Goal: Task Accomplishment & Management: Complete application form

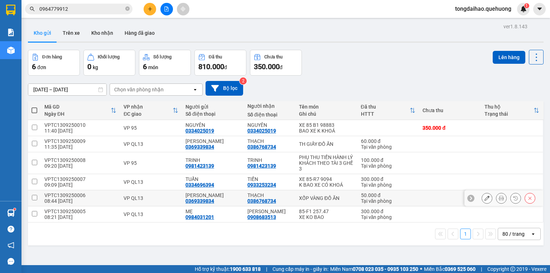
click at [433, 198] on td at bounding box center [450, 198] width 62 height 16
checkbox input "true"
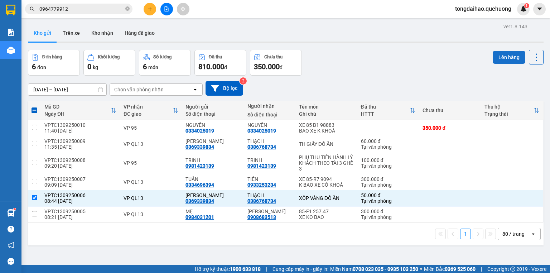
click at [503, 57] on button "Lên hàng" at bounding box center [509, 57] width 33 height 13
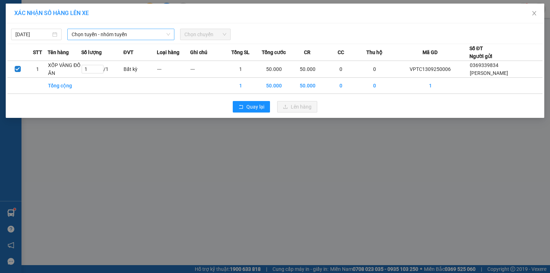
click at [75, 33] on span "Chọn tuyến - nhóm tuyến" at bounding box center [121, 34] width 99 height 11
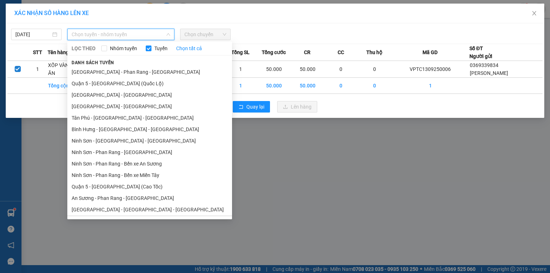
scroll to position [125, 0]
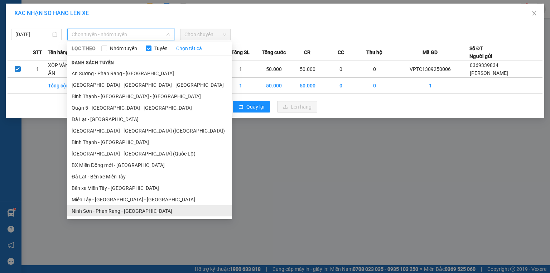
click at [104, 211] on li "Ninh Sơn - Phan Rang - Miền Tây" at bounding box center [149, 210] width 165 height 11
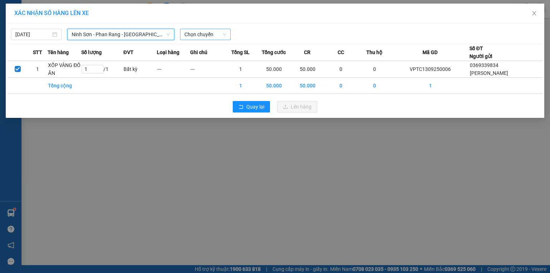
click at [207, 35] on span "Chọn chuyến" at bounding box center [205, 34] width 42 height 11
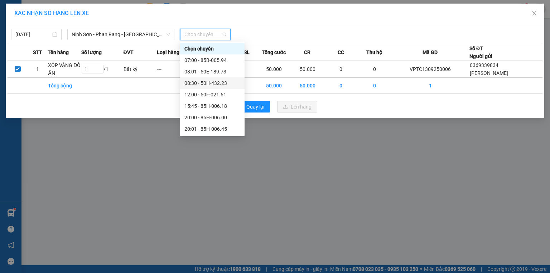
click at [216, 83] on div "08:30 - 50H-432.23" at bounding box center [212, 83] width 56 height 8
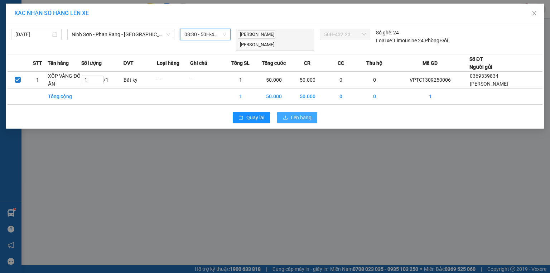
click at [302, 115] on span "Lên hàng" at bounding box center [301, 118] width 21 height 8
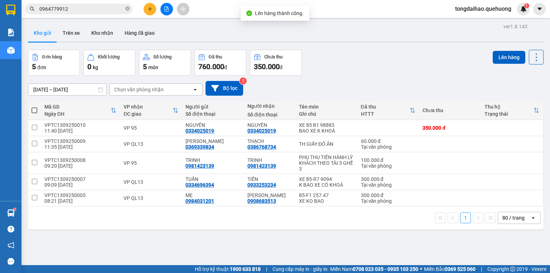
click at [165, 11] on icon "file-add" at bounding box center [167, 8] width 4 height 5
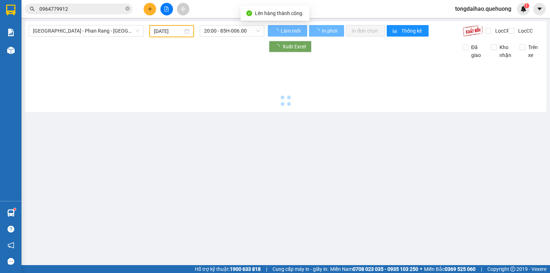
type input "13/09/2025"
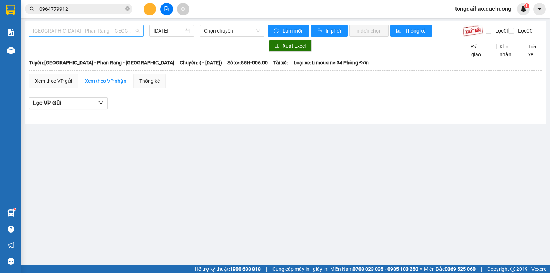
click at [133, 29] on span "Sài Gòn - Phan Rang - Ninh Sơn" at bounding box center [86, 30] width 106 height 11
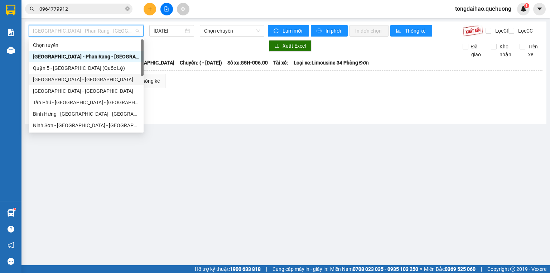
scroll to position [195, 0]
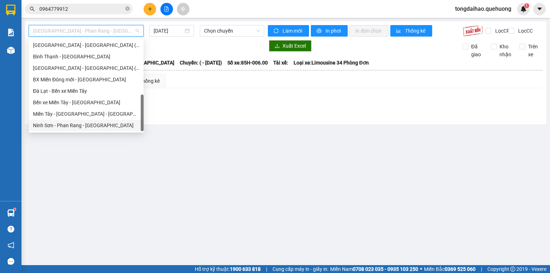
click at [89, 125] on div "Ninh Sơn - Phan Rang - Miền Tây" at bounding box center [86, 125] width 106 height 8
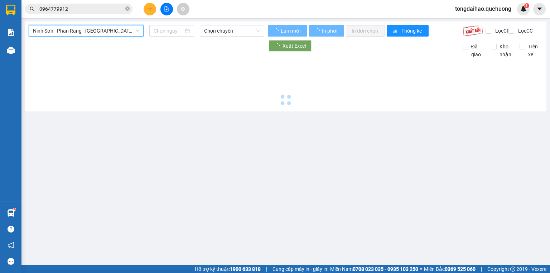
type input "13/09/2025"
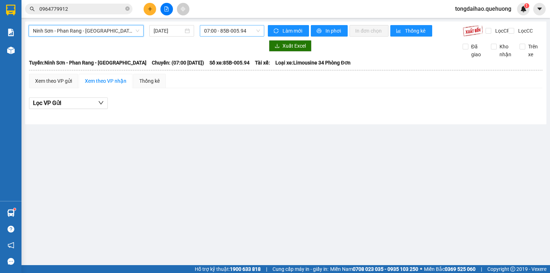
click at [221, 31] on span "07:00 - 85B-005.94" at bounding box center [232, 30] width 56 height 11
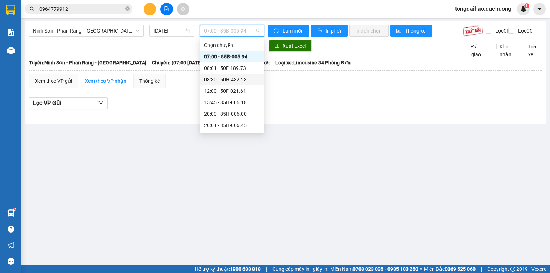
click at [212, 79] on div "08:30 - 50H-432.23" at bounding box center [232, 80] width 56 height 8
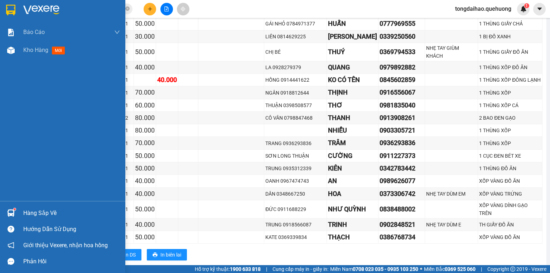
scroll to position [91, 0]
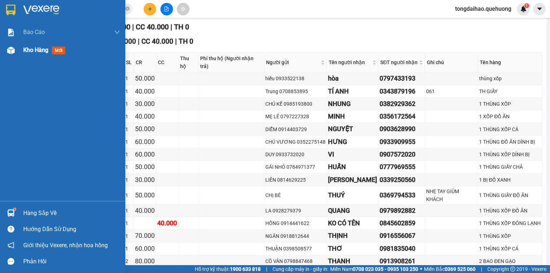
click at [32, 51] on span "Kho hàng" at bounding box center [35, 50] width 25 height 7
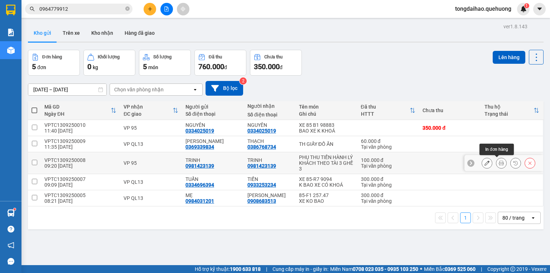
click at [496, 163] on button at bounding box center [501, 163] width 10 height 13
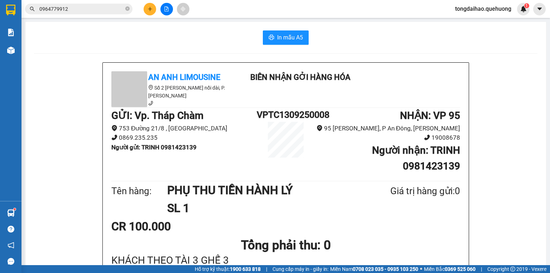
scroll to position [201, 0]
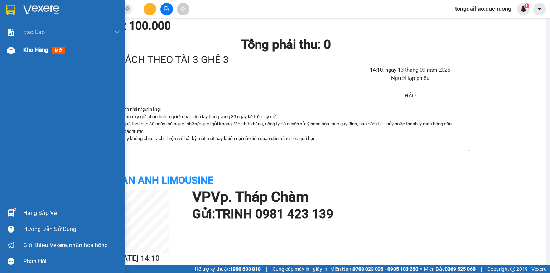
click at [38, 52] on span "Kho hàng" at bounding box center [35, 50] width 25 height 7
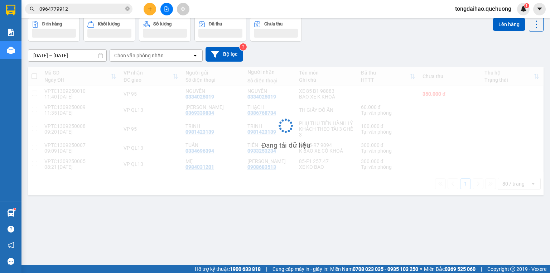
scroll to position [33, 0]
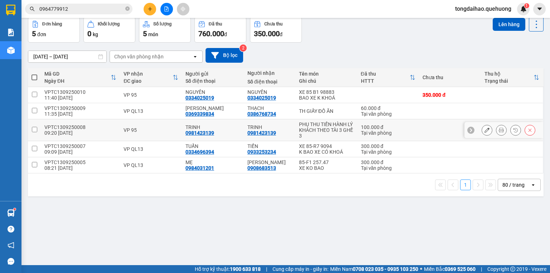
click at [301, 131] on div "KHÁCH THEO TÀI 3 GHẾ 3" at bounding box center [326, 132] width 55 height 11
checkbox input "true"
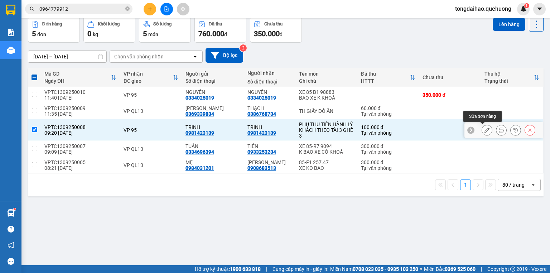
click at [485, 129] on icon at bounding box center [487, 130] width 5 height 5
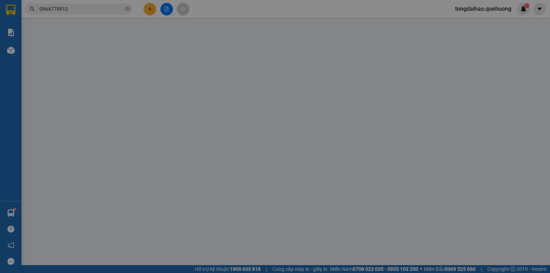
type input "0981423139"
type input "100.000"
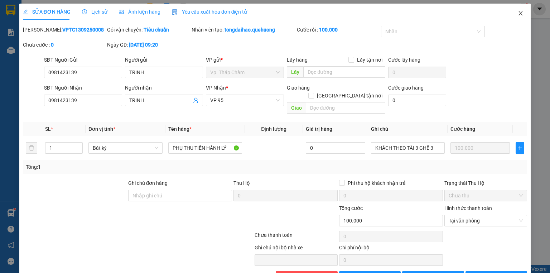
click at [512, 18] on span "Close" at bounding box center [521, 14] width 20 height 20
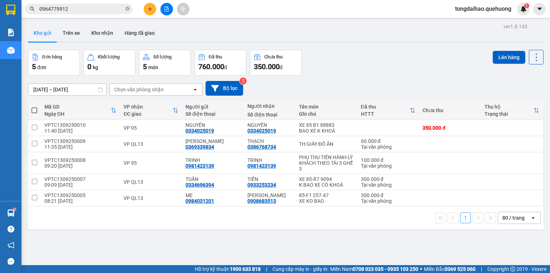
click at [150, 11] on icon "plus" at bounding box center [150, 8] width 5 height 5
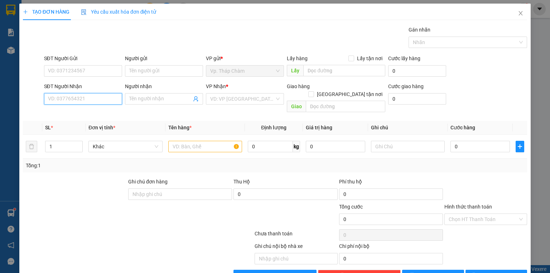
click at [105, 97] on input "SĐT Người Nhận" at bounding box center [83, 98] width 78 height 11
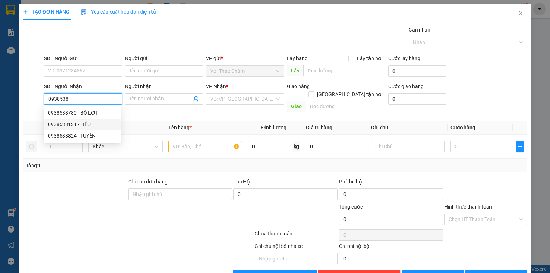
click at [95, 128] on div "0938538131 - LIỄU" at bounding box center [82, 124] width 69 height 8
type input "0938538131"
type input "LIỄU"
type input "60.000"
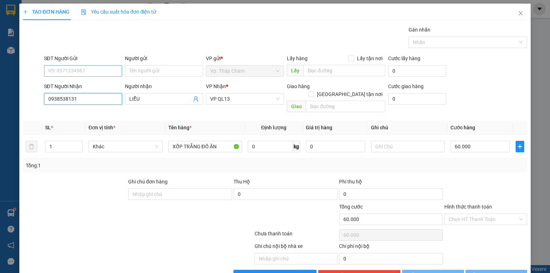
type input "0938538131"
click at [90, 73] on input "SĐT Người Gửi" at bounding box center [83, 70] width 78 height 11
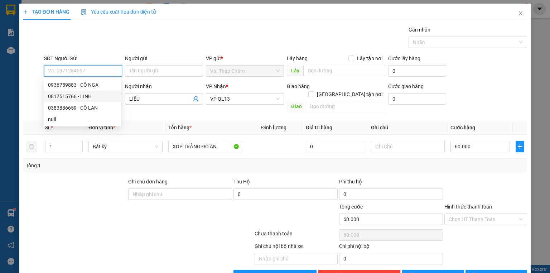
click at [86, 99] on div "0817515766 - LINH" at bounding box center [82, 96] width 69 height 8
type input "0817515766"
type input "LINH"
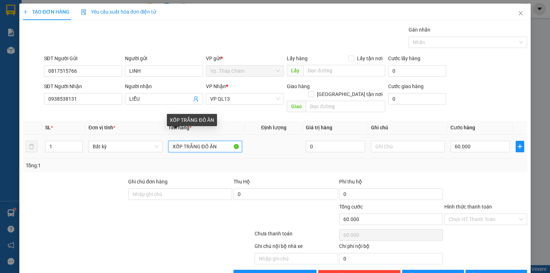
drag, startPoint x: 218, startPoint y: 138, endPoint x: 158, endPoint y: 150, distance: 61.4
click at [158, 150] on div "SL * Đơn vị tính * Tên hàng * Định lượng Giá trị hàng Ghi chú Cước hàng 1 Bất k…" at bounding box center [275, 147] width 504 height 52
type input "X"
type input "TH GIẤY YẾN"
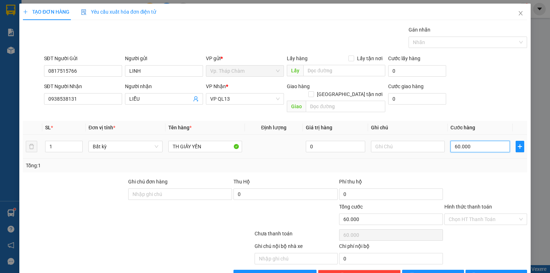
click at [488, 143] on input "60.000" at bounding box center [480, 146] width 59 height 11
type input "4"
type input "40"
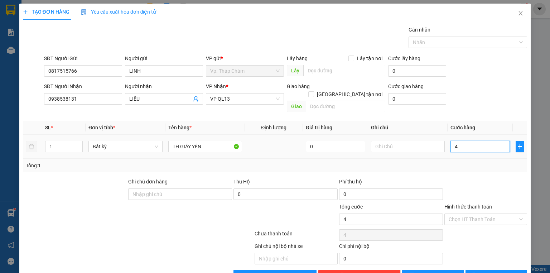
type input "40"
type input "40.000"
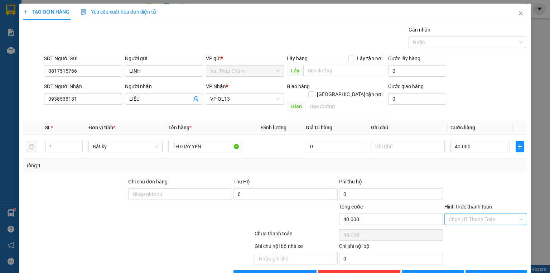
click at [494, 214] on input "Hình thức thanh toán" at bounding box center [483, 219] width 69 height 11
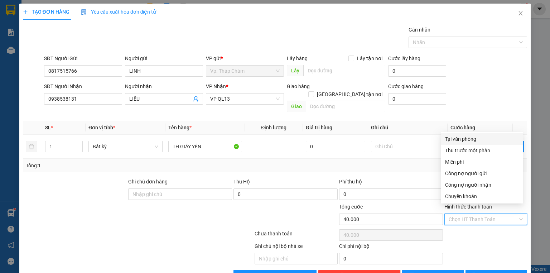
click at [475, 142] on div "Tại văn phòng" at bounding box center [482, 139] width 74 height 8
type input "0"
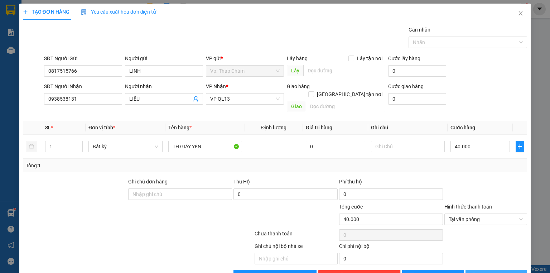
click at [510, 270] on button "[PERSON_NAME] và In" at bounding box center [497, 275] width 62 height 11
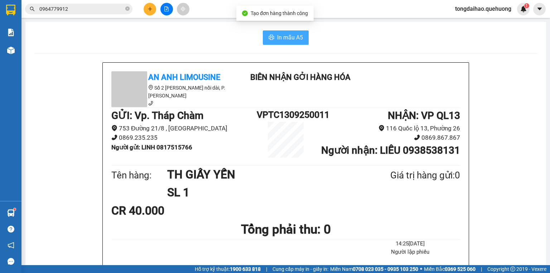
click at [280, 42] on span "In mẫu A5" at bounding box center [290, 37] width 26 height 9
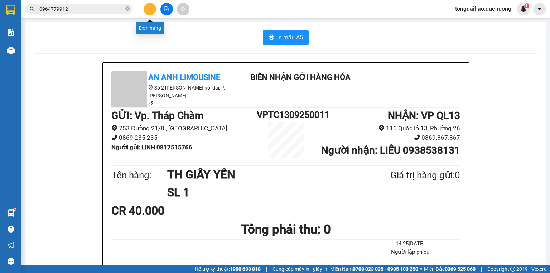
click at [150, 12] on button at bounding box center [150, 9] width 13 height 13
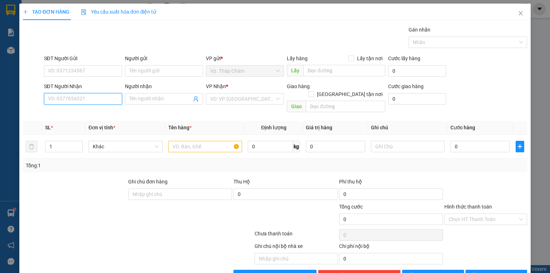
click at [79, 100] on input "SĐT Người Nhận" at bounding box center [83, 98] width 78 height 11
click at [91, 115] on div "0903858574 - DUY" at bounding box center [83, 113] width 71 height 8
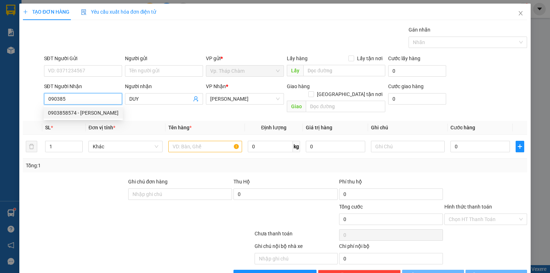
type input "0903858574"
type input "DUY"
type input "30.000"
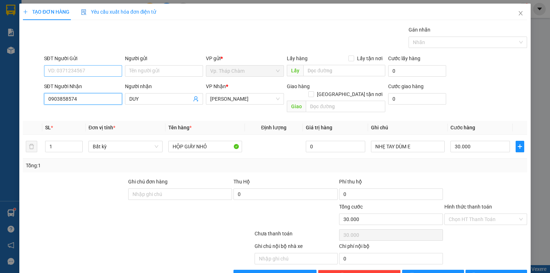
type input "0903858574"
click at [101, 68] on input "SĐT Người Gửi" at bounding box center [83, 70] width 78 height 11
click at [69, 66] on input "SĐT Người Gửi" at bounding box center [83, 70] width 78 height 11
type input "0382707404"
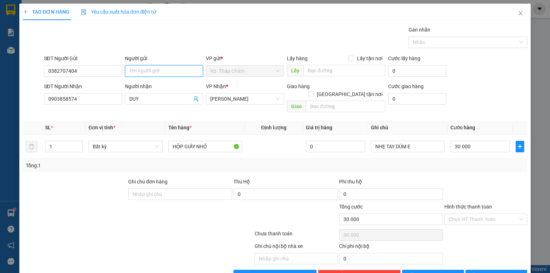
click at [179, 65] on input "Người gửi" at bounding box center [164, 70] width 78 height 11
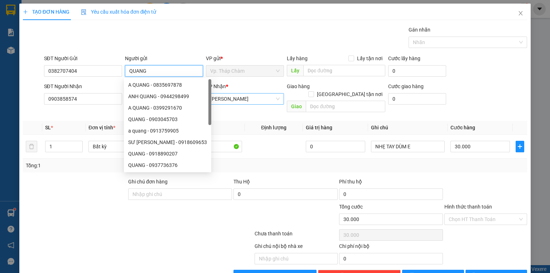
click at [249, 97] on span "[PERSON_NAME]" at bounding box center [244, 98] width 69 height 11
type input "QUANG"
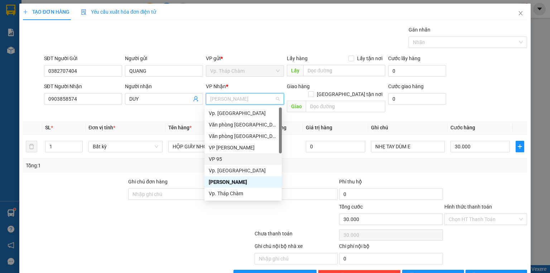
click at [220, 160] on div "VP 95" at bounding box center [243, 159] width 69 height 8
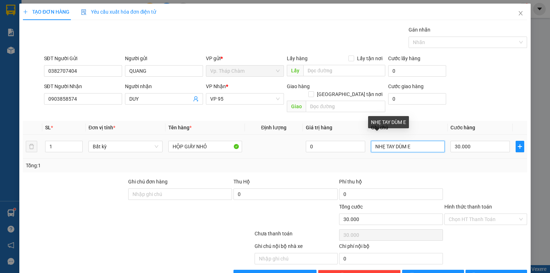
click at [415, 141] on input "NHẸ TAY DÙM E" at bounding box center [408, 146] width 74 height 11
type input "NHẸ TAY DÙM E//0932139074"
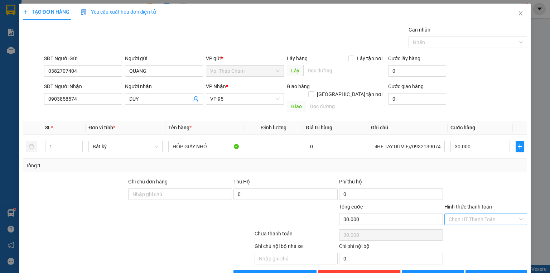
scroll to position [0, 0]
click at [481, 214] on input "Hình thức thanh toán" at bounding box center [483, 219] width 69 height 11
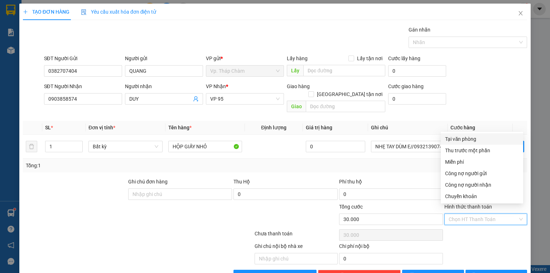
click at [473, 138] on div "Tại văn phòng" at bounding box center [482, 139] width 74 height 8
type input "0"
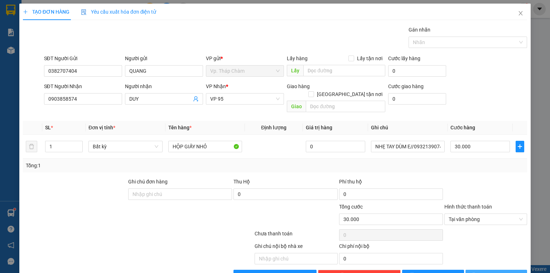
click at [504, 272] on span "[PERSON_NAME] và In" at bounding box center [504, 276] width 50 height 8
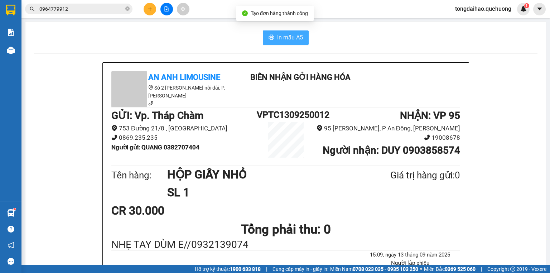
click at [285, 37] on span "In mẫu A5" at bounding box center [290, 37] width 26 height 9
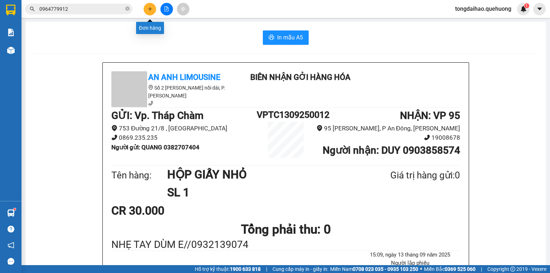
click at [148, 9] on icon "plus" at bounding box center [150, 8] width 5 height 5
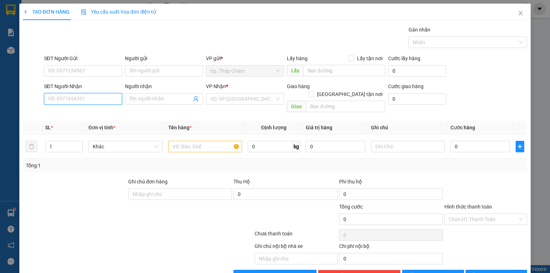
click at [88, 97] on input "SĐT Người Nhận" at bounding box center [83, 98] width 78 height 11
type input "0973262041"
click at [102, 117] on div "0973262041 - MẠNH" at bounding box center [82, 112] width 77 height 11
type input "MẠNH"
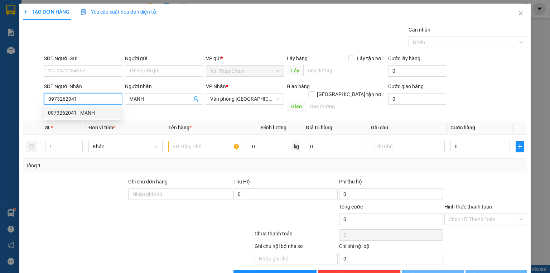
type input "80.000"
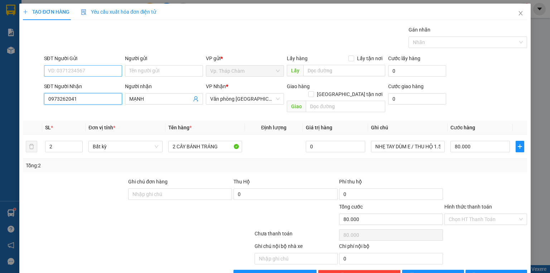
type input "0973262041"
click at [78, 71] on input "SĐT Người Gửi" at bounding box center [83, 70] width 78 height 11
click at [85, 79] on div "0365821835 - THỦY" at bounding box center [82, 84] width 77 height 11
type input "0365821835"
type input "THỦY"
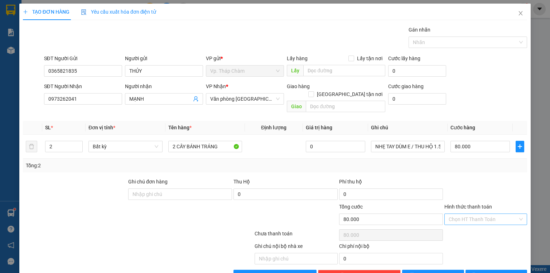
click at [449, 214] on input "Hình thức thanh toán" at bounding box center [483, 219] width 69 height 11
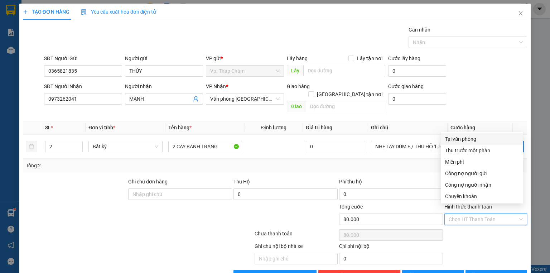
click at [479, 142] on div "Tại văn phòng" at bounding box center [482, 139] width 74 height 8
type input "0"
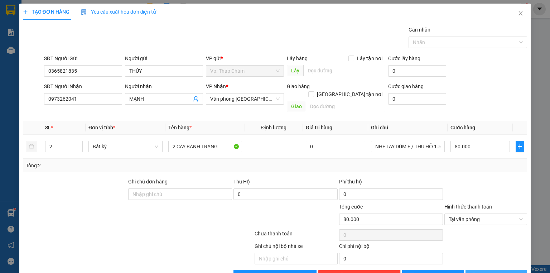
click at [486, 272] on span "[PERSON_NAME] và In" at bounding box center [504, 276] width 50 height 8
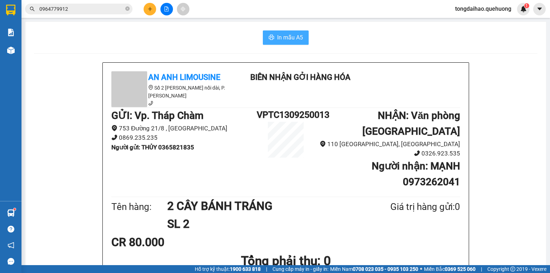
click at [295, 33] on span "In mẫu A5" at bounding box center [290, 37] width 26 height 9
drag, startPoint x: 294, startPoint y: 37, endPoint x: 298, endPoint y: 37, distance: 3.9
click at [297, 37] on span "In mẫu A5" at bounding box center [290, 37] width 26 height 9
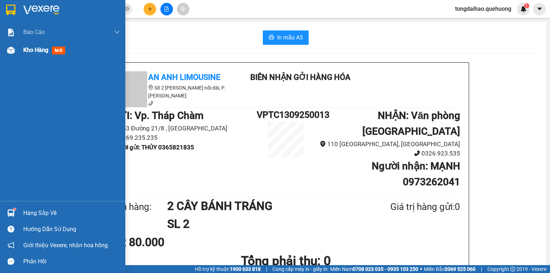
click at [53, 51] on span "mới" at bounding box center [58, 51] width 13 height 8
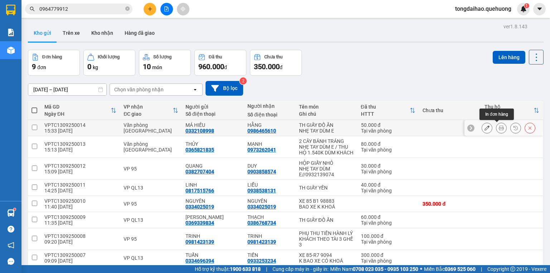
click at [485, 126] on icon at bounding box center [487, 127] width 5 height 5
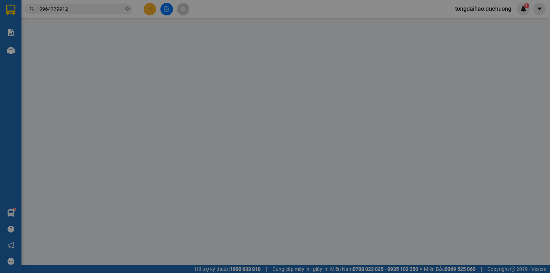
type input "0332108998"
type input "0986465610"
type input "50.000"
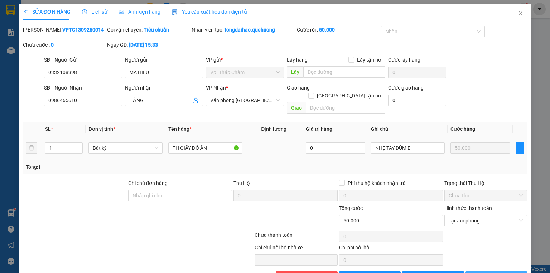
click at [492, 273] on span "[PERSON_NAME] và In" at bounding box center [504, 277] width 50 height 8
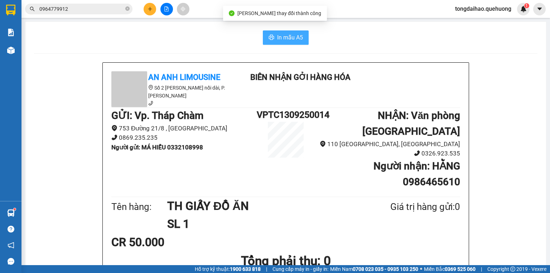
click at [284, 37] on span "In mẫu A5" at bounding box center [290, 37] width 26 height 9
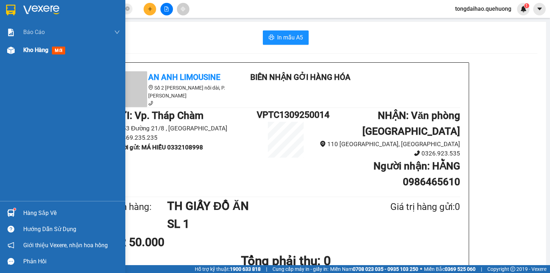
click at [35, 49] on span "Kho hàng" at bounding box center [35, 50] width 25 height 7
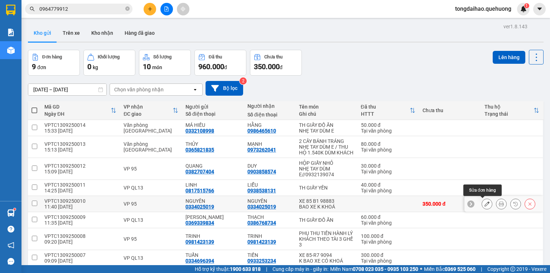
click at [482, 202] on button at bounding box center [487, 204] width 10 height 13
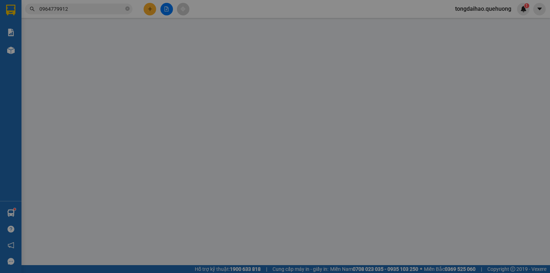
type input "0334025019"
type input "350.000"
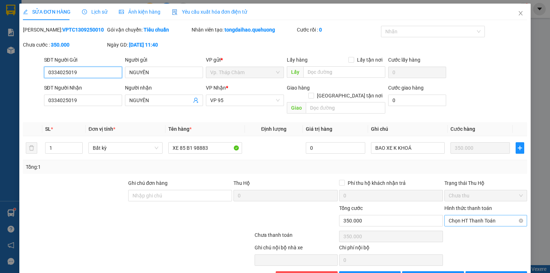
click at [489, 215] on span "Chọn HT Thanh Toán" at bounding box center [486, 220] width 74 height 11
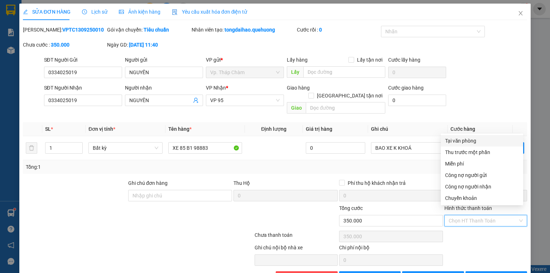
click at [474, 140] on div "Tại văn phòng" at bounding box center [482, 141] width 74 height 8
type input "0"
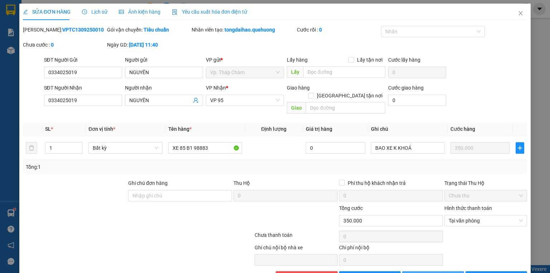
click at [427, 273] on span "[PERSON_NAME] thay đổi" at bounding box center [444, 277] width 57 height 8
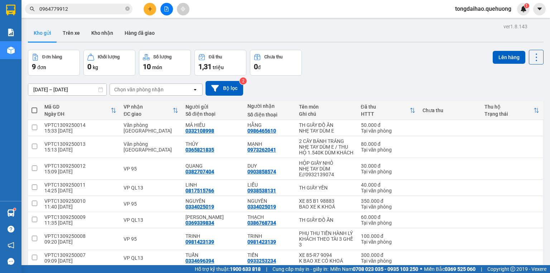
click at [124, 7] on span "0964779912" at bounding box center [78, 9] width 107 height 11
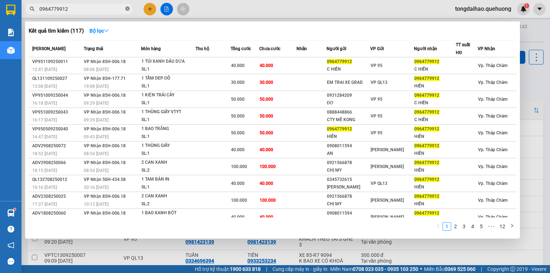
click at [128, 7] on icon "close-circle" at bounding box center [127, 8] width 4 height 4
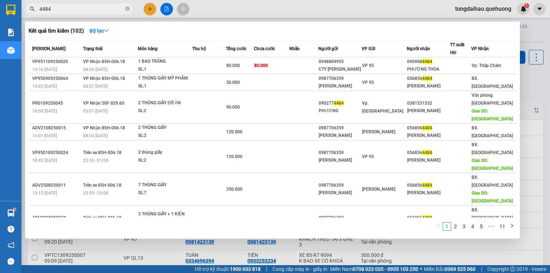
type input "4484"
click at [535, 77] on div at bounding box center [275, 136] width 550 height 273
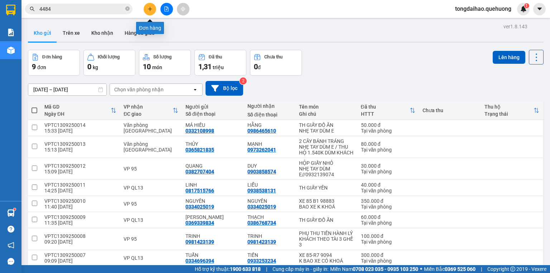
click at [152, 8] on icon "plus" at bounding box center [150, 8] width 5 height 5
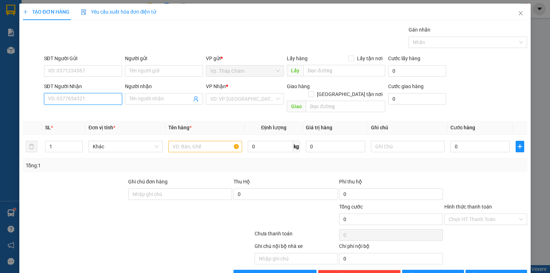
click at [69, 100] on input "SĐT Người Nhận" at bounding box center [83, 98] width 78 height 11
click at [86, 96] on input "SĐT Người Nhận" at bounding box center [83, 98] width 78 height 11
type input "0942267631"
click at [158, 97] on input "Người nhận" at bounding box center [160, 99] width 62 height 8
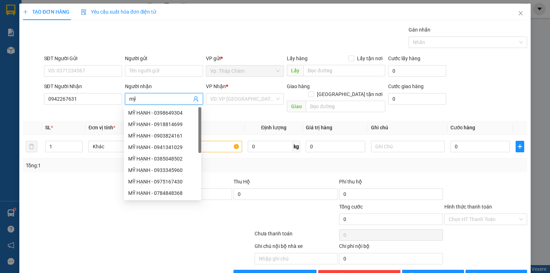
type input "m"
type input "MỸ HẠNH"
click at [96, 71] on input "SĐT Người Gửi" at bounding box center [83, 70] width 78 height 11
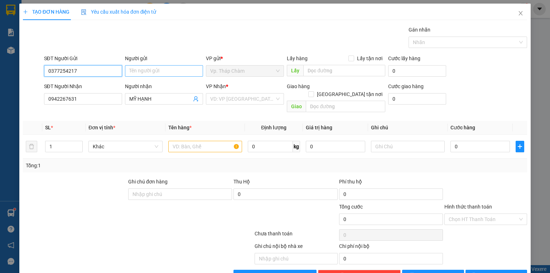
type input "0377254217"
click at [155, 70] on input "Người gửi" at bounding box center [164, 70] width 78 height 11
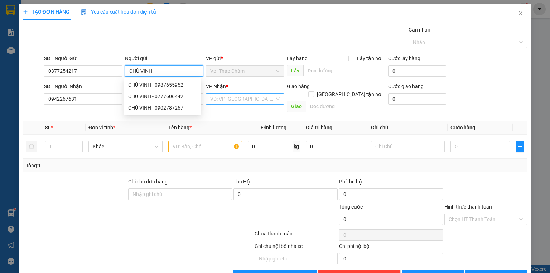
type input "CHÚ VINH"
click at [236, 96] on input "search" at bounding box center [242, 98] width 64 height 11
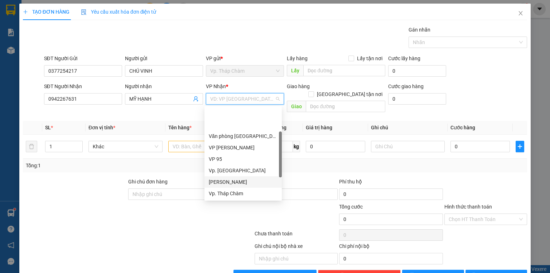
scroll to position [57, 0]
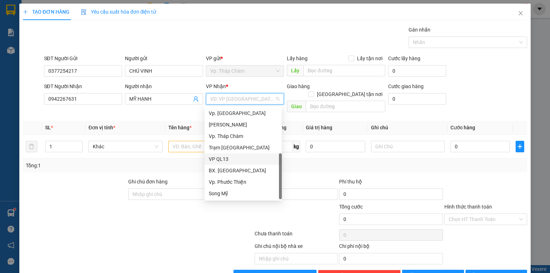
click at [228, 157] on div "VP QL13" at bounding box center [243, 159] width 69 height 8
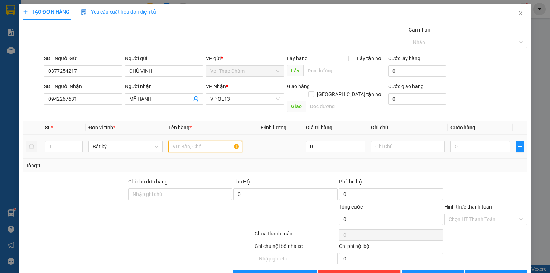
click at [199, 141] on input "text" at bounding box center [205, 146] width 74 height 11
type input "TH XỐP ĐỒ ĂN"
click at [480, 142] on input "0" at bounding box center [480, 146] width 59 height 11
type input "5"
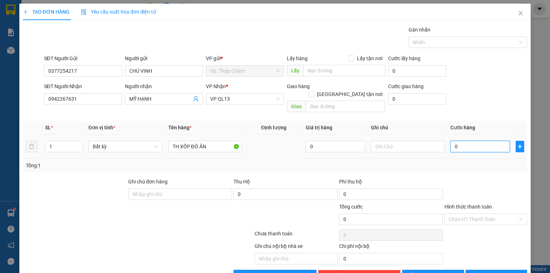
type input "5"
type input "50"
type input "50.000"
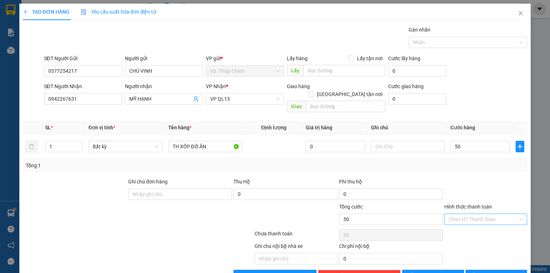
type input "50.000"
click at [486, 214] on input "Hình thức thanh toán" at bounding box center [483, 219] width 69 height 11
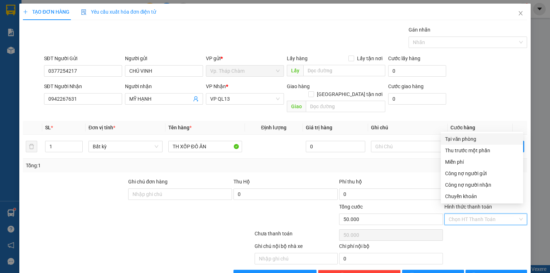
click at [468, 136] on div "Tại văn phòng" at bounding box center [482, 139] width 74 height 8
type input "0"
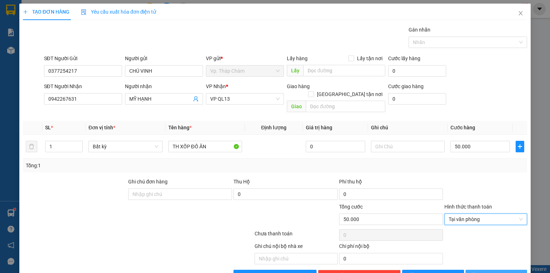
scroll to position [13, 0]
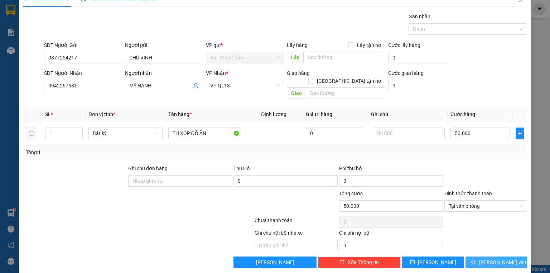
click at [491, 258] on span "[PERSON_NAME] và In" at bounding box center [504, 262] width 50 height 8
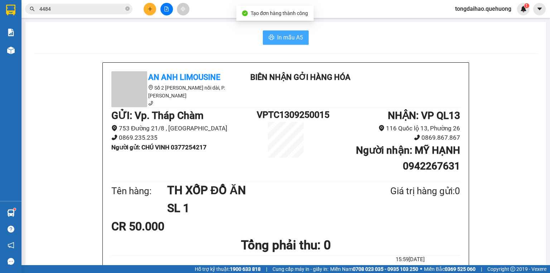
click at [287, 38] on span "In mẫu A5" at bounding box center [290, 37] width 26 height 9
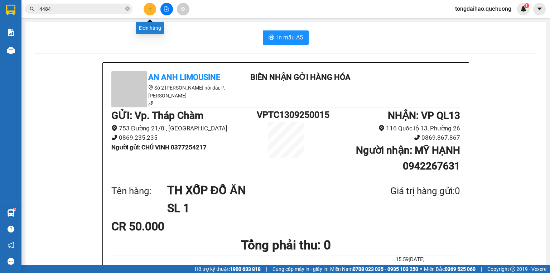
click at [152, 8] on icon "plus" at bounding box center [150, 8] width 5 height 5
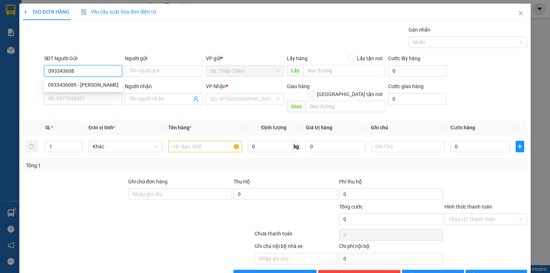
type input "0933436089"
click at [83, 82] on div "0933436089 - TRÚC LINH" at bounding box center [83, 85] width 71 height 8
type input "[PERSON_NAME]"
type input "0902335880"
type input "THUẬN"
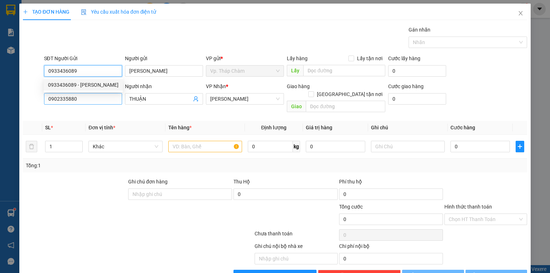
type input "30.000"
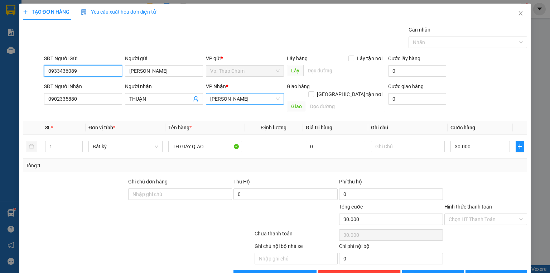
click at [263, 103] on span "[PERSON_NAME]" at bounding box center [244, 98] width 69 height 11
type input "0933436089"
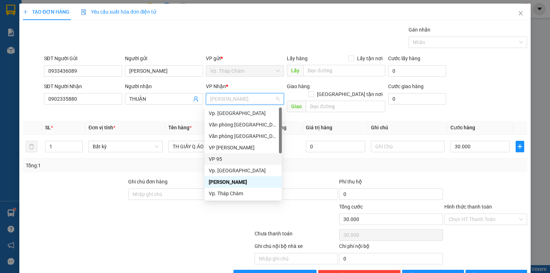
click at [228, 158] on div "VP 95" at bounding box center [243, 159] width 69 height 8
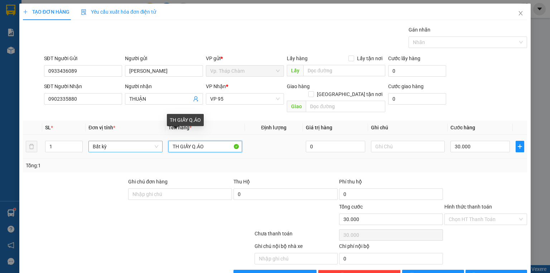
drag, startPoint x: 217, startPoint y: 138, endPoint x: 127, endPoint y: 138, distance: 89.6
click at [129, 138] on tr "1 Bất kỳ TH GIẤY Q.ÁO 0 30.000" at bounding box center [275, 147] width 504 height 24
type input "V"
type input "BỊ TRẮNG TÁO SẤY"
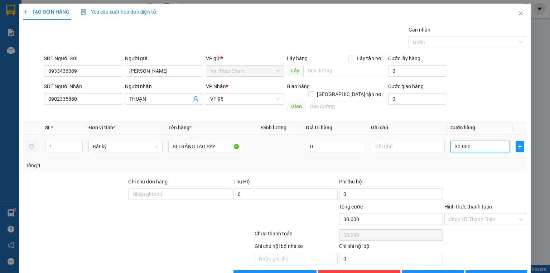
click at [467, 141] on input "30.000" at bounding box center [480, 146] width 59 height 11
type input "4"
type input "40"
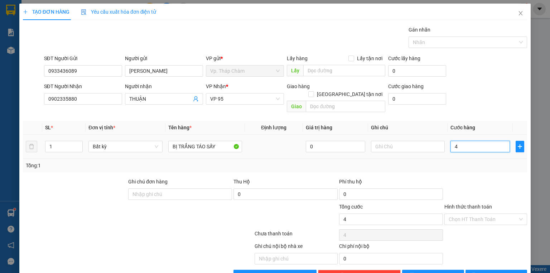
type input "40"
type input "40.000"
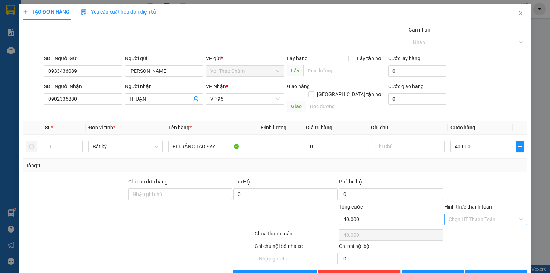
click at [468, 214] on input "Hình thức thanh toán" at bounding box center [483, 219] width 69 height 11
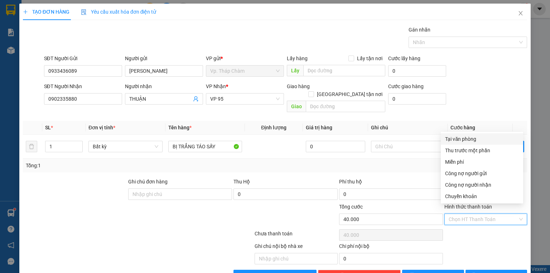
click at [469, 139] on div "Tại văn phòng" at bounding box center [482, 139] width 74 height 8
type input "0"
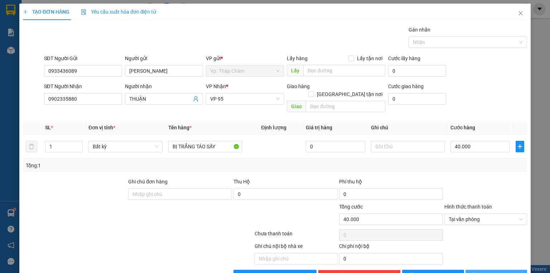
click at [476, 273] on icon "printer" at bounding box center [473, 275] width 5 height 5
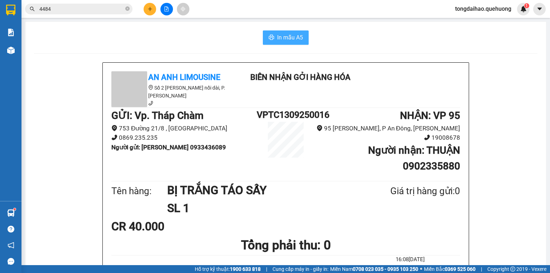
click at [293, 38] on span "In mẫu A5" at bounding box center [290, 37] width 26 height 9
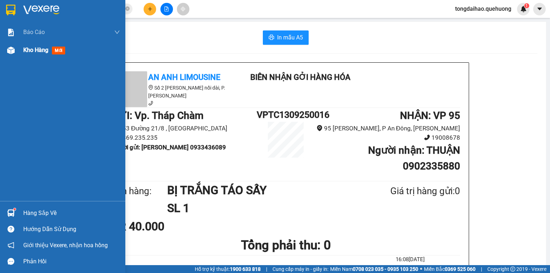
click at [33, 49] on span "Kho hàng" at bounding box center [35, 50] width 25 height 7
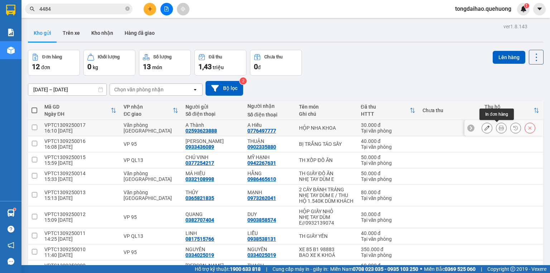
click at [499, 125] on icon at bounding box center [501, 127] width 5 height 5
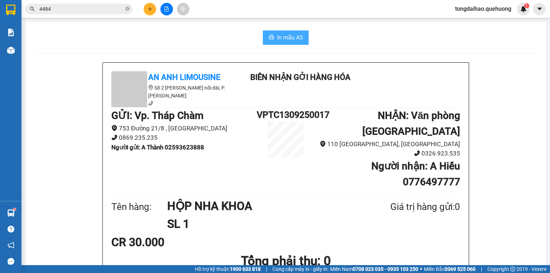
click at [277, 34] on span "In mẫu A5" at bounding box center [290, 37] width 26 height 9
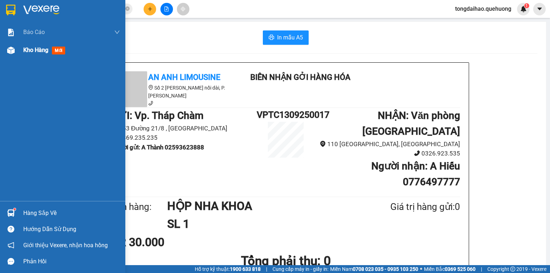
click at [42, 49] on span "Kho hàng" at bounding box center [35, 50] width 25 height 7
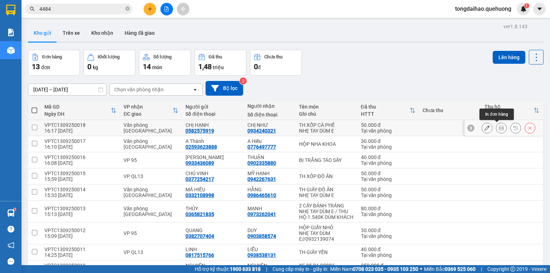
click at [500, 127] on button at bounding box center [501, 128] width 10 height 13
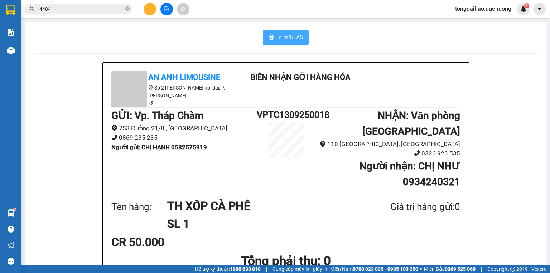
click at [285, 33] on span "In mẫu A5" at bounding box center [290, 37] width 26 height 9
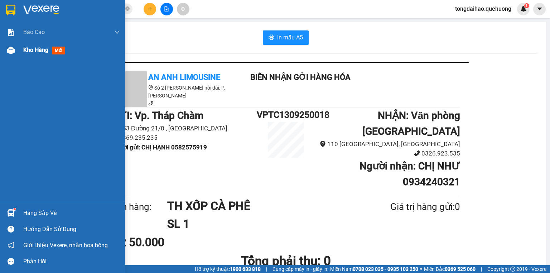
click at [32, 50] on span "Kho hàng" at bounding box center [35, 50] width 25 height 7
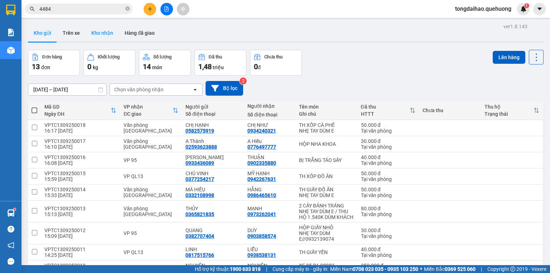
click at [96, 30] on button "Kho nhận" at bounding box center [102, 32] width 33 height 17
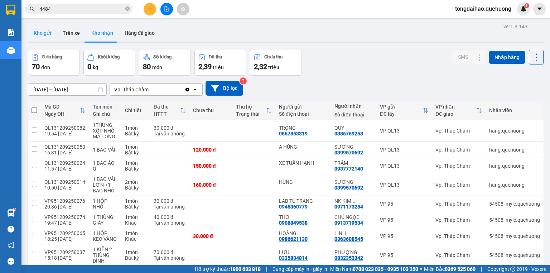
click at [44, 33] on button "Kho gửi" at bounding box center [42, 32] width 29 height 17
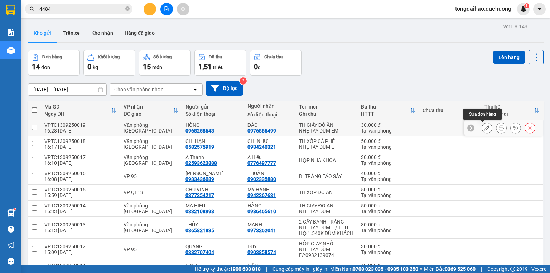
click at [499, 125] on icon at bounding box center [501, 127] width 5 height 5
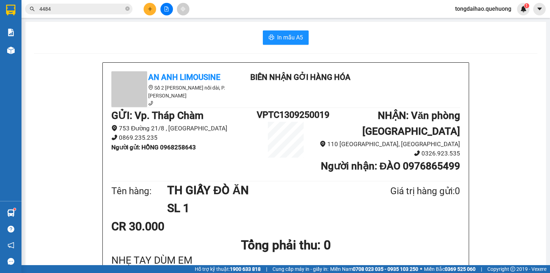
click at [282, 34] on span "In mẫu A5" at bounding box center [290, 37] width 26 height 9
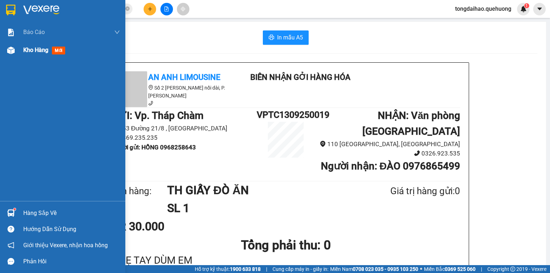
click at [29, 49] on span "Kho hàng" at bounding box center [35, 50] width 25 height 7
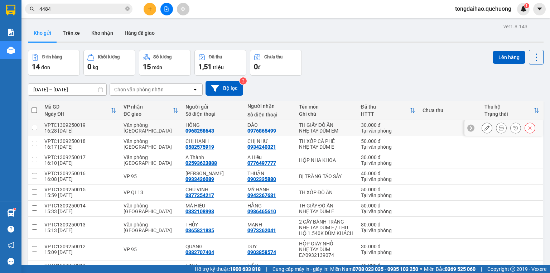
click at [482, 126] on button at bounding box center [487, 128] width 10 height 13
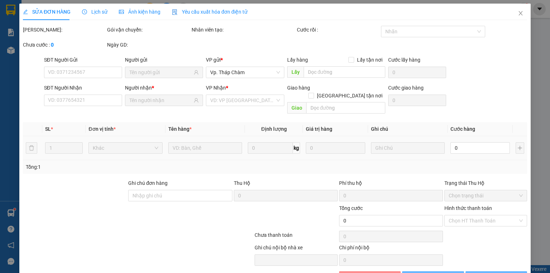
type input "0968258643"
type input "0976865499"
type input "30.000"
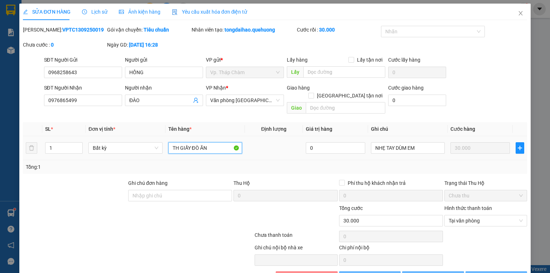
click at [211, 142] on input "TH GIẤY ĐÒ ĂN" at bounding box center [205, 147] width 74 height 11
type input "TH GIẤY BÁNH TRÁNG"
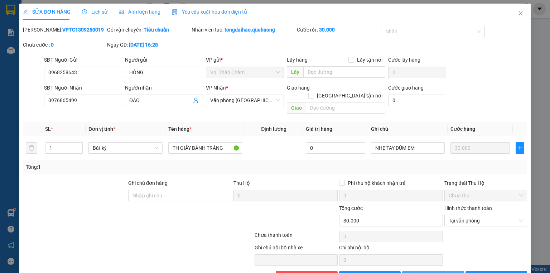
click at [431, 271] on button "[PERSON_NAME] thay đổi" at bounding box center [433, 276] width 62 height 11
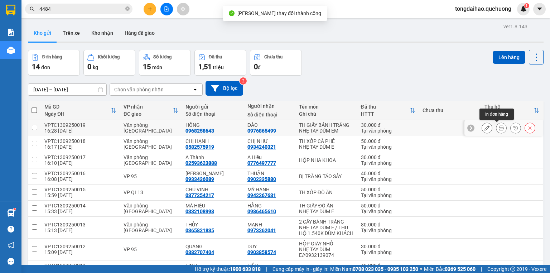
click at [499, 128] on icon at bounding box center [501, 127] width 5 height 5
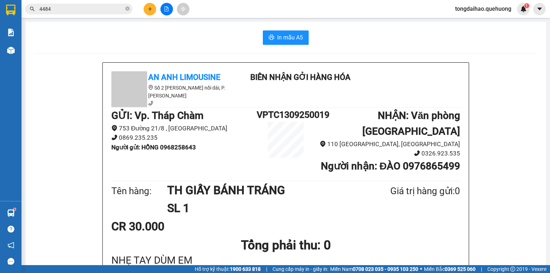
click at [279, 33] on button "In mẫu A5" at bounding box center [286, 37] width 46 height 14
click at [153, 9] on button at bounding box center [150, 9] width 13 height 13
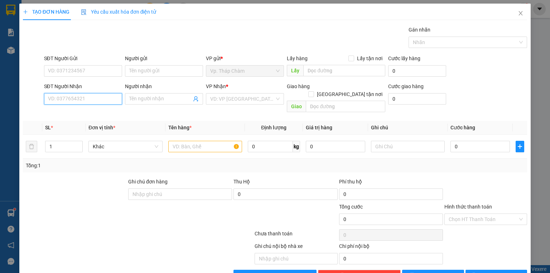
click at [86, 100] on input "SĐT Người Nhận" at bounding box center [83, 98] width 78 height 11
type input "0357177101"
drag, startPoint x: 90, startPoint y: 115, endPoint x: 90, endPoint y: 111, distance: 4.4
click at [90, 114] on div "0357177101 - TRANG" at bounding box center [82, 113] width 69 height 8
type input "TRANG"
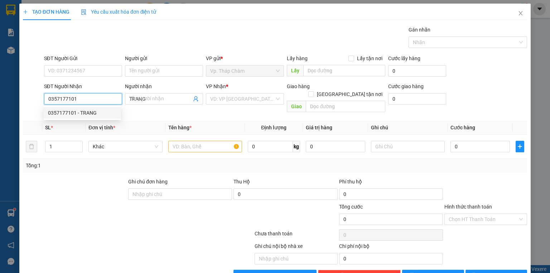
type input "30.000"
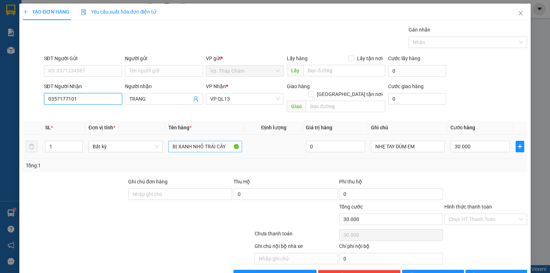
type input "0357177101"
drag, startPoint x: 225, startPoint y: 136, endPoint x: 167, endPoint y: 140, distance: 58.2
click at [168, 143] on input "BỊ XANH NHỎ TRÁI CÂY" at bounding box center [205, 146] width 74 height 11
type input "1 HỒ SƠ"
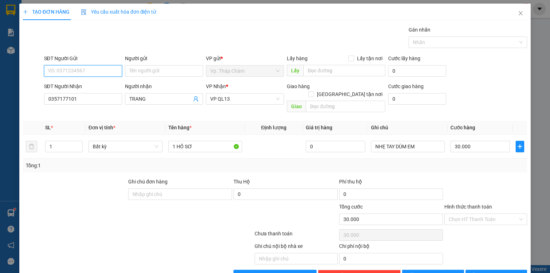
click at [93, 75] on input "SĐT Người Gửi" at bounding box center [83, 70] width 78 height 11
click at [94, 72] on input "SĐT Người Gửi" at bounding box center [83, 70] width 78 height 11
click at [95, 95] on div "0379186022 - CHÚ MẪN" at bounding box center [83, 96] width 71 height 8
type input "0379186022"
type input "CHÚ MẪN"
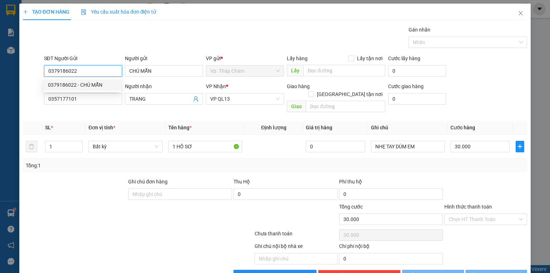
type input "40.000"
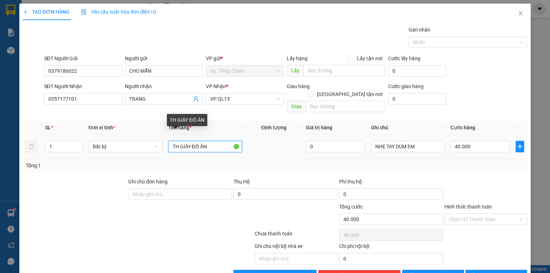
click at [205, 141] on input "TH GIÁY ĐỒ ĂN" at bounding box center [205, 146] width 74 height 11
click at [211, 141] on input "TH GIÁY ĐỒ ĂN" at bounding box center [205, 146] width 74 height 11
type input "T"
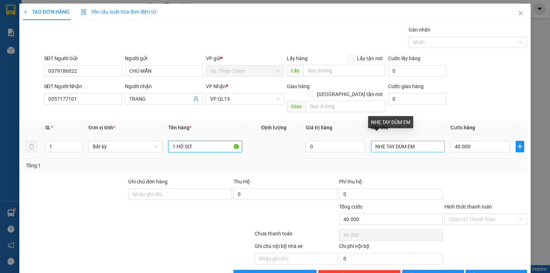
type input "1 HỒ SƠ"
drag, startPoint x: 420, startPoint y: 139, endPoint x: 368, endPoint y: 140, distance: 51.6
click at [371, 141] on input "NHẸ TAY DÙM EM" at bounding box center [408, 146] width 74 height 11
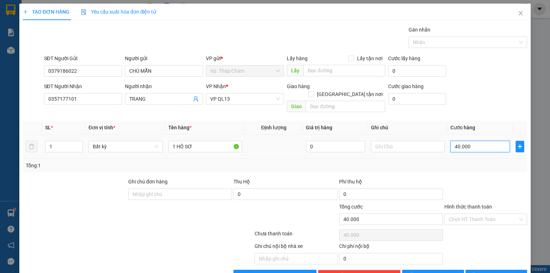
drag, startPoint x: 480, startPoint y: 139, endPoint x: 478, endPoint y: 135, distance: 4.2
click at [480, 141] on input "40.000" at bounding box center [480, 146] width 59 height 11
type input "3"
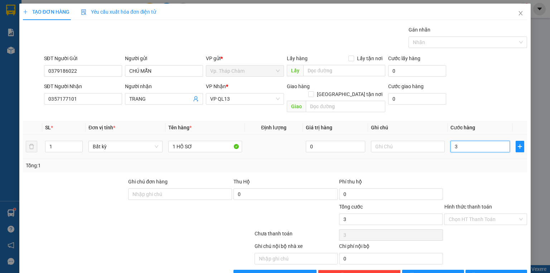
type input "30"
click at [517, 213] on div "Chọn HT Thanh Toán" at bounding box center [486, 218] width 83 height 11
type input "30"
type input "30.000"
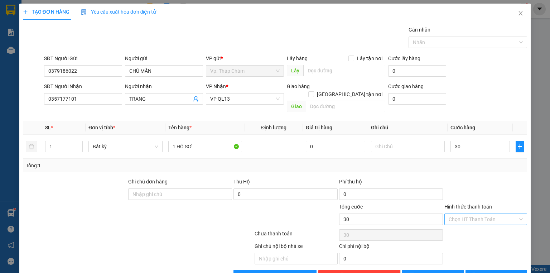
type input "30.000"
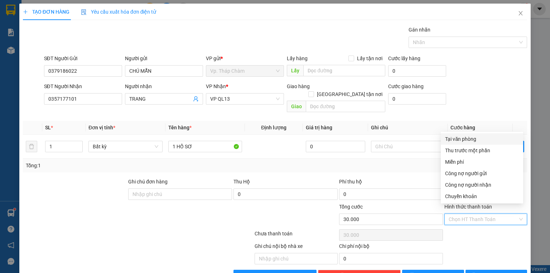
click at [471, 140] on div "Tại văn phòng" at bounding box center [482, 139] width 74 height 8
type input "0"
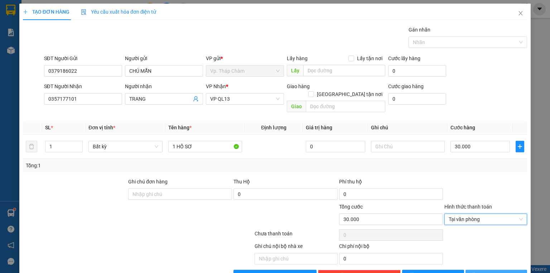
click at [476, 273] on icon "printer" at bounding box center [473, 275] width 5 height 5
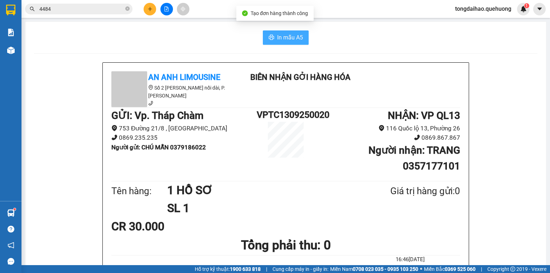
click at [281, 37] on span "In mẫu A5" at bounding box center [290, 37] width 26 height 9
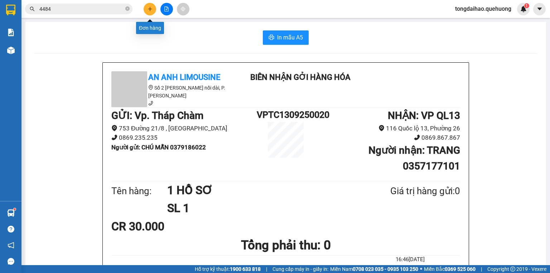
click at [149, 10] on icon "plus" at bounding box center [150, 8] width 5 height 5
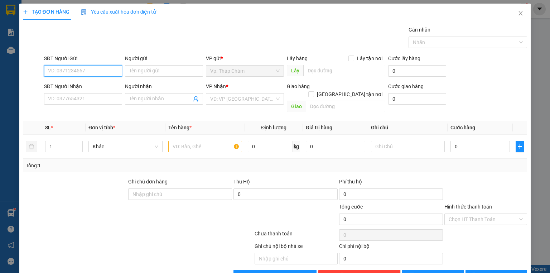
click at [82, 72] on input "SĐT Người Gửi" at bounding box center [83, 70] width 78 height 11
type input "0332978086"
click at [143, 68] on input "Người gửi" at bounding box center [164, 70] width 78 height 11
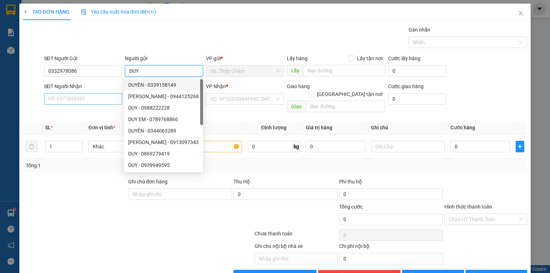
type input "DUY"
click at [86, 96] on input "SĐT Người Nhận" at bounding box center [83, 98] width 78 height 11
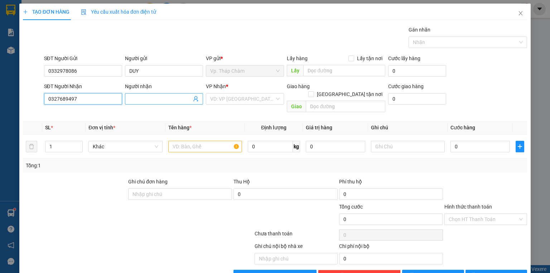
type input "0327689497"
click at [151, 100] on input "Người nhận" at bounding box center [160, 99] width 62 height 8
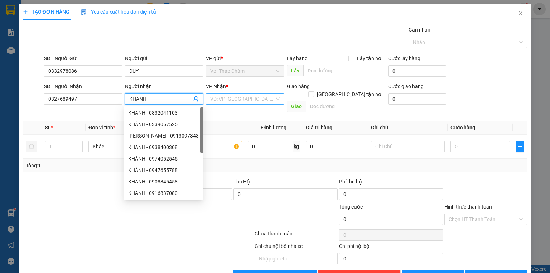
click at [276, 100] on div "VD: VP [GEOGRAPHIC_DATA]" at bounding box center [245, 98] width 78 height 11
type input "KHANH"
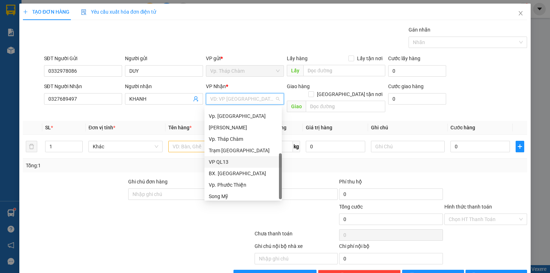
scroll to position [57, 0]
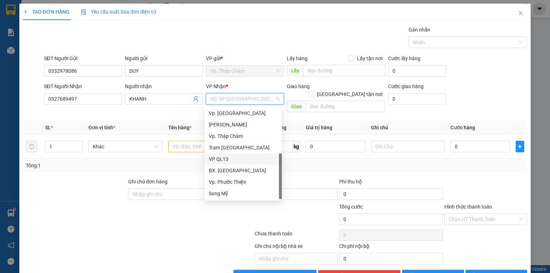
click at [230, 158] on div "VP QL13" at bounding box center [243, 159] width 69 height 8
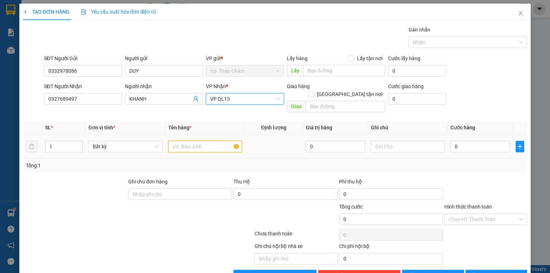
click at [195, 141] on input "text" at bounding box center [205, 146] width 74 height 11
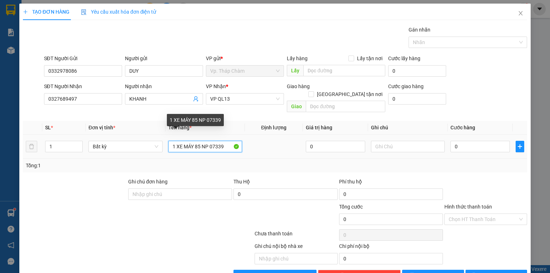
click at [216, 141] on input "1 XE MÁY 85 NP 07339" at bounding box center [205, 146] width 74 height 11
click at [226, 141] on input "1 XE MÁY 85 NP 073.39" at bounding box center [205, 146] width 74 height 11
type input "1 XE MÁY 85 NP 073.39"
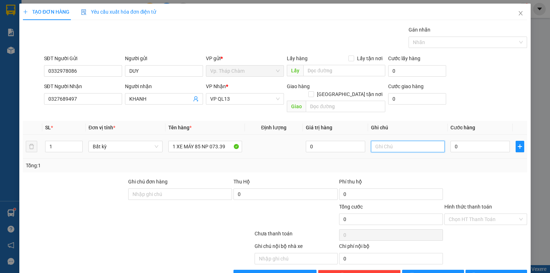
click at [387, 141] on input "text" at bounding box center [408, 146] width 74 height 11
type input "BAO XE0"
type input "0"
type input "BAO XE"
click at [461, 141] on input "0" at bounding box center [480, 146] width 59 height 11
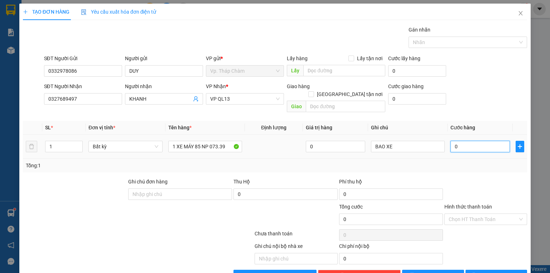
type input "3"
type input "35"
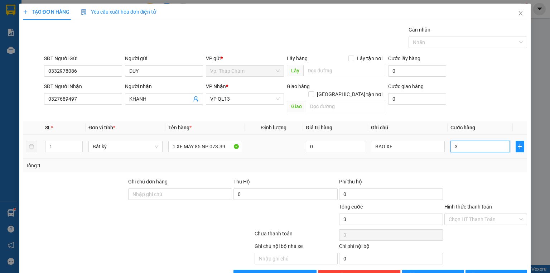
type input "35"
type input "350"
click at [515, 213] on div "Chọn HT Thanh Toán" at bounding box center [486, 218] width 83 height 11
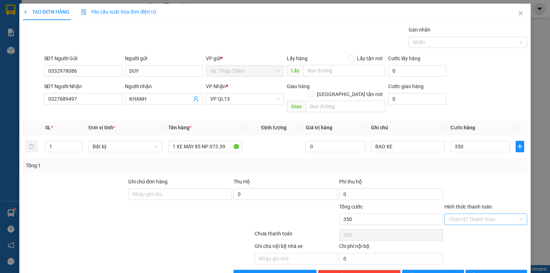
type input "350.000"
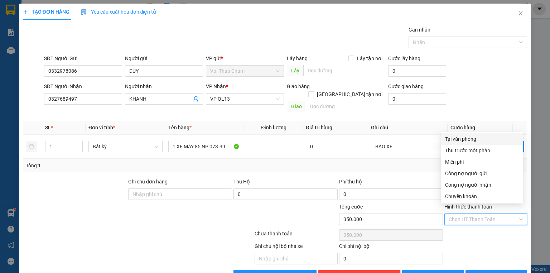
click at [480, 140] on div "Tại văn phòng" at bounding box center [482, 139] width 74 height 8
type input "0"
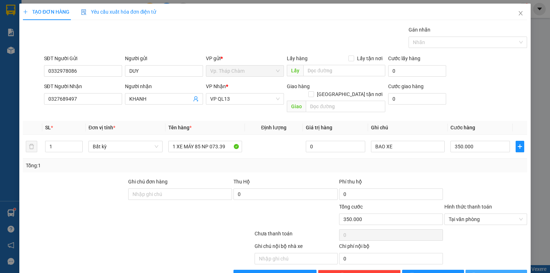
click at [496, 272] on span "[PERSON_NAME] và In" at bounding box center [504, 276] width 50 height 8
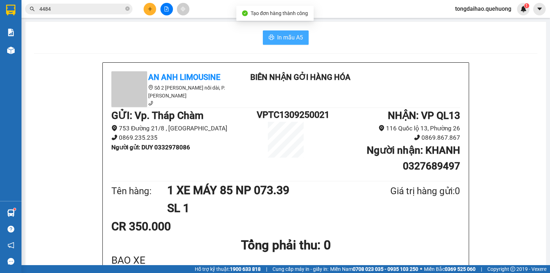
click at [285, 34] on span "In mẫu A5" at bounding box center [290, 37] width 26 height 9
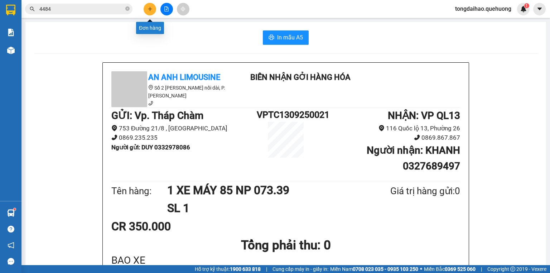
click at [148, 9] on icon "plus" at bounding box center [150, 8] width 5 height 5
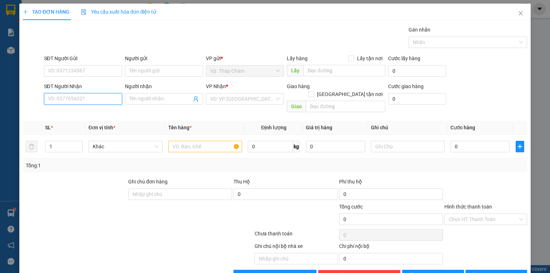
click at [86, 100] on input "SĐT Người Nhận" at bounding box center [83, 98] width 78 height 11
click at [86, 98] on input "SĐT Người Nhận" at bounding box center [83, 98] width 78 height 11
type input "0868570358"
click at [141, 97] on input "Người nhận" at bounding box center [160, 99] width 62 height 8
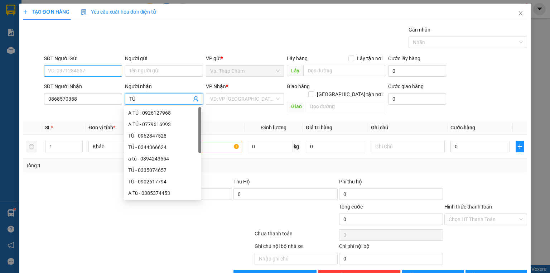
type input "TÚ"
click at [99, 73] on input "SĐT Người Gửi" at bounding box center [83, 70] width 78 height 11
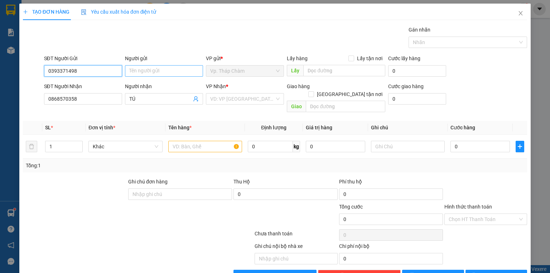
type input "0393371498"
click at [155, 66] on input "Người gửi" at bounding box center [164, 70] width 78 height 11
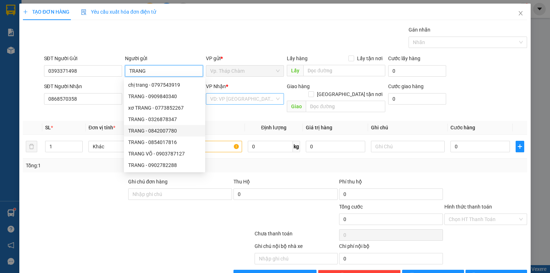
type input "TRANG"
click at [269, 99] on input "search" at bounding box center [242, 98] width 64 height 11
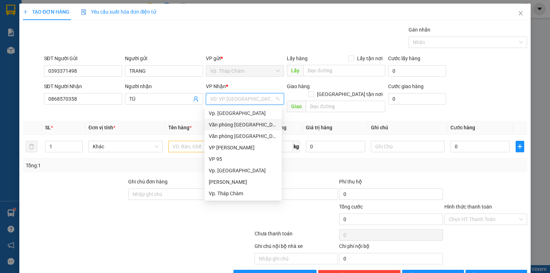
click at [257, 122] on div "Văn phòng [GEOGRAPHIC_DATA]" at bounding box center [243, 125] width 69 height 8
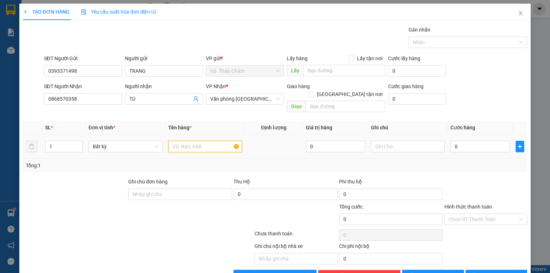
click at [200, 141] on input "text" at bounding box center [205, 146] width 74 height 11
type input "1 BỊ TRẮNG"
click at [451, 141] on input "0" at bounding box center [480, 146] width 59 height 11
type input "7"
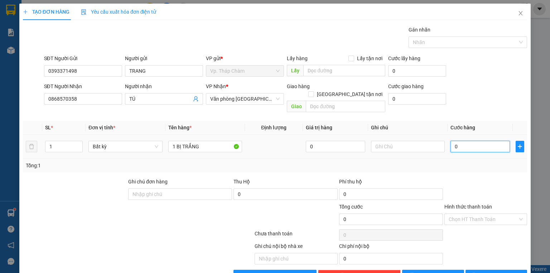
type input "7"
type input "70"
click at [516, 213] on div "Chọn HT Thanh Toán" at bounding box center [486, 218] width 83 height 11
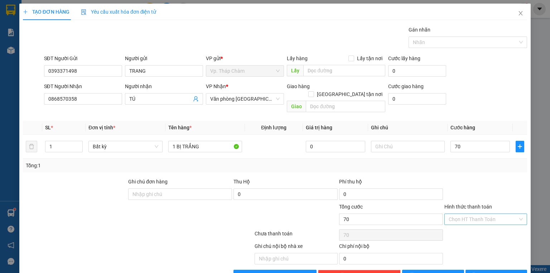
type input "70.000"
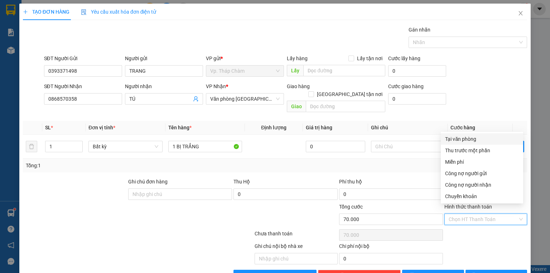
click at [481, 141] on div "Tại văn phòng" at bounding box center [482, 139] width 74 height 8
type input "0"
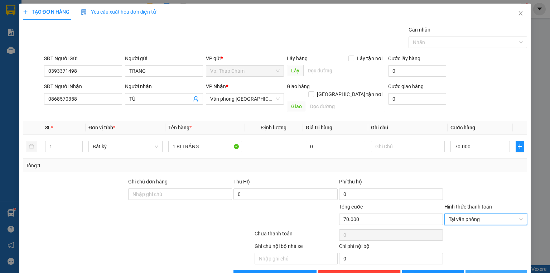
click at [493, 272] on span "[PERSON_NAME] và In" at bounding box center [504, 276] width 50 height 8
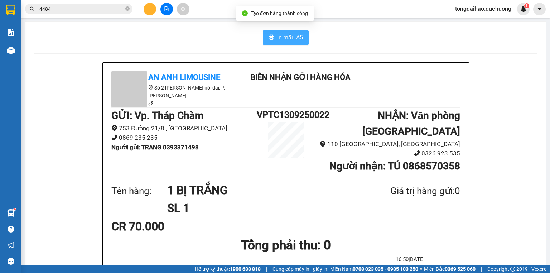
click at [287, 37] on span "In mẫu A5" at bounding box center [290, 37] width 26 height 9
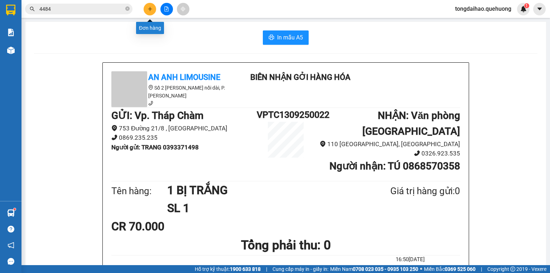
click at [149, 10] on icon "plus" at bounding box center [150, 8] width 5 height 5
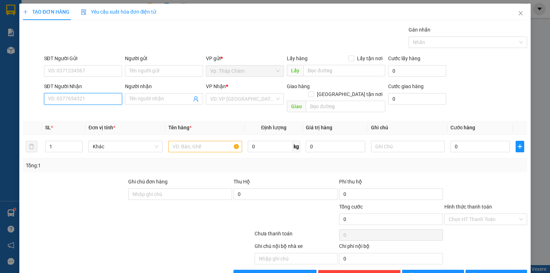
click at [87, 97] on input "SĐT Người Nhận" at bounding box center [83, 98] width 78 height 11
click at [73, 98] on input "SĐT Người Nhận" at bounding box center [83, 98] width 78 height 11
click at [81, 96] on input "0913139009" at bounding box center [83, 98] width 78 height 11
click at [71, 99] on input "0913139009" at bounding box center [83, 98] width 78 height 11
click at [83, 113] on div "0913139099 - A GIÁC" at bounding box center [82, 113] width 69 height 8
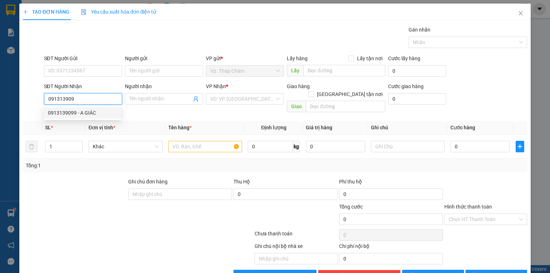
type input "0913139099"
type input "A GIÁC"
type input "30.000"
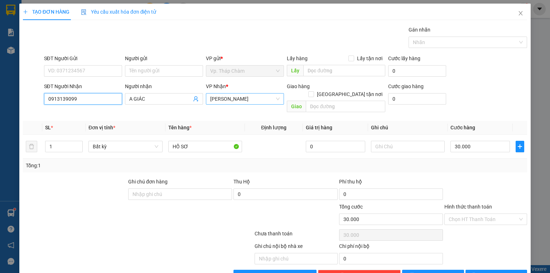
click at [277, 100] on span "[PERSON_NAME]" at bounding box center [244, 98] width 69 height 11
type input "0913139099"
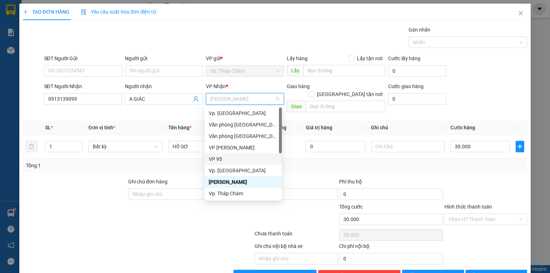
click at [240, 159] on div "VP 95" at bounding box center [243, 159] width 69 height 8
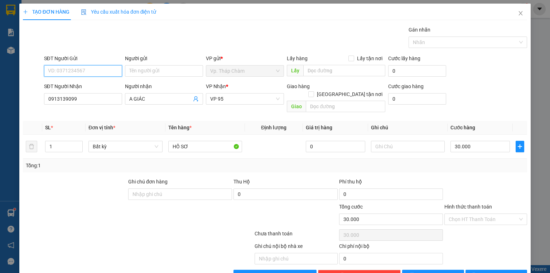
click at [90, 66] on input "SĐT Người Gửi" at bounding box center [83, 70] width 78 height 11
click at [88, 86] on div "0974915265 - HƯỜNG" at bounding box center [82, 85] width 69 height 8
type input "0974915265"
type input "HƯỜNG"
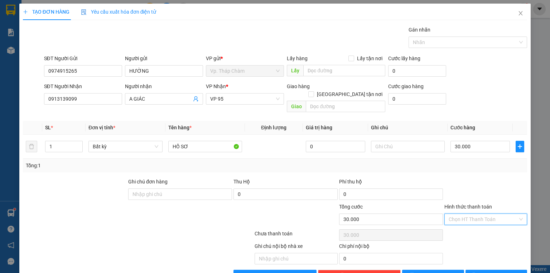
click at [469, 214] on input "Hình thức thanh toán" at bounding box center [483, 219] width 69 height 11
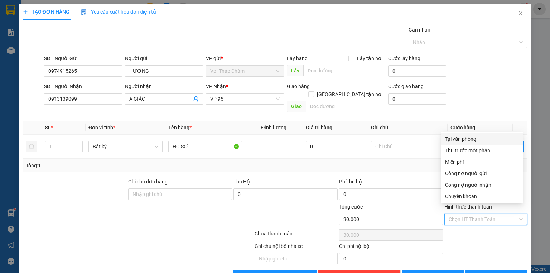
click at [460, 138] on div "Tại văn phòng" at bounding box center [482, 139] width 74 height 8
type input "0"
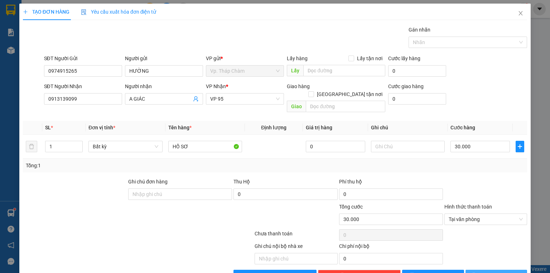
click at [499, 272] on span "[PERSON_NAME] và In" at bounding box center [504, 276] width 50 height 8
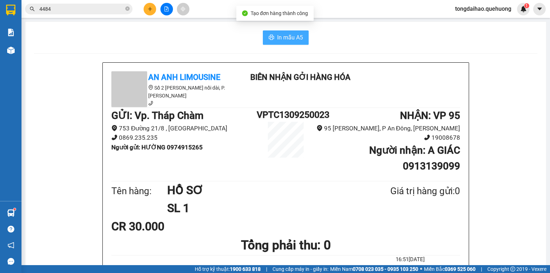
click at [285, 40] on span "In mẫu A5" at bounding box center [290, 37] width 26 height 9
click at [152, 9] on icon "plus" at bounding box center [150, 8] width 5 height 5
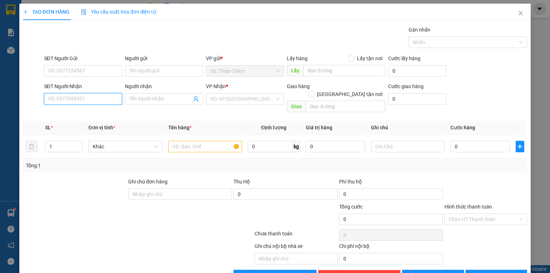
click at [102, 101] on input "SĐT Người Nhận" at bounding box center [83, 98] width 78 height 11
click at [77, 115] on div "0914106486 - HÙNG" at bounding box center [82, 113] width 69 height 8
type input "0914106486"
type input "HÙNG"
type input "310.000"
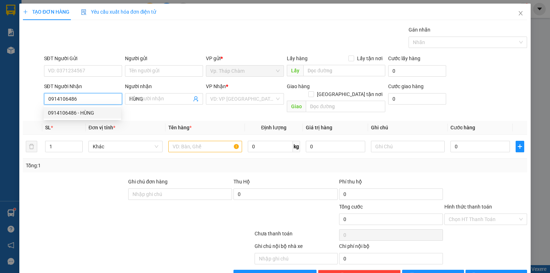
type input "310.000"
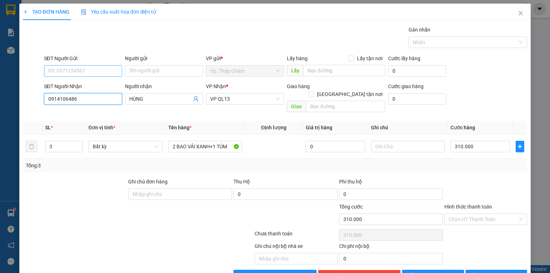
type input "0914106486"
click at [81, 70] on input "SĐT Người Gửi" at bounding box center [83, 70] width 78 height 11
click at [88, 84] on div "0399570692 - SƯƠNG" at bounding box center [82, 85] width 69 height 8
type input "0399570692"
type input "SƯƠNG"
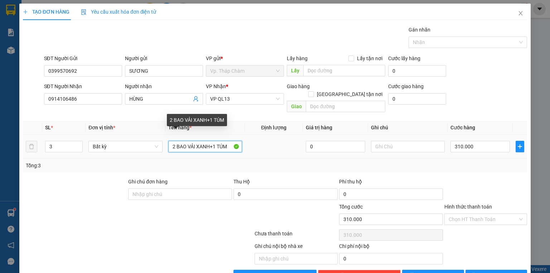
click at [175, 141] on input "2 BAO VẢI XANH+1 TÚM" at bounding box center [205, 146] width 74 height 11
click at [229, 141] on input "1 BAO VẢI XANH+1 TÚM" at bounding box center [205, 146] width 74 height 11
type input "1 BAO VẢI XANH"
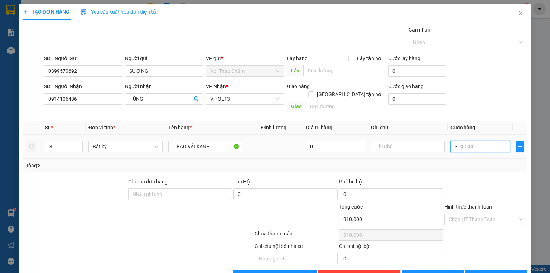
click at [478, 141] on input "310.000" at bounding box center [480, 146] width 59 height 11
type input "1"
type input "15"
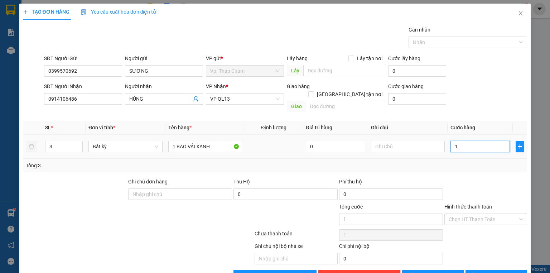
type input "15"
type input "150"
click at [515, 213] on div "Chọn HT Thanh Toán" at bounding box center [486, 218] width 83 height 11
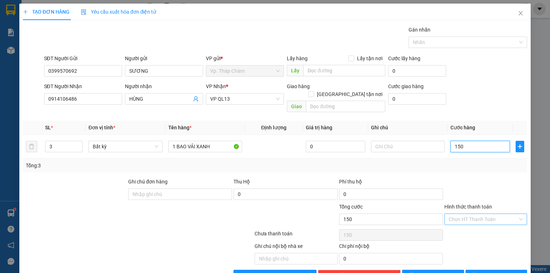
type input "150"
type input "150.000"
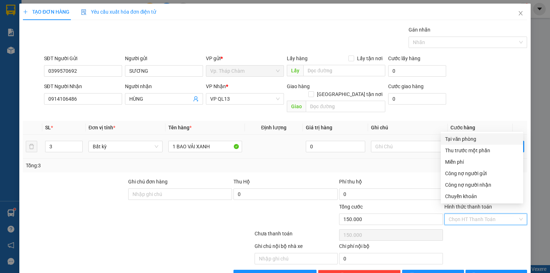
click at [470, 137] on div "Tại văn phòng" at bounding box center [482, 139] width 74 height 8
type input "0"
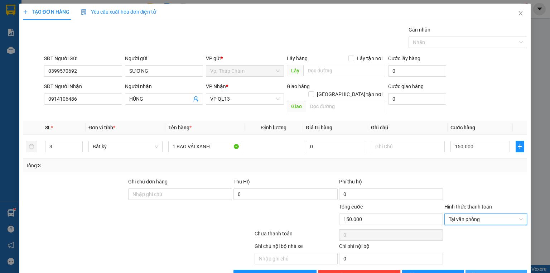
click at [492, 272] on span "[PERSON_NAME] và In" at bounding box center [504, 276] width 50 height 8
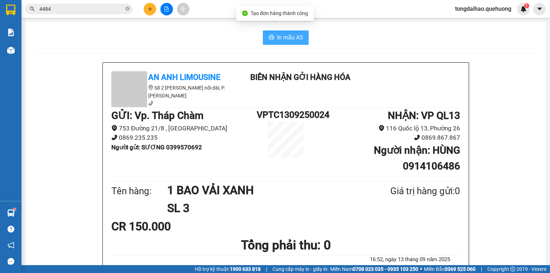
click at [278, 34] on span "In mẫu A5" at bounding box center [290, 37] width 26 height 9
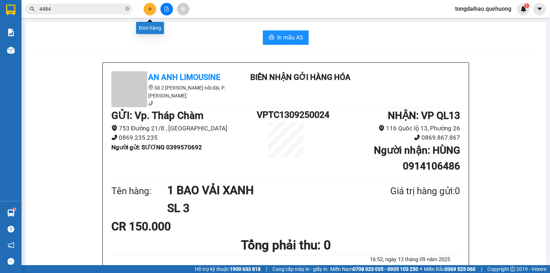
click at [152, 6] on icon "plus" at bounding box center [150, 8] width 5 height 5
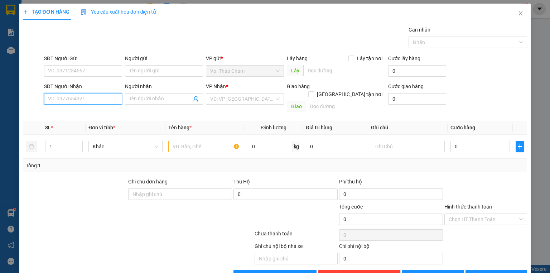
click at [100, 98] on input "SĐT Người Nhận" at bounding box center [83, 98] width 78 height 11
type input "0975101181"
click at [106, 114] on div "0975101181 - A VĂN" at bounding box center [82, 113] width 69 height 8
type input "A VĂN"
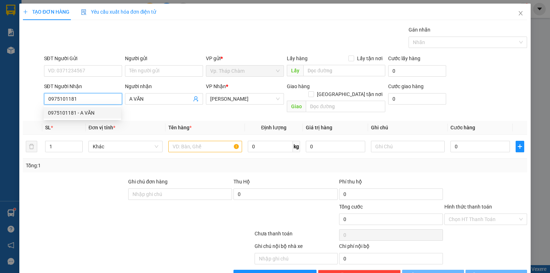
type input "70.000"
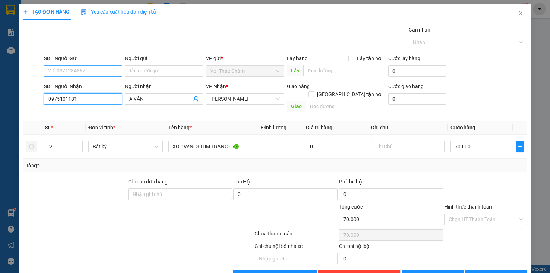
type input "0975101181"
click at [90, 71] on input "SĐT Người Gửi" at bounding box center [83, 70] width 78 height 11
click at [90, 83] on div "0857934964 - SÁNG" at bounding box center [82, 85] width 69 height 8
type input "0857934964"
type input "SÁNG"
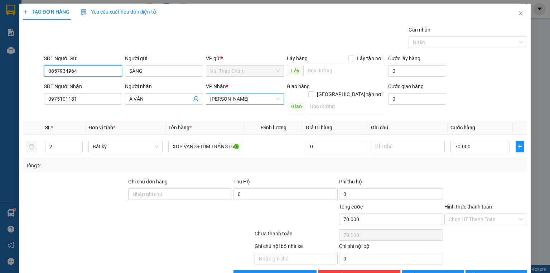
click at [275, 100] on span "[PERSON_NAME]" at bounding box center [244, 98] width 69 height 11
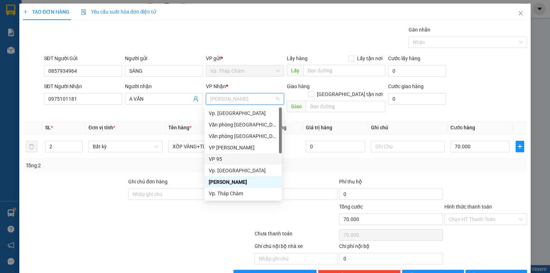
click at [233, 155] on div "VP 95" at bounding box center [243, 159] width 69 height 8
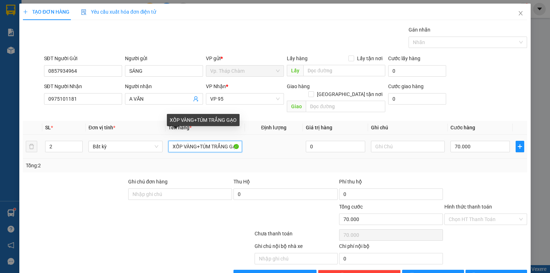
scroll to position [0, 3]
drag, startPoint x: 196, startPoint y: 138, endPoint x: 248, endPoint y: 140, distance: 51.6
click at [248, 140] on tr "2 Bất kỳ XỐP VÀNG+TÚM TRẮNG GẠO 0 70.000" at bounding box center [275, 147] width 504 height 24
click at [171, 141] on input "XỐP VÀNG" at bounding box center [205, 146] width 74 height 11
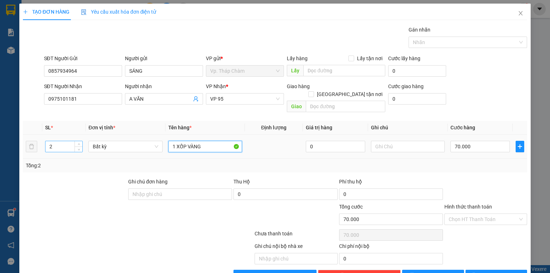
type input "1 XỐP VÀNG"
drag, startPoint x: 62, startPoint y: 136, endPoint x: 40, endPoint y: 136, distance: 21.5
click at [40, 136] on tr "2 Bất kỳ 1 XỐP VÀNG 0 70.000" at bounding box center [275, 147] width 504 height 24
type input "1"
drag, startPoint x: 203, startPoint y: 136, endPoint x: 203, endPoint y: 156, distance: 19.7
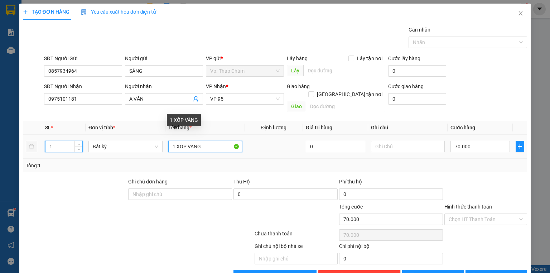
click at [203, 141] on input "1 XỐP VÀNG" at bounding box center [205, 146] width 74 height 11
type input "0"
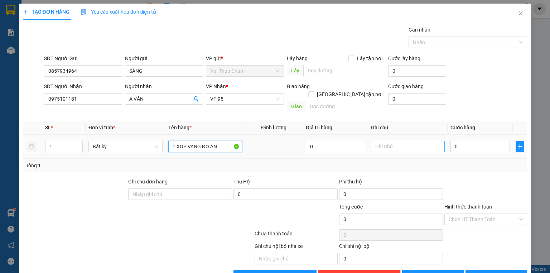
type input "1 XỐP VÀNG ĐỒ ĂN"
click at [410, 141] on input "text" at bounding box center [408, 146] width 74 height 11
type input "NHẸ TAY DÙM EM"
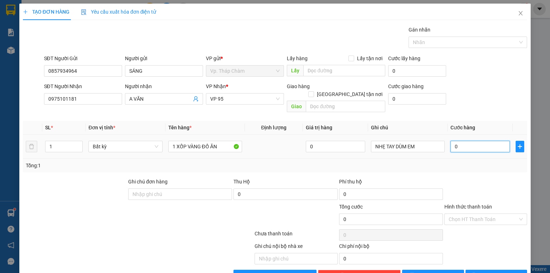
click at [458, 141] on input "0" at bounding box center [480, 146] width 59 height 11
type input "4"
type input "40"
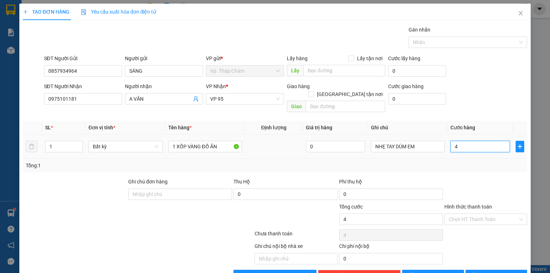
type input "40"
drag, startPoint x: 517, startPoint y: 211, endPoint x: 513, endPoint y: 207, distance: 5.4
click at [517, 213] on div "Chọn HT Thanh Toán" at bounding box center [486, 218] width 83 height 11
type input "40"
type input "40.000"
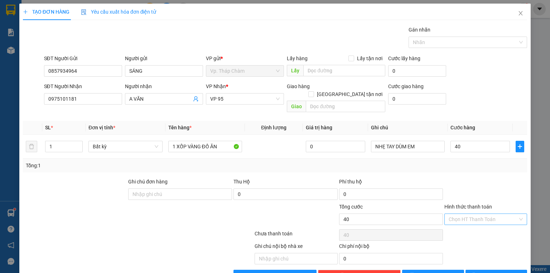
type input "40.000"
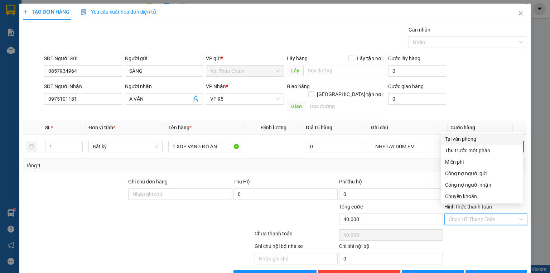
click at [471, 139] on div "Tại văn phòng" at bounding box center [482, 139] width 74 height 8
type input "0"
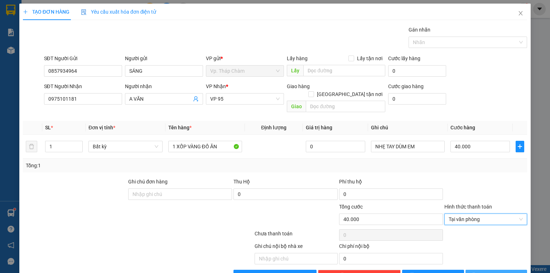
click at [494, 272] on span "[PERSON_NAME] và In" at bounding box center [504, 276] width 50 height 8
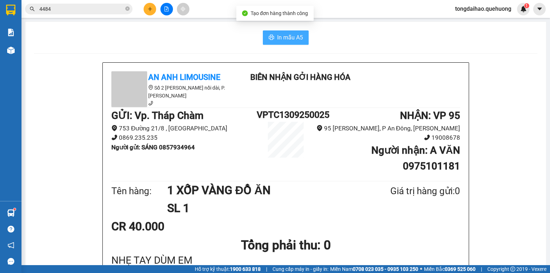
click at [284, 38] on span "In mẫu A5" at bounding box center [290, 37] width 26 height 9
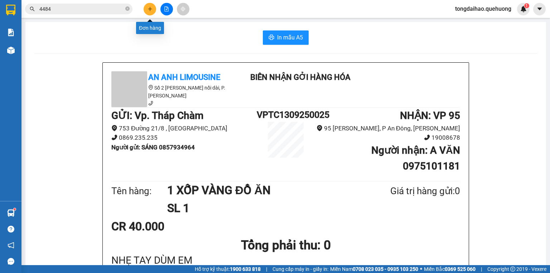
click at [149, 8] on icon "plus" at bounding box center [150, 8] width 5 height 5
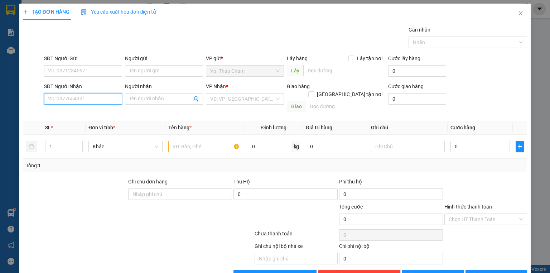
click at [80, 101] on input "SĐT Người Nhận" at bounding box center [83, 98] width 78 height 11
type input "0783717491"
click at [82, 114] on div "0783717491 - ANH TÚ" at bounding box center [82, 113] width 69 height 8
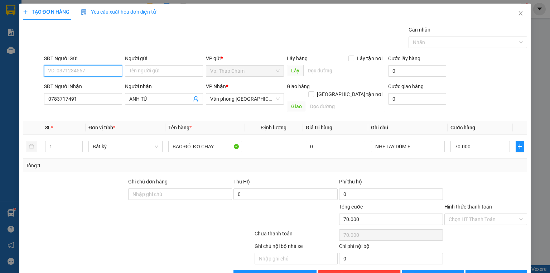
click at [88, 68] on input "SĐT Người Gửi" at bounding box center [83, 70] width 78 height 11
click at [92, 85] on div "0814546139 - HOÀ" at bounding box center [82, 85] width 69 height 8
click at [479, 141] on input "70.000" at bounding box center [480, 146] width 59 height 11
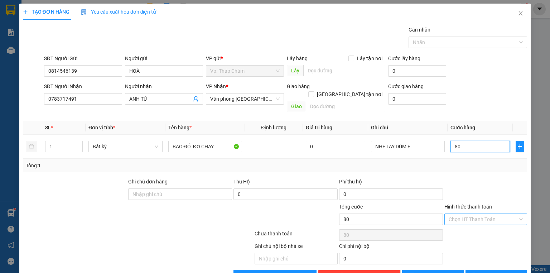
click at [520, 213] on div "Chọn HT Thanh Toán" at bounding box center [486, 218] width 83 height 11
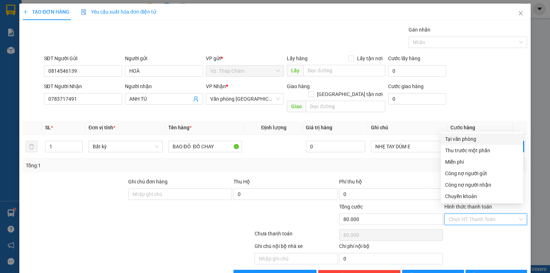
click at [472, 135] on div "Tại văn phòng" at bounding box center [482, 139] width 74 height 8
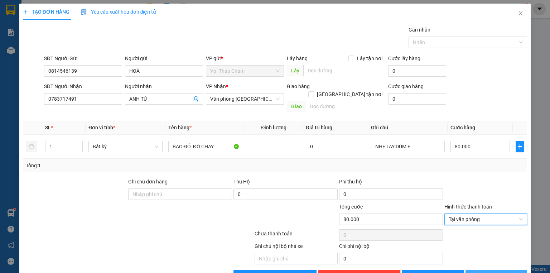
click at [501, 272] on span "[PERSON_NAME] và In" at bounding box center [504, 276] width 50 height 8
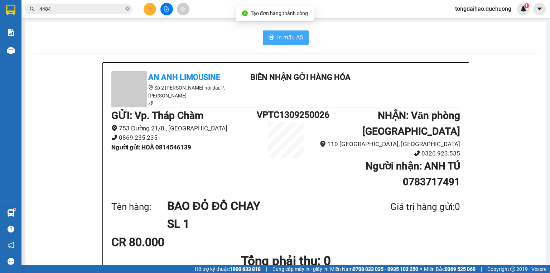
click at [291, 35] on span "In mẫu A5" at bounding box center [290, 37] width 26 height 9
click at [151, 8] on icon "plus" at bounding box center [150, 8] width 5 height 5
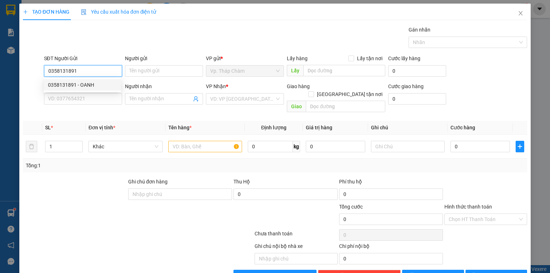
click at [70, 82] on div "0358131891 - OANH" at bounding box center [82, 85] width 69 height 8
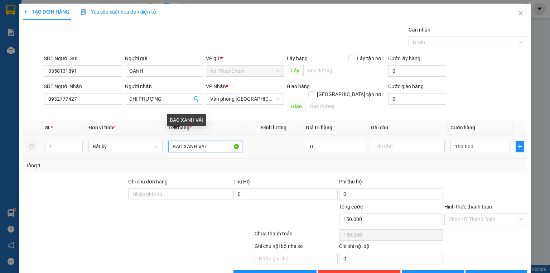
drag, startPoint x: 180, startPoint y: 138, endPoint x: 164, endPoint y: 133, distance: 16.9
click at [165, 135] on td "BAO XANH VẢI" at bounding box center [205, 147] width 80 height 24
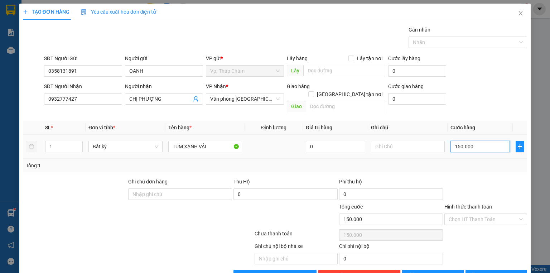
click at [470, 141] on input "150.000" at bounding box center [480, 146] width 59 height 11
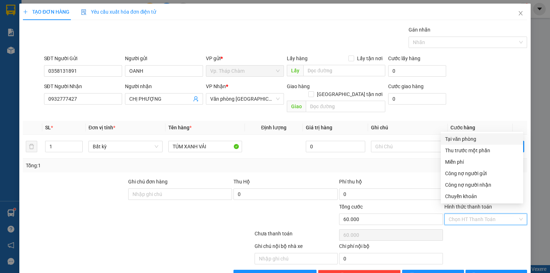
click at [472, 214] on input "Hình thức thanh toán" at bounding box center [483, 219] width 69 height 11
click at [476, 136] on div "Tại văn phòng" at bounding box center [482, 139] width 74 height 8
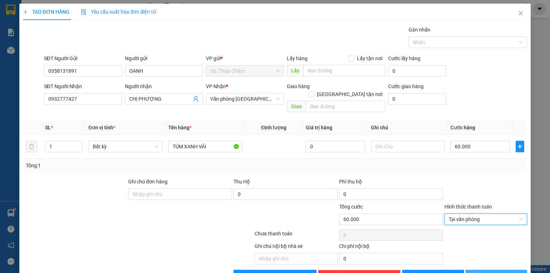
click at [490, 272] on span "[PERSON_NAME] và In" at bounding box center [504, 276] width 50 height 8
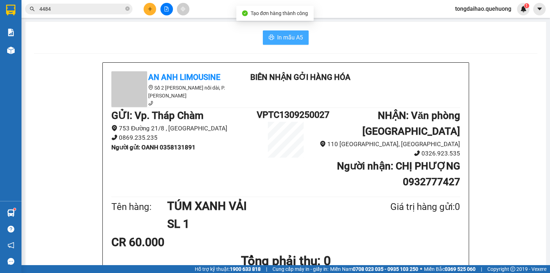
click at [302, 35] on button "In mẫu A5" at bounding box center [286, 37] width 46 height 14
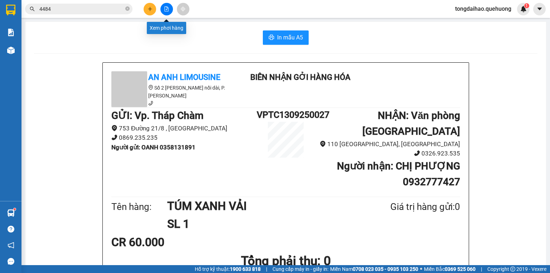
click at [164, 8] on icon "file-add" at bounding box center [166, 8] width 5 height 5
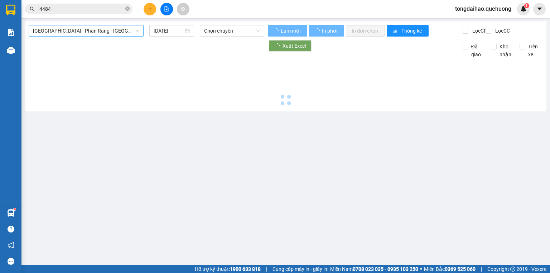
click at [116, 32] on span "Sài Gòn - Phan Rang - Ninh Sơn" at bounding box center [86, 30] width 106 height 11
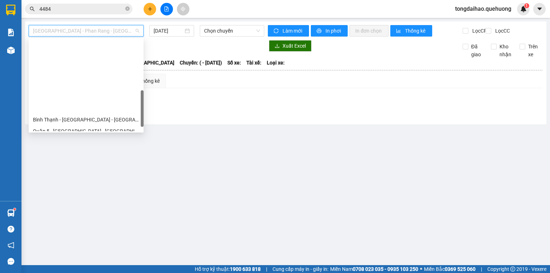
scroll to position [195, 0]
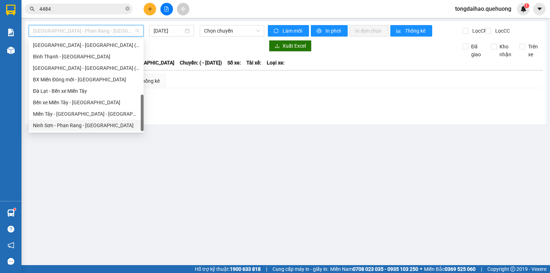
click at [105, 126] on div "Ninh Sơn - Phan Rang - Miền Tây" at bounding box center [86, 125] width 106 height 8
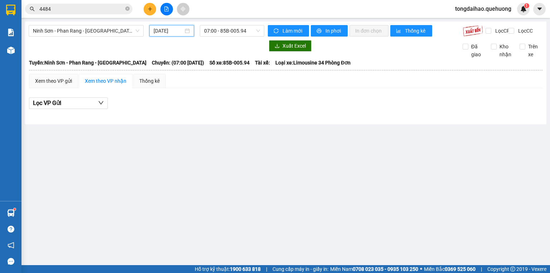
click at [169, 32] on input "13/09/2025" at bounding box center [168, 31] width 29 height 8
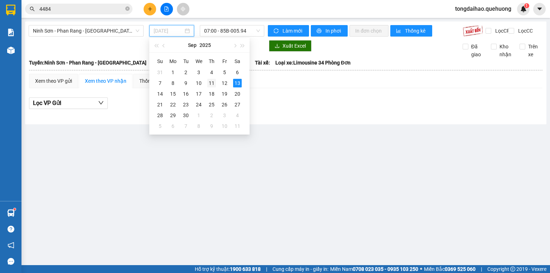
click at [213, 81] on div "11" at bounding box center [211, 83] width 9 height 9
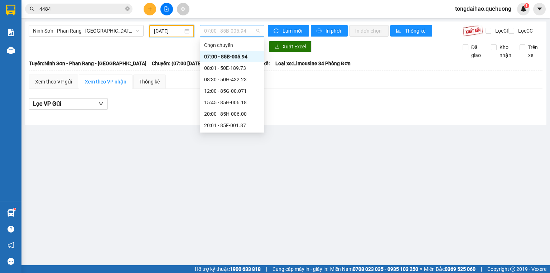
click at [238, 30] on span "07:00 - 85B-005.94" at bounding box center [232, 30] width 56 height 11
click at [227, 115] on div "20:00 - 85H-006.00" at bounding box center [232, 114] width 56 height 8
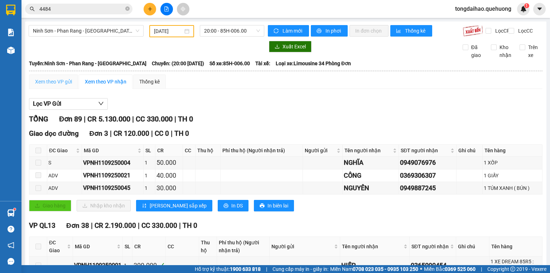
click at [51, 89] on div "Xem theo VP gửi" at bounding box center [53, 82] width 49 height 14
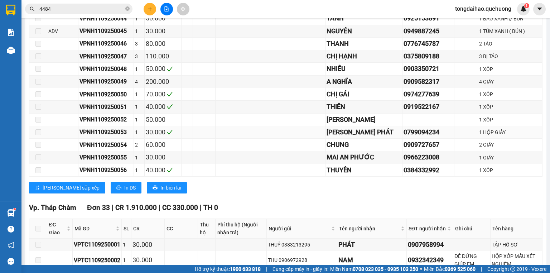
scroll to position [802, 0]
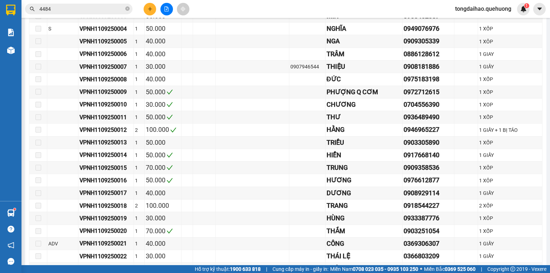
scroll to position [0, 0]
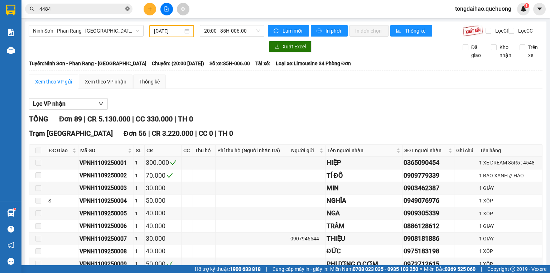
click at [127, 7] on icon "close-circle" at bounding box center [127, 8] width 4 height 4
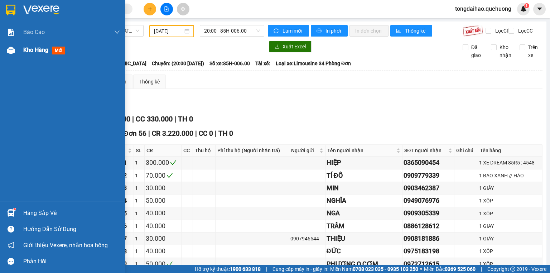
click at [43, 49] on span "Kho hàng" at bounding box center [35, 50] width 25 height 7
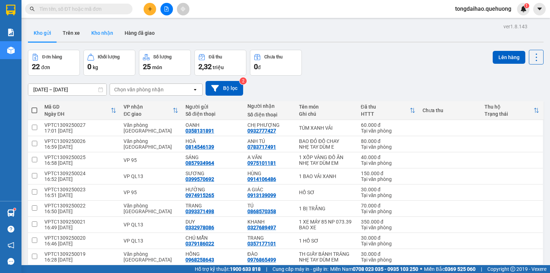
click at [93, 29] on button "Kho nhận" at bounding box center [102, 32] width 33 height 17
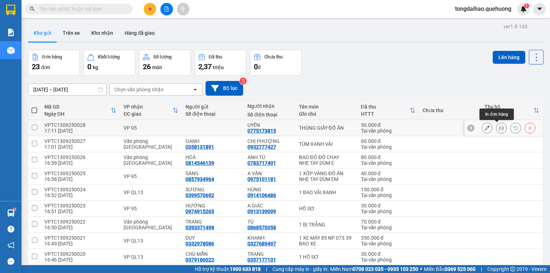
click at [500, 128] on button at bounding box center [501, 128] width 10 height 13
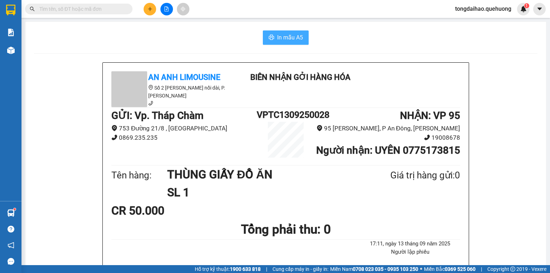
click at [285, 37] on span "In mẫu A5" at bounding box center [290, 37] width 26 height 9
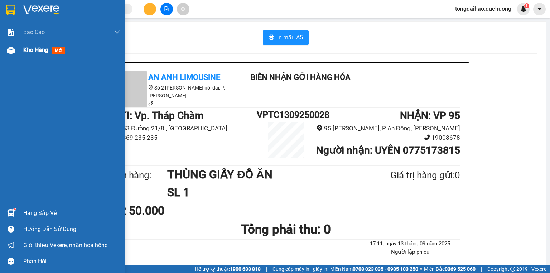
click at [31, 54] on div "Kho hàng mới" at bounding box center [71, 50] width 97 height 18
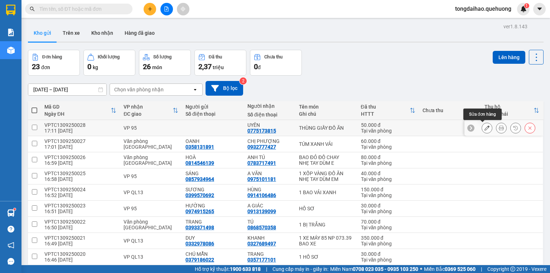
click at [485, 123] on button at bounding box center [487, 128] width 10 height 13
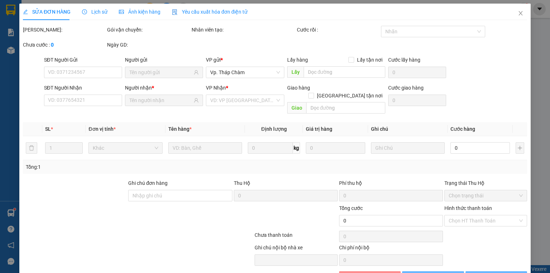
type input "0775173815"
type input "50.000"
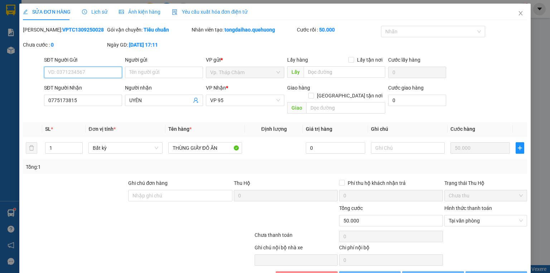
click at [85, 73] on div "SỬA ĐƠN HÀNG Lịch sử Ảnh kiện hàng Yêu cầu xuất hóa đơn điện tử Total Paid Fee …" at bounding box center [275, 136] width 550 height 273
type input "0984636280"
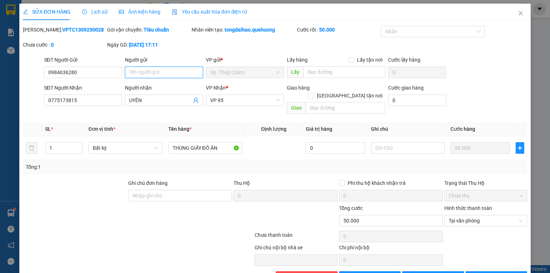
click at [155, 73] on input "Người gửi" at bounding box center [164, 72] width 78 height 11
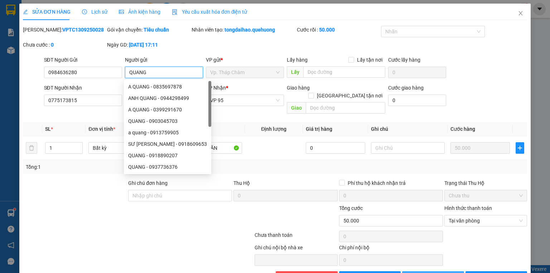
type input "QUANG"
click at [427, 273] on span "[PERSON_NAME] thay đổi" at bounding box center [444, 277] width 57 height 8
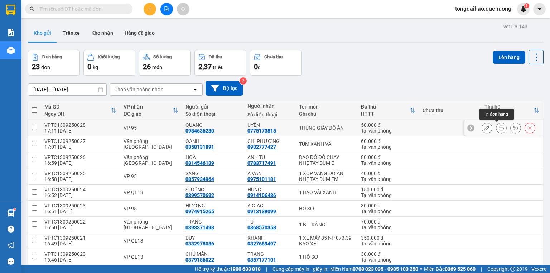
click at [499, 127] on icon at bounding box center [501, 127] width 5 height 5
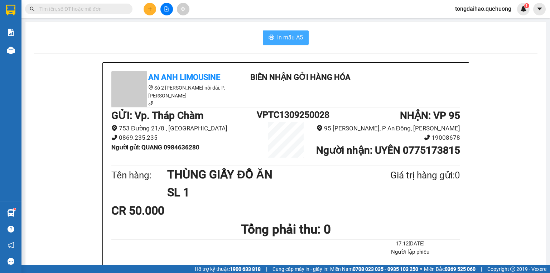
click at [274, 36] on button "In mẫu A5" at bounding box center [286, 37] width 46 height 14
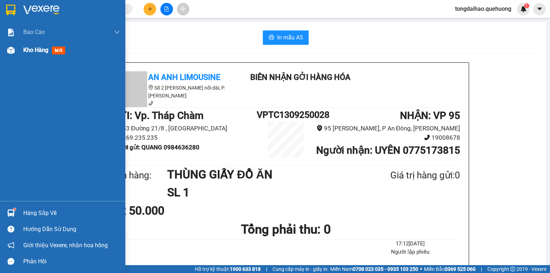
click at [32, 47] on span "Kho hàng" at bounding box center [35, 50] width 25 height 7
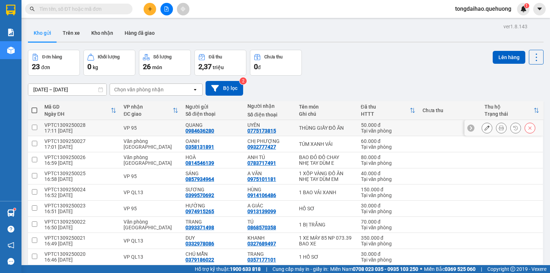
click at [482, 128] on button at bounding box center [487, 128] width 10 height 13
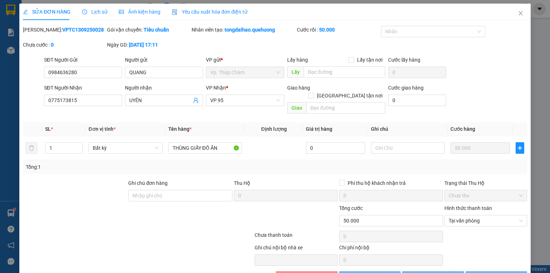
type input "0984636280"
type input "0775173815"
type input "50.000"
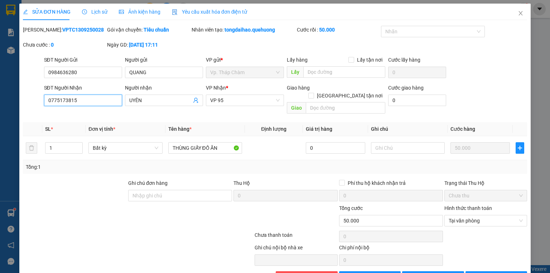
click at [85, 101] on input "0775173815" at bounding box center [83, 100] width 78 height 11
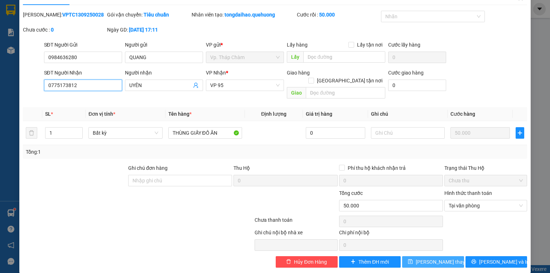
type input "0775173812"
click at [431, 258] on span "[PERSON_NAME] thay đổi" at bounding box center [444, 262] width 57 height 8
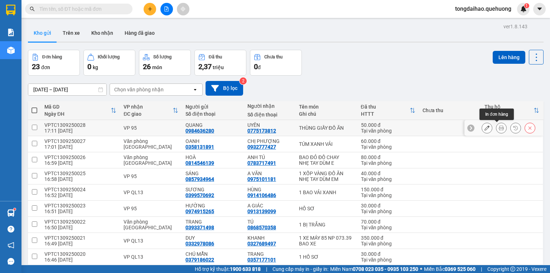
click at [500, 129] on button at bounding box center [501, 128] width 10 height 13
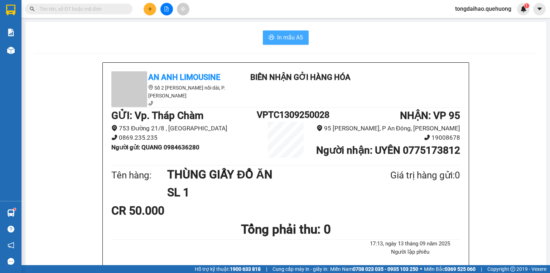
click at [298, 39] on span "In mẫu A5" at bounding box center [290, 37] width 26 height 9
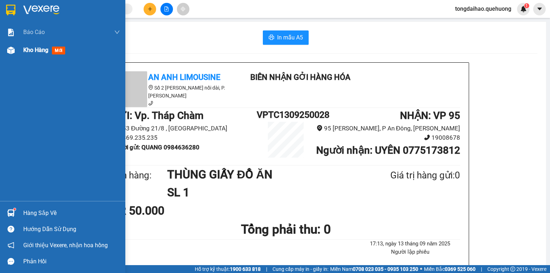
click at [35, 50] on span "Kho hàng" at bounding box center [35, 50] width 25 height 7
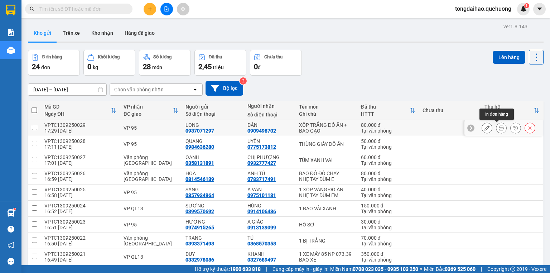
click at [500, 125] on button at bounding box center [501, 128] width 10 height 13
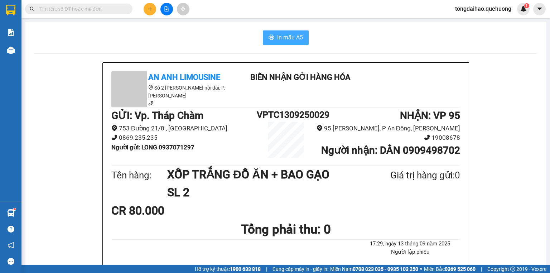
click at [297, 43] on button "In mẫu A5" at bounding box center [286, 37] width 46 height 14
click at [295, 32] on button "In mẫu A5" at bounding box center [286, 37] width 46 height 14
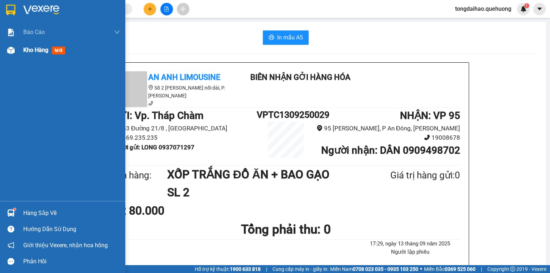
click at [33, 48] on span "Kho hàng" at bounding box center [35, 50] width 25 height 7
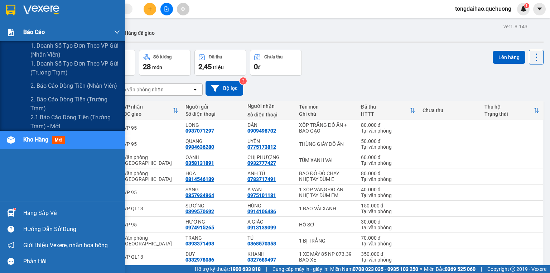
click at [39, 30] on span "Báo cáo" at bounding box center [33, 32] width 21 height 9
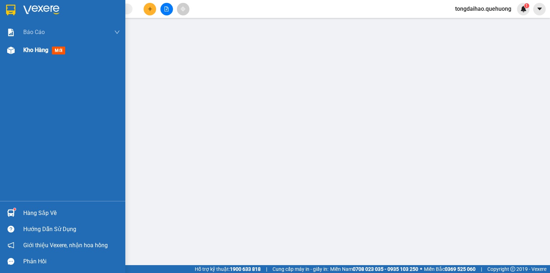
click at [41, 47] on span "Kho hàng" at bounding box center [35, 50] width 25 height 7
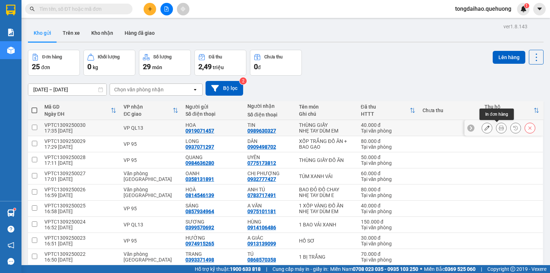
click at [499, 126] on icon at bounding box center [501, 127] width 5 height 5
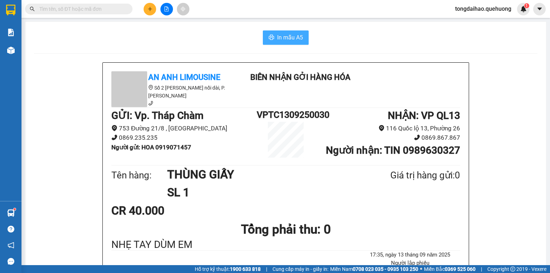
click at [272, 36] on button "In mẫu A5" at bounding box center [286, 37] width 46 height 14
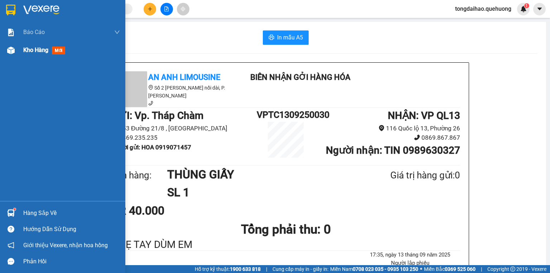
click at [33, 49] on span "Kho hàng" at bounding box center [35, 50] width 25 height 7
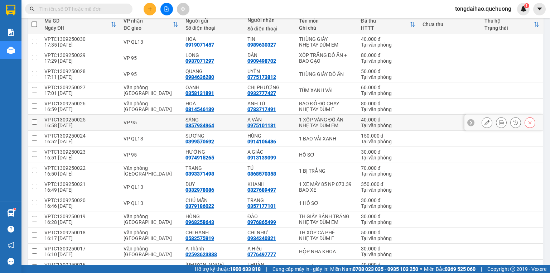
scroll to position [115, 0]
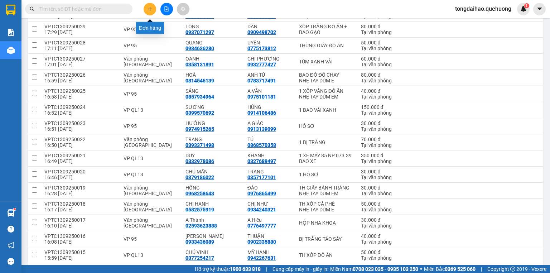
click at [148, 9] on icon "plus" at bounding box center [150, 8] width 5 height 5
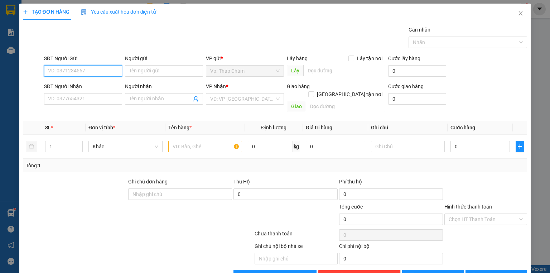
click at [88, 72] on input "SĐT Người Gửi" at bounding box center [83, 70] width 78 height 11
type input "0969089744"
click at [90, 83] on div "0969089744 - [PERSON_NAME]" at bounding box center [83, 85] width 71 height 8
type input "[PERSON_NAME]"
type input "0909856456"
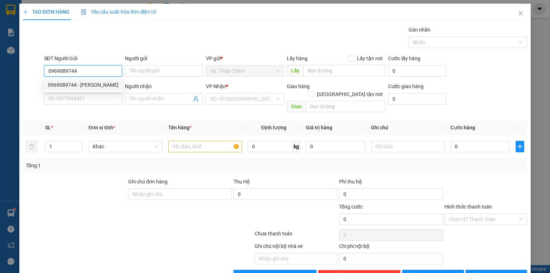
type input "[PERSON_NAME]"
type input "40.000"
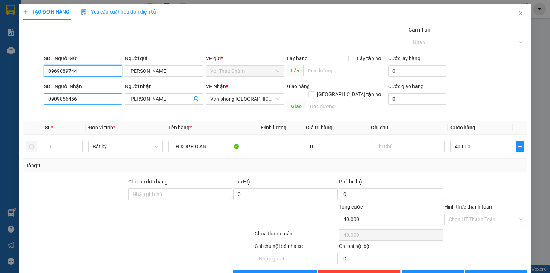
type input "0969089744"
click at [88, 101] on input "0909856456" at bounding box center [83, 98] width 78 height 11
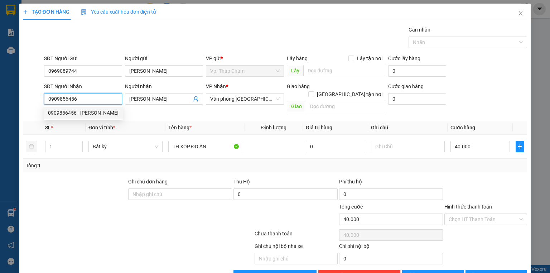
click at [99, 114] on div "0909856456 - [PERSON_NAME]" at bounding box center [83, 113] width 71 height 8
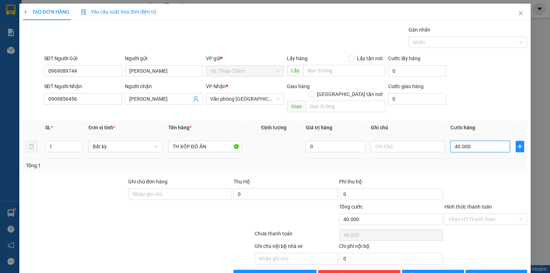
click at [468, 141] on input "40.000" at bounding box center [480, 146] width 59 height 11
type input "6"
type input "60"
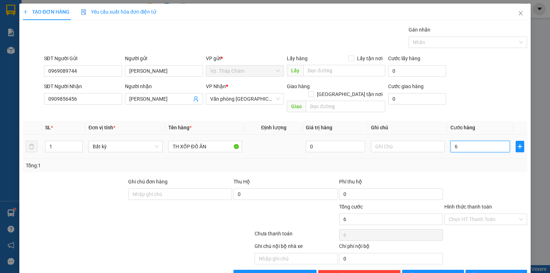
type input "60"
click at [519, 213] on div "Chọn HT Thanh Toán" at bounding box center [486, 218] width 83 height 11
type input "60"
type input "60.000"
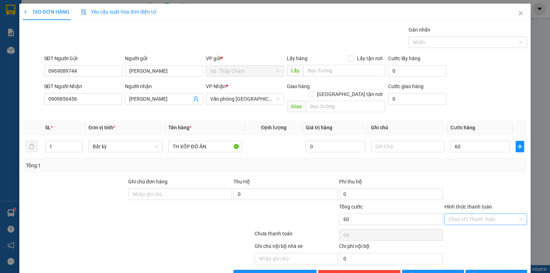
type input "60.000"
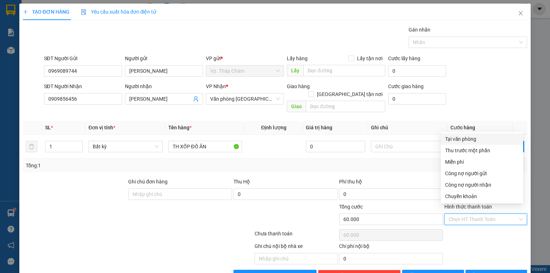
click at [464, 139] on div "Tại văn phòng" at bounding box center [482, 139] width 74 height 8
type input "0"
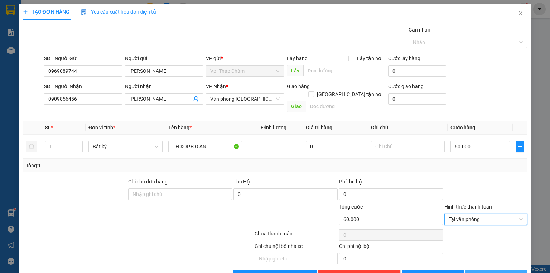
click at [493, 272] on span "[PERSON_NAME] và In" at bounding box center [504, 276] width 50 height 8
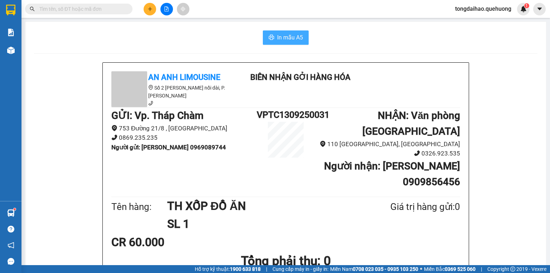
click at [281, 40] on span "In mẫu A5" at bounding box center [290, 37] width 26 height 9
click at [145, 9] on button at bounding box center [150, 9] width 13 height 13
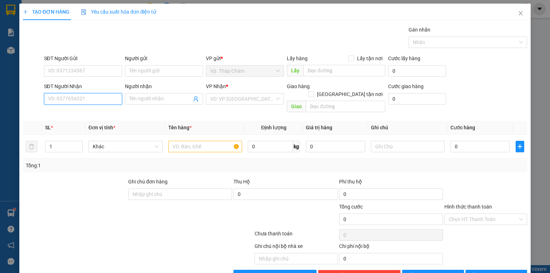
click at [81, 96] on input "SĐT Người Nhận" at bounding box center [83, 98] width 78 height 11
type input "0"
click at [60, 70] on input "SĐT Người Gửi" at bounding box center [83, 70] width 78 height 11
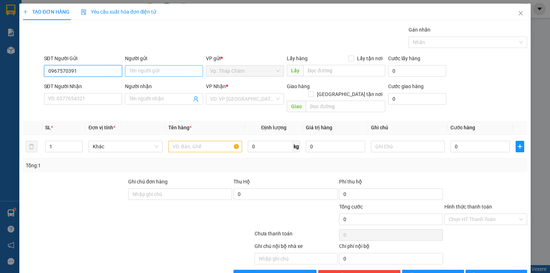
type input "0967570391"
click at [156, 74] on input "Người gửi" at bounding box center [164, 70] width 78 height 11
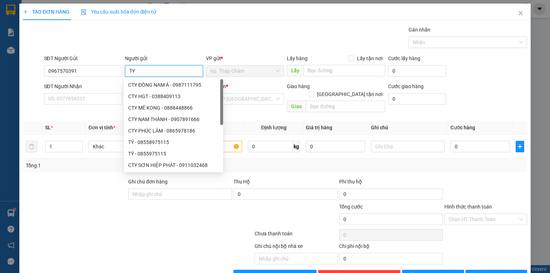
type input "TY"
click at [247, 44] on div "Gói vận chuyển * Tiêu chuẩn Gán nhãn Nhãn" at bounding box center [286, 38] width 486 height 25
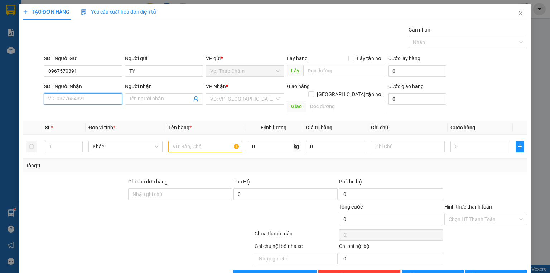
click at [85, 98] on input "SĐT Người Nhận" at bounding box center [83, 98] width 78 height 11
type input "0965051506"
click at [143, 97] on input "Người nhận" at bounding box center [160, 99] width 62 height 8
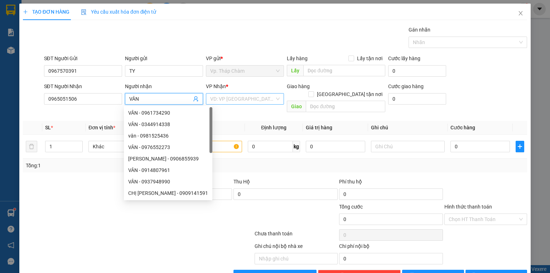
type input "VÂN"
click at [250, 100] on input "search" at bounding box center [242, 98] width 64 height 11
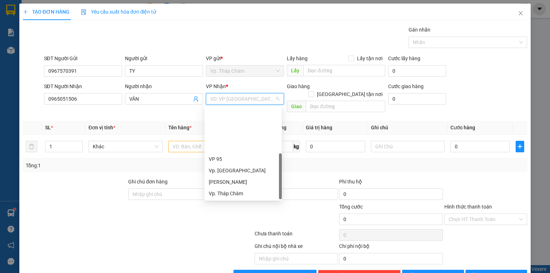
scroll to position [57, 0]
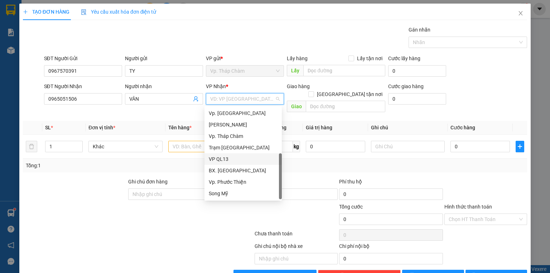
click at [241, 159] on div "VP QL13" at bounding box center [243, 159] width 69 height 8
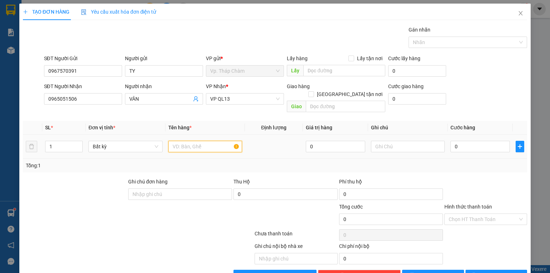
click at [200, 141] on input "text" at bounding box center [205, 146] width 74 height 11
type input "1 BAO TRẮNG + 1 THÙNG XỐP DÍNH BỊ XANH"
click at [60, 141] on input "1" at bounding box center [63, 146] width 37 height 11
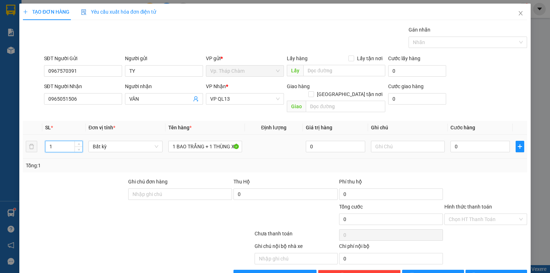
drag, startPoint x: 57, startPoint y: 138, endPoint x: 48, endPoint y: 139, distance: 8.4
click at [48, 141] on input "1" at bounding box center [63, 146] width 37 height 11
type input "2"
type input "1"
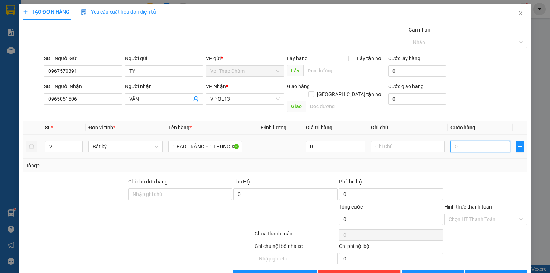
type input "1"
type input "10"
type input "100"
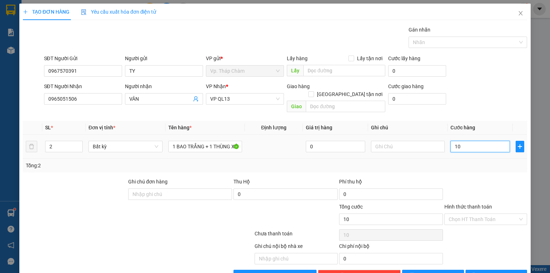
type input "100"
click at [519, 213] on div "Chọn HT Thanh Toán" at bounding box center [486, 218] width 83 height 11
type input "100.000"
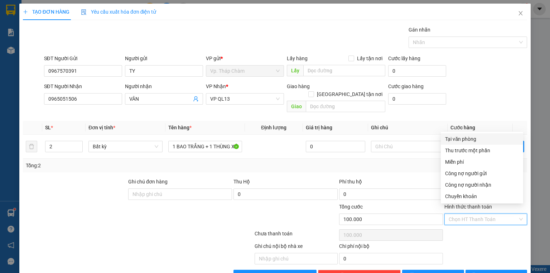
click at [464, 135] on div "Tại văn phòng" at bounding box center [482, 139] width 74 height 8
type input "0"
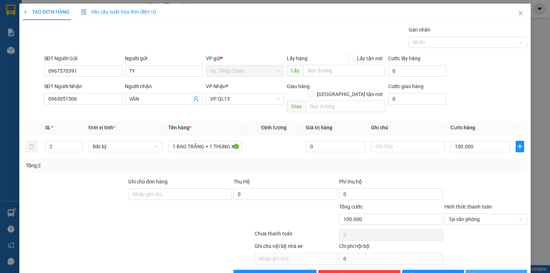
click at [491, 272] on span "[PERSON_NAME] và In" at bounding box center [504, 276] width 50 height 8
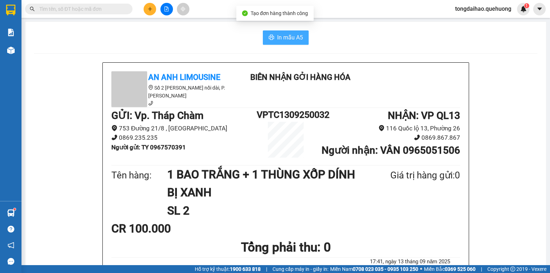
click at [286, 38] on span "In mẫu A5" at bounding box center [290, 37] width 26 height 9
click at [300, 35] on span "In mẫu A5" at bounding box center [290, 37] width 26 height 9
click at [110, 11] on input "text" at bounding box center [81, 9] width 85 height 8
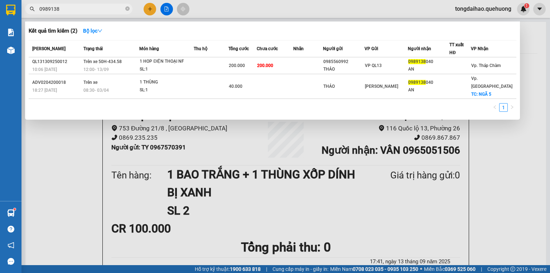
type input "0989138"
click at [177, 147] on div at bounding box center [275, 136] width 550 height 273
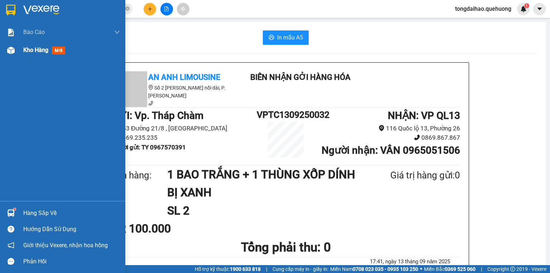
click at [33, 51] on span "Kho hàng" at bounding box center [35, 50] width 25 height 7
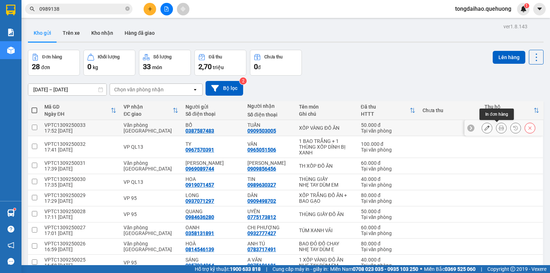
click at [499, 126] on icon at bounding box center [501, 127] width 5 height 5
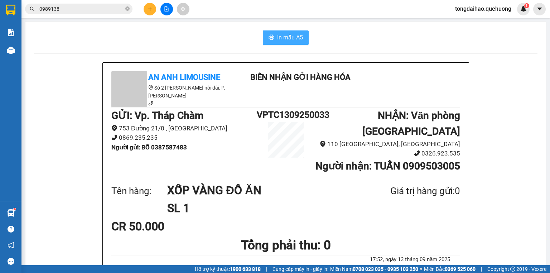
click at [295, 38] on span "In mẫu A5" at bounding box center [290, 37] width 26 height 9
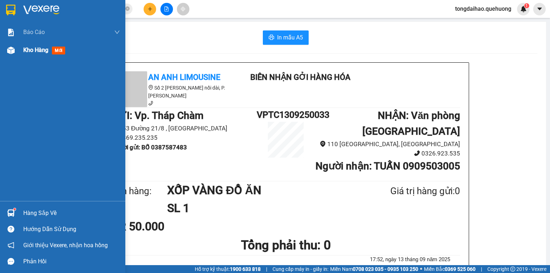
click at [37, 50] on span "Kho hàng" at bounding box center [35, 50] width 25 height 7
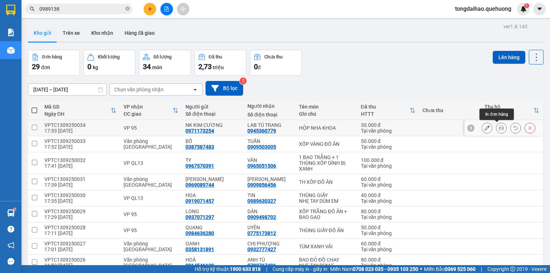
click at [499, 126] on icon at bounding box center [501, 127] width 5 height 5
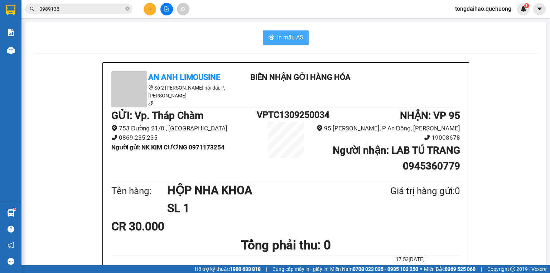
click at [280, 38] on span "In mẫu A5" at bounding box center [290, 37] width 26 height 9
click at [150, 8] on icon "plus" at bounding box center [150, 9] width 0 height 4
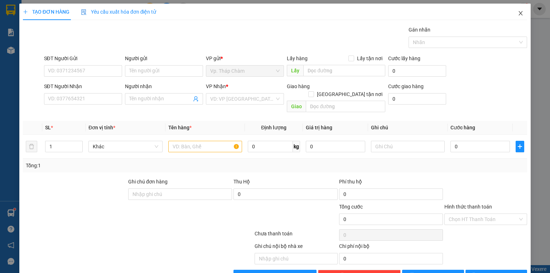
click at [518, 13] on icon "close" at bounding box center [521, 13] width 6 height 6
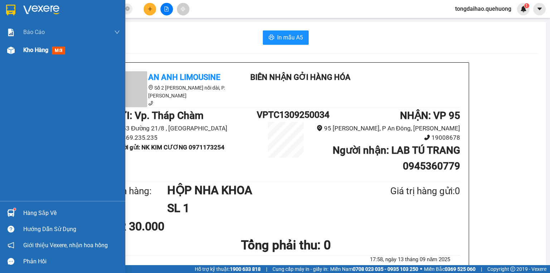
click at [8, 49] on img at bounding box center [11, 51] width 8 height 8
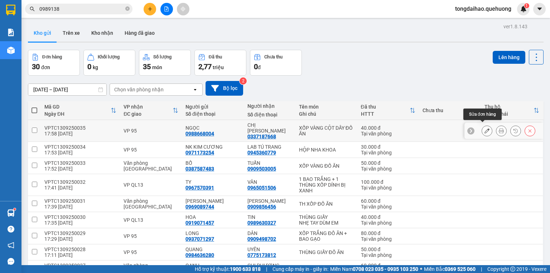
click at [485, 128] on icon at bounding box center [487, 130] width 5 height 5
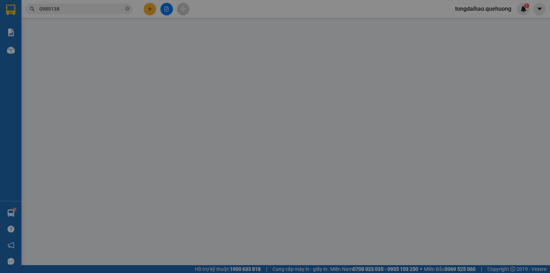
type input "0988668004"
type input "0337187668"
type input "40.000"
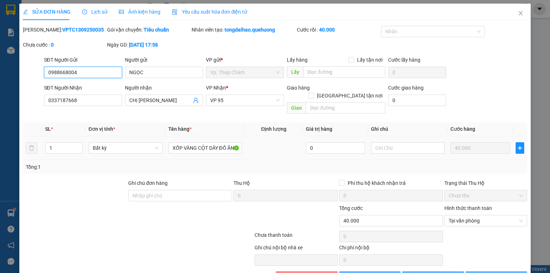
scroll to position [11, 0]
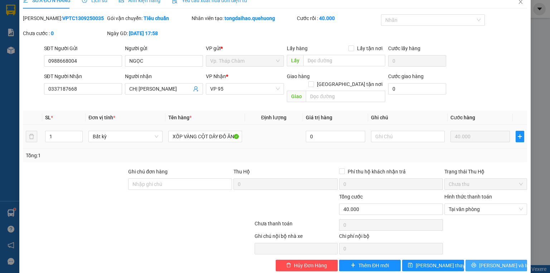
click at [493, 262] on span "[PERSON_NAME] và In" at bounding box center [504, 266] width 50 height 8
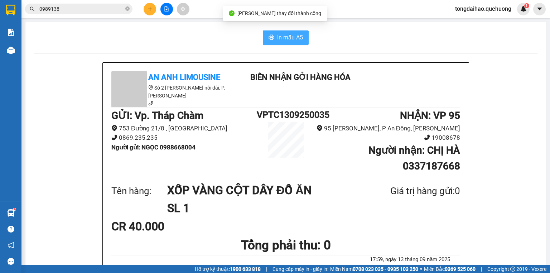
click at [284, 34] on span "In mẫu A5" at bounding box center [290, 37] width 26 height 9
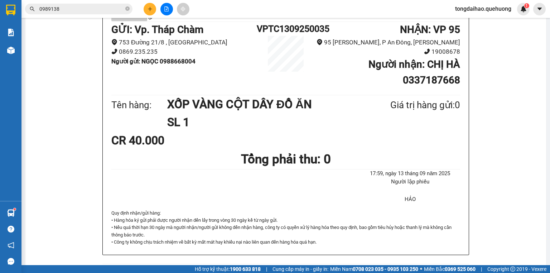
scroll to position [57, 0]
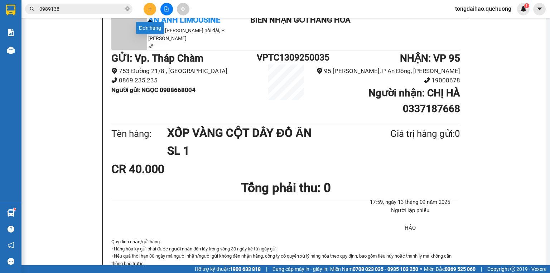
click at [148, 7] on icon "plus" at bounding box center [150, 8] width 5 height 5
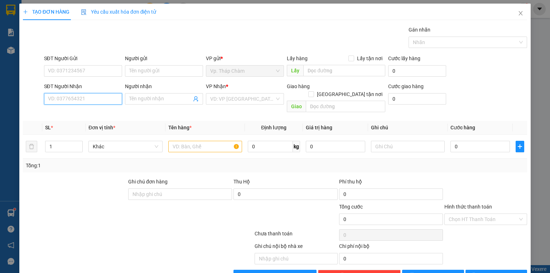
click at [70, 97] on input "SĐT Người Nhận" at bounding box center [83, 98] width 78 height 11
type input "0979465224"
click at [82, 112] on div "0979465224 - HẠNH" at bounding box center [82, 113] width 69 height 8
type input "HẠNH"
type input "180.000"
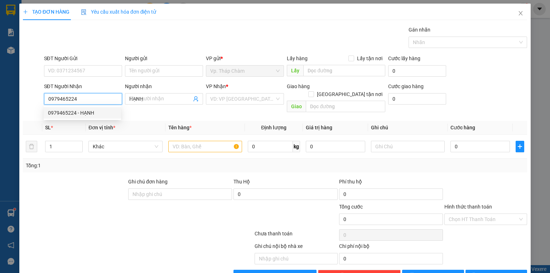
type input "180.000"
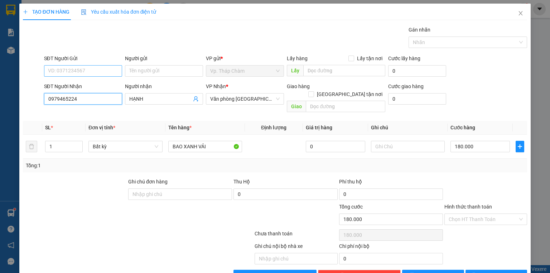
type input "0979465224"
click at [88, 68] on input "SĐT Người Gửi" at bounding box center [83, 70] width 78 height 11
click at [90, 83] on div "0347972958 - [PERSON_NAME]" at bounding box center [83, 85] width 71 height 8
type input "0347972958"
type input "C Hằng"
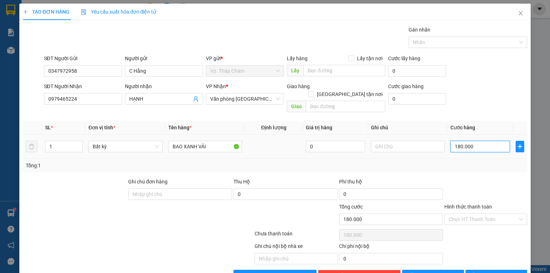
click at [470, 141] on input "180.000" at bounding box center [480, 146] width 59 height 11
type input "1"
type input "15"
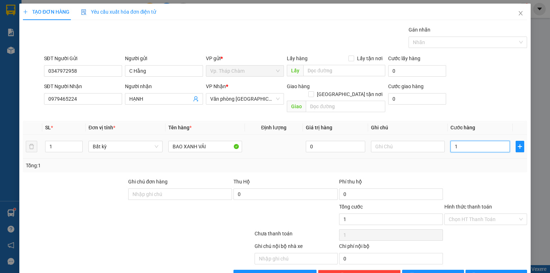
type input "15"
type input "150"
click at [516, 213] on div "Chọn HT Thanh Toán" at bounding box center [486, 218] width 83 height 11
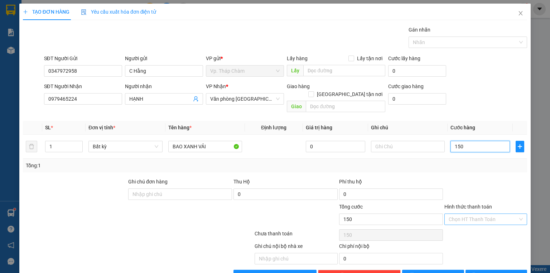
type input "150"
type input "150.000"
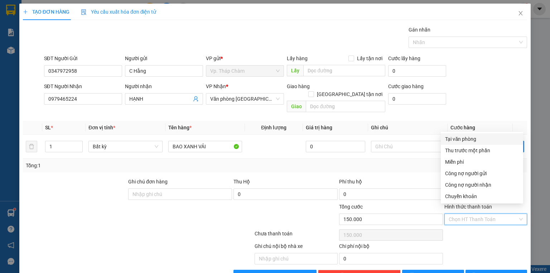
click at [477, 139] on div "Tại văn phòng" at bounding box center [482, 139] width 74 height 8
type input "0"
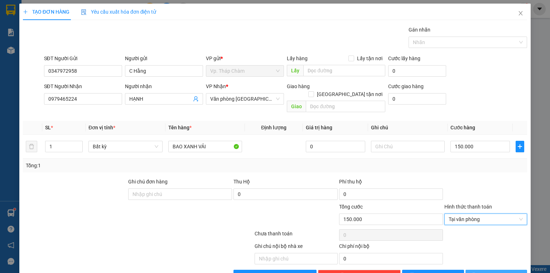
click at [491, 272] on span "[PERSON_NAME] và In" at bounding box center [504, 276] width 50 height 8
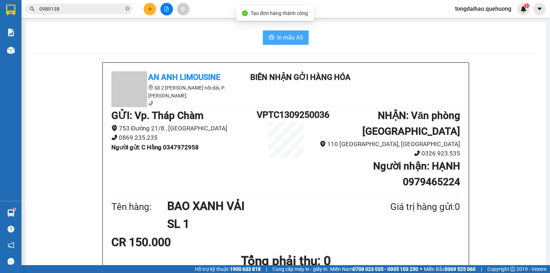
click at [298, 40] on span "In mẫu A5" at bounding box center [290, 37] width 26 height 9
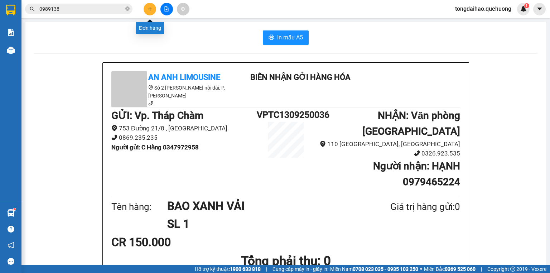
click at [150, 11] on button at bounding box center [150, 9] width 13 height 13
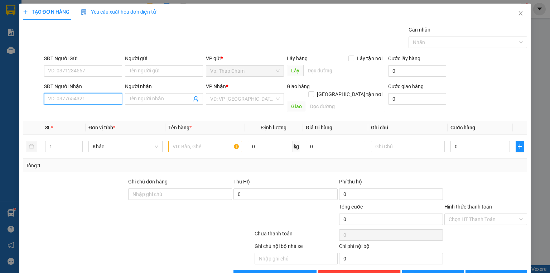
click at [94, 100] on input "SĐT Người Nhận" at bounding box center [83, 98] width 78 height 11
type input "0762604160"
click at [96, 114] on div "0762604160 - TÍN" at bounding box center [82, 113] width 69 height 8
type input "TÍN"
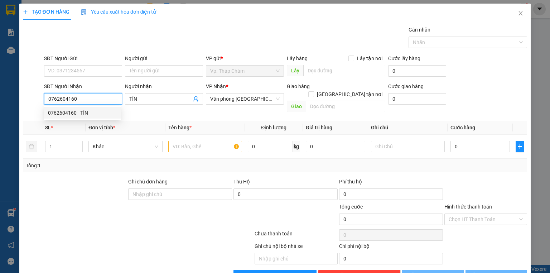
type input "50.000"
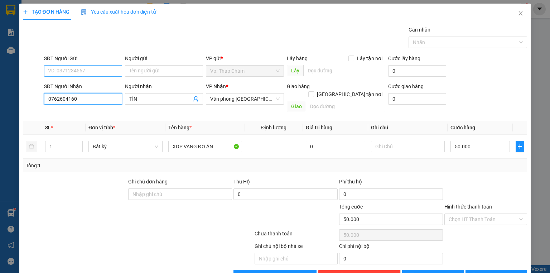
type input "0762604160"
click at [85, 70] on input "SĐT Người Gửi" at bounding box center [83, 70] width 78 height 11
click at [93, 84] on div "0969989949 - HUY" at bounding box center [82, 85] width 69 height 8
type input "0969989949"
type input "HUY"
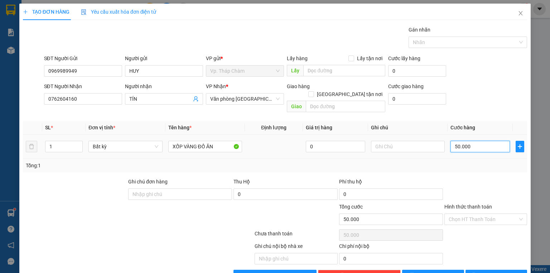
click at [474, 141] on input "50.000" at bounding box center [480, 146] width 59 height 11
type input "4"
type input "40"
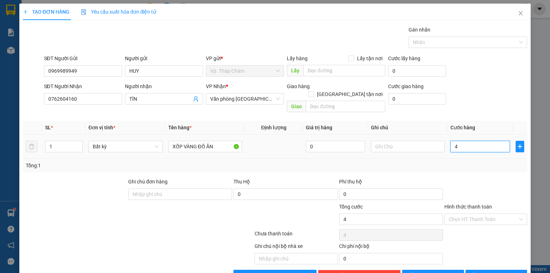
type input "40"
type input "40.000"
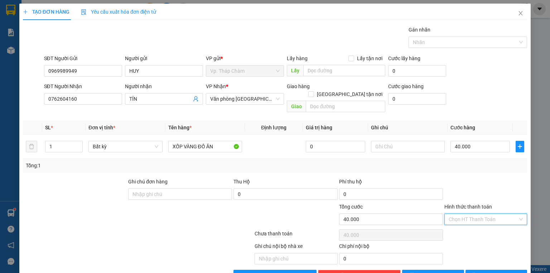
click at [476, 214] on input "Hình thức thanh toán" at bounding box center [483, 219] width 69 height 11
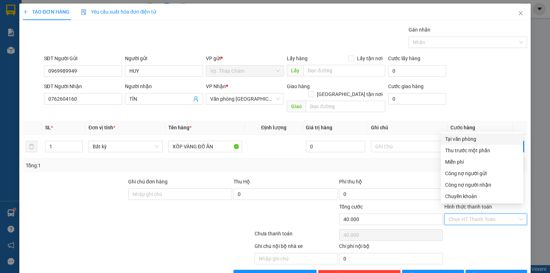
click at [468, 136] on div "Tại văn phòng" at bounding box center [482, 139] width 74 height 8
type input "0"
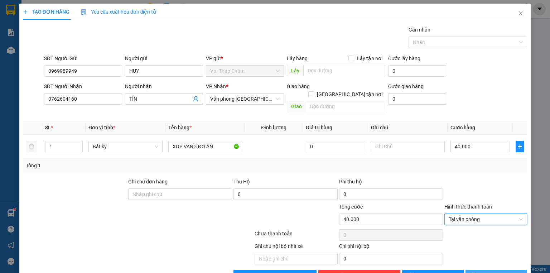
click at [494, 272] on span "[PERSON_NAME] và In" at bounding box center [504, 276] width 50 height 8
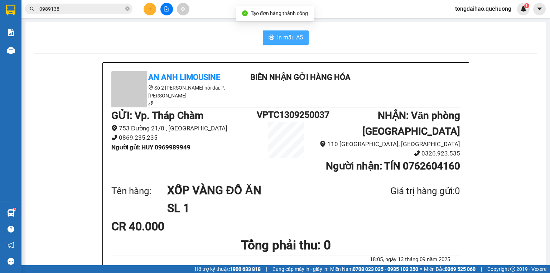
click at [286, 36] on span "In mẫu A5" at bounding box center [290, 37] width 26 height 9
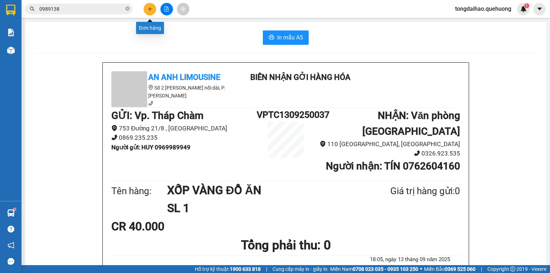
click at [145, 9] on button at bounding box center [150, 9] width 13 height 13
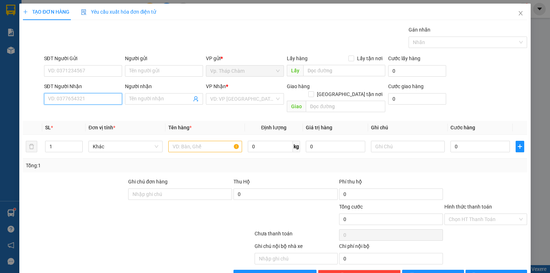
click at [81, 100] on input "SĐT Người Nhận" at bounding box center [83, 98] width 78 height 11
click at [86, 97] on input "SĐT Người Nhận" at bounding box center [83, 98] width 78 height 11
type input "0909635186"
click at [101, 116] on div "0909635186 - PHONG" at bounding box center [82, 113] width 69 height 8
type input "PHONG"
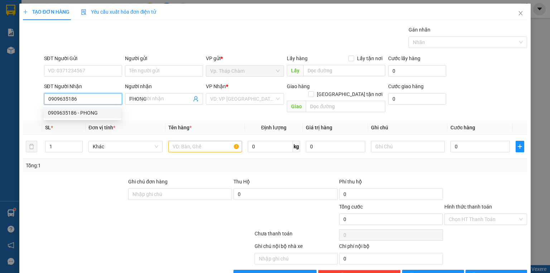
type input "50.000"
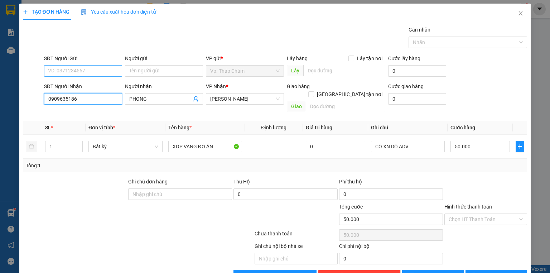
type input "0909635186"
click at [83, 71] on input "SĐT Người Gửi" at bounding box center [83, 70] width 78 height 11
click at [99, 35] on div "Gói vận chuyển * Tiêu chuẩn Gán nhãn Nhãn" at bounding box center [286, 38] width 486 height 25
click at [275, 98] on span "[PERSON_NAME]" at bounding box center [244, 98] width 69 height 11
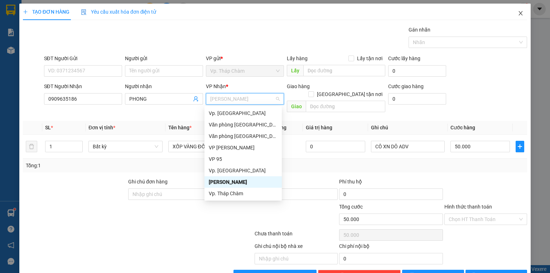
click at [519, 13] on icon "close" at bounding box center [521, 13] width 4 height 4
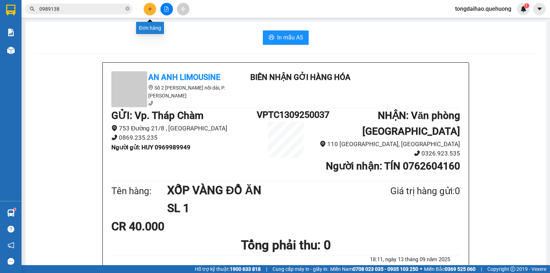
click at [150, 9] on icon "plus" at bounding box center [150, 8] width 5 height 5
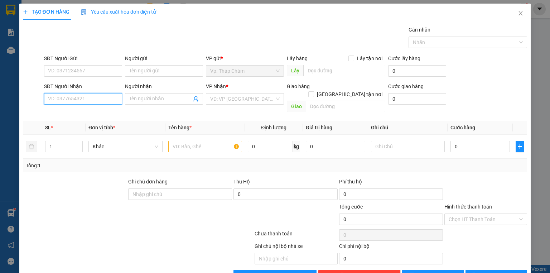
click at [90, 96] on input "SĐT Người Nhận" at bounding box center [83, 98] width 78 height 11
type input "090"
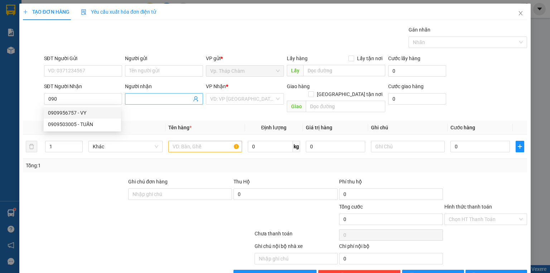
click at [148, 101] on input "Người nhận" at bounding box center [160, 99] width 62 height 8
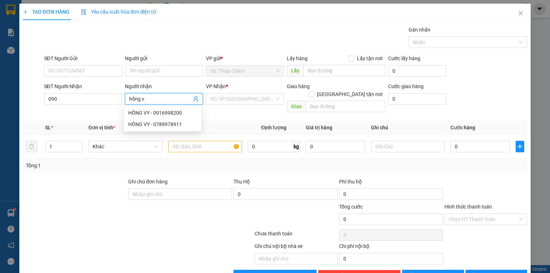
type input "hồng vi"
click at [159, 135] on div "HỒNG VI - 0901363070" at bounding box center [162, 136] width 69 height 8
type input "0901363070"
type input "HỒNG VI"
click at [242, 97] on input "search" at bounding box center [242, 98] width 64 height 11
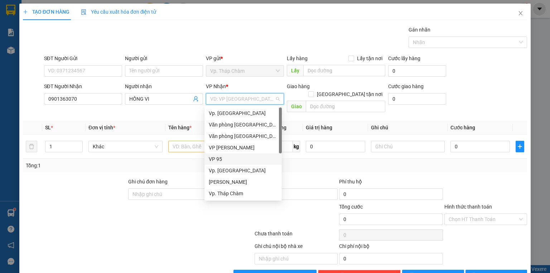
scroll to position [57, 0]
click at [229, 154] on div "VP QL13" at bounding box center [243, 158] width 77 height 11
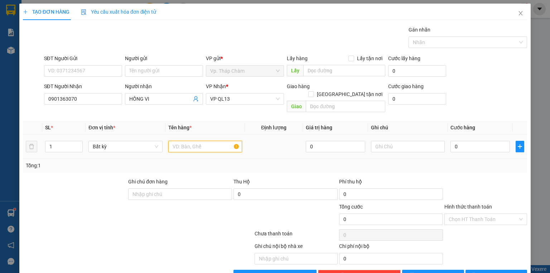
click at [201, 141] on input "text" at bounding box center [205, 146] width 74 height 11
type input "2 THÙNG XỐP+ 1 BỊ BÚN"
drag, startPoint x: 54, startPoint y: 137, endPoint x: 47, endPoint y: 137, distance: 7.2
click at [47, 141] on input "1" at bounding box center [63, 146] width 37 height 11
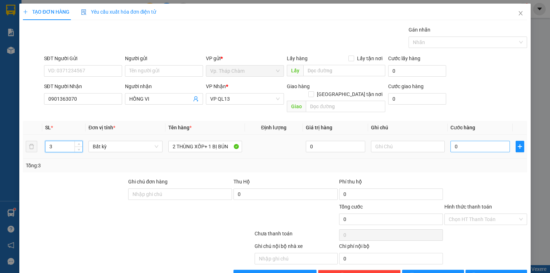
type input "3"
click at [473, 141] on input "0" at bounding box center [480, 146] width 59 height 11
type input "1"
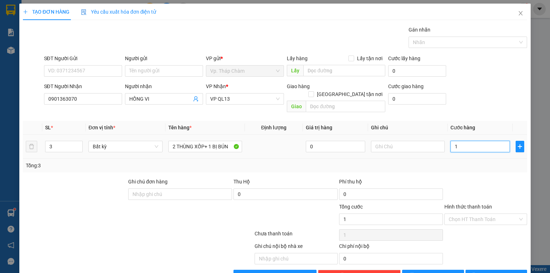
type input "15"
type input "150"
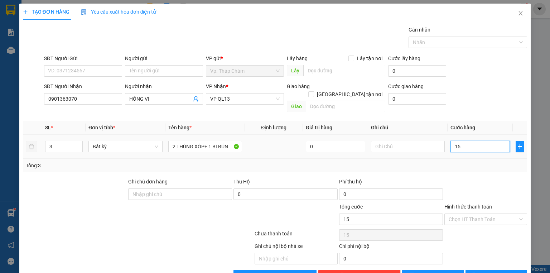
type input "150"
click at [514, 213] on div "Chọn HT Thanh Toán" at bounding box center [486, 218] width 83 height 11
type input "150.000"
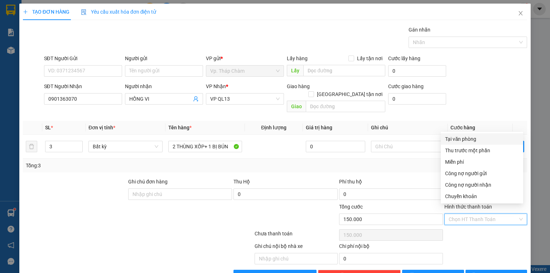
click at [467, 140] on div "Tại văn phòng" at bounding box center [482, 139] width 74 height 8
type input "0"
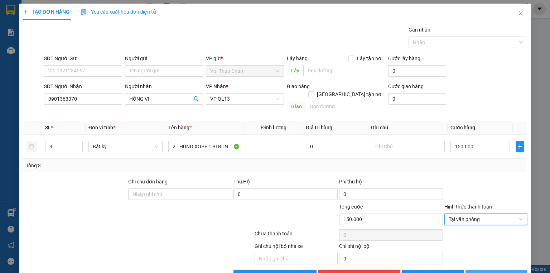
click at [491, 272] on span "[PERSON_NAME] và In" at bounding box center [504, 276] width 50 height 8
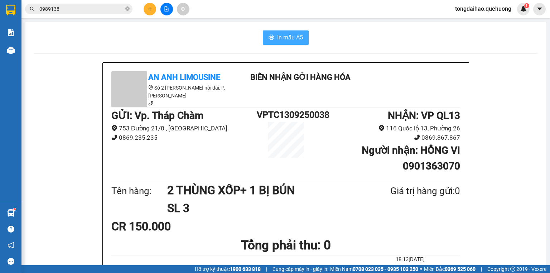
click at [293, 35] on span "In mẫu A5" at bounding box center [290, 37] width 26 height 9
click at [152, 8] on icon "plus" at bounding box center [150, 8] width 5 height 5
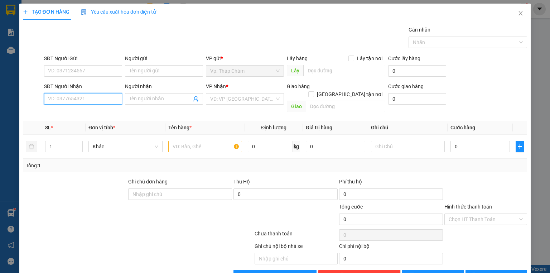
click at [77, 100] on input "SĐT Người Nhận" at bounding box center [83, 98] width 78 height 11
type input "0909635186"
click at [98, 114] on div "0909635186 - PHONG" at bounding box center [82, 113] width 69 height 8
type input "PHONG"
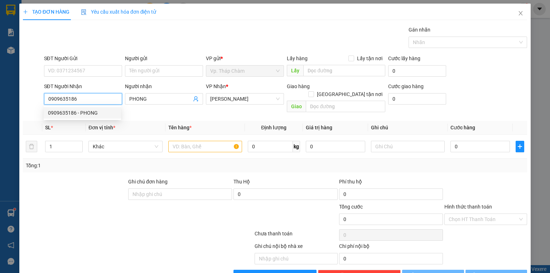
type input "50.000"
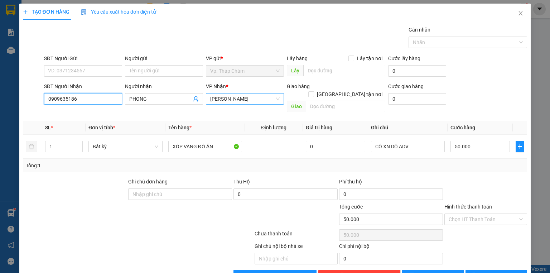
click at [276, 98] on span "[PERSON_NAME]" at bounding box center [244, 98] width 69 height 11
type input "0909635186"
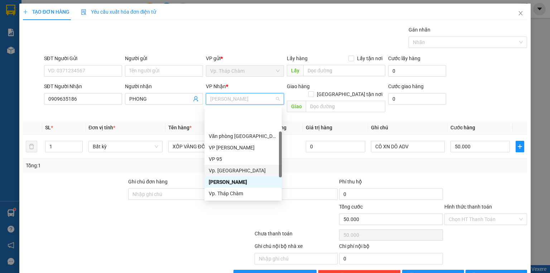
scroll to position [57, 0]
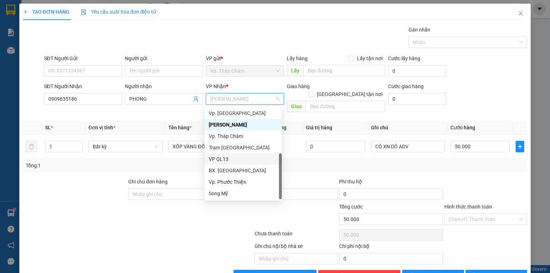
click at [234, 155] on div "VP QL13" at bounding box center [243, 158] width 77 height 11
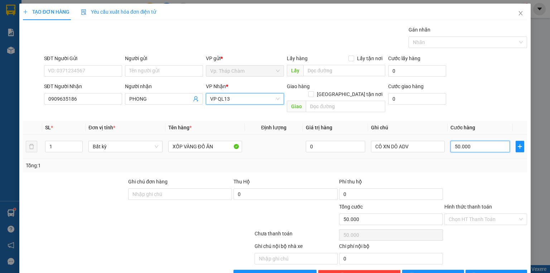
click at [461, 141] on input "50.000" at bounding box center [480, 146] width 59 height 11
type input "4"
type input "40"
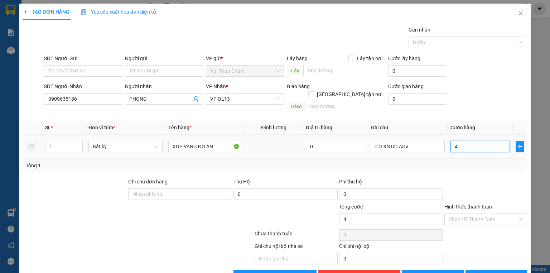
type input "40"
click at [519, 213] on div "Chọn HT Thanh Toán" at bounding box center [486, 218] width 83 height 11
type input "40"
type input "40.000"
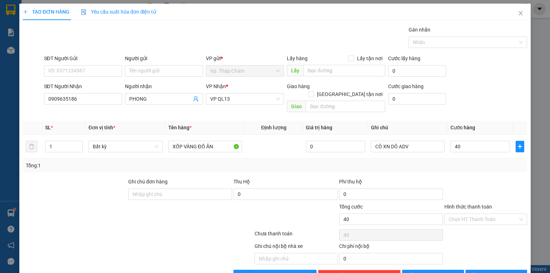
type input "40.000"
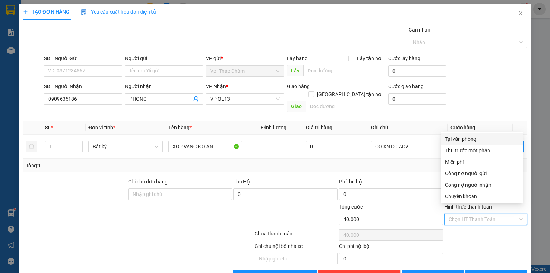
click at [469, 139] on div "Tại văn phòng" at bounding box center [482, 139] width 74 height 8
type input "0"
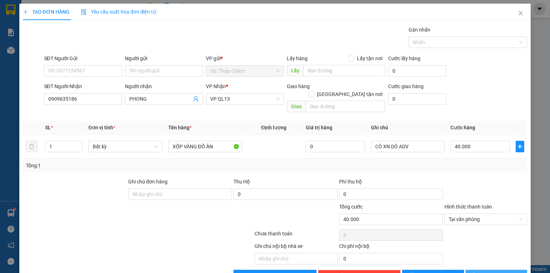
click at [484, 270] on button "[PERSON_NAME] và In" at bounding box center [497, 275] width 62 height 11
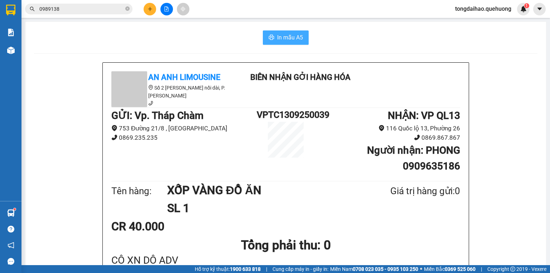
click at [277, 33] on span "In mẫu A5" at bounding box center [290, 37] width 26 height 9
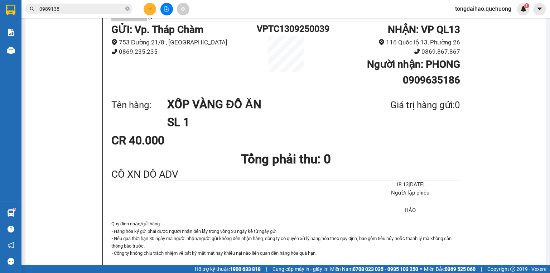
click at [149, 7] on icon "plus" at bounding box center [150, 8] width 5 height 5
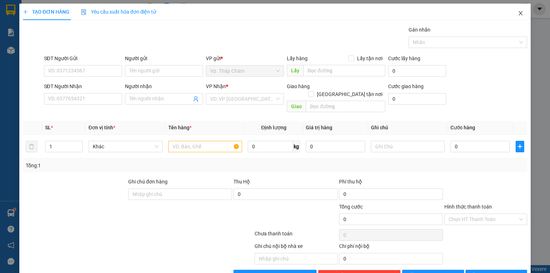
click at [518, 13] on icon "close" at bounding box center [521, 13] width 6 height 6
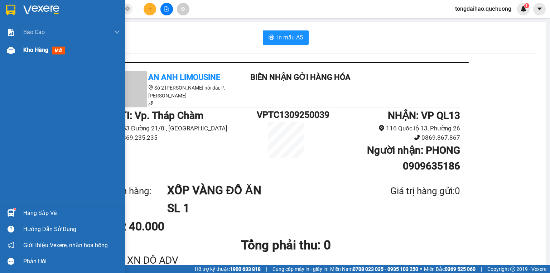
click at [8, 49] on img at bounding box center [11, 51] width 8 height 8
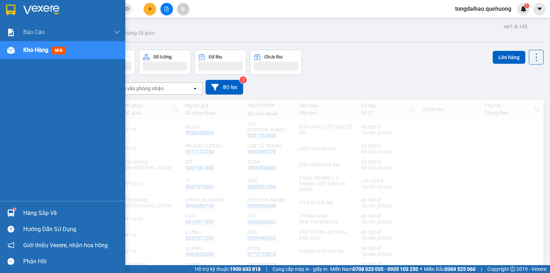
click at [88, 53] on button "Khối lượng" at bounding box center [109, 62] width 52 height 25
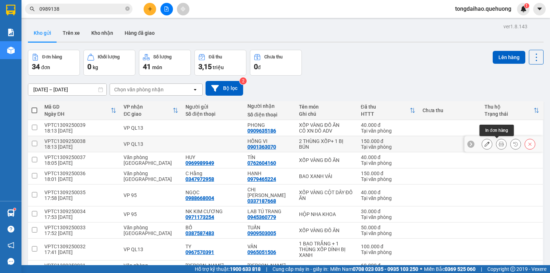
click at [499, 143] on icon at bounding box center [501, 143] width 5 height 5
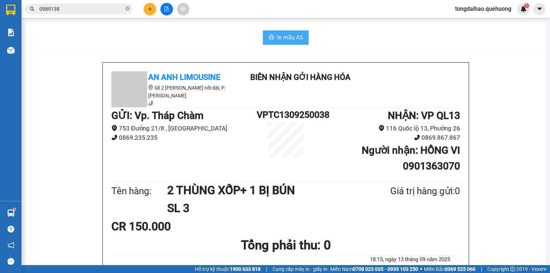
click at [286, 37] on span "In mẫu A5" at bounding box center [290, 37] width 26 height 9
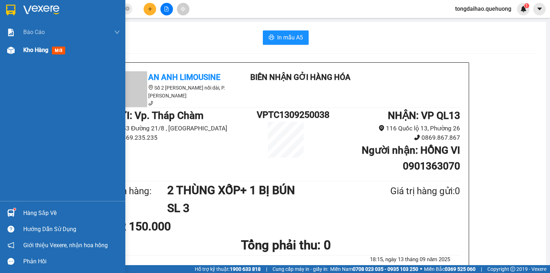
drag, startPoint x: 15, startPoint y: 49, endPoint x: 36, endPoint y: 50, distance: 21.5
click at [15, 49] on div at bounding box center [11, 50] width 13 height 13
click at [39, 48] on span "Kho hàng" at bounding box center [35, 50] width 25 height 7
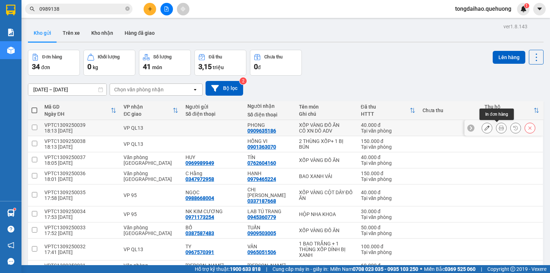
click at [499, 126] on icon at bounding box center [501, 127] width 5 height 5
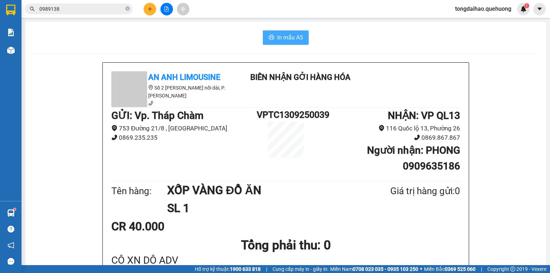
click at [287, 34] on span "In mẫu A5" at bounding box center [290, 37] width 26 height 9
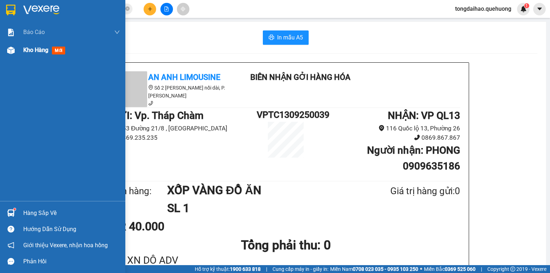
click at [39, 52] on span "Kho hàng" at bounding box center [35, 50] width 25 height 7
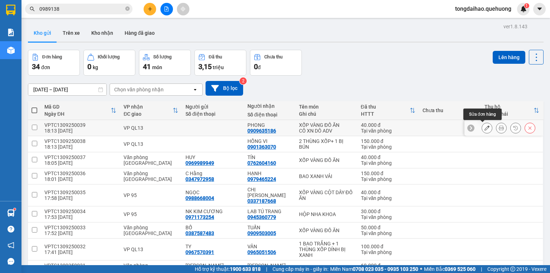
click at [486, 128] on button at bounding box center [487, 128] width 10 height 13
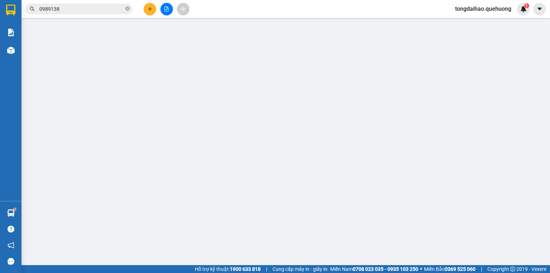
type input "0909635186"
type input "40.000"
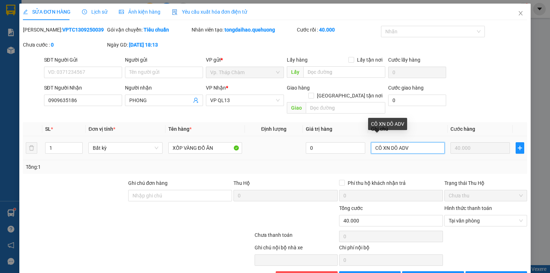
drag, startPoint x: 412, startPoint y: 138, endPoint x: 363, endPoint y: 142, distance: 49.2
click at [363, 142] on tr "1 Bất kỳ XỐP VÀNG ĐỒ ĂN 0 CÔ XN DÔ ADV 40.000" at bounding box center [275, 148] width 504 height 24
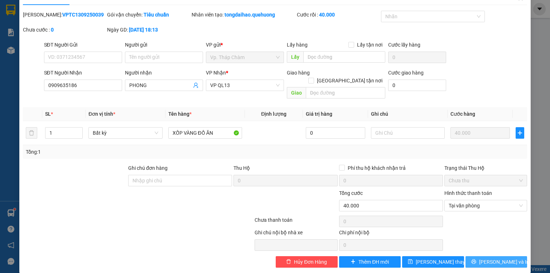
click at [491, 258] on span "[PERSON_NAME] và In" at bounding box center [504, 262] width 50 height 8
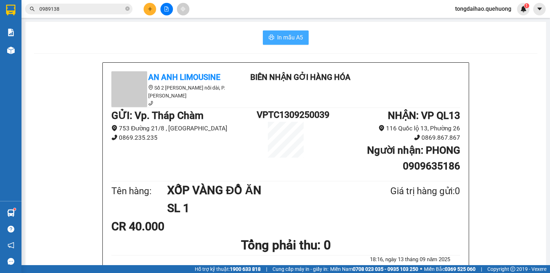
click at [295, 35] on span "In mẫu A5" at bounding box center [290, 37] width 26 height 9
click at [147, 12] on button at bounding box center [150, 9] width 13 height 13
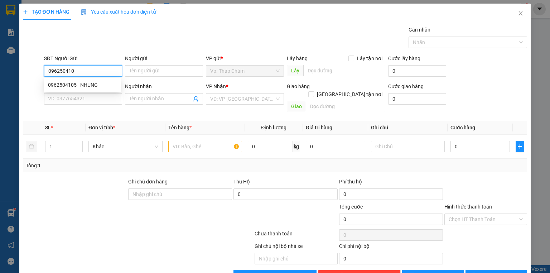
type input "0962504105"
click at [80, 87] on div "0962504105 - NHUNG" at bounding box center [82, 85] width 69 height 8
type input "NHUNG"
type input "0903700812"
type input "NGA"
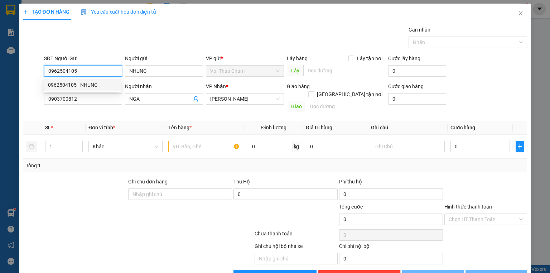
type input "90.000"
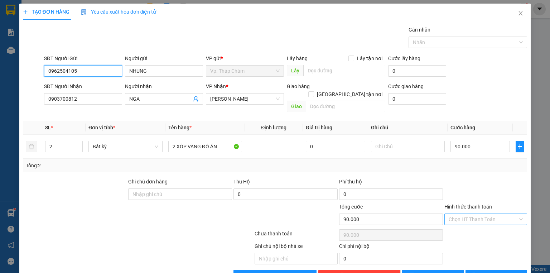
type input "0962504105"
click at [476, 214] on input "Hình thức thanh toán" at bounding box center [483, 219] width 69 height 11
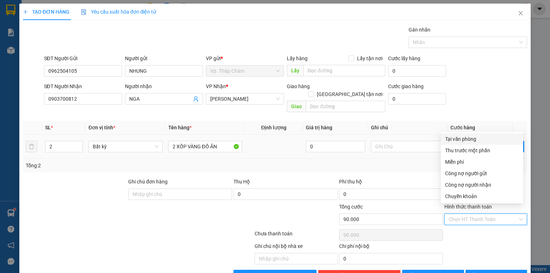
drag, startPoint x: 471, startPoint y: 138, endPoint x: 469, endPoint y: 144, distance: 6.0
click at [471, 139] on div "Tại văn phòng" at bounding box center [482, 139] width 74 height 8
type input "0"
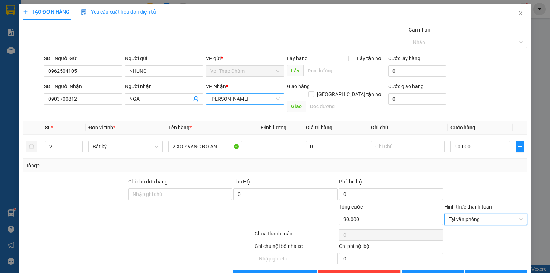
click at [250, 99] on span "[PERSON_NAME]" at bounding box center [244, 98] width 69 height 11
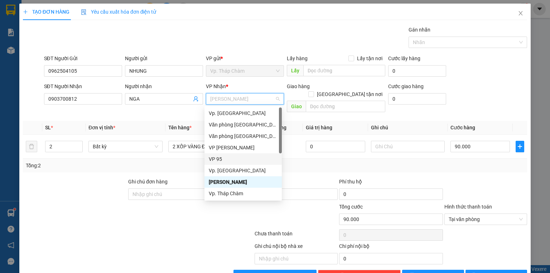
click at [236, 159] on div "VP 95" at bounding box center [243, 159] width 69 height 8
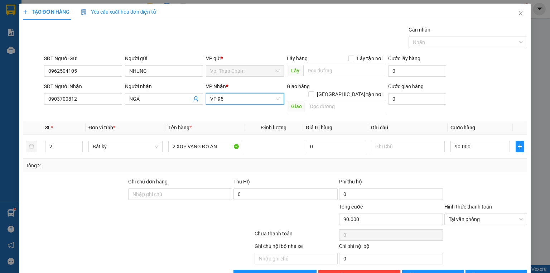
scroll to position [13, 0]
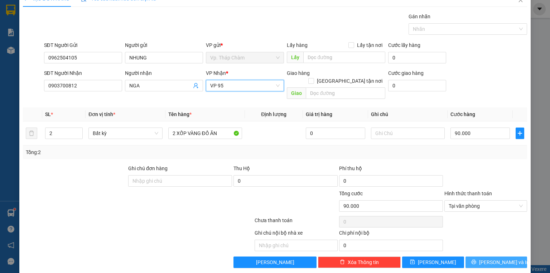
drag, startPoint x: 479, startPoint y: 252, endPoint x: 478, endPoint y: 248, distance: 4.7
click at [476, 259] on icon "printer" at bounding box center [473, 261] width 5 height 5
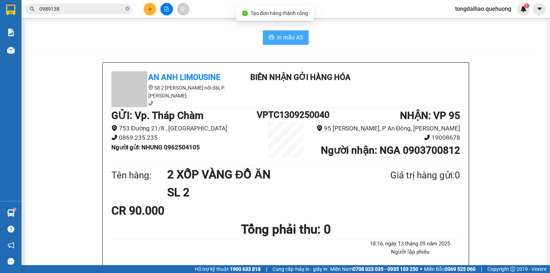
click at [285, 34] on span "In mẫu A5" at bounding box center [290, 37] width 26 height 9
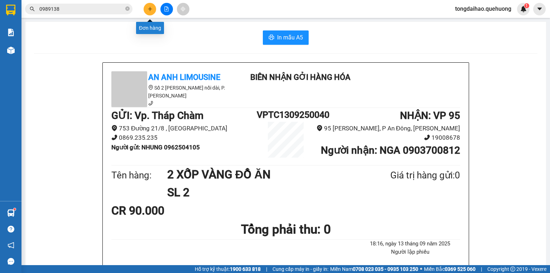
click at [151, 6] on button at bounding box center [150, 9] width 13 height 13
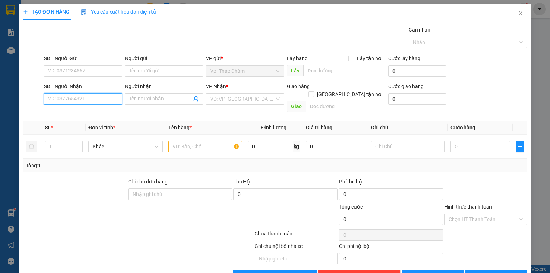
click at [106, 100] on input "SĐT Người Nhận" at bounding box center [83, 98] width 78 height 11
type input "0373551880"
click at [83, 115] on div "0373551880 - QUỲNH" at bounding box center [82, 113] width 69 height 8
type input "QUỲNH"
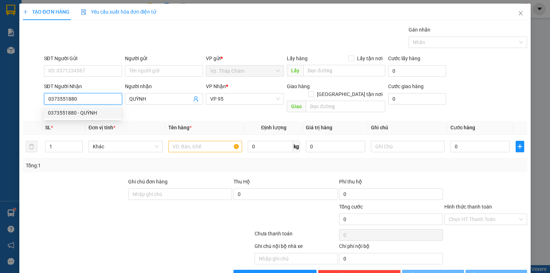
type input "50.000"
type input "0373551880"
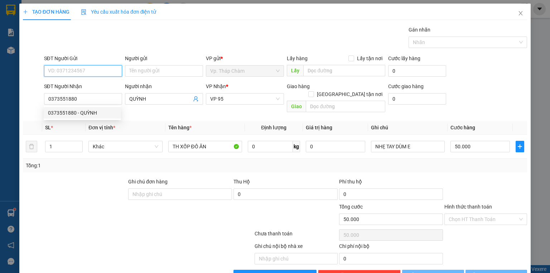
click at [83, 72] on input "SĐT Người Gửi" at bounding box center [83, 70] width 78 height 11
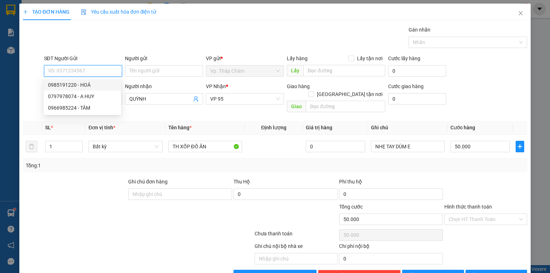
click at [69, 86] on div "0985191220 - HOÁ" at bounding box center [82, 85] width 69 height 8
type input "0985191220"
type input "HOÁ"
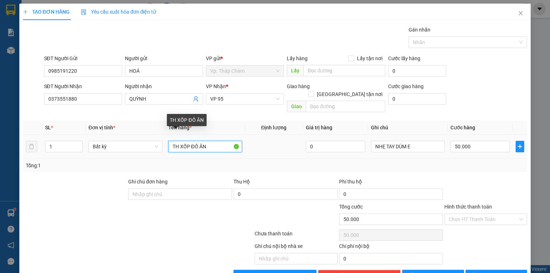
click at [187, 141] on input "TH XỐP ĐỒ ĂN" at bounding box center [205, 146] width 74 height 11
type input "TH GIẤY ĐỒ ĂN"
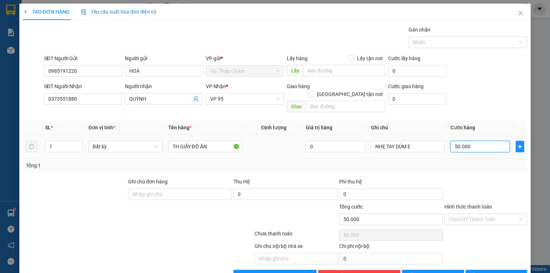
click at [476, 143] on input "50.000" at bounding box center [480, 146] width 59 height 11
type input "4"
type input "40"
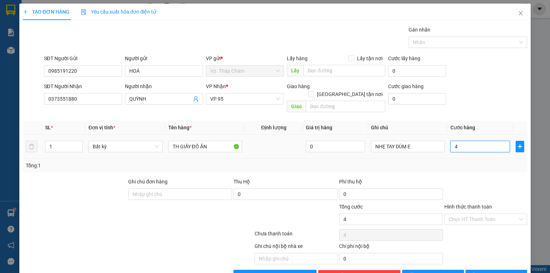
type input "40"
type input "40.000"
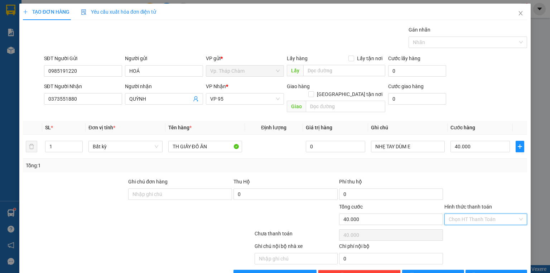
drag, startPoint x: 467, startPoint y: 213, endPoint x: 459, endPoint y: 188, distance: 25.8
click at [467, 214] on input "Hình thức thanh toán" at bounding box center [483, 219] width 69 height 11
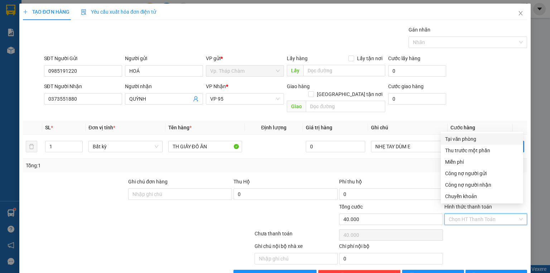
drag, startPoint x: 453, startPoint y: 139, endPoint x: 416, endPoint y: 164, distance: 44.6
click at [454, 139] on div "Tại văn phòng" at bounding box center [482, 139] width 74 height 8
type input "0"
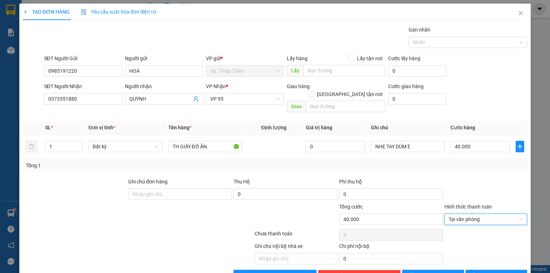
scroll to position [13, 0]
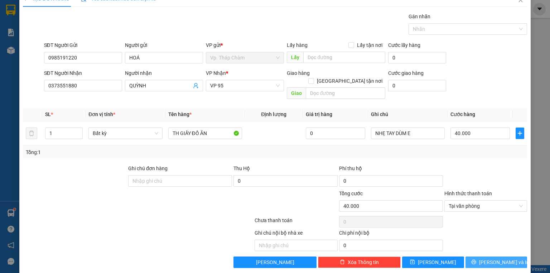
click at [490, 258] on span "[PERSON_NAME] và In" at bounding box center [504, 262] width 50 height 8
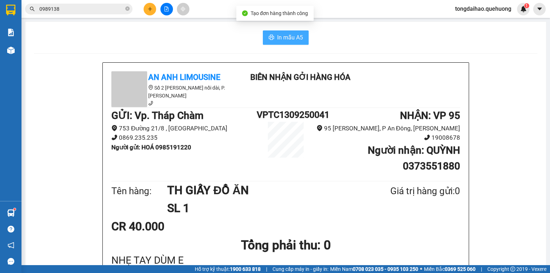
click at [286, 33] on button "In mẫu A5" at bounding box center [286, 37] width 46 height 14
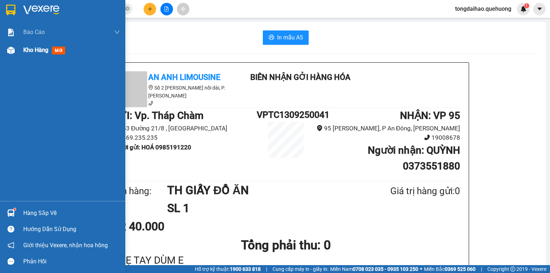
click at [44, 50] on span "Kho hàng" at bounding box center [35, 50] width 25 height 7
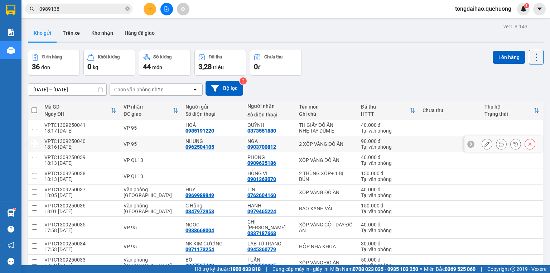
click at [499, 142] on icon at bounding box center [501, 143] width 5 height 5
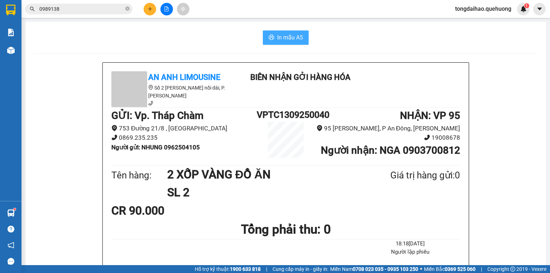
click at [264, 33] on button "In mẫu A5" at bounding box center [286, 37] width 46 height 14
click at [149, 7] on icon "plus" at bounding box center [150, 8] width 5 height 5
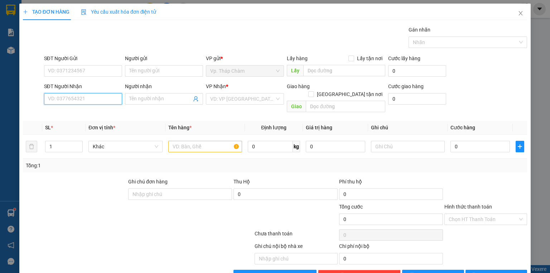
click at [70, 98] on input "SĐT Người Nhận" at bounding box center [83, 98] width 78 height 11
type input "0935137640"
click at [72, 109] on div "0935137640 - THÚY" at bounding box center [82, 113] width 69 height 8
type input "THÚY"
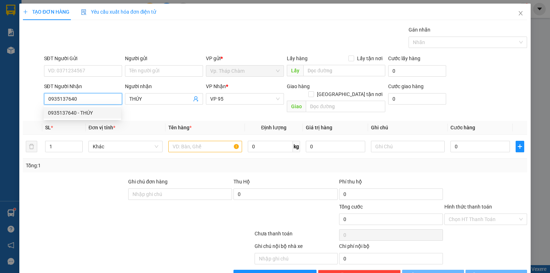
type input "50.000"
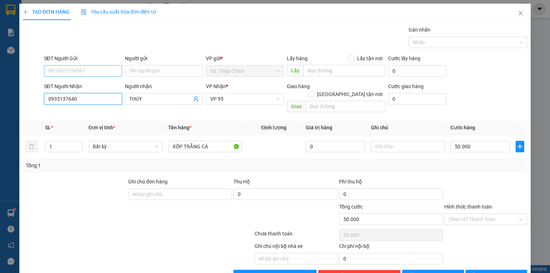
type input "0935137640"
click at [80, 71] on input "SĐT Người Gửi" at bounding box center [83, 70] width 78 height 11
type input "0326419459"
click at [75, 86] on div "0326419459 - HUỆ" at bounding box center [82, 85] width 69 height 8
type input "HUỆ"
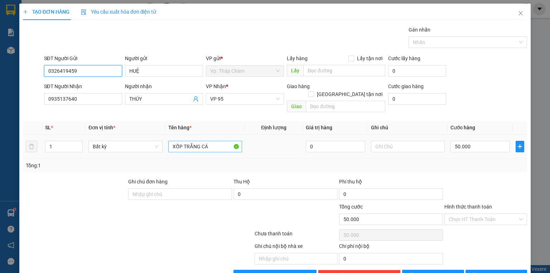
type input "0326419459"
click at [215, 141] on input "XỐP TRẮNG CÁ" at bounding box center [205, 146] width 74 height 11
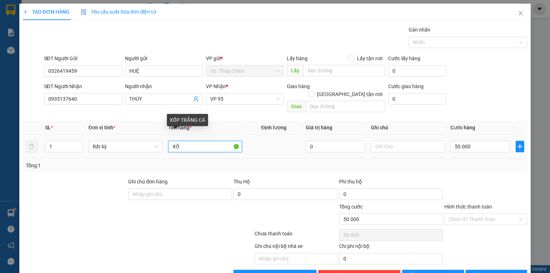
type input "X"
type input "TH XỐP GÀ"
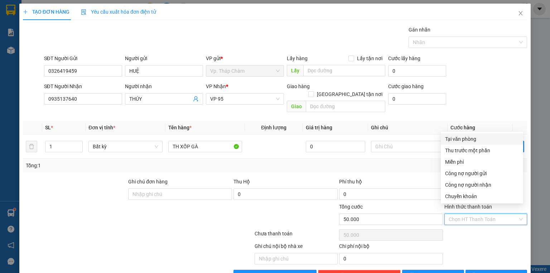
click at [473, 214] on input "Hình thức thanh toán" at bounding box center [483, 219] width 69 height 11
click at [487, 139] on div "Tại văn phòng" at bounding box center [482, 139] width 74 height 8
type input "0"
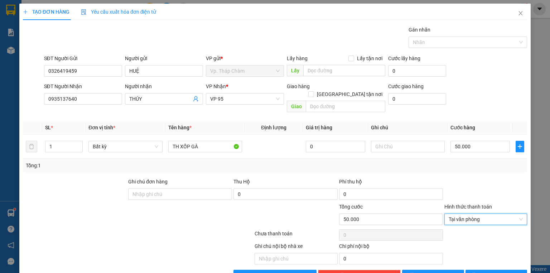
scroll to position [13, 0]
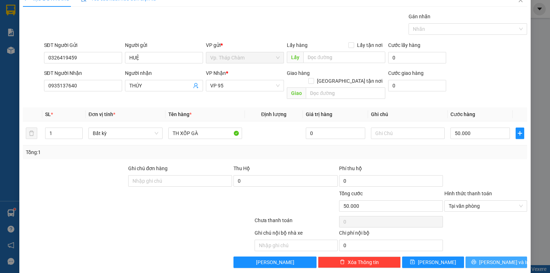
click at [507, 256] on button "[PERSON_NAME] và In" at bounding box center [497, 261] width 62 height 11
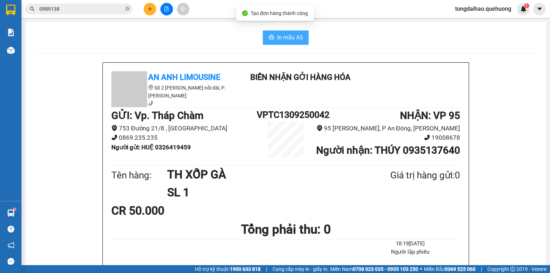
click at [287, 37] on span "In mẫu A5" at bounding box center [290, 37] width 26 height 9
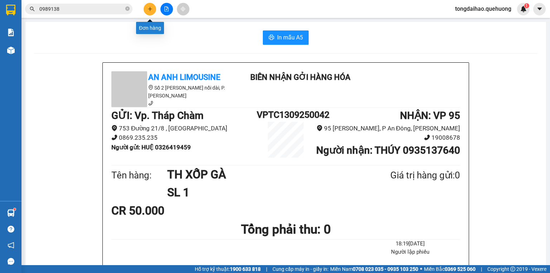
click at [147, 11] on button at bounding box center [150, 9] width 13 height 13
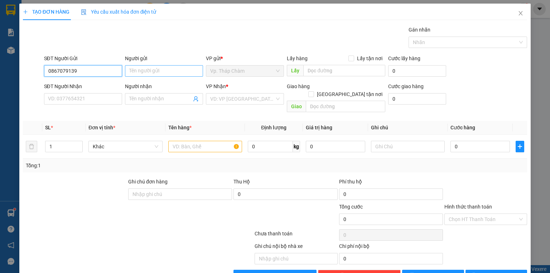
type input "0867079139"
click at [151, 71] on input "Người gửi" at bounding box center [164, 70] width 78 height 11
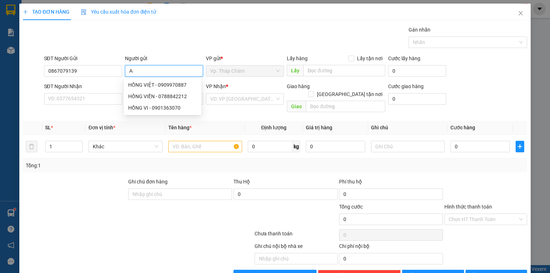
type input "A"
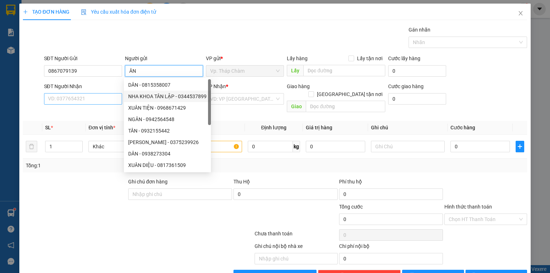
type input "ÂN"
click at [97, 99] on input "SĐT Người Nhận" at bounding box center [83, 98] width 78 height 11
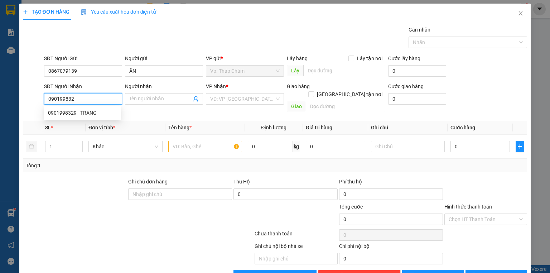
type input "0901998329"
click at [87, 110] on div "0901998329 - TRANG" at bounding box center [82, 113] width 69 height 8
type input "TRANG"
type input "30.000"
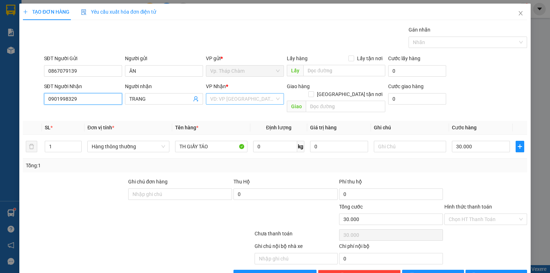
type input "0901998329"
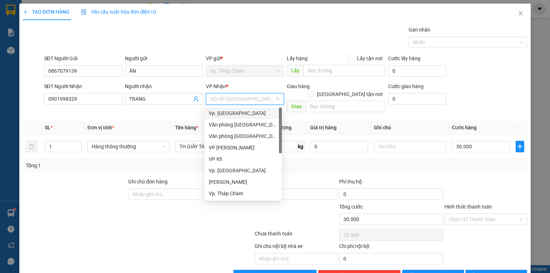
click at [229, 98] on input "search" at bounding box center [242, 98] width 64 height 11
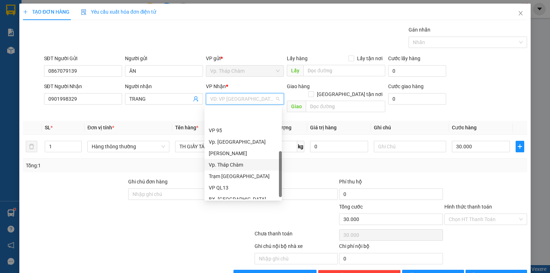
scroll to position [54, 0]
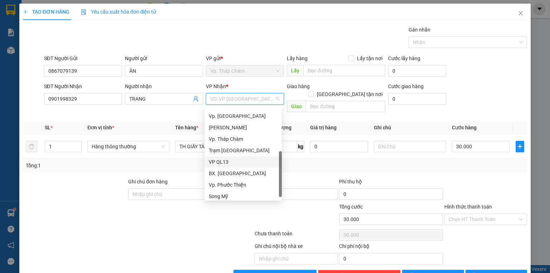
click at [234, 163] on div "VP QL13" at bounding box center [243, 162] width 69 height 8
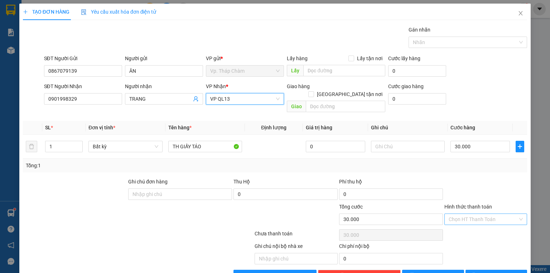
click at [493, 214] on input "Hình thức thanh toán" at bounding box center [483, 219] width 69 height 11
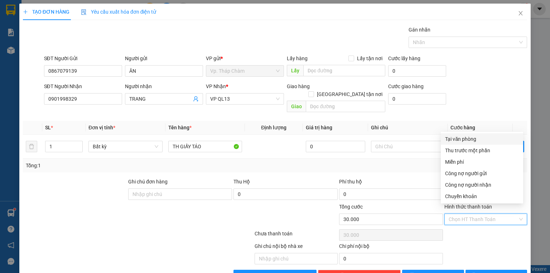
click at [487, 140] on div "Tại văn phòng" at bounding box center [482, 139] width 74 height 8
type input "0"
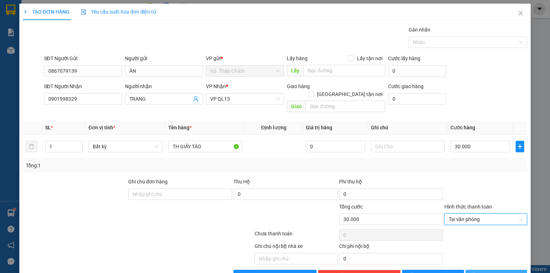
click at [490, 272] on span "[PERSON_NAME] và In" at bounding box center [504, 276] width 50 height 8
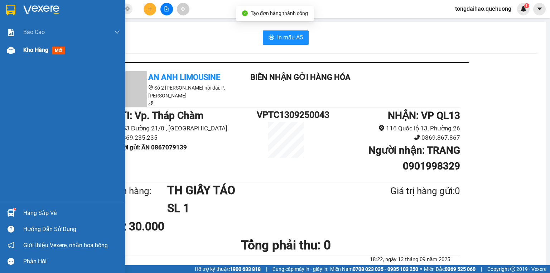
click at [33, 49] on span "Kho hàng" at bounding box center [35, 50] width 25 height 7
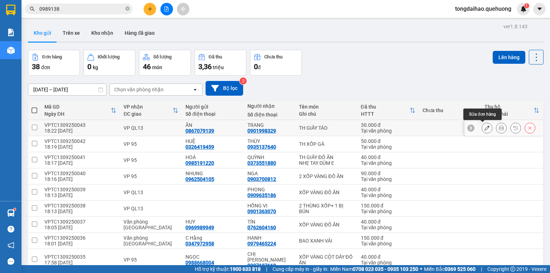
click at [485, 128] on icon at bounding box center [487, 127] width 5 height 5
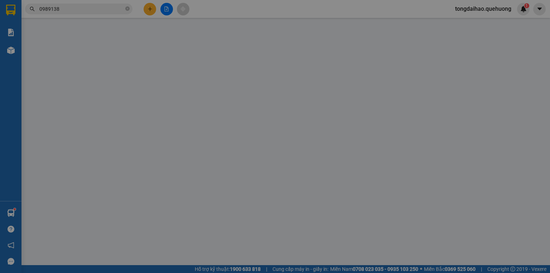
type input "0867079139"
type input "0901998329"
type input "30.000"
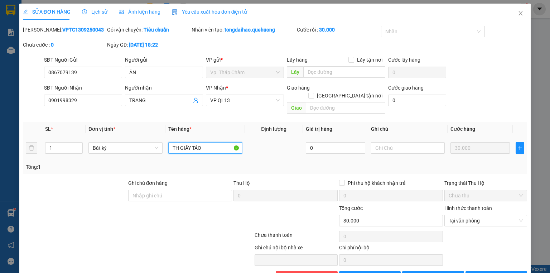
click at [203, 142] on input "TH GIẤY TÁO" at bounding box center [205, 147] width 74 height 11
type input "T"
type input "H"
type input "HỒ SƠ"
click at [490, 273] on span "[PERSON_NAME] và In" at bounding box center [504, 277] width 50 height 8
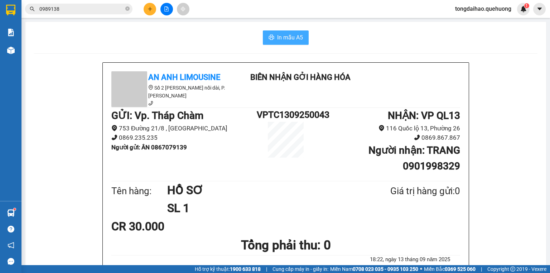
click at [287, 38] on span "In mẫu A5" at bounding box center [290, 37] width 26 height 9
click at [149, 9] on icon "plus" at bounding box center [150, 9] width 4 height 0
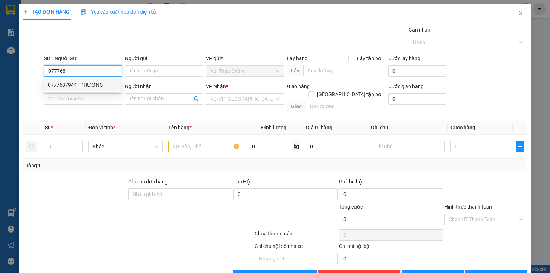
click at [105, 86] on div "0777687944 - PHƯỢNG" at bounding box center [82, 85] width 69 height 8
type input "0777687944"
type input "PHƯỢNG"
type input "0933807165"
type input "NAM"
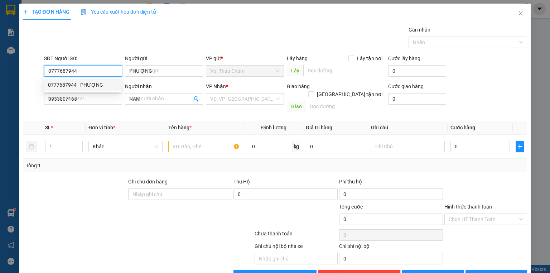
type input "70.000"
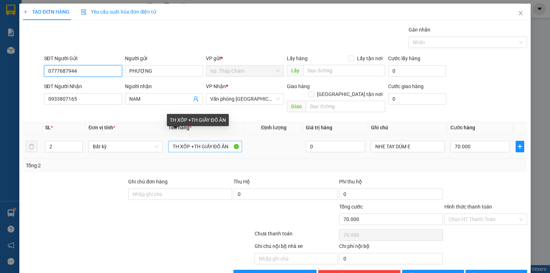
type input "0777687944"
drag, startPoint x: 189, startPoint y: 138, endPoint x: 212, endPoint y: 136, distance: 23.0
click at [212, 141] on input "TH XỐP +TH GIẤY ĐỒ ĂN" at bounding box center [205, 146] width 74 height 11
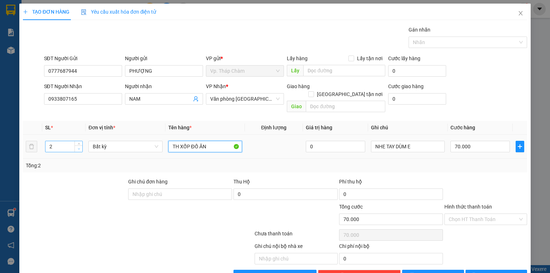
type input "TH XỐP ĐỒ ĂN"
type input "1"
click at [77, 147] on span "down" at bounding box center [79, 149] width 4 height 4
click at [468, 141] on input "70.000" at bounding box center [480, 146] width 59 height 11
type input "0"
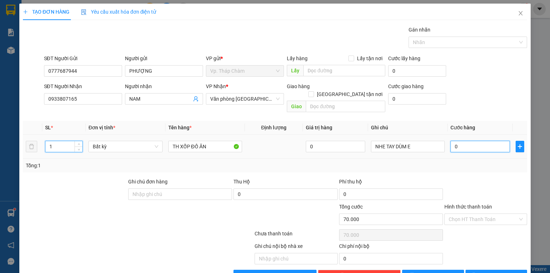
type input "4"
type input "04"
type input "40"
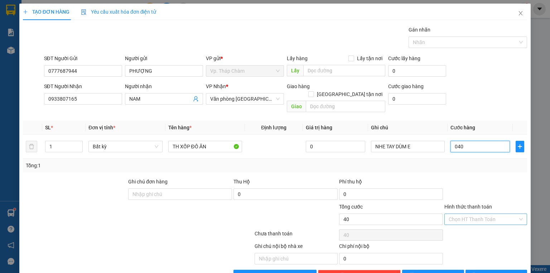
type input "040"
type input "40.000"
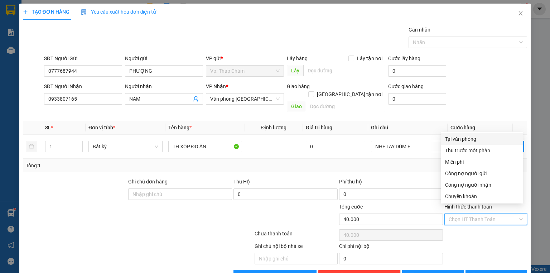
drag, startPoint x: 481, startPoint y: 213, endPoint x: 480, endPoint y: 208, distance: 5.8
click at [481, 214] on input "Hình thức thanh toán" at bounding box center [483, 219] width 69 height 11
click at [461, 140] on div "Tại văn phòng" at bounding box center [482, 139] width 74 height 8
type input "0"
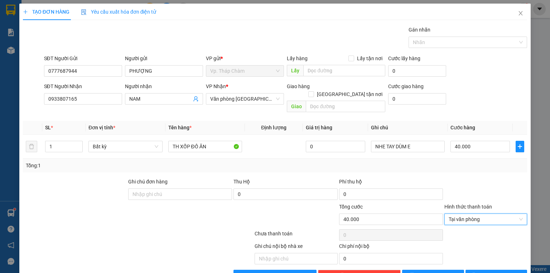
scroll to position [13, 0]
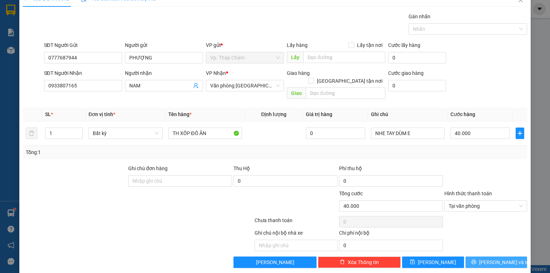
click at [487, 258] on span "[PERSON_NAME] và In" at bounding box center [504, 262] width 50 height 8
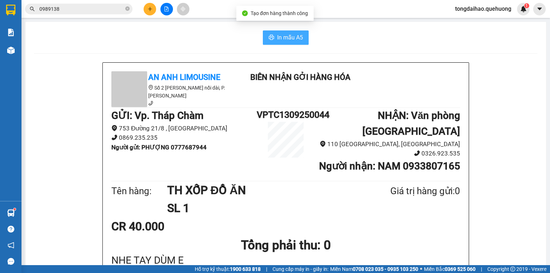
click at [281, 39] on span "In mẫu A5" at bounding box center [290, 37] width 26 height 9
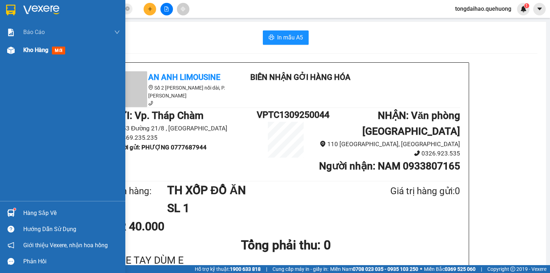
click at [44, 49] on span "Kho hàng" at bounding box center [35, 50] width 25 height 7
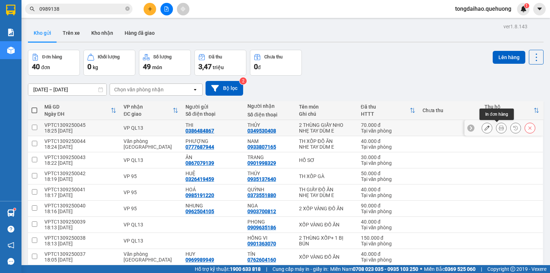
click at [499, 128] on icon at bounding box center [501, 127] width 5 height 5
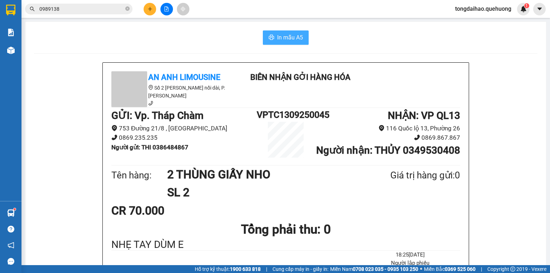
click at [284, 38] on span "In mẫu A5" at bounding box center [290, 37] width 26 height 9
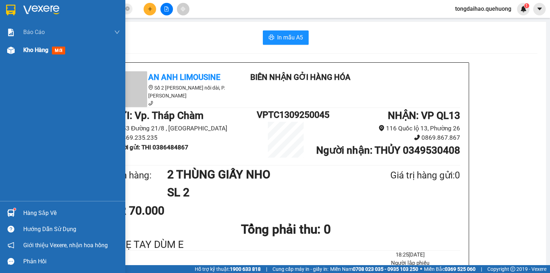
click at [29, 52] on span "Kho hàng" at bounding box center [35, 50] width 25 height 7
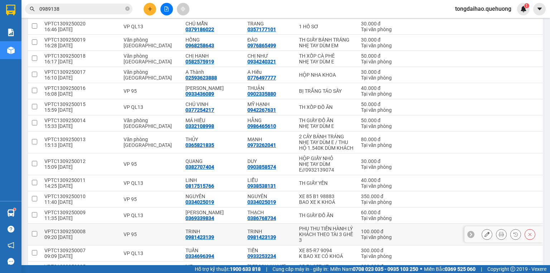
scroll to position [544, 0]
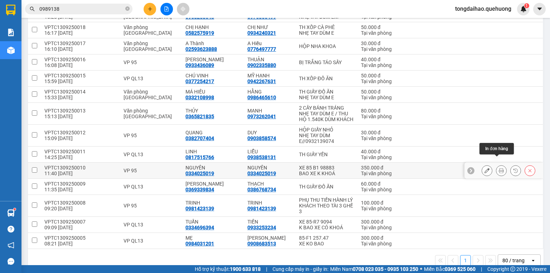
click at [499, 168] on icon at bounding box center [501, 170] width 5 height 5
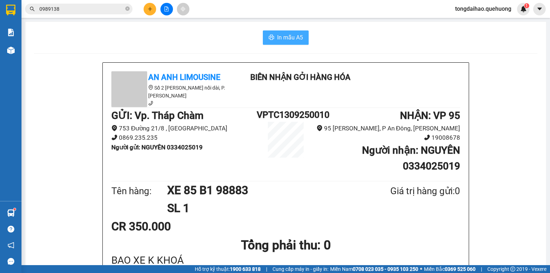
click at [301, 36] on button "In mẫu A5" at bounding box center [286, 37] width 46 height 14
click at [153, 8] on button at bounding box center [150, 9] width 13 height 13
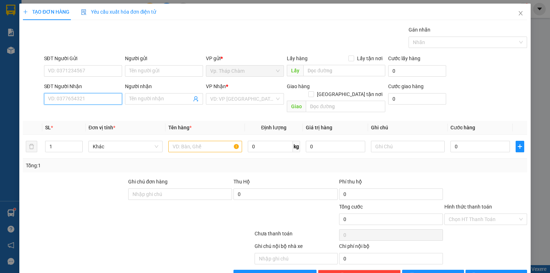
click at [95, 100] on input "SĐT Người Nhận" at bounding box center [83, 98] width 78 height 11
click at [92, 111] on div "0903350721 - NHIỄU" at bounding box center [82, 113] width 69 height 8
type input "0903350721"
type input "NHIỄU"
type input "230.000"
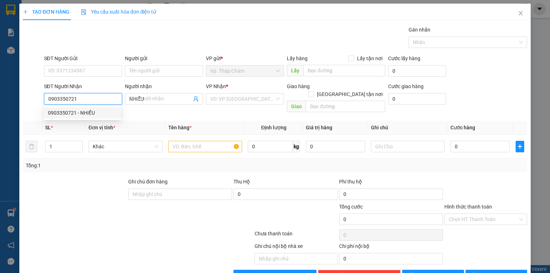
type input "230.000"
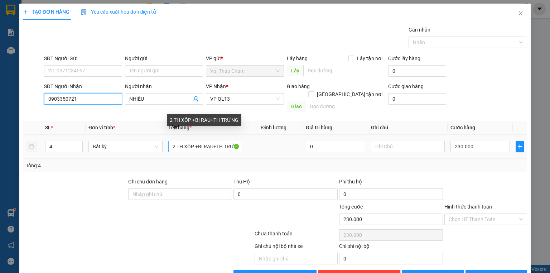
type input "0903350721"
click at [175, 141] on input "2 TH XỐP +BỊ RAU+TH TRỨNG" at bounding box center [205, 146] width 74 height 11
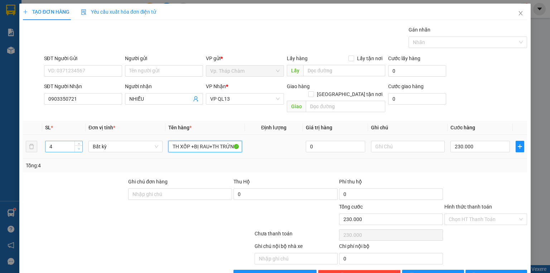
type input "TH XỐP +BỊ RAU+TH TRỨNG"
click at [78, 148] on icon "down" at bounding box center [79, 149] width 3 height 3
type input "2"
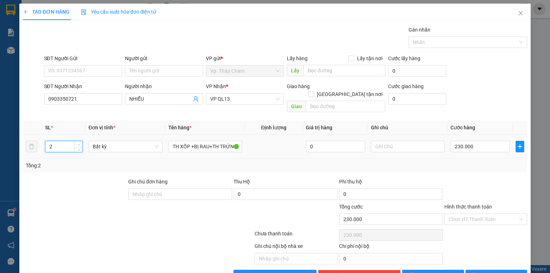
click at [79, 141] on span "Increase Value" at bounding box center [79, 144] width 8 height 6
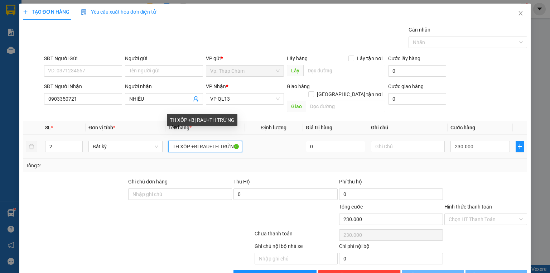
click at [194, 141] on input "TH XỐP +BỊ RAU+TH TRỨNG" at bounding box center [205, 146] width 74 height 11
type input "TH XỐP BỊ RAU+TH TRỨNG"
type input "0"
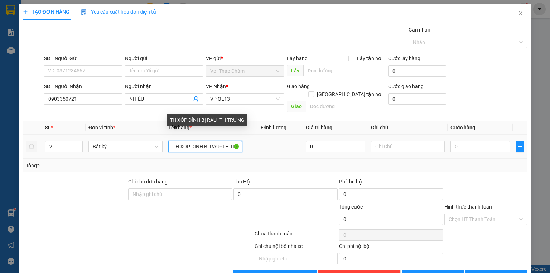
scroll to position [0, 10]
drag, startPoint x: 222, startPoint y: 138, endPoint x: 244, endPoint y: 142, distance: 22.3
click at [244, 140] on tr "2 Bất kỳ TH XỐP DÍNH BỊ RAU+TH TRỨNG 0 0" at bounding box center [275, 147] width 504 height 24
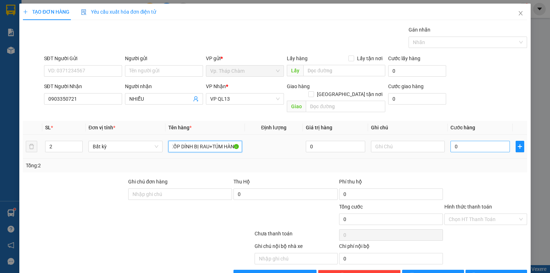
type input "TH XỐP DÍNH BỊ RAU+TÚM HÀNH"
click at [466, 141] on input "0" at bounding box center [480, 146] width 59 height 11
type input "9"
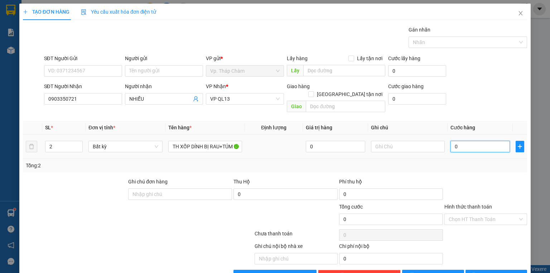
type input "9"
type input "90"
type input "90.000"
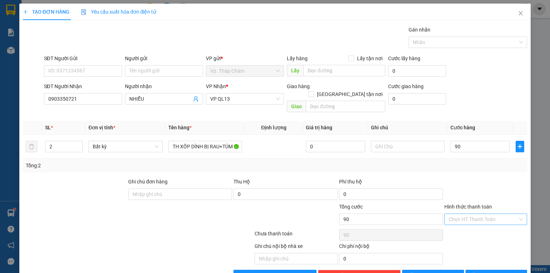
type input "90.000"
click at [478, 214] on input "Hình thức thanh toán" at bounding box center [483, 219] width 69 height 11
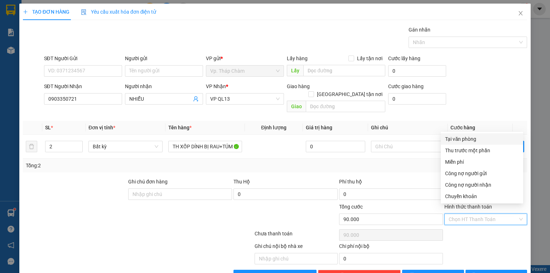
click at [470, 138] on div "Tại văn phòng" at bounding box center [482, 139] width 74 height 8
type input "0"
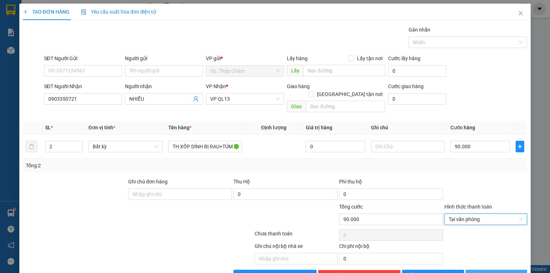
click at [484, 270] on button "[PERSON_NAME] và In" at bounding box center [497, 275] width 62 height 11
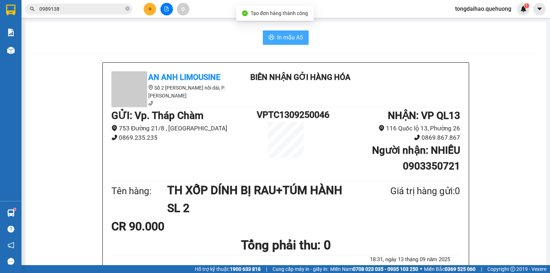
click at [282, 37] on span "In mẫu A5" at bounding box center [290, 37] width 26 height 9
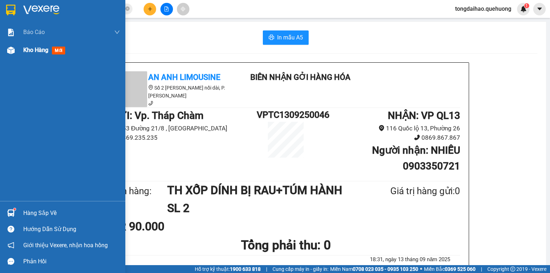
click at [28, 52] on span "Kho hàng" at bounding box center [35, 50] width 25 height 7
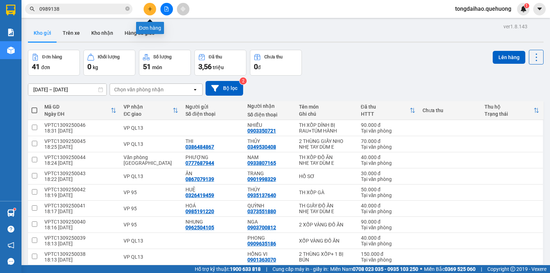
click at [148, 7] on icon "plus" at bounding box center [150, 8] width 5 height 5
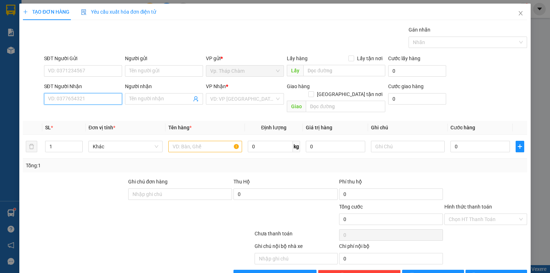
click at [86, 98] on input "SĐT Người Nhận" at bounding box center [83, 98] width 78 height 11
click at [185, 141] on input "text" at bounding box center [205, 146] width 74 height 11
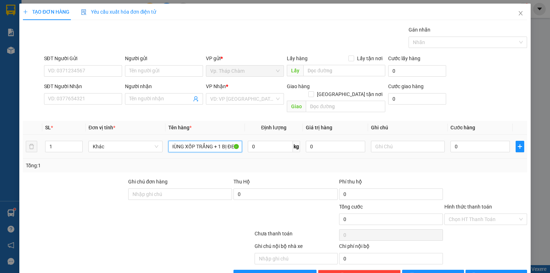
scroll to position [0, 11]
type input "1 THÙNG XỐP TRẮNG + 1 BỊ ĐEN"
drag, startPoint x: 57, startPoint y: 137, endPoint x: 48, endPoint y: 140, distance: 9.3
click at [48, 141] on input "1" at bounding box center [63, 146] width 37 height 11
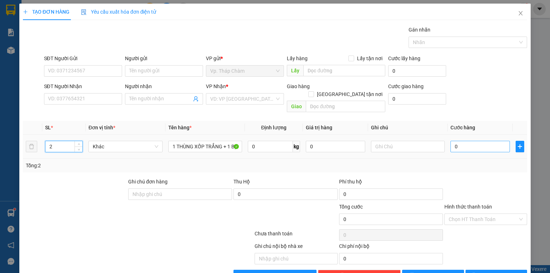
type input "2"
click at [477, 141] on input "0" at bounding box center [480, 146] width 59 height 11
type input "7"
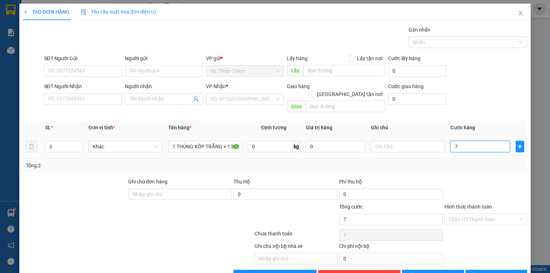
type input "70"
type input "70.000"
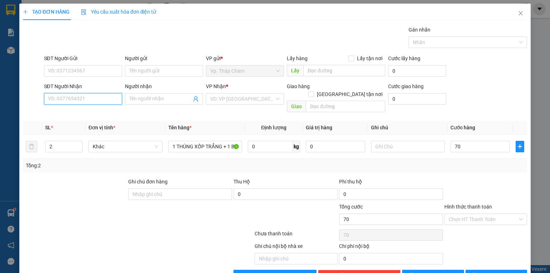
type input "70.000"
click at [82, 99] on input "SĐT Người Nhận" at bounding box center [83, 98] width 78 height 11
type input "0798306257"
click at [88, 112] on div "0798306257 - LINH" at bounding box center [82, 113] width 69 height 8
type input "LINH"
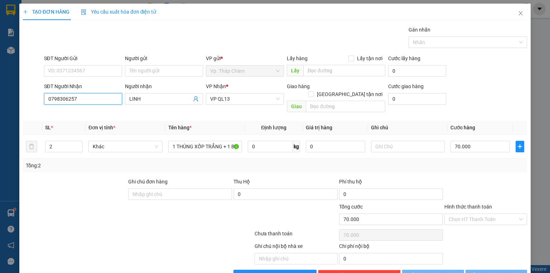
type input "40.000"
type input "0798306257"
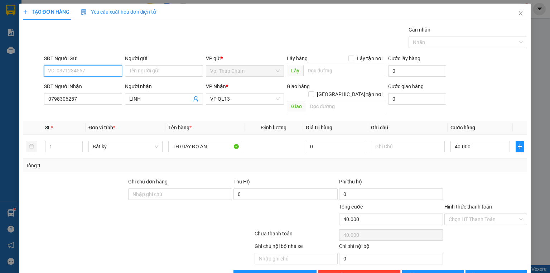
click at [83, 68] on input "SĐT Người Gửi" at bounding box center [83, 70] width 78 height 11
click at [88, 84] on div "0913511772 - ĐÀI" at bounding box center [82, 85] width 69 height 8
type input "0913511772"
type input "ĐÀI"
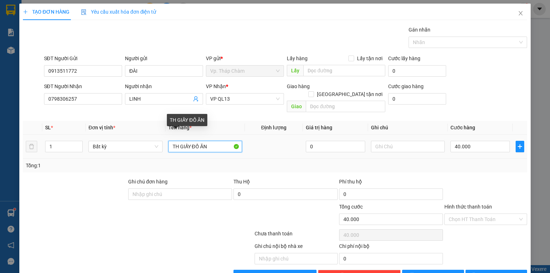
click at [221, 141] on input "TH GIẤY ĐỒ ĂN" at bounding box center [205, 146] width 74 height 11
type input "TH XỐP TRẮNG +BỊ ĐEN"
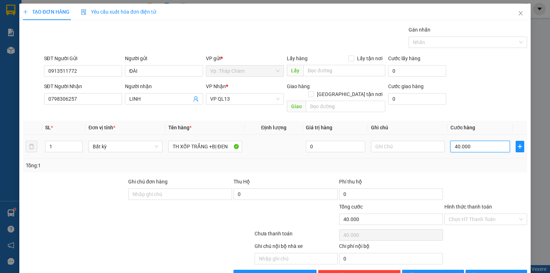
click at [475, 141] on input "40.000" at bounding box center [480, 146] width 59 height 11
type input "7"
type input "70"
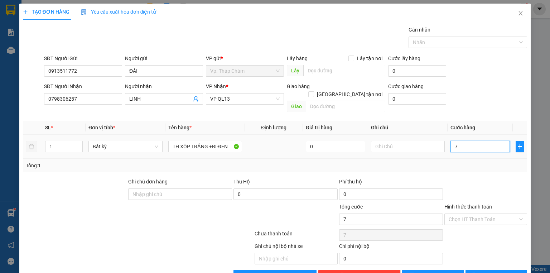
type input "70"
type input "700"
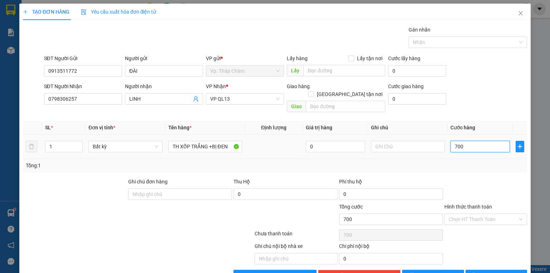
type input "7.000"
type input "70.000"
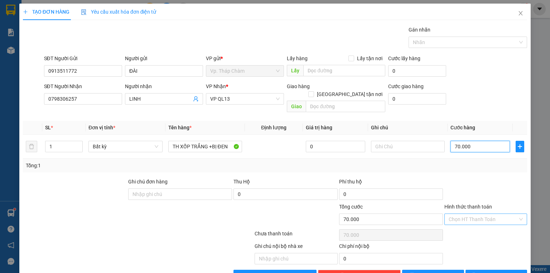
click at [517, 213] on div "Chọn HT Thanh Toán" at bounding box center [486, 218] width 83 height 11
type input "70.000"
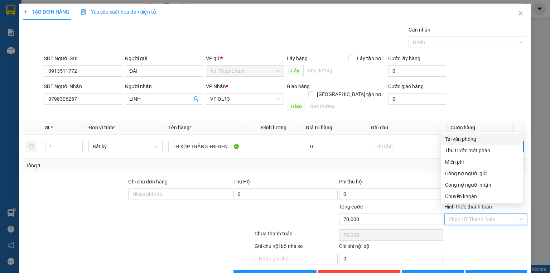
click at [475, 139] on div "Tại văn phòng" at bounding box center [482, 139] width 74 height 8
type input "0"
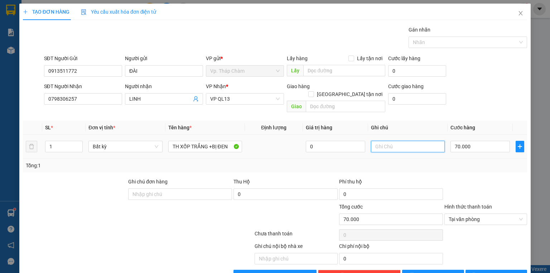
click at [405, 141] on input "text" at bounding box center [408, 146] width 74 height 11
type input "NHẸ TAY DÙM EM"
click at [499, 272] on span "[PERSON_NAME] và In" at bounding box center [504, 276] width 50 height 8
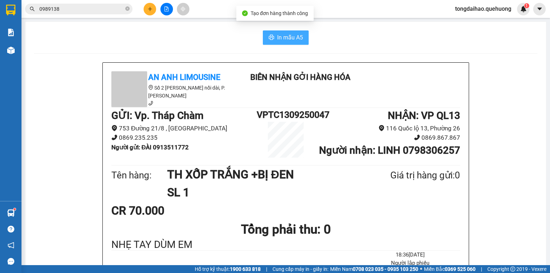
click at [287, 34] on span "In mẫu A5" at bounding box center [290, 37] width 26 height 9
click at [299, 34] on span "In mẫu A5" at bounding box center [290, 37] width 26 height 9
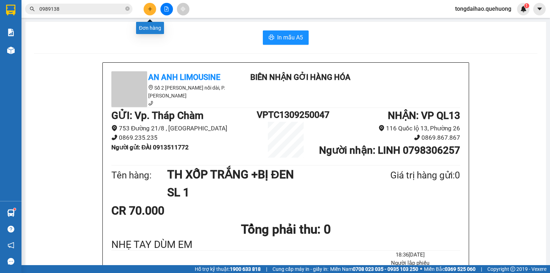
click at [148, 9] on icon "plus" at bounding box center [150, 9] width 4 height 0
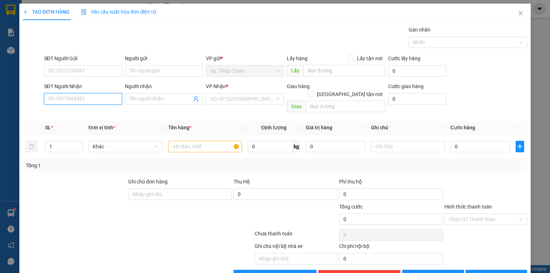
click at [79, 96] on input "SĐT Người Nhận" at bounding box center [83, 98] width 78 height 11
type input "0342047157"
click at [77, 117] on div "0342047157 - BẢO" at bounding box center [82, 112] width 77 height 11
type input "BẢO"
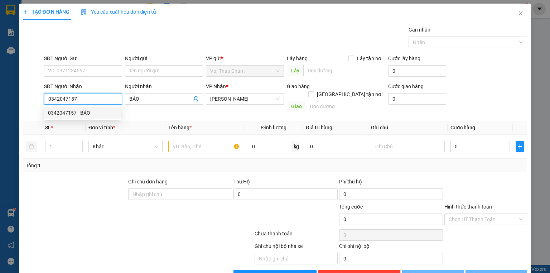
type input "40.000"
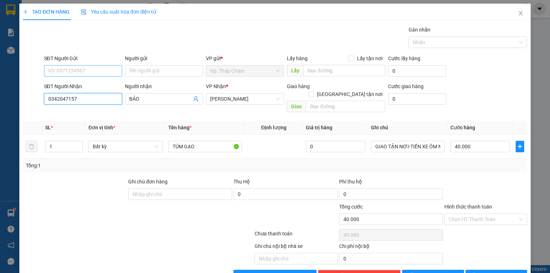
type input "0342047157"
click at [86, 66] on input "SĐT Người Gửi" at bounding box center [83, 70] width 78 height 11
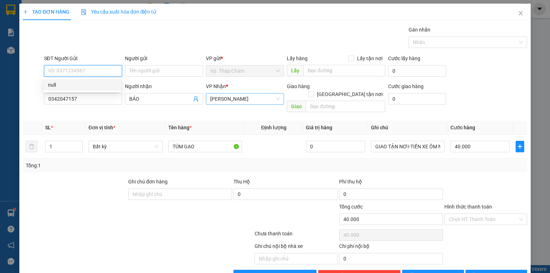
click at [271, 100] on span "[PERSON_NAME]" at bounding box center [244, 98] width 69 height 11
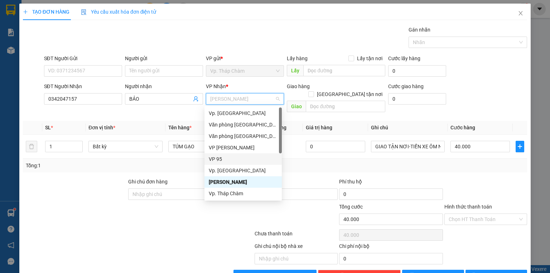
click at [231, 159] on div "VP 95" at bounding box center [243, 158] width 77 height 11
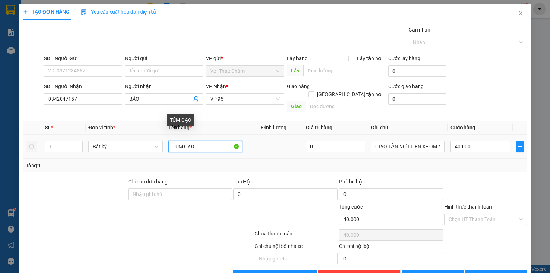
drag, startPoint x: 212, startPoint y: 139, endPoint x: 138, endPoint y: 125, distance: 76.2
click at [143, 135] on tr "1 Bất kỳ TÚM GẠO 0 GIAO TẬN NƠI-TIỀN XE ÔM NG NHẬN TRẢ-CHỖ MỚI NHỚ GỌI TRƯỚC CH…" at bounding box center [275, 147] width 504 height 24
type input "TH XỐP"
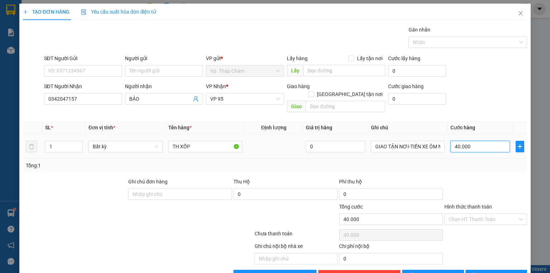
click at [479, 141] on input "40.000" at bounding box center [480, 146] width 59 height 11
type input "5"
type input "50"
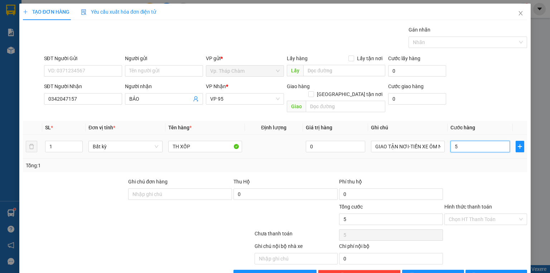
type input "50"
type input "50.000"
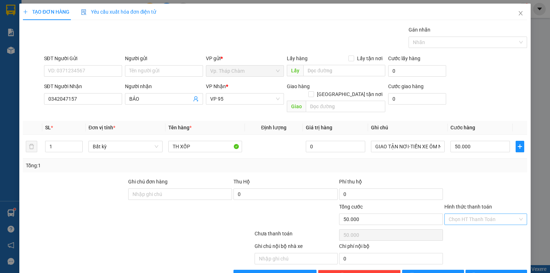
click at [461, 214] on input "Hình thức thanh toán" at bounding box center [483, 219] width 69 height 11
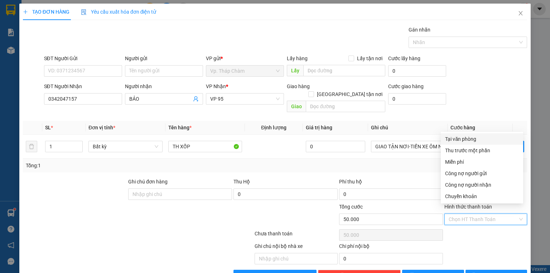
click at [466, 139] on div "Tại văn phòng" at bounding box center [482, 139] width 74 height 8
type input "0"
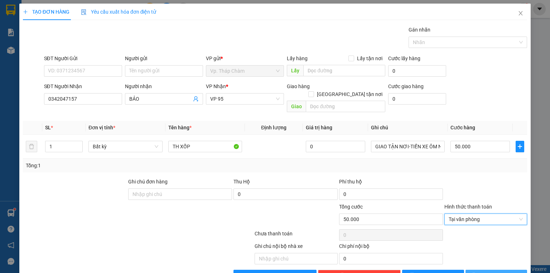
click at [496, 272] on span "[PERSON_NAME] và In" at bounding box center [504, 276] width 50 height 8
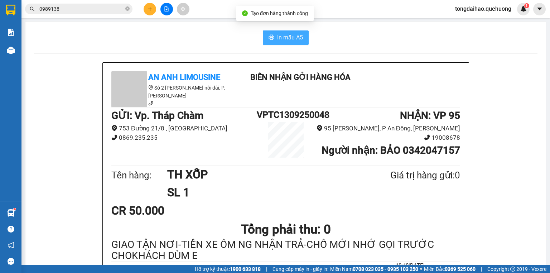
click at [298, 37] on span "In mẫu A5" at bounding box center [290, 37] width 26 height 9
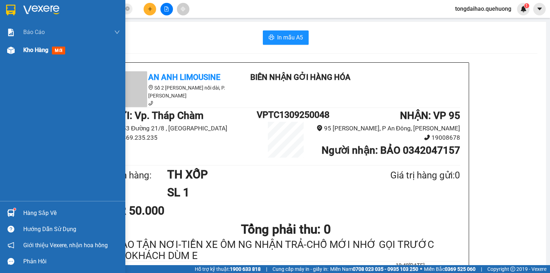
click at [33, 50] on span "Kho hàng" at bounding box center [35, 50] width 25 height 7
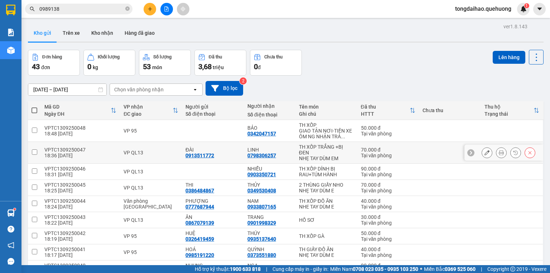
click at [499, 153] on icon at bounding box center [501, 152] width 5 height 5
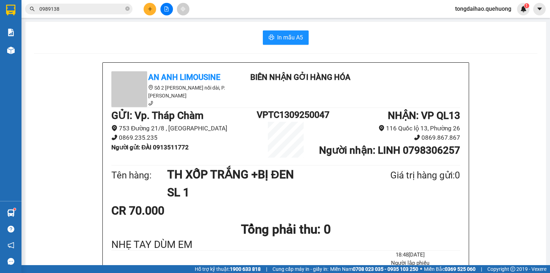
click at [277, 36] on span "In mẫu A5" at bounding box center [290, 37] width 26 height 9
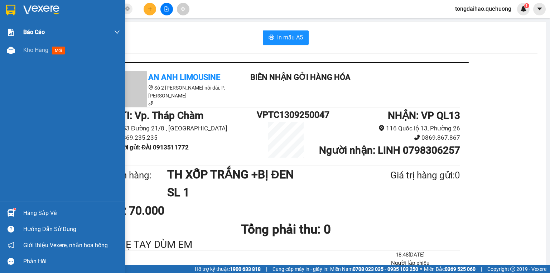
drag, startPoint x: 41, startPoint y: 44, endPoint x: 51, endPoint y: 40, distance: 10.4
click at [41, 45] on div "Kho hàng mới" at bounding box center [71, 50] width 97 height 18
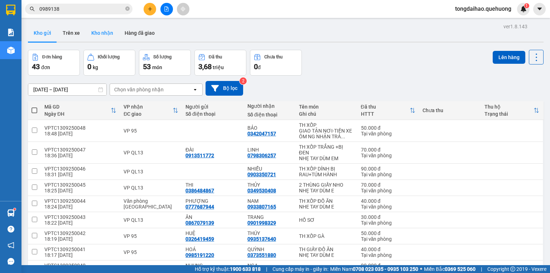
click at [102, 34] on button "Kho nhận" at bounding box center [102, 32] width 33 height 17
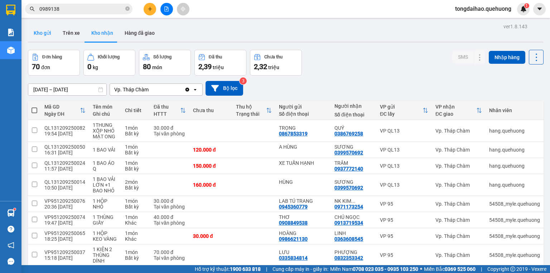
click at [47, 34] on button "Kho gửi" at bounding box center [42, 32] width 29 height 17
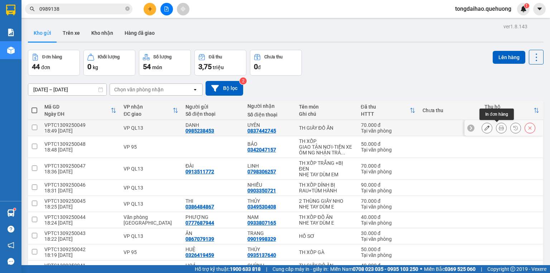
click at [499, 128] on icon at bounding box center [501, 127] width 5 height 5
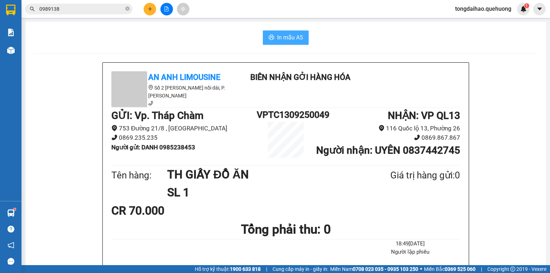
click at [272, 38] on icon "printer" at bounding box center [271, 37] width 5 height 5
click at [81, 34] on div "In mẫu A5" at bounding box center [286, 37] width 504 height 14
click at [149, 10] on icon "plus" at bounding box center [150, 8] width 5 height 5
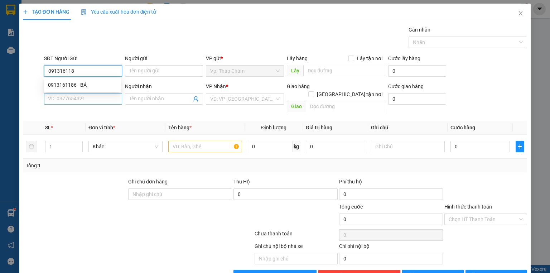
type input "0913161186"
click at [96, 83] on div "0913161186 - BÁ" at bounding box center [82, 85] width 69 height 8
type input "BÁ"
type input "0944691105"
type input "NHÂN"
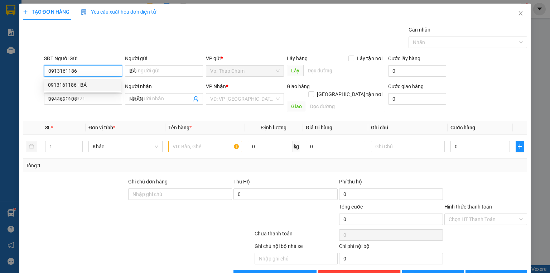
type input "30.000"
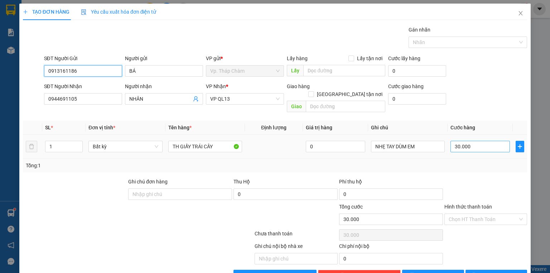
type input "0913161186"
click at [474, 141] on input "30.000" at bounding box center [480, 146] width 59 height 11
type input "4"
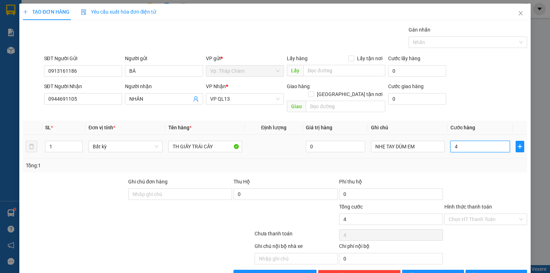
type input "40"
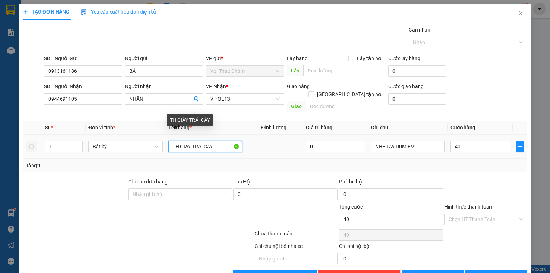
type input "40.000"
drag, startPoint x: 191, startPoint y: 138, endPoint x: 213, endPoint y: 135, distance: 22.1
click at [213, 141] on input "TH GIẤY TRÁI CÂY" at bounding box center [205, 146] width 74 height 11
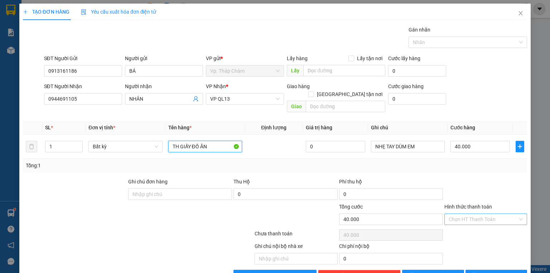
type input "TH GIẤY ĐỒ ĂN"
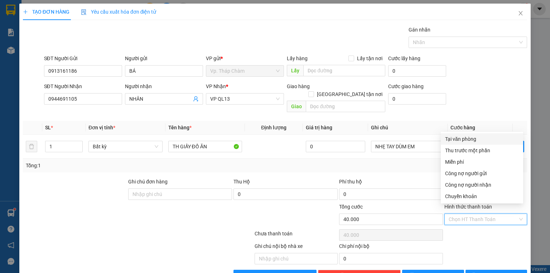
click at [475, 214] on input "Hình thức thanh toán" at bounding box center [483, 219] width 69 height 11
click at [463, 136] on div "Tại văn phòng" at bounding box center [482, 139] width 74 height 8
type input "0"
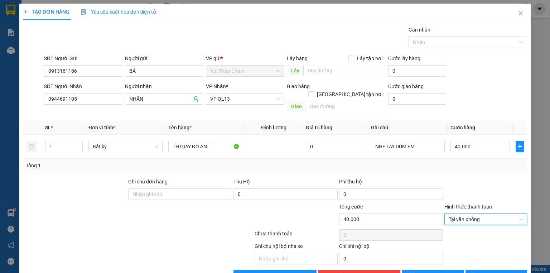
scroll to position [13, 0]
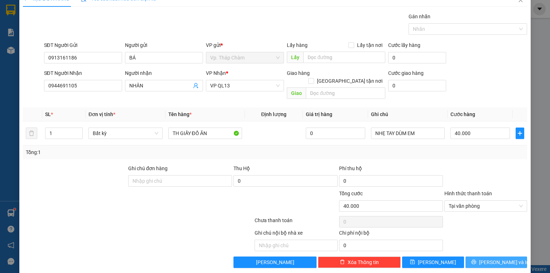
click at [488, 258] on span "[PERSON_NAME] và In" at bounding box center [504, 262] width 50 height 8
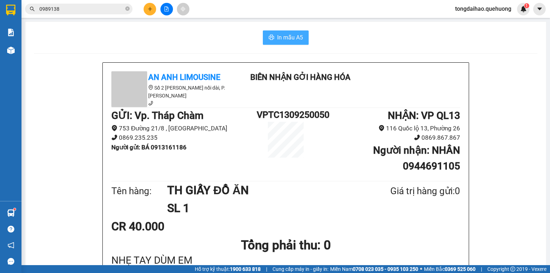
click at [299, 37] on span "In mẫu A5" at bounding box center [290, 37] width 26 height 9
click at [148, 9] on icon "plus" at bounding box center [150, 8] width 5 height 5
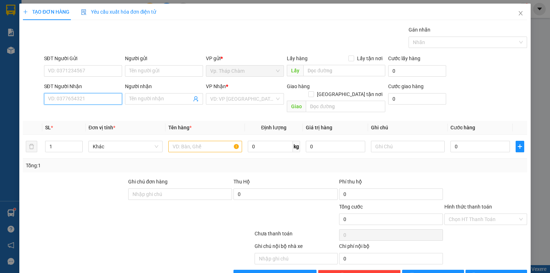
click at [103, 99] on input "SĐT Người Nhận" at bounding box center [83, 98] width 78 height 11
type input "0378544192"
click at [97, 109] on div "0378544192 - TRANG" at bounding box center [82, 113] width 69 height 8
type input "TRANG"
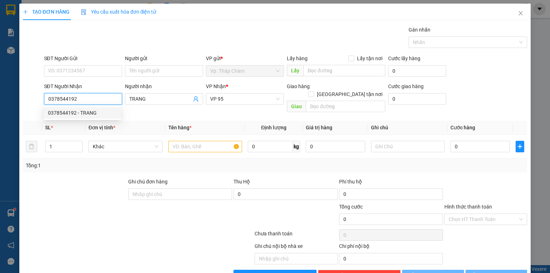
type input "50.000"
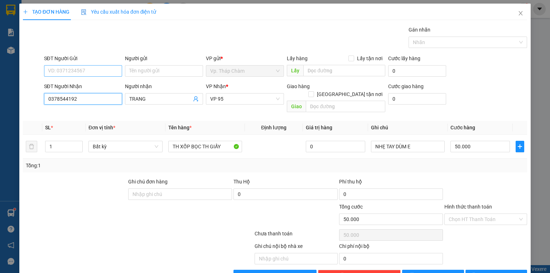
type input "0378544192"
click at [98, 71] on input "SĐT Người Gửi" at bounding box center [83, 70] width 78 height 11
type input "0916140154"
click at [87, 83] on div "0916140154 - THI" at bounding box center [82, 85] width 69 height 8
type input "THI"
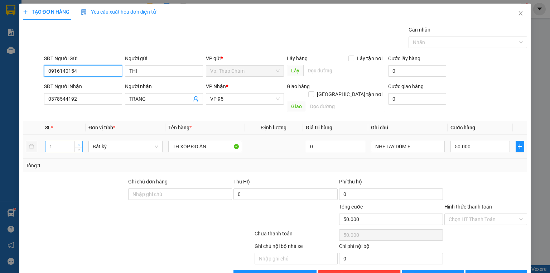
type input "0916140154"
type input "2"
click at [79, 143] on span "up" at bounding box center [79, 145] width 4 height 4
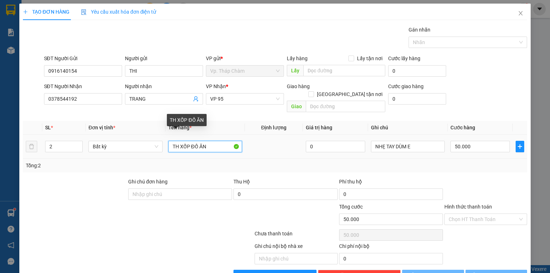
click at [172, 141] on input "TH XỐP ĐỒ ĂN" at bounding box center [205, 146] width 74 height 11
type input "0"
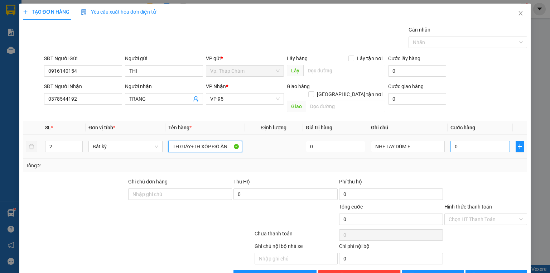
type input "TH GIẤY+TH XỐP ĐỒ ĂN"
click at [465, 141] on input "0" at bounding box center [480, 146] width 59 height 11
type input "9"
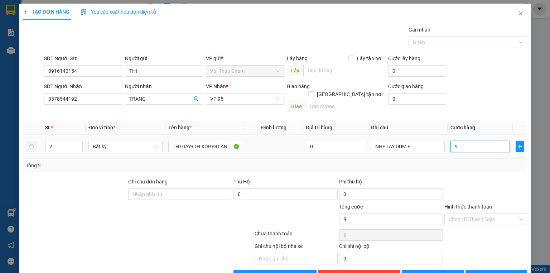
type input "90"
type input "90.000"
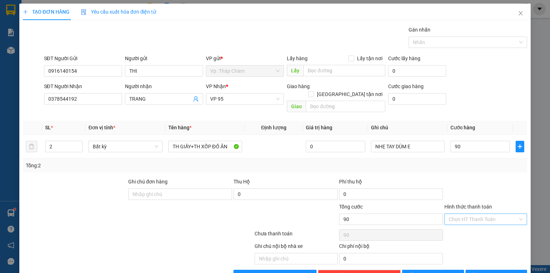
type input "90.000"
click at [474, 214] on input "Hình thức thanh toán" at bounding box center [483, 219] width 69 height 11
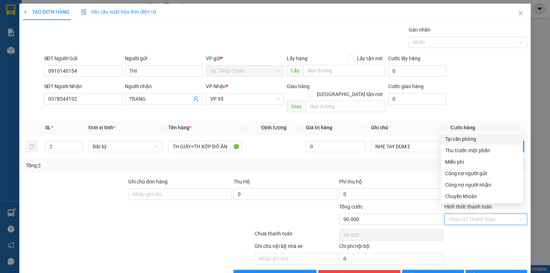
click at [470, 139] on div "Tại văn phòng" at bounding box center [482, 139] width 74 height 8
type input "0"
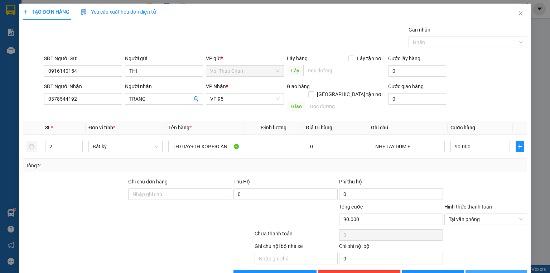
click at [476, 273] on icon "printer" at bounding box center [473, 275] width 5 height 5
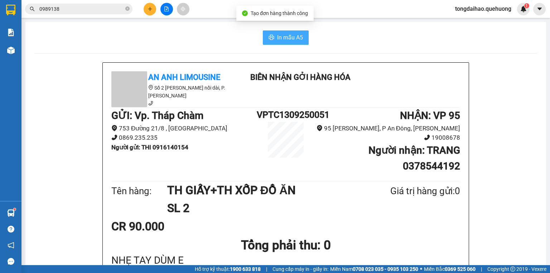
drag, startPoint x: 280, startPoint y: 40, endPoint x: 289, endPoint y: 38, distance: 9.2
click at [282, 41] on span "In mẫu A5" at bounding box center [290, 37] width 26 height 9
click at [292, 33] on span "In mẫu A5" at bounding box center [290, 37] width 26 height 9
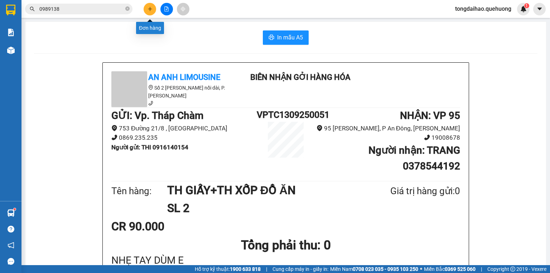
click at [149, 6] on icon "plus" at bounding box center [150, 8] width 5 height 5
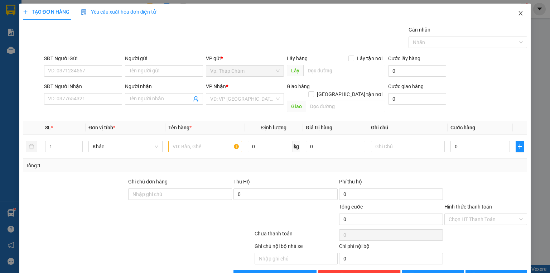
click at [518, 13] on icon "close" at bounding box center [521, 13] width 6 height 6
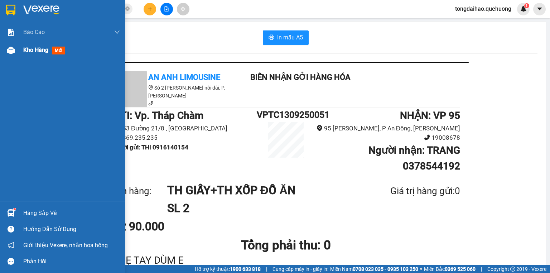
click at [31, 49] on span "Kho hàng" at bounding box center [35, 50] width 25 height 7
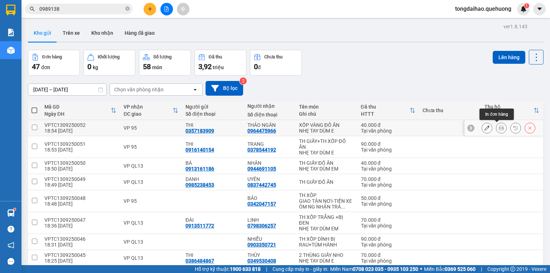
click at [499, 128] on icon at bounding box center [501, 127] width 5 height 5
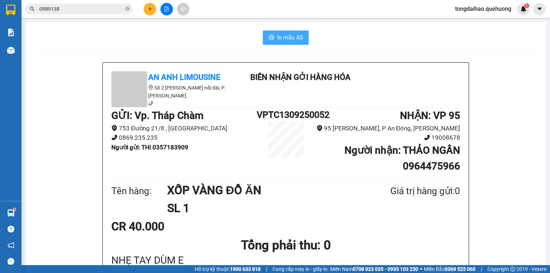
click at [299, 39] on span "In mẫu A5" at bounding box center [290, 37] width 26 height 9
click at [152, 9] on icon "plus" at bounding box center [150, 8] width 5 height 5
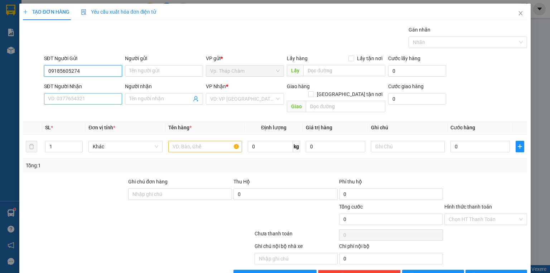
type input "0918560527"
click at [87, 84] on div "0918560527 - CÔNG" at bounding box center [82, 85] width 69 height 8
type input "CÔNG"
type input "0975553584"
type input "PHƯƠNG"
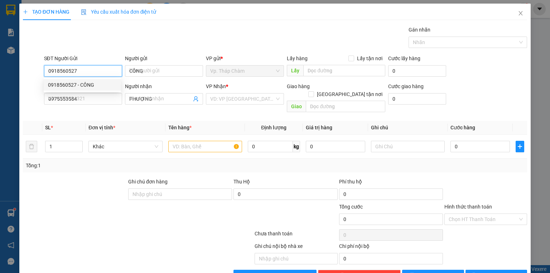
type input "50.000"
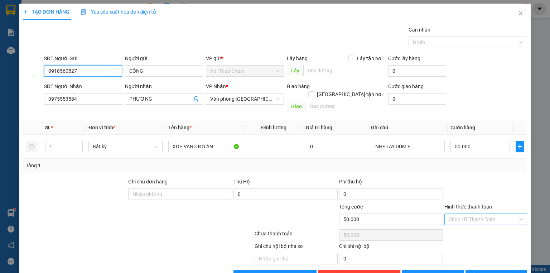
type input "0918560527"
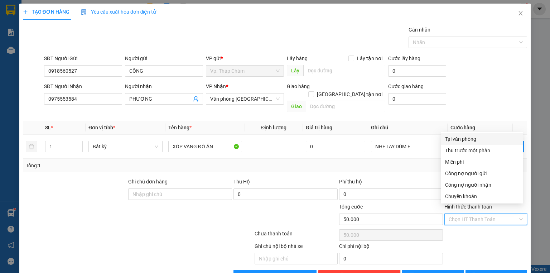
drag, startPoint x: 476, startPoint y: 213, endPoint x: 467, endPoint y: 175, distance: 39.6
click at [476, 214] on input "Hình thức thanh toán" at bounding box center [483, 219] width 69 height 11
click at [467, 139] on div "Tại văn phòng" at bounding box center [482, 139] width 74 height 8
type input "0"
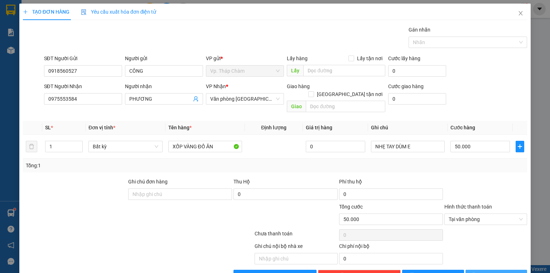
click at [490, 272] on span "[PERSON_NAME] và In" at bounding box center [504, 276] width 50 height 8
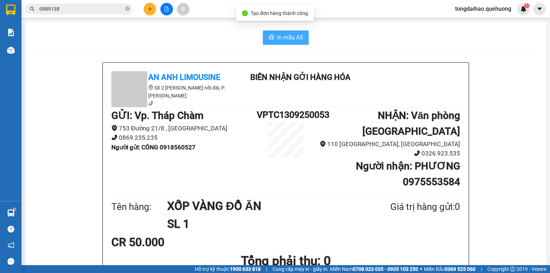
click at [289, 35] on span "In mẫu A5" at bounding box center [290, 37] width 26 height 9
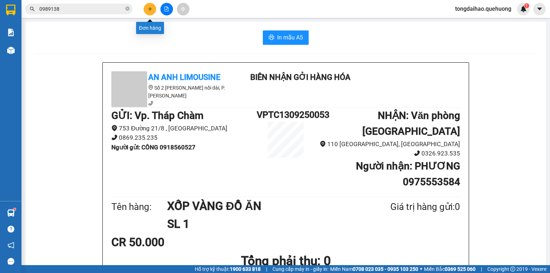
click at [152, 6] on icon "plus" at bounding box center [150, 8] width 5 height 5
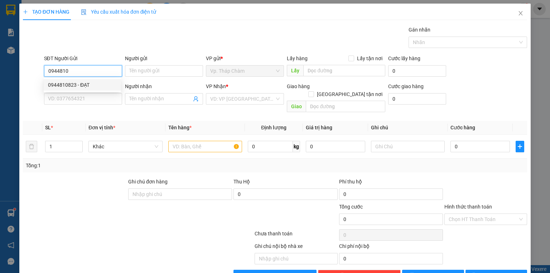
click at [95, 85] on div "0944810823 - ĐẠT" at bounding box center [82, 85] width 69 height 8
type input "0944810823"
type input "ĐẠT"
type input "0337369965"
type input "OANH"
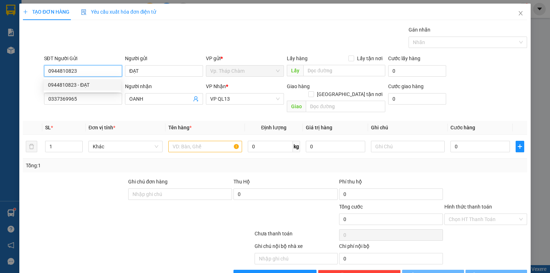
type input "70.000"
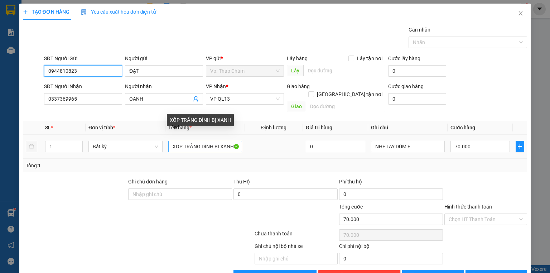
type input "0944810823"
drag, startPoint x: 199, startPoint y: 138, endPoint x: 211, endPoint y: 138, distance: 12.2
click at [211, 141] on input "XỐP TRẮNG DÍNH BỊ XANH" at bounding box center [205, 146] width 74 height 11
click at [228, 141] on input "XỐP TRẮNG BỊ XANH" at bounding box center [205, 146] width 74 height 11
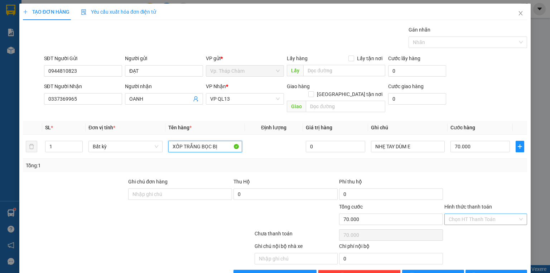
type input "XỐP TRẮNG BỌC BỊ"
click at [465, 214] on input "Hình thức thanh toán" at bounding box center [483, 219] width 69 height 11
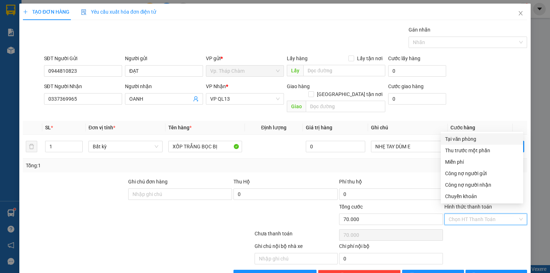
click at [462, 138] on div "Tại văn phòng" at bounding box center [482, 139] width 74 height 8
type input "0"
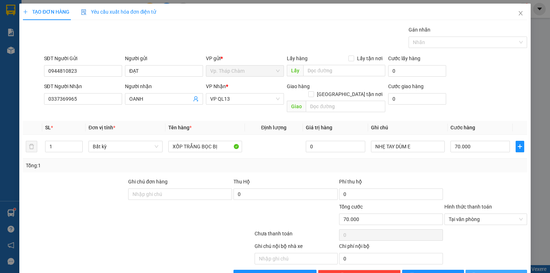
click at [488, 272] on span "[PERSON_NAME] và In" at bounding box center [504, 276] width 50 height 8
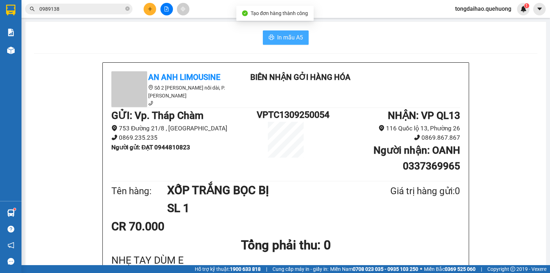
click at [277, 38] on span "In mẫu A5" at bounding box center [290, 37] width 26 height 9
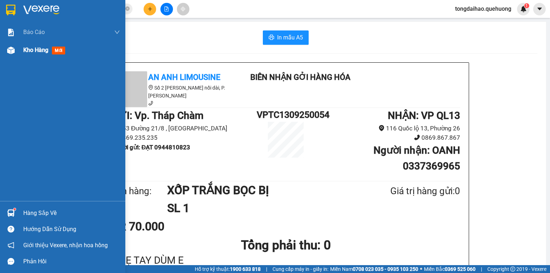
click at [24, 48] on span "Kho hàng" at bounding box center [35, 50] width 25 height 7
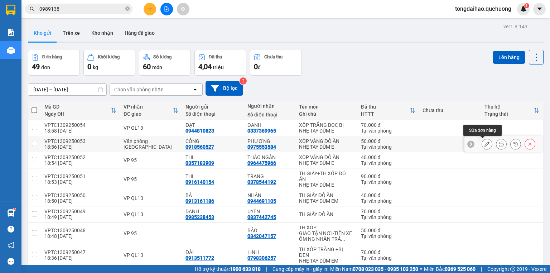
click at [485, 141] on icon at bounding box center [487, 143] width 5 height 5
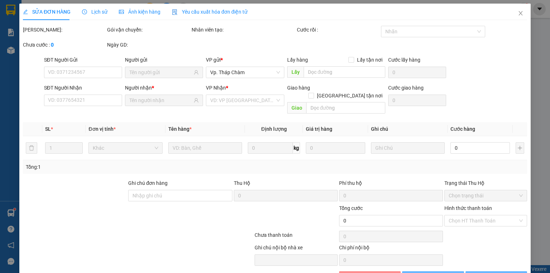
type input "0918560527"
type input "0975553584"
type input "50.000"
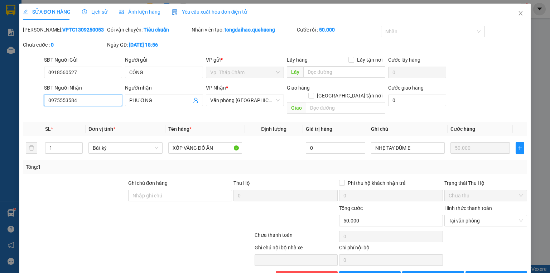
click at [56, 99] on input "0975553584" at bounding box center [83, 100] width 78 height 11
type input "0795553584"
click at [433, 273] on span "[PERSON_NAME] thay đổi" at bounding box center [444, 277] width 57 height 8
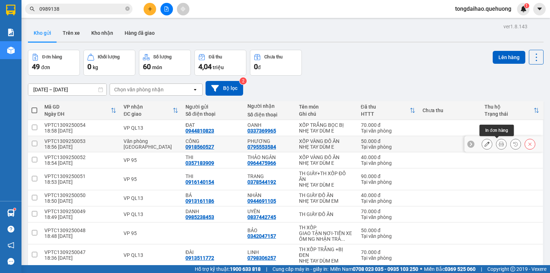
click at [497, 147] on button at bounding box center [501, 144] width 10 height 13
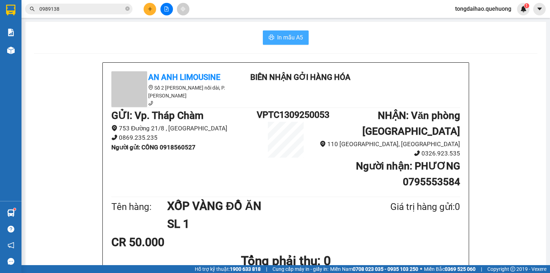
click at [285, 35] on span "In mẫu A5" at bounding box center [290, 37] width 26 height 9
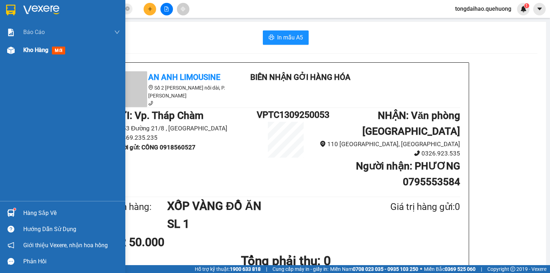
click at [40, 48] on span "Kho hàng" at bounding box center [35, 50] width 25 height 7
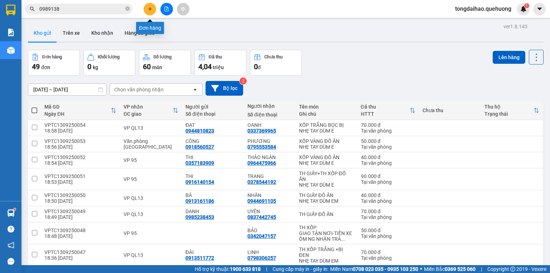
click at [148, 5] on button at bounding box center [150, 9] width 13 height 13
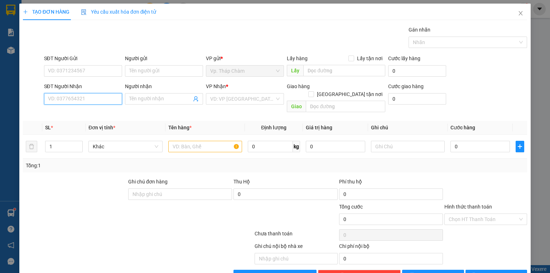
click at [103, 102] on input "SĐT Người Nhận" at bounding box center [83, 98] width 78 height 11
type input "0388558852"
click at [96, 111] on div "0388558852 - HUY" at bounding box center [82, 113] width 69 height 8
type input "HUY"
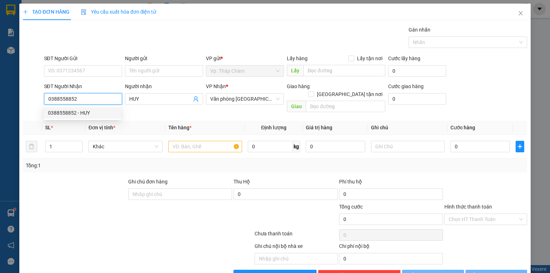
type input "70.000"
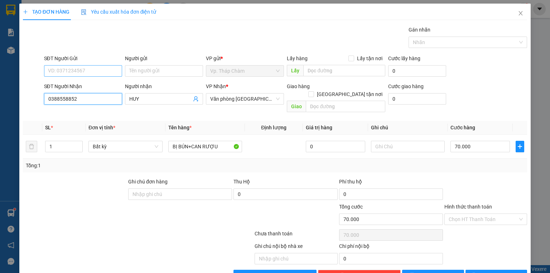
type input "0388558852"
click at [90, 71] on input "SĐT Người Gửi" at bounding box center [83, 70] width 78 height 11
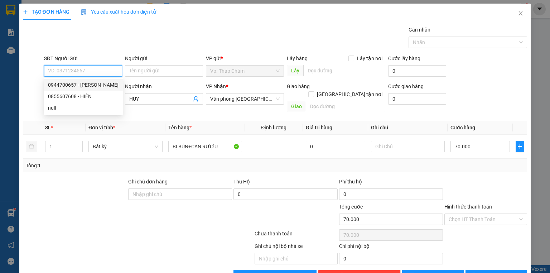
click at [87, 84] on div "0944700657 - VŨ" at bounding box center [83, 85] width 71 height 8
type input "0944700657"
type input "VŨ"
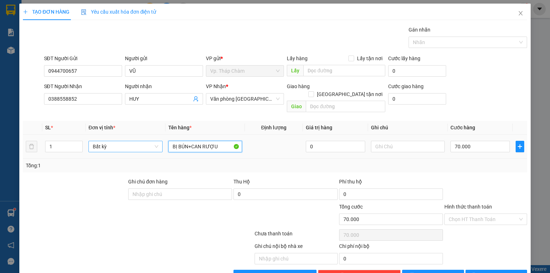
drag, startPoint x: 219, startPoint y: 139, endPoint x: 152, endPoint y: 141, distance: 67.0
click at [154, 142] on tr "1 Bất kỳ BỊ BÚN+CAN RƯỢU 0 70.000" at bounding box center [275, 147] width 504 height 24
type input "TH XỐP GÀ"
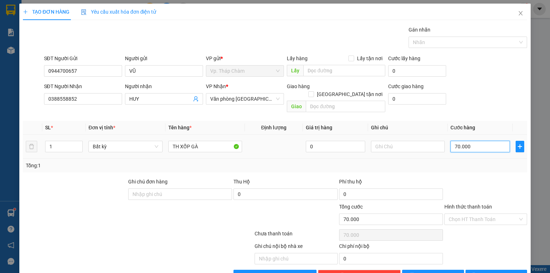
click at [461, 141] on input "70.000" at bounding box center [480, 146] width 59 height 11
type input "6"
type input "60"
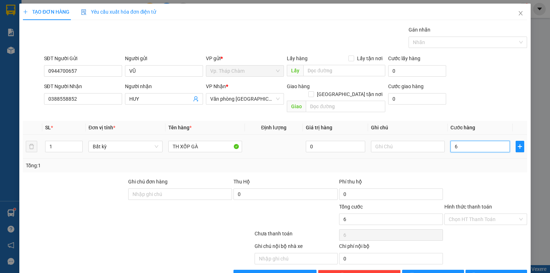
type input "60"
type input "60.000"
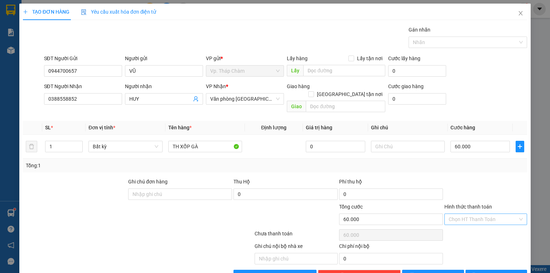
click at [463, 214] on input "Hình thức thanh toán" at bounding box center [483, 219] width 69 height 11
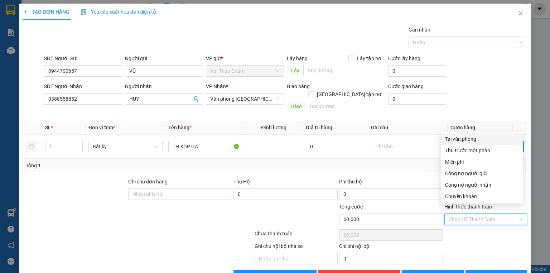
click at [466, 137] on div "Tại văn phòng" at bounding box center [482, 139] width 74 height 8
type input "0"
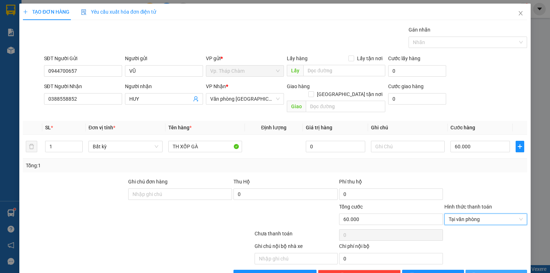
click at [495, 272] on span "[PERSON_NAME] và In" at bounding box center [504, 276] width 50 height 8
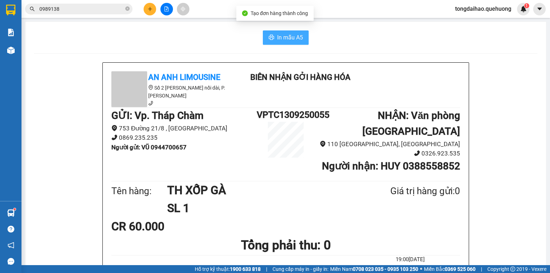
click at [288, 36] on span "In mẫu A5" at bounding box center [290, 37] width 26 height 9
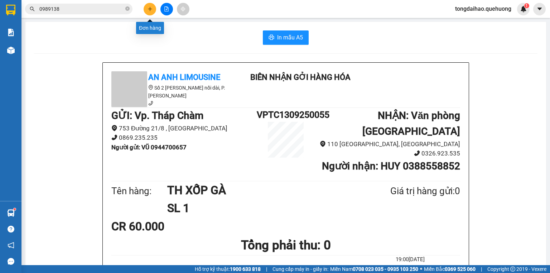
click at [148, 10] on icon "plus" at bounding box center [150, 8] width 5 height 5
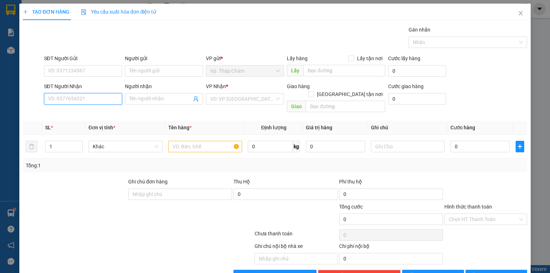
click at [95, 95] on input "SĐT Người Nhận" at bounding box center [83, 98] width 78 height 11
type input "0931140512"
click at [86, 111] on div "0931140512 - QUỐC ĐẠT" at bounding box center [82, 113] width 69 height 8
type input "QUỐC ĐẠT"
type input "70.000"
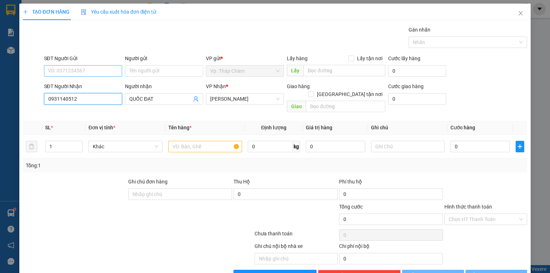
type input "70.000"
type input "0931140512"
click at [103, 70] on input "SĐT Người Gửi" at bounding box center [83, 70] width 78 height 11
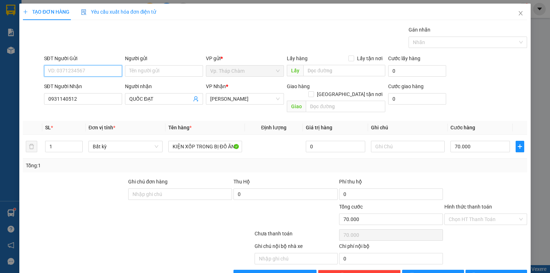
click at [104, 73] on input "SĐT Người Gửi" at bounding box center [83, 70] width 78 height 11
click at [96, 85] on div "0908478277 - CHÚ LINH" at bounding box center [83, 85] width 71 height 8
type input "0908478277"
type input "CHÚ LINH"
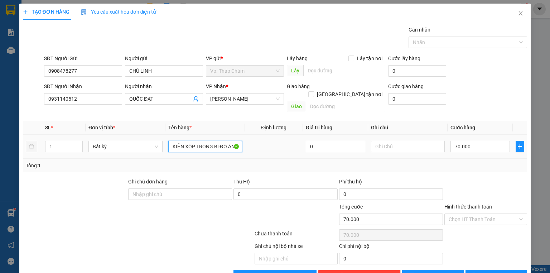
drag, startPoint x: 172, startPoint y: 138, endPoint x: 273, endPoint y: 149, distance: 101.6
click at [273, 149] on tr "1 Bất kỳ KIỆN XỐP TRONG BỊ ĐỒ ĂN 0 70.000" at bounding box center [275, 147] width 504 height 24
type input "TH XỐP DÍNH BỊ"
click at [478, 141] on input "70.000" at bounding box center [480, 146] width 59 height 11
type input "4"
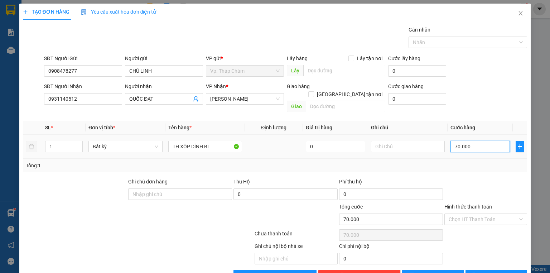
type input "4"
type input "40"
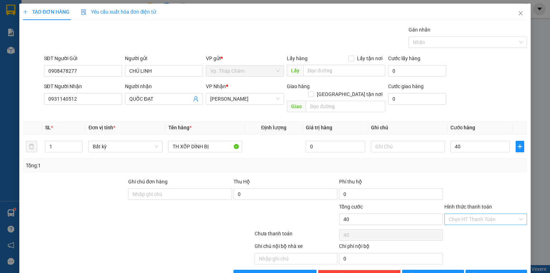
type input "40.000"
click at [476, 214] on input "Hình thức thanh toán" at bounding box center [483, 219] width 69 height 11
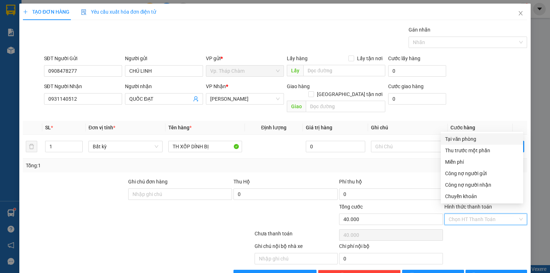
click at [475, 134] on div "Tại văn phòng" at bounding box center [482, 138] width 82 height 11
type input "0"
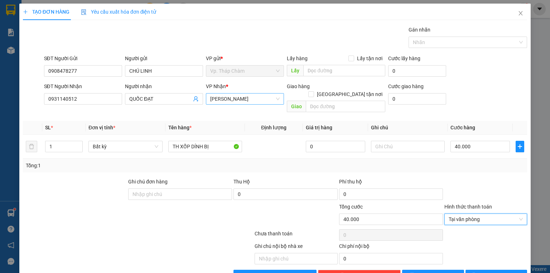
click at [263, 95] on span "[PERSON_NAME]" at bounding box center [244, 98] width 69 height 11
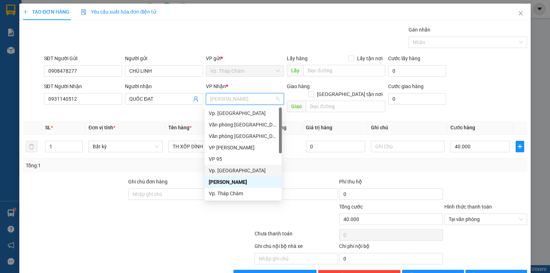
scroll to position [29, 0]
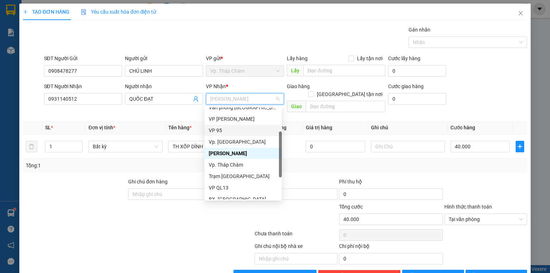
click at [241, 126] on div "VP 95" at bounding box center [243, 130] width 69 height 8
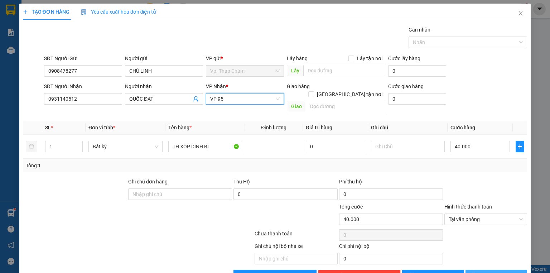
click at [485, 270] on button "[PERSON_NAME] và In" at bounding box center [497, 275] width 62 height 11
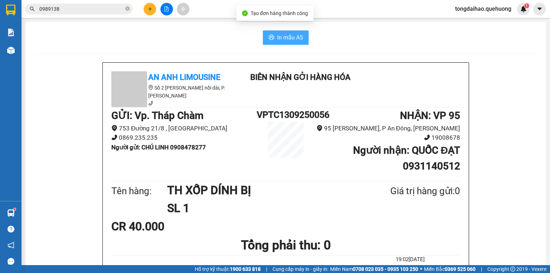
click at [304, 39] on button "In mẫu A5" at bounding box center [286, 37] width 46 height 14
click at [287, 35] on span "In mẫu A5" at bounding box center [290, 37] width 26 height 9
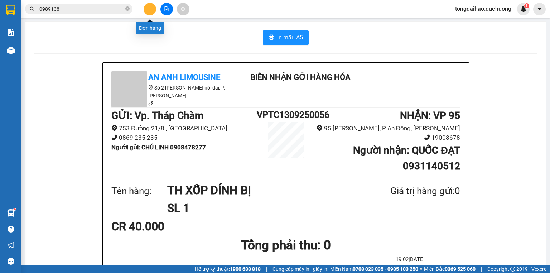
click at [150, 10] on icon "plus" at bounding box center [150, 8] width 5 height 5
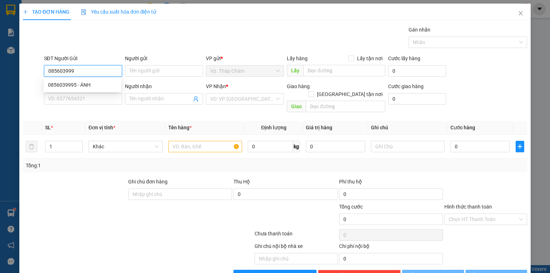
type input "0856039995"
click at [79, 85] on div "0856039995 - ÁNH" at bounding box center [82, 85] width 69 height 8
type input "ÁNH"
type input "0934519572"
type input "THUỶ"
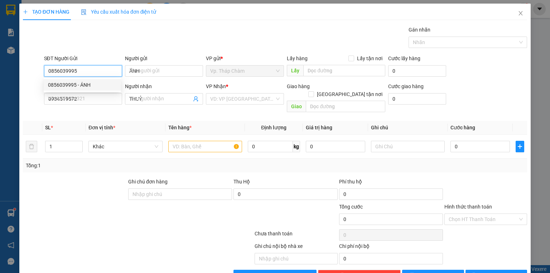
type input "40.000"
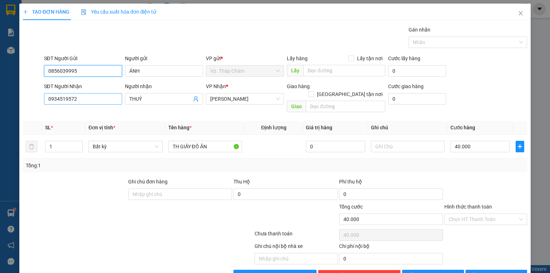
type input "0856039995"
click at [85, 98] on input "0934519572" at bounding box center [83, 98] width 78 height 11
type input "0911678296"
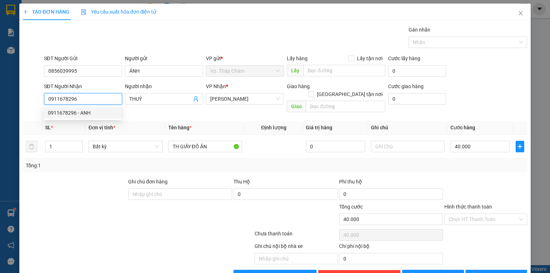
click at [93, 115] on div "0911678296 - ANH" at bounding box center [82, 113] width 69 height 8
type input "ANH"
type input "0911678296"
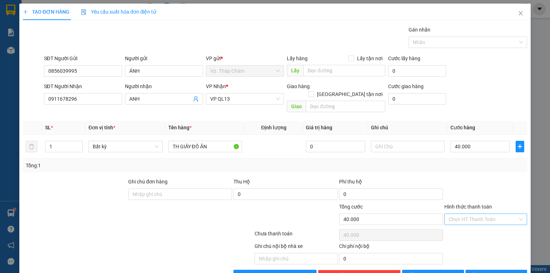
click at [466, 214] on input "Hình thức thanh toán" at bounding box center [483, 219] width 69 height 11
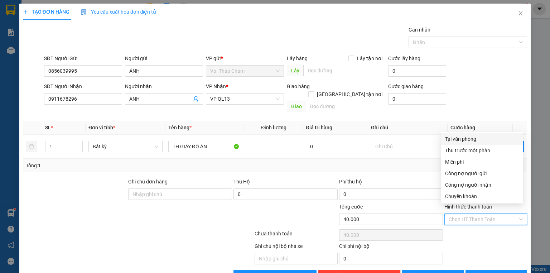
click at [462, 137] on div "Tại văn phòng" at bounding box center [482, 139] width 74 height 8
type input "0"
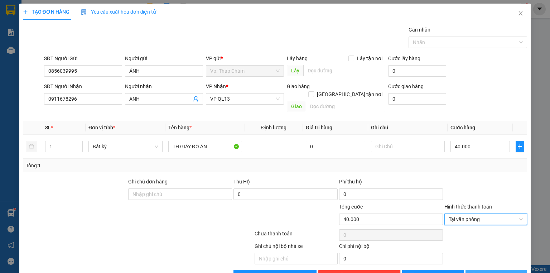
click at [476, 270] on button "[PERSON_NAME] và In" at bounding box center [497, 275] width 62 height 11
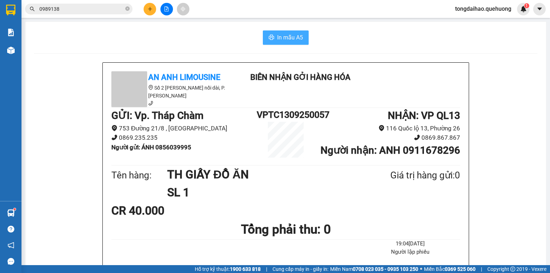
click at [289, 31] on button "In mẫu A5" at bounding box center [286, 37] width 46 height 14
click at [147, 10] on button at bounding box center [150, 9] width 13 height 13
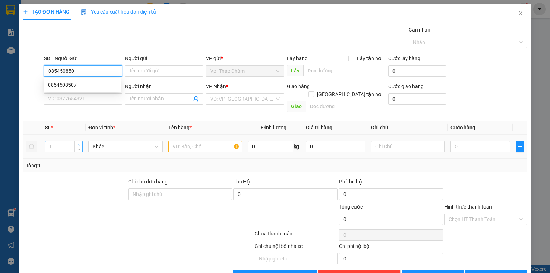
type input "0854508507"
click at [88, 86] on div "0854508507" at bounding box center [82, 85] width 69 height 8
type input "0859251208"
type input "MẠNH"
type input "70.000"
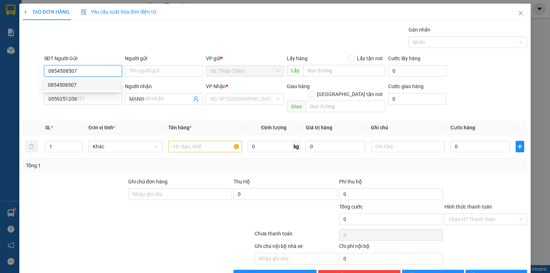
type input "70.000"
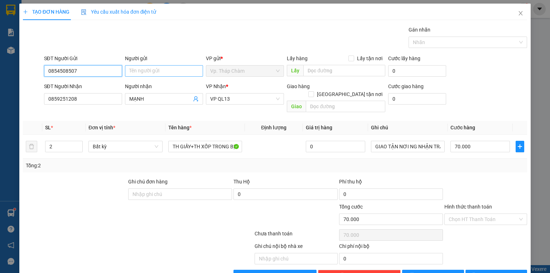
type input "0854508507"
click at [171, 73] on input "Người gửi" at bounding box center [164, 70] width 78 height 11
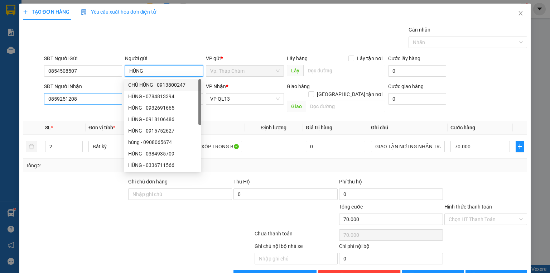
type input "HÙNG"
click at [90, 102] on input "0859251208" at bounding box center [83, 98] width 78 height 11
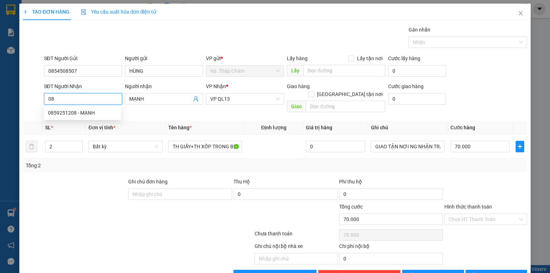
type input "0"
type input "0913674404"
click at [104, 111] on div "0913674404 - HƯNG" at bounding box center [82, 113] width 69 height 8
type input "HƯNG"
type input "40.000"
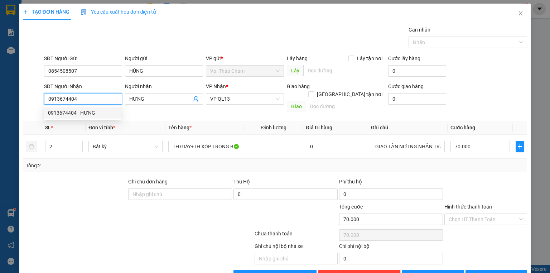
type input "40.000"
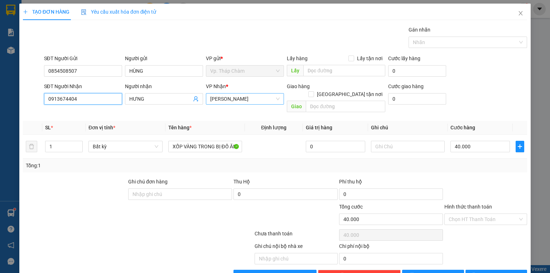
click at [264, 99] on span "[PERSON_NAME]" at bounding box center [244, 98] width 69 height 11
type input "0913674404"
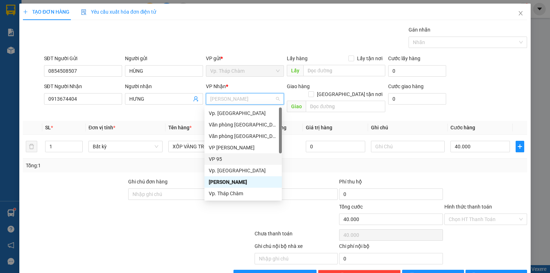
click at [232, 159] on div "VP 95" at bounding box center [243, 159] width 69 height 8
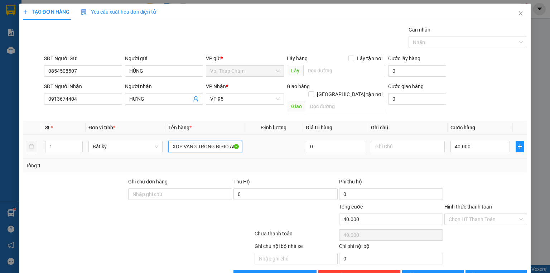
drag, startPoint x: 169, startPoint y: 139, endPoint x: 274, endPoint y: 138, distance: 104.6
click at [274, 138] on tr "1 Bất kỳ XỐP VÀNG TRONG BỊ ĐỒ ĂN 0 40.000" at bounding box center [275, 147] width 504 height 24
type input "TH XỐP ĐỒ ĂN"
click at [464, 141] on input "40.000" at bounding box center [480, 146] width 59 height 11
type input "5"
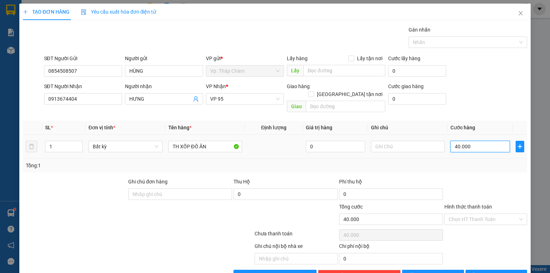
type input "5"
click at [484, 214] on input "Hình thức thanh toán" at bounding box center [483, 219] width 69 height 11
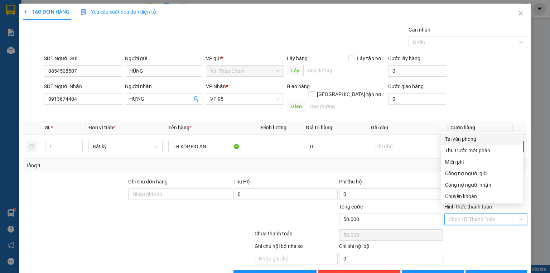
click at [474, 139] on div "Tại văn phòng" at bounding box center [482, 139] width 74 height 8
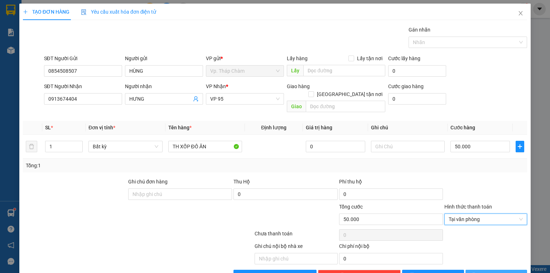
click at [491, 272] on span "[PERSON_NAME] và In" at bounding box center [504, 276] width 50 height 8
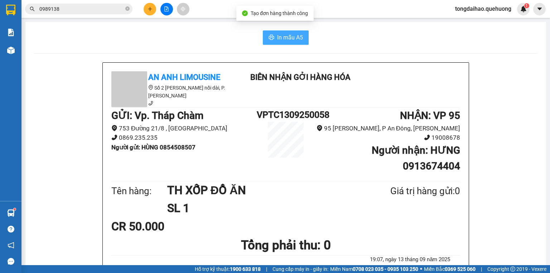
click at [287, 39] on span "In mẫu A5" at bounding box center [290, 37] width 26 height 9
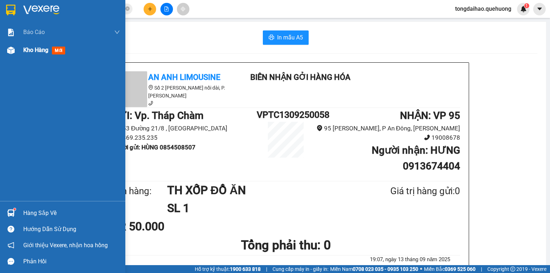
click at [25, 51] on span "Kho hàng" at bounding box center [35, 50] width 25 height 7
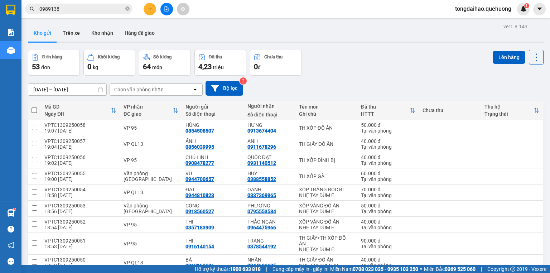
click at [146, 9] on button at bounding box center [150, 9] width 13 height 13
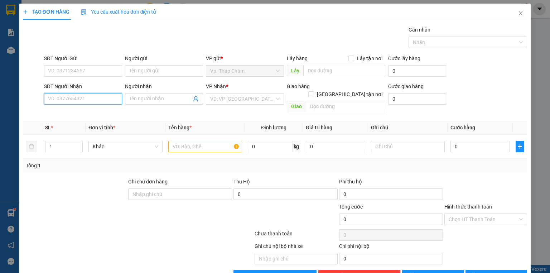
click at [76, 99] on input "SĐT Người Nhận" at bounding box center [83, 98] width 78 height 11
click at [85, 112] on div "0932777427 - CHỊ PHƯỢNG" at bounding box center [82, 113] width 69 height 8
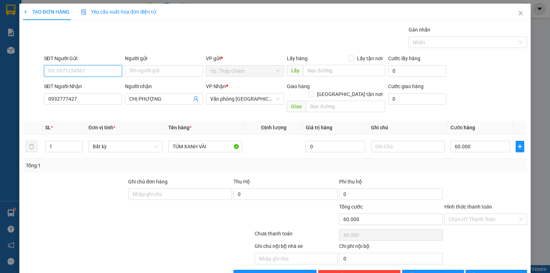
click at [81, 71] on input "SĐT Người Gửi" at bounding box center [83, 70] width 78 height 11
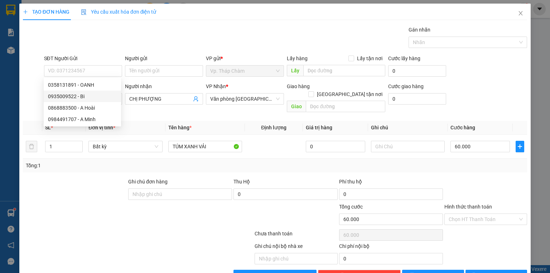
click at [90, 187] on div at bounding box center [74, 190] width 105 height 25
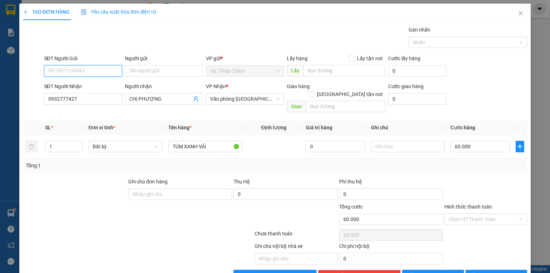
click at [99, 72] on input "SĐT Người Gửi" at bounding box center [83, 70] width 78 height 11
click at [83, 84] on div "0984491707 - A Minh" at bounding box center [82, 85] width 69 height 8
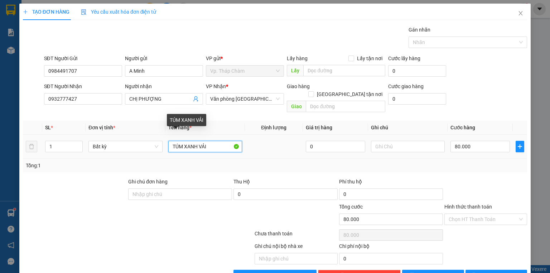
click at [210, 141] on input "TÚM XANH VẢI" at bounding box center [205, 146] width 74 height 11
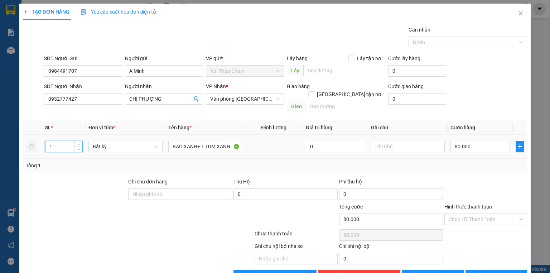
click at [53, 141] on input "1" at bounding box center [63, 146] width 37 height 11
drag, startPoint x: 53, startPoint y: 138, endPoint x: 45, endPoint y: 139, distance: 7.6
click at [45, 141] on input "1" at bounding box center [63, 146] width 37 height 11
click at [458, 141] on input "80.000" at bounding box center [480, 146] width 59 height 11
click at [452, 141] on input "0" at bounding box center [480, 146] width 59 height 11
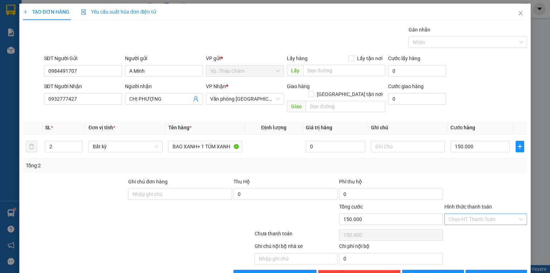
click at [465, 214] on input "Hình thức thanh toán" at bounding box center [483, 219] width 69 height 11
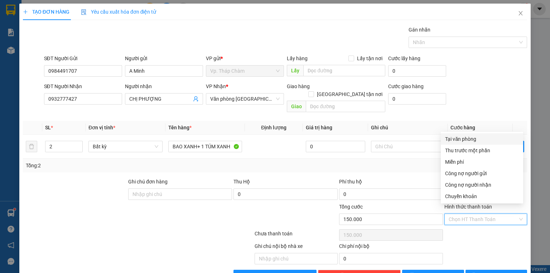
click at [464, 138] on div "Tại văn phòng" at bounding box center [482, 139] width 74 height 8
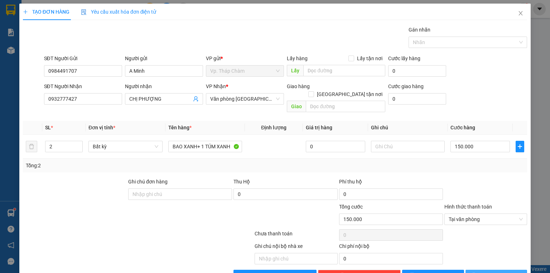
click at [494, 272] on span "[PERSON_NAME] và In" at bounding box center [504, 276] width 50 height 8
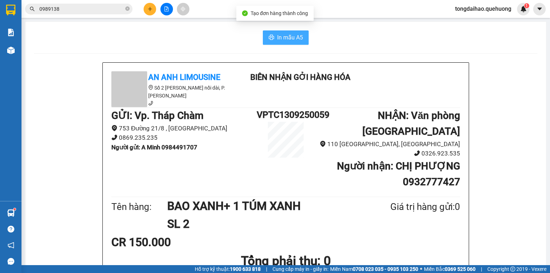
click at [289, 38] on span "In mẫu A5" at bounding box center [290, 37] width 26 height 9
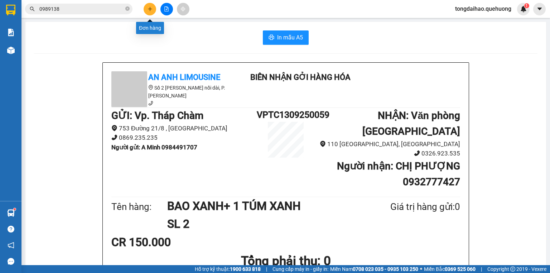
click at [149, 7] on icon "plus" at bounding box center [150, 8] width 5 height 5
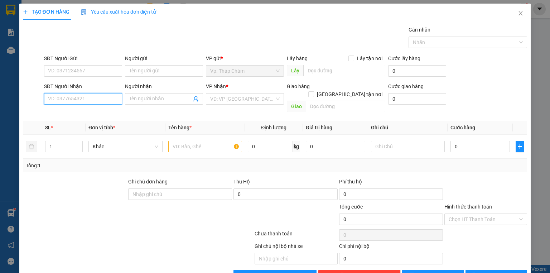
click at [98, 101] on input "SĐT Người Nhận" at bounding box center [83, 98] width 78 height 11
click at [58, 100] on input "SĐT Người Nhận" at bounding box center [83, 98] width 78 height 11
click at [72, 115] on div "0825886846 - PHƯỢNG" at bounding box center [82, 113] width 69 height 8
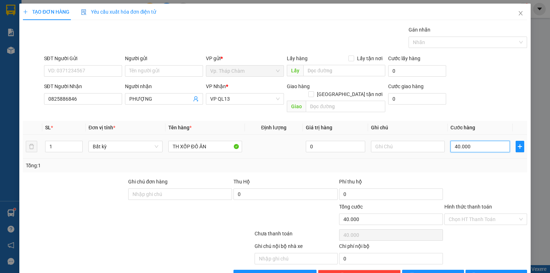
click at [462, 141] on input "40.000" at bounding box center [480, 146] width 59 height 11
click at [516, 213] on div "Chọn HT Thanh Toán" at bounding box center [486, 218] width 83 height 11
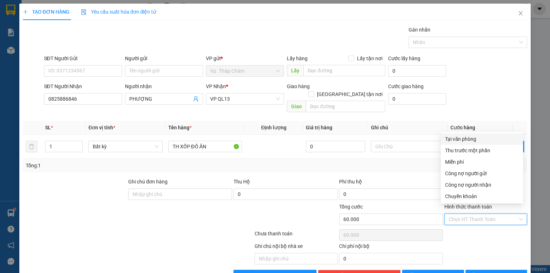
click at [463, 138] on div "Tại văn phòng" at bounding box center [482, 139] width 74 height 8
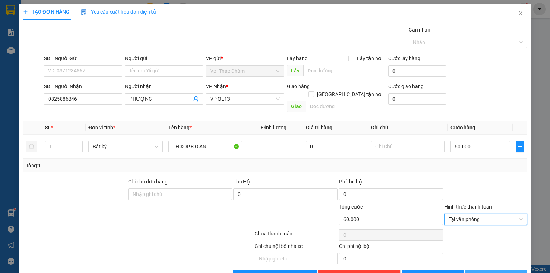
click at [491, 272] on span "[PERSON_NAME] và In" at bounding box center [504, 276] width 50 height 8
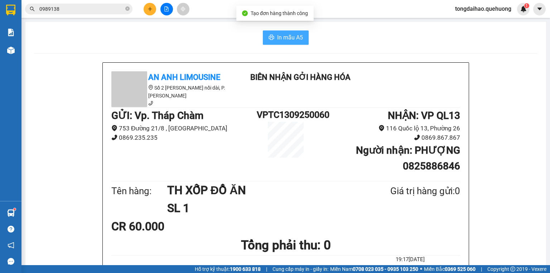
click at [285, 36] on span "In mẫu A5" at bounding box center [290, 37] width 26 height 9
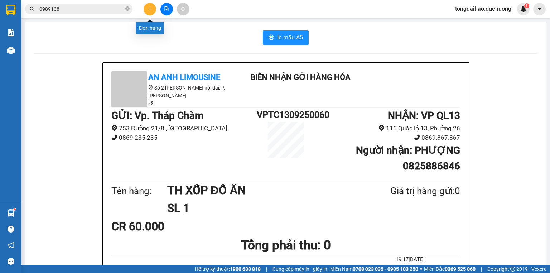
click at [149, 5] on button at bounding box center [150, 9] width 13 height 13
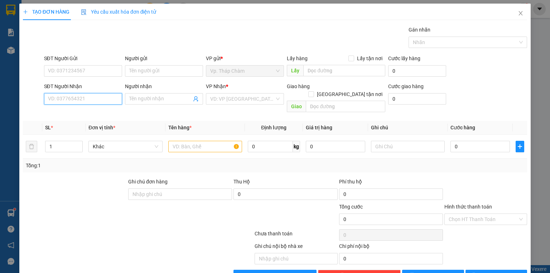
click at [69, 100] on input "SĐT Người Nhận" at bounding box center [83, 98] width 78 height 11
click at [69, 67] on input "SĐT Người Gửi" at bounding box center [83, 70] width 78 height 11
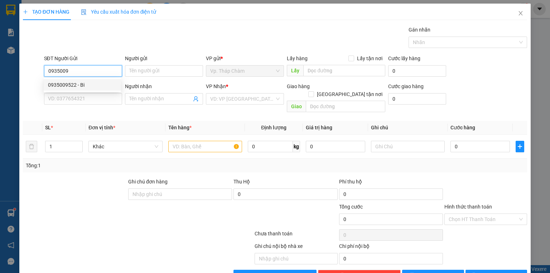
click at [80, 85] on div "0935009522 - Bi" at bounding box center [82, 85] width 69 height 8
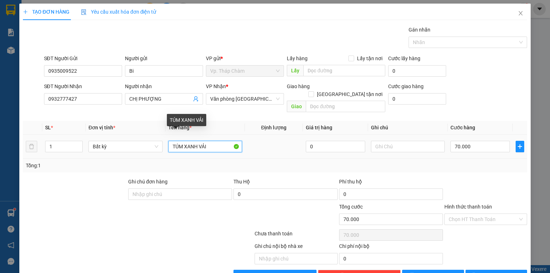
click at [208, 141] on input "TÚM XANH VẢI" at bounding box center [205, 146] width 74 height 11
click at [183, 141] on input "TÚM XANH NHỎ" at bounding box center [205, 146] width 74 height 11
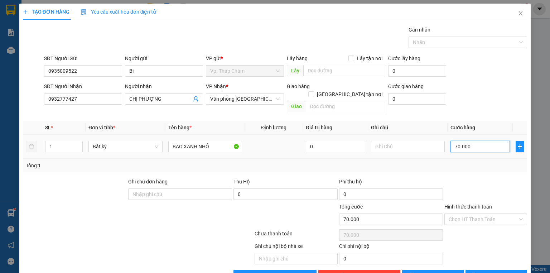
click at [454, 141] on input "70.000" at bounding box center [480, 146] width 59 height 11
click at [518, 213] on div "Chọn HT Thanh Toán" at bounding box center [486, 218] width 83 height 11
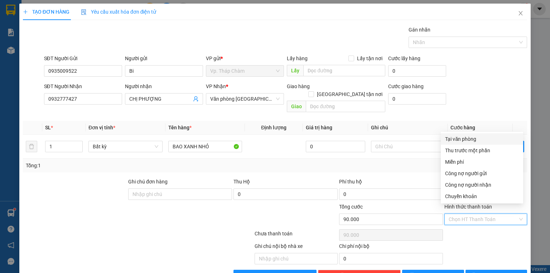
click at [463, 140] on div "Tại văn phòng" at bounding box center [482, 139] width 74 height 8
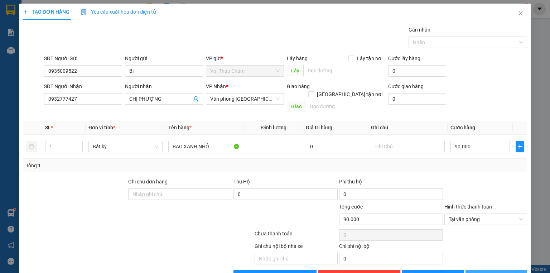
click at [491, 272] on span "[PERSON_NAME] và In" at bounding box center [504, 276] width 50 height 8
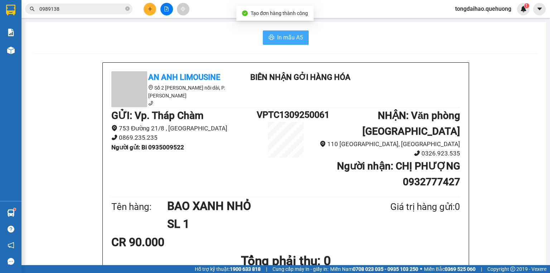
click at [287, 34] on span "In mẫu A5" at bounding box center [290, 37] width 26 height 9
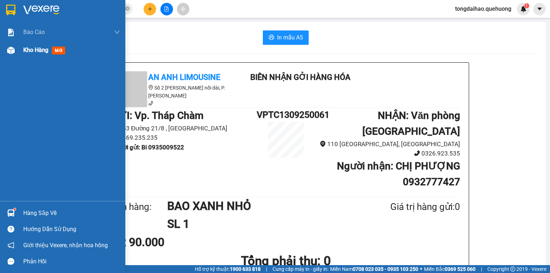
click at [35, 49] on span "Kho hàng" at bounding box center [35, 50] width 25 height 7
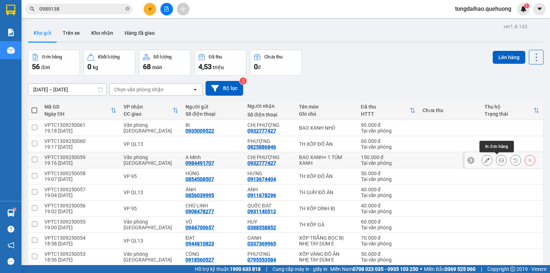
click at [499, 159] on icon at bounding box center [501, 160] width 5 height 5
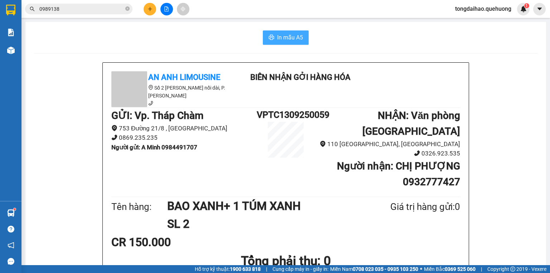
click at [278, 35] on span "In mẫu A5" at bounding box center [290, 37] width 26 height 9
click at [147, 10] on button at bounding box center [150, 9] width 13 height 13
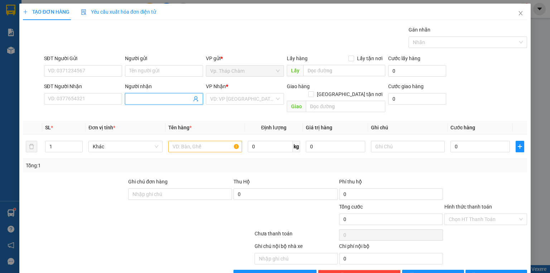
click at [139, 95] on input "Người nhận" at bounding box center [160, 99] width 62 height 8
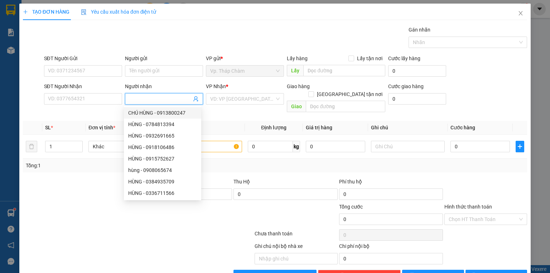
click at [156, 99] on input "Người nhận" at bounding box center [160, 99] width 62 height 8
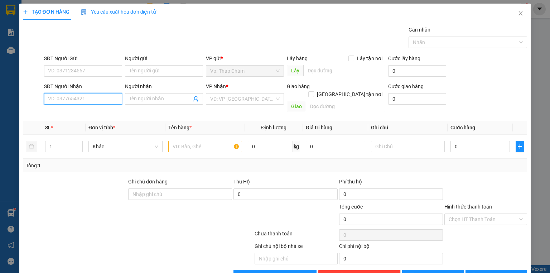
click at [89, 100] on input "SĐT Người Nhận" at bounding box center [83, 98] width 78 height 11
click at [95, 112] on div "0985458344 - DUNG" at bounding box center [82, 113] width 69 height 8
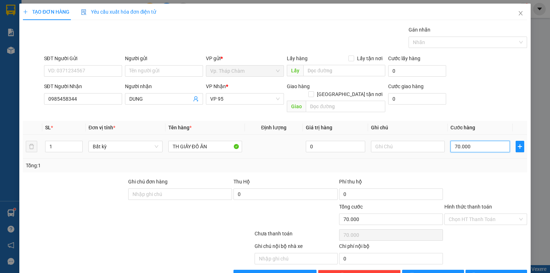
click at [464, 141] on input "70.000" at bounding box center [480, 146] width 59 height 11
click at [477, 214] on input "Hình thức thanh toán" at bounding box center [483, 219] width 69 height 11
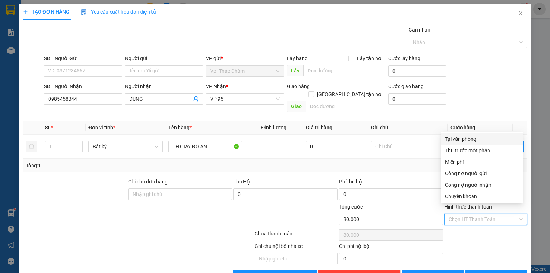
click at [464, 139] on div "Tại văn phòng" at bounding box center [482, 139] width 74 height 8
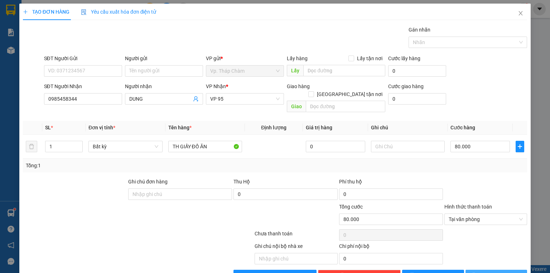
click at [489, 272] on span "[PERSON_NAME] và In" at bounding box center [504, 276] width 50 height 8
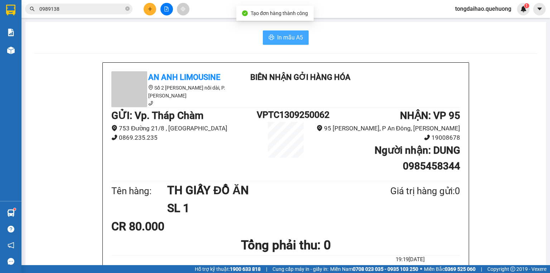
click at [279, 37] on span "In mẫu A5" at bounding box center [290, 37] width 26 height 9
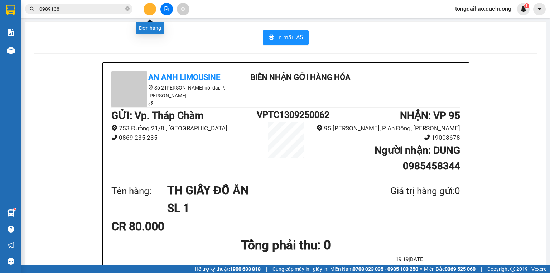
click at [150, 6] on icon "plus" at bounding box center [150, 8] width 5 height 5
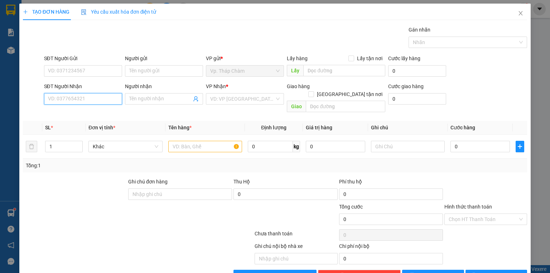
click at [114, 99] on input "SĐT Người Nhận" at bounding box center [83, 98] width 78 height 11
click at [92, 111] on div "0901485829 - DUYÊN" at bounding box center [82, 113] width 69 height 8
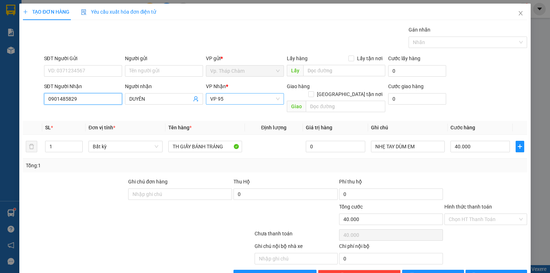
click at [230, 98] on span "VP 95" at bounding box center [244, 98] width 69 height 11
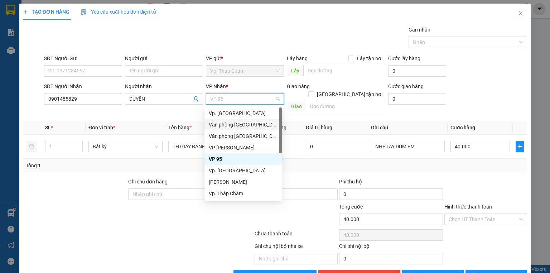
click at [236, 121] on div "Văn phòng [GEOGRAPHIC_DATA]" at bounding box center [243, 125] width 69 height 8
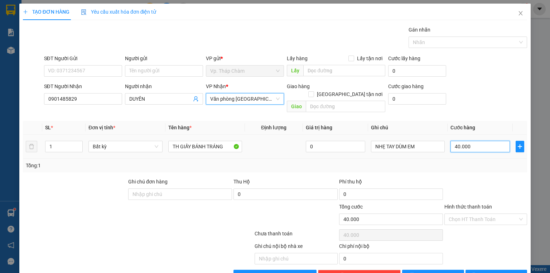
click at [474, 141] on input "40.000" at bounding box center [480, 146] width 59 height 11
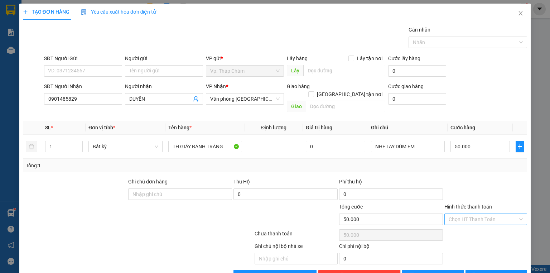
click at [466, 214] on input "Hình thức thanh toán" at bounding box center [483, 219] width 69 height 11
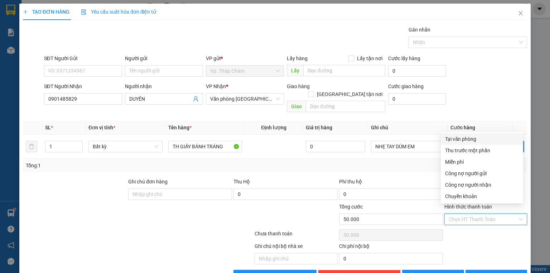
click at [468, 138] on div "Tại văn phòng" at bounding box center [482, 139] width 74 height 8
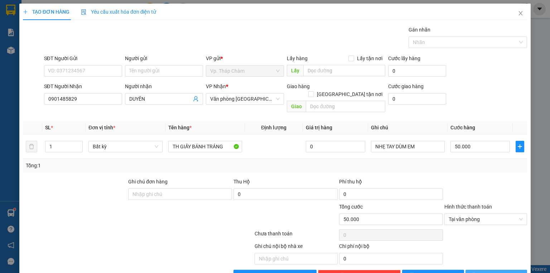
click at [493, 272] on span "[PERSON_NAME] và In" at bounding box center [504, 276] width 50 height 8
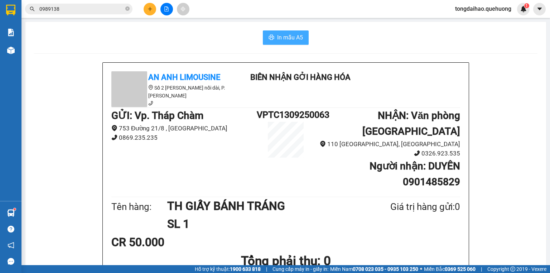
click at [288, 35] on span "In mẫu A5" at bounding box center [290, 37] width 26 height 9
click at [169, 8] on button at bounding box center [166, 9] width 13 height 13
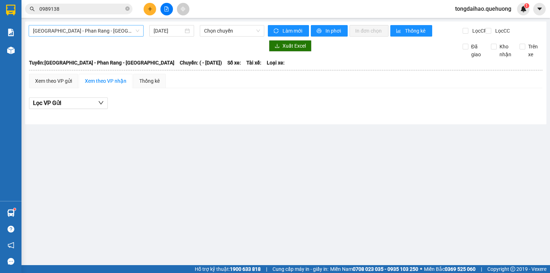
click at [136, 32] on span "Sài Gòn - Phan Rang - Ninh Sơn" at bounding box center [86, 30] width 106 height 11
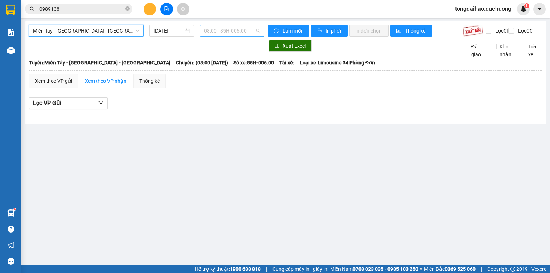
click at [257, 30] on span "08:00 - 85H-006.00" at bounding box center [232, 30] width 56 height 11
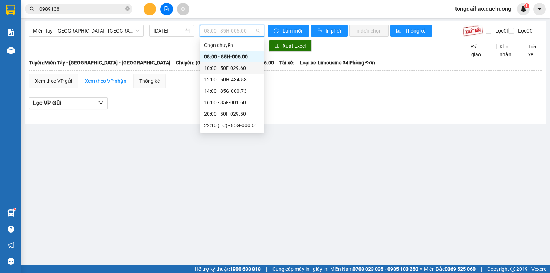
click at [229, 69] on div "10:00 - 50F-029.60" at bounding box center [232, 68] width 56 height 8
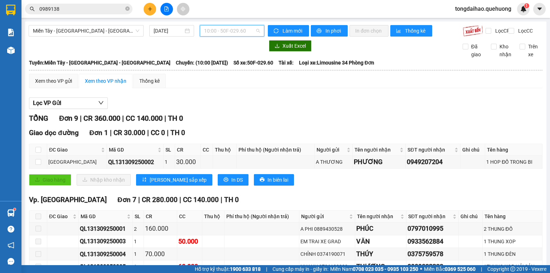
click at [258, 29] on div "10:00 - 50F-029.60" at bounding box center [232, 30] width 65 height 11
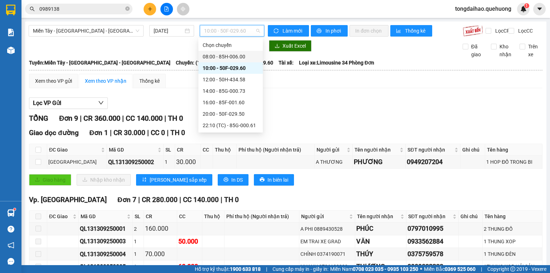
click at [225, 53] on div "08:00 - 85H-006.00" at bounding box center [231, 57] width 56 height 8
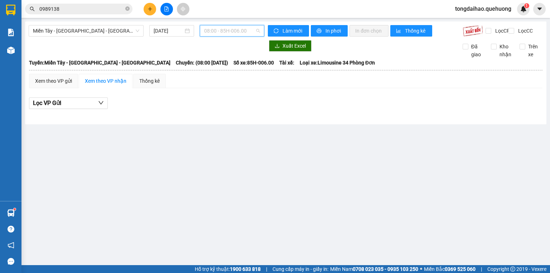
click at [260, 30] on span "08:00 - 85H-006.00" at bounding box center [232, 30] width 56 height 11
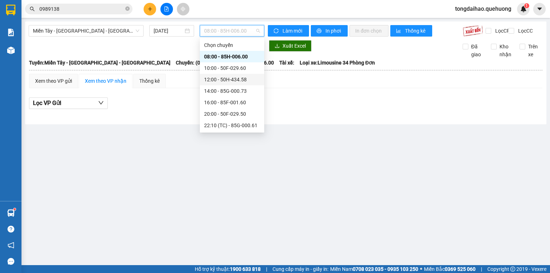
click at [224, 79] on div "12:00 - 50H-434.58" at bounding box center [232, 80] width 56 height 8
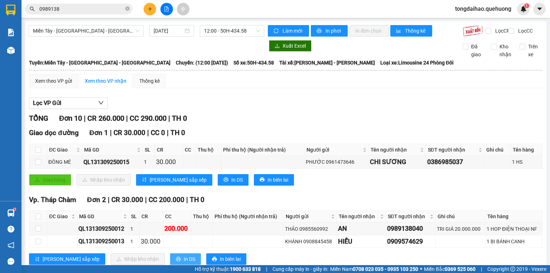
click at [170, 253] on button "In DS" at bounding box center [185, 258] width 31 height 11
click at [39, 213] on input "checkbox" at bounding box center [38, 216] width 6 height 6
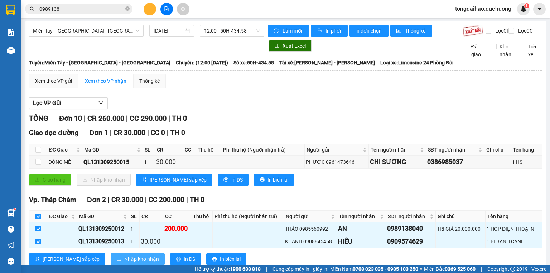
click at [124, 255] on span "Nhập kho nhận" at bounding box center [141, 259] width 35 height 8
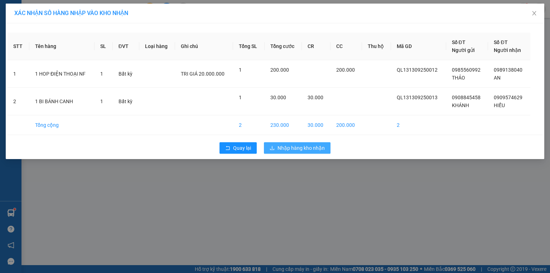
click at [289, 148] on span "Nhập hàng kho nhận" at bounding box center [301, 148] width 47 height 8
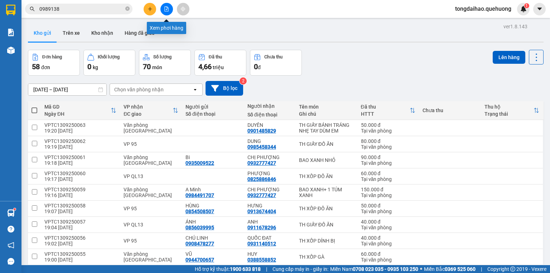
click at [165, 8] on icon "file-add" at bounding box center [166, 8] width 5 height 5
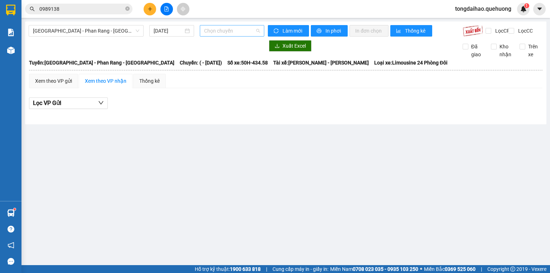
click at [255, 30] on span "Chọn chuyến" at bounding box center [232, 30] width 56 height 11
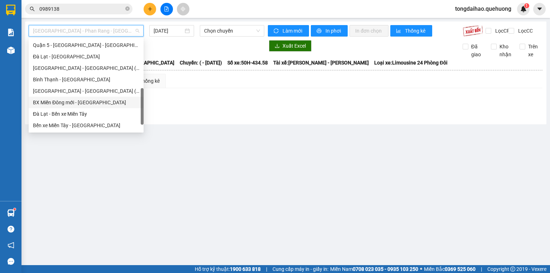
scroll to position [195, 0]
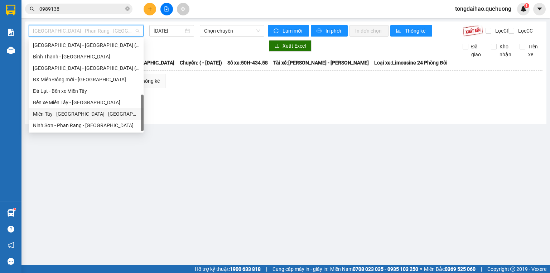
click at [87, 115] on div "Miền Tây - [GEOGRAPHIC_DATA] - [GEOGRAPHIC_DATA]" at bounding box center [86, 114] width 106 height 8
type input "[DATE]"
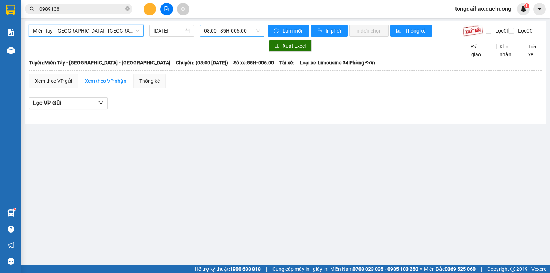
click at [256, 29] on span "08:00 - 85H-006.00" at bounding box center [232, 30] width 56 height 11
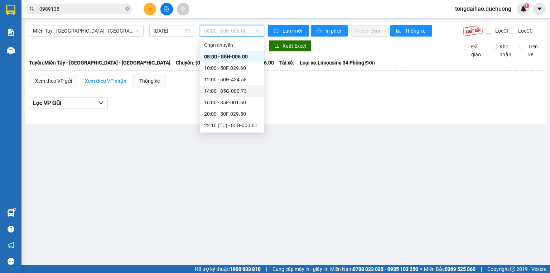
click at [245, 90] on div "14:00 - 85G-000.73" at bounding box center [232, 91] width 56 height 8
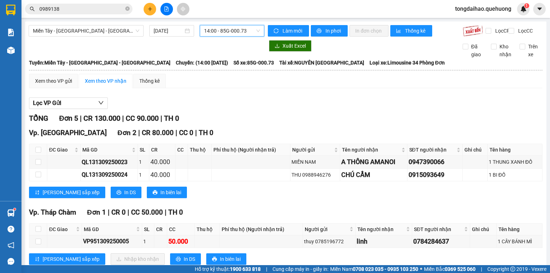
scroll to position [104, 0]
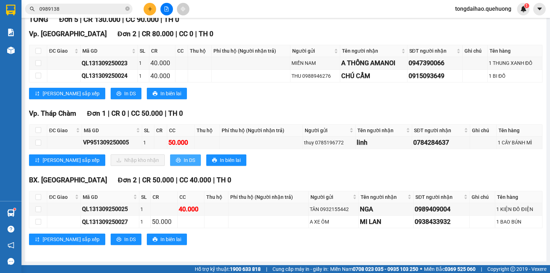
click at [184, 159] on span "In DS" at bounding box center [189, 160] width 11 height 8
click at [38, 132] on input "checkbox" at bounding box center [38, 130] width 6 height 6
checkbox input "true"
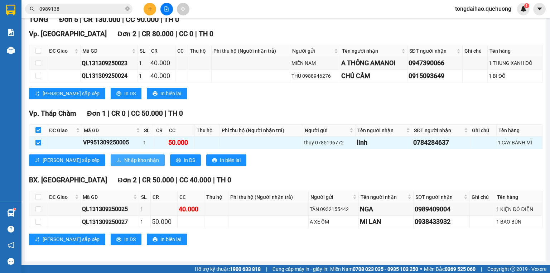
click at [124, 162] on span "Nhập kho nhận" at bounding box center [141, 160] width 35 height 8
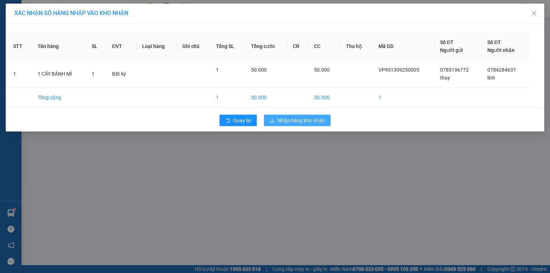
click at [291, 119] on span "Nhập hàng kho nhận" at bounding box center [301, 120] width 47 height 8
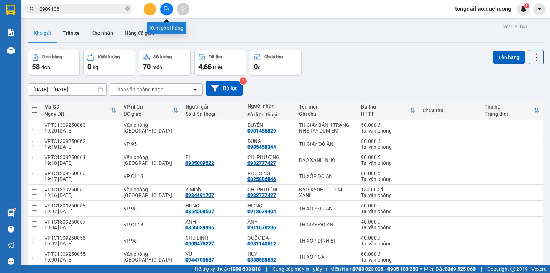
click at [167, 8] on icon "file-add" at bounding box center [167, 8] width 4 height 5
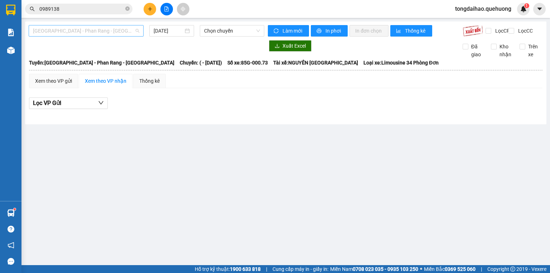
click at [139, 32] on span "Sài Gòn - Phan Rang - Ninh Sơn" at bounding box center [86, 30] width 106 height 11
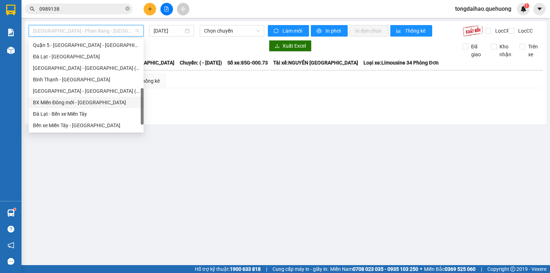
scroll to position [195, 0]
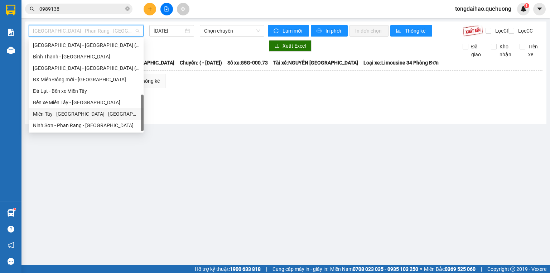
click at [95, 115] on div "Miền Tây - Phan Rang - Ninh Sơn" at bounding box center [86, 114] width 106 height 8
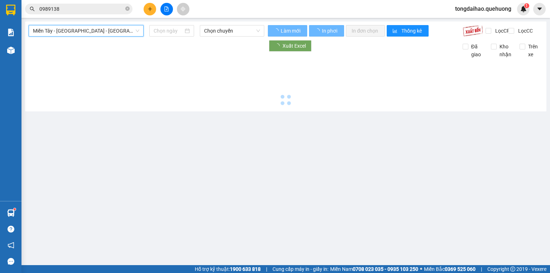
type input "13/09/2025"
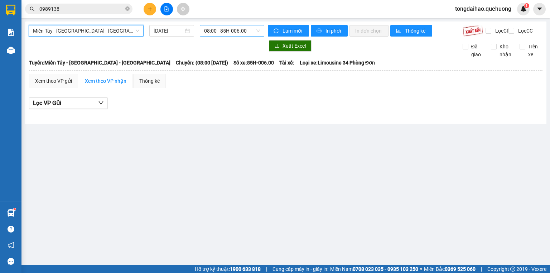
click at [254, 31] on span "08:00 - 85H-006.00" at bounding box center [232, 30] width 56 height 11
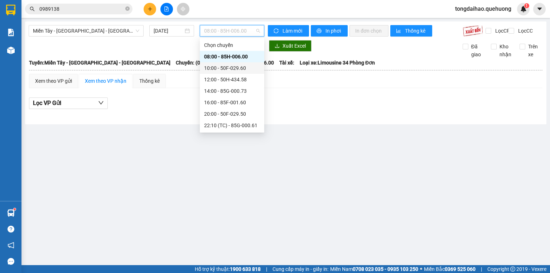
click at [235, 67] on div "10:00 - 50F-029.60" at bounding box center [232, 68] width 56 height 8
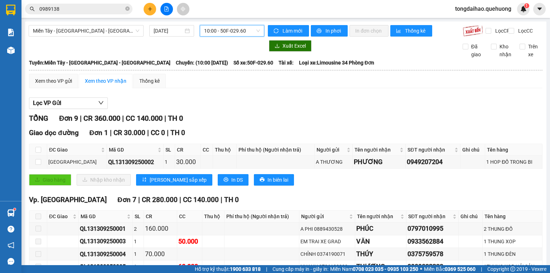
click at [257, 30] on span "10:00 - 50F-029.60" at bounding box center [232, 30] width 56 height 11
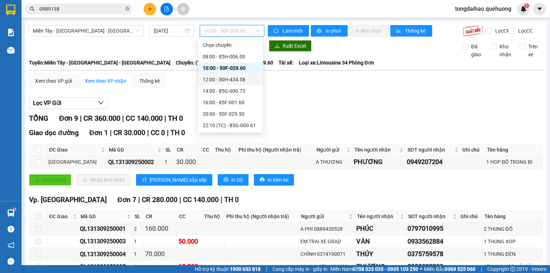
click at [231, 77] on div "12:00 - 50H-434.58" at bounding box center [231, 80] width 56 height 8
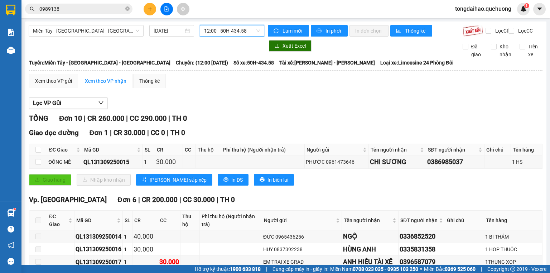
click at [258, 32] on span "12:00 - 50H-434.58" at bounding box center [232, 30] width 56 height 11
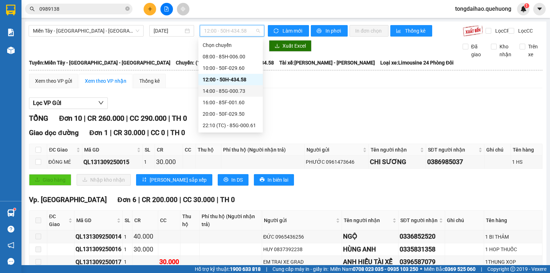
click at [226, 90] on div "14:00 - 85G-000.73" at bounding box center [231, 91] width 56 height 8
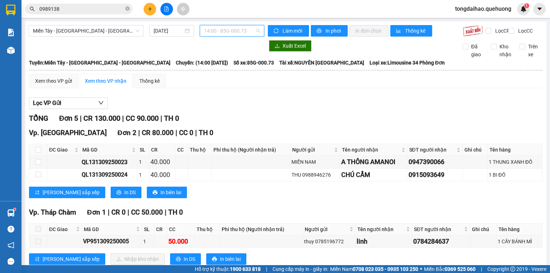
click at [260, 32] on div "14:00 - 85G-000.73" at bounding box center [232, 30] width 65 height 11
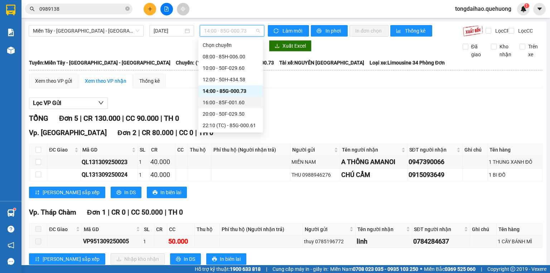
click at [235, 103] on div "16:00 - 85F-001.60" at bounding box center [231, 103] width 56 height 8
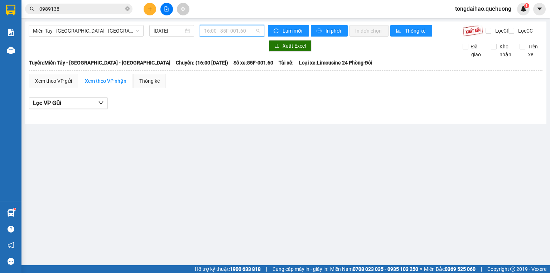
click at [260, 28] on span "16:00 - 85F-001.60" at bounding box center [232, 30] width 56 height 11
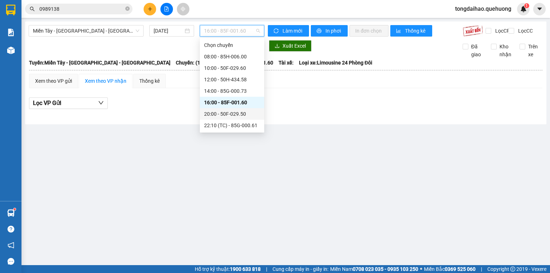
click at [225, 113] on div "20:00 - 50F-029.50" at bounding box center [232, 114] width 56 height 8
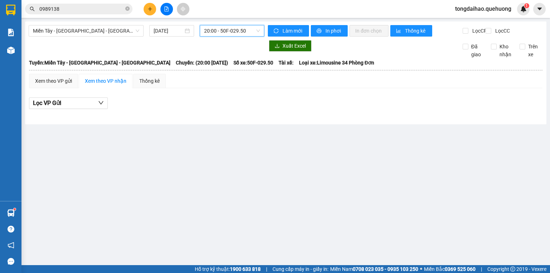
click at [255, 29] on span "20:00 - 50F-029.50" at bounding box center [232, 30] width 56 height 11
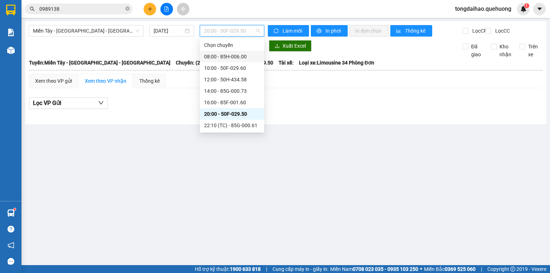
click at [241, 53] on div "08:00 - 85H-006.00" at bounding box center [232, 57] width 56 height 8
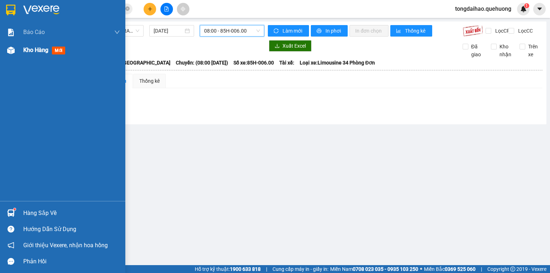
click at [14, 51] on img at bounding box center [11, 51] width 8 height 8
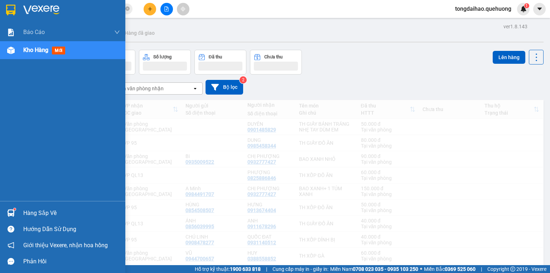
click at [81, 49] on div "Kho hàng mới" at bounding box center [71, 50] width 97 height 18
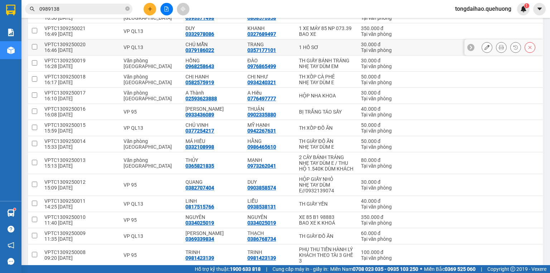
scroll to position [854, 0]
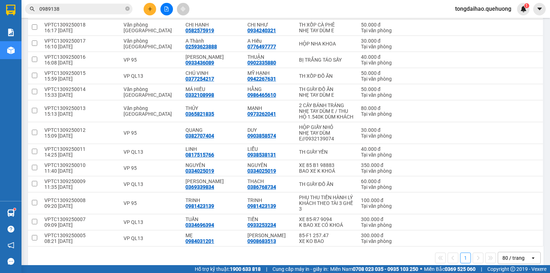
click at [532, 257] on icon at bounding box center [533, 257] width 3 height 1
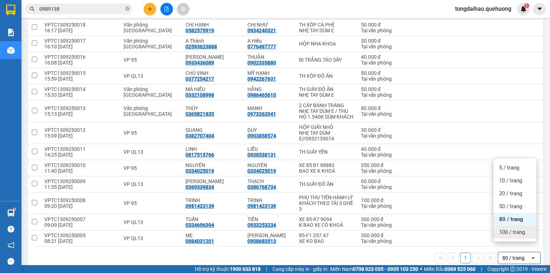
click at [506, 229] on span "100 / trang" at bounding box center [512, 232] width 26 height 7
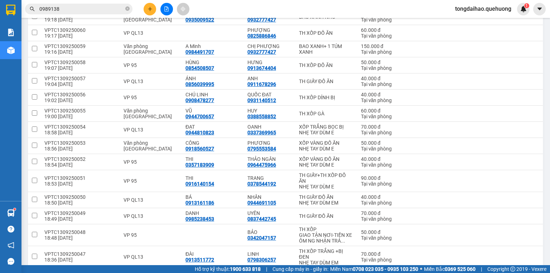
scroll to position [172, 0]
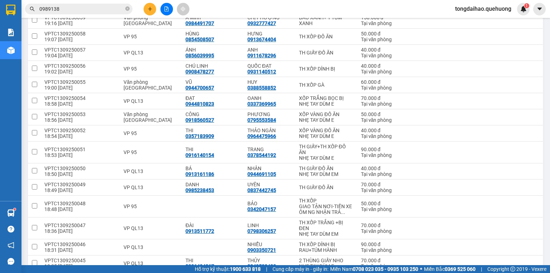
click at [153, 8] on button at bounding box center [150, 9] width 13 height 13
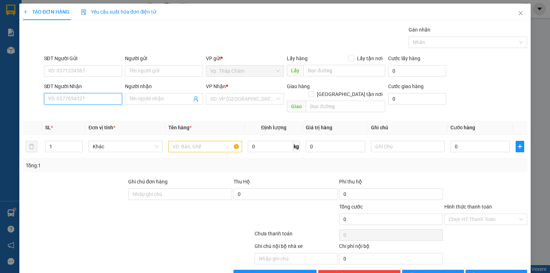
click at [110, 99] on input "SĐT Người Nhận" at bounding box center [83, 98] width 78 height 11
type input "0914010086"
click at [99, 113] on div "0914010086 - HÀ" at bounding box center [88, 113] width 81 height 8
type input "HÀ"
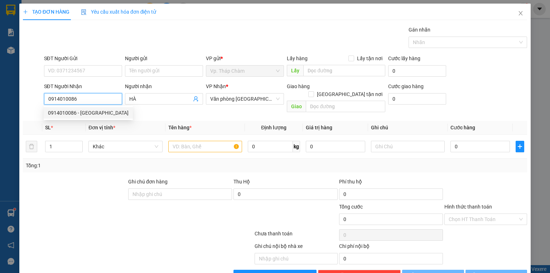
type input "30.000"
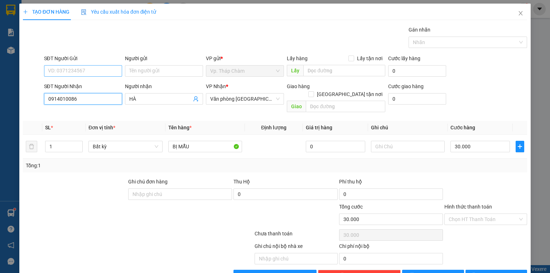
type input "0914010086"
click at [95, 72] on input "SĐT Người Gửi" at bounding box center [83, 70] width 78 height 11
click at [96, 83] on div "0982502978 - Mai" at bounding box center [82, 85] width 69 height 8
type input "0982502978"
type input "Mai"
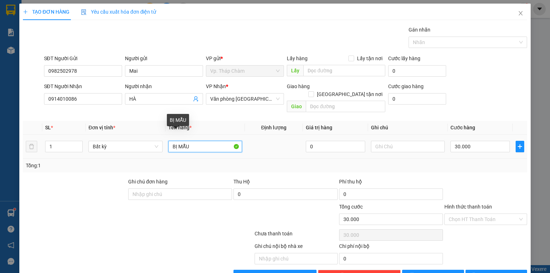
click at [202, 141] on input "BỊ MẪU" at bounding box center [205, 146] width 74 height 11
type input "B"
type input "T"
type input "TH XỐP"
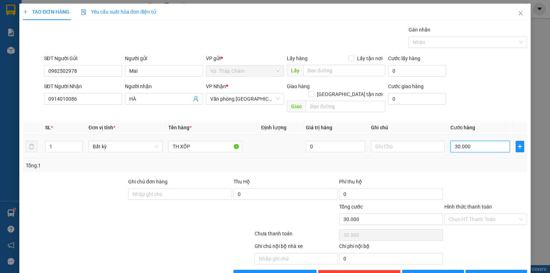
click at [465, 141] on input "30.000" at bounding box center [480, 146] width 59 height 11
type input "4"
type input "40"
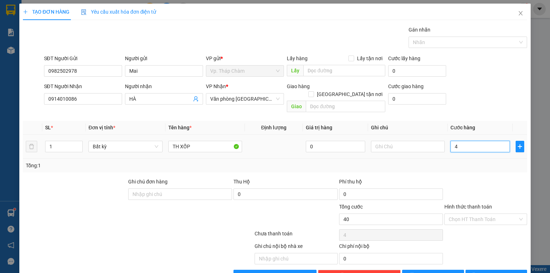
type input "40"
click at [520, 213] on div "Chọn HT Thanh Toán" at bounding box center [486, 218] width 83 height 11
type input "40"
type input "40.000"
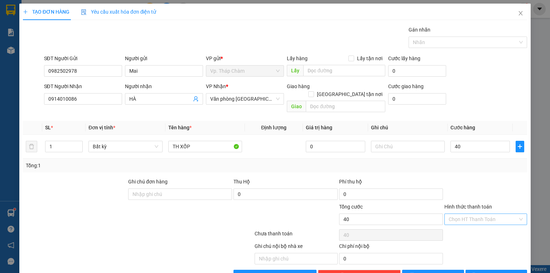
type input "40.000"
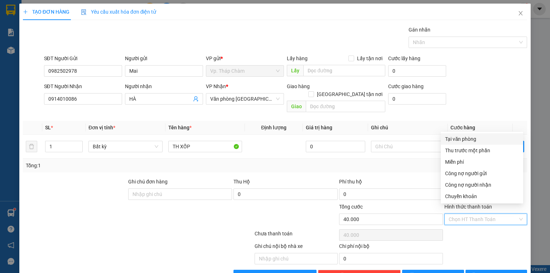
click at [504, 70] on div "SĐT Người Gửi 0982502978 Người gửi Mai VP gửi * Vp. Tháp Chàm Lấy hàng Lấy tận …" at bounding box center [286, 66] width 486 height 25
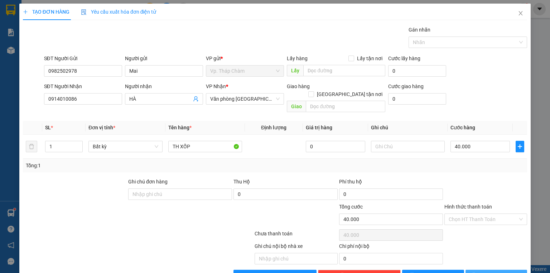
click at [487, 272] on span "[PERSON_NAME] và In" at bounding box center [504, 276] width 50 height 8
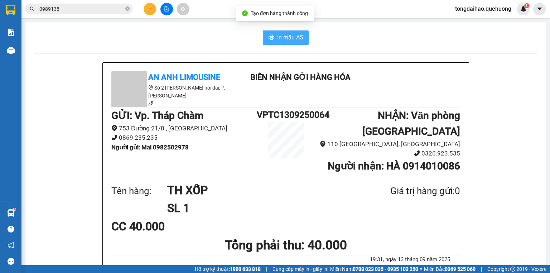
click at [286, 39] on span "In mẫu A5" at bounding box center [290, 37] width 26 height 9
click at [302, 36] on button "In mẫu A5" at bounding box center [286, 37] width 46 height 14
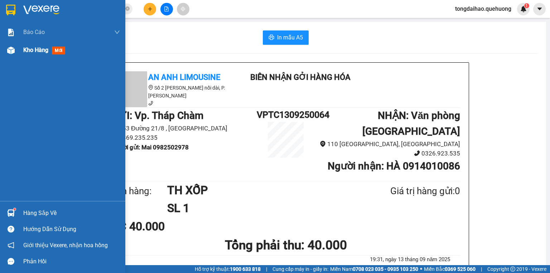
click at [39, 45] on div "Kho hàng mới" at bounding box center [71, 50] width 97 height 18
click at [82, 51] on div "Kho hàng mới" at bounding box center [71, 50] width 97 height 18
click at [44, 49] on span "Kho hàng" at bounding box center [35, 50] width 25 height 7
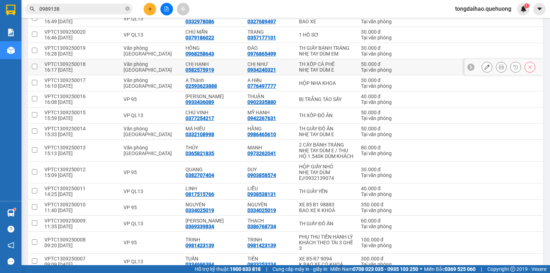
scroll to position [860, 0]
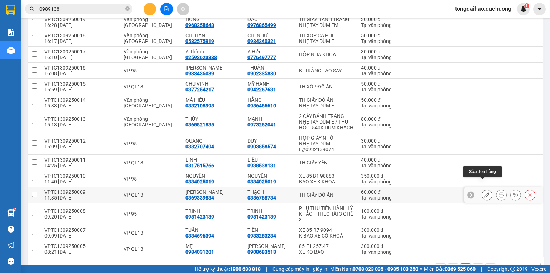
click at [486, 189] on button at bounding box center [487, 195] width 10 height 13
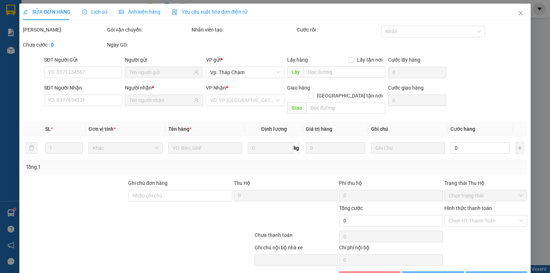
type input "0369339834"
type input "0386768734"
type input "60.000"
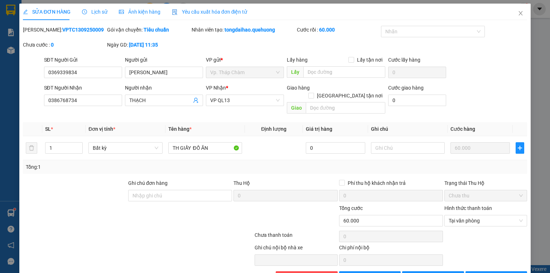
click at [502, 65] on div "SĐT Người Gửi 0369339834 Người gửi KATE VP gửi * Vp. Tháp Chàm Lấy hàng Lấy tận…" at bounding box center [286, 68] width 486 height 25
drag, startPoint x: 90, startPoint y: 73, endPoint x: 47, endPoint y: 74, distance: 43.4
click at [47, 74] on input "0369339834" at bounding box center [83, 72] width 78 height 11
click at [519, 13] on icon "close" at bounding box center [521, 13] width 4 height 4
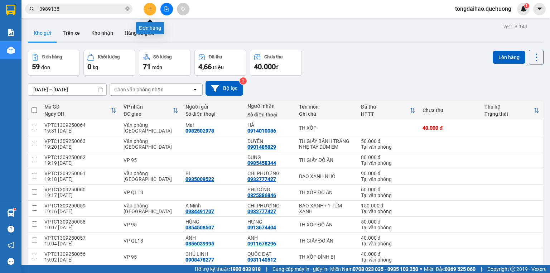
click at [151, 10] on icon "plus" at bounding box center [150, 8] width 5 height 5
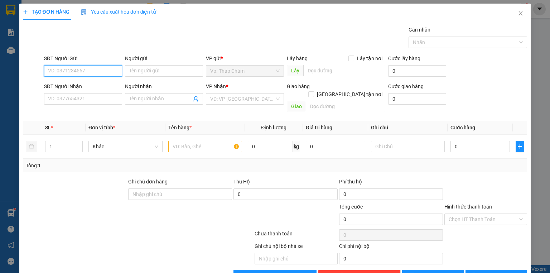
paste input "0369339834"
type input "0369339834"
click at [91, 88] on div "0369339834 - KATE" at bounding box center [83, 85] width 71 height 8
type input "[PERSON_NAME]"
type input "0386768734"
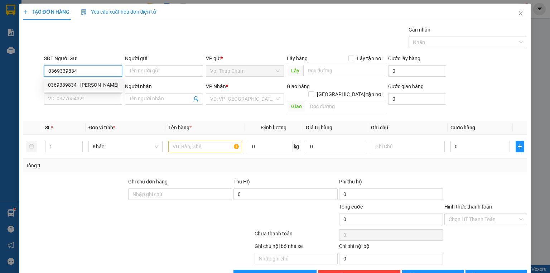
type input "THẠCH"
type input "60.000"
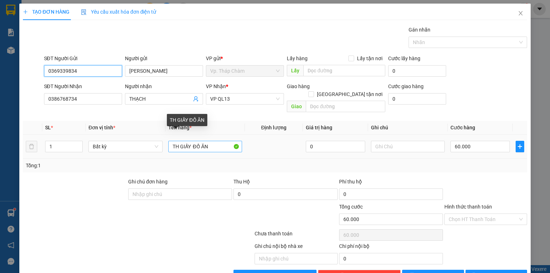
type input "0369339834"
drag, startPoint x: 193, startPoint y: 136, endPoint x: 169, endPoint y: 135, distance: 24.8
click at [169, 141] on input "TH GIẤY ĐỒ ĂN" at bounding box center [205, 146] width 74 height 11
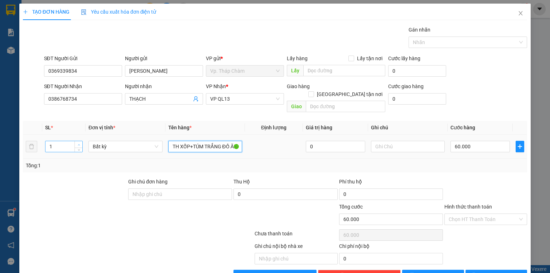
type input "TH XỐP+TÚM TRẮNG ĐỒ ĂN"
type input "2"
click at [78, 144] on icon "up" at bounding box center [79, 145] width 3 height 3
drag, startPoint x: 494, startPoint y: 141, endPoint x: 490, endPoint y: 136, distance: 7.2
click at [490, 141] on input "60.000" at bounding box center [480, 146] width 59 height 11
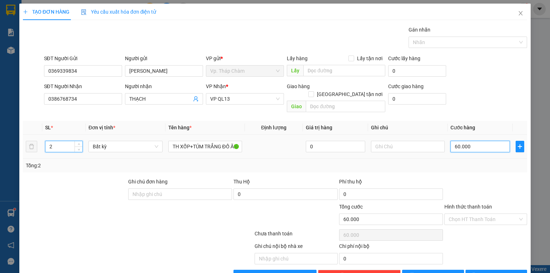
type input "0"
type input "7"
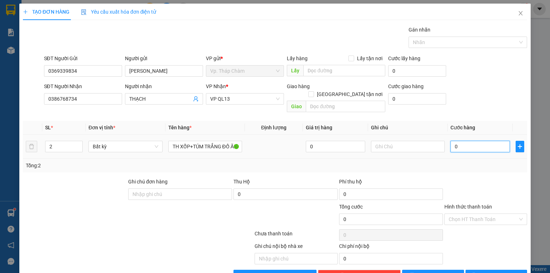
type input "07"
type input "70"
type input "070"
type input "70.000"
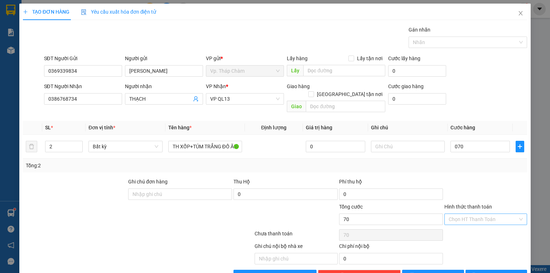
type input "70.000"
click at [474, 214] on input "Hình thức thanh toán" at bounding box center [483, 219] width 69 height 11
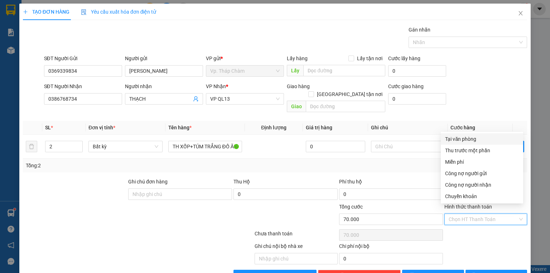
click at [467, 137] on div "Tại văn phòng" at bounding box center [482, 139] width 74 height 8
type input "0"
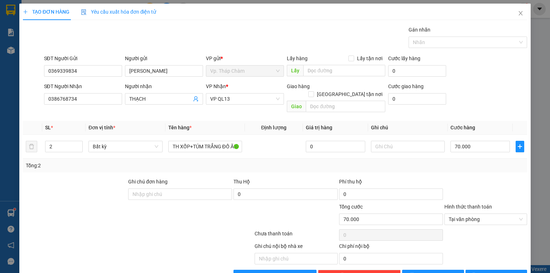
click at [502, 256] on div "Transit Pickup Surcharge Ids Transit Deliver Surcharge Ids Transit Deliver Surc…" at bounding box center [275, 153] width 504 height 255
click at [502, 272] on span "[PERSON_NAME] và In" at bounding box center [504, 276] width 50 height 8
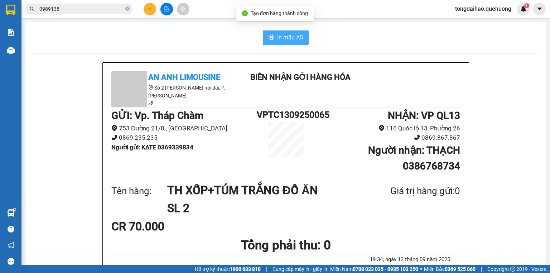
click at [277, 36] on span "In mẫu A5" at bounding box center [290, 37] width 26 height 9
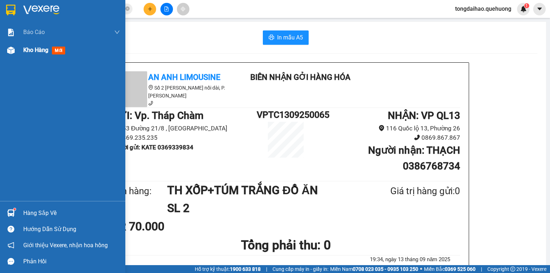
click at [21, 41] on div "Kho hàng mới" at bounding box center [62, 50] width 125 height 18
click at [21, 46] on div "Kho hàng mới" at bounding box center [62, 50] width 125 height 18
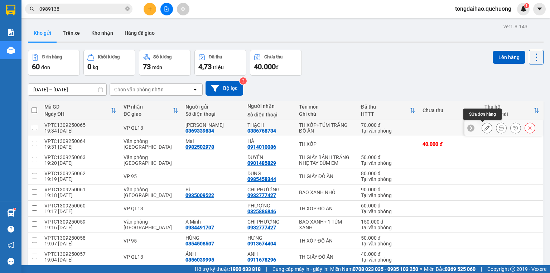
click at [482, 128] on button at bounding box center [487, 128] width 10 height 13
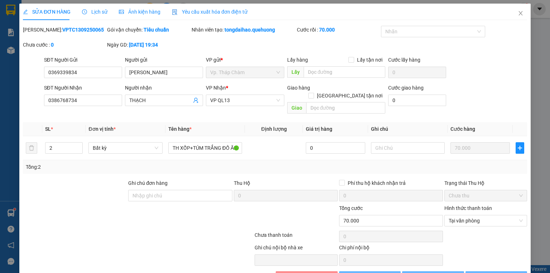
type input "0369339834"
type input "0386768734"
type input "70.000"
click at [486, 271] on button "[PERSON_NAME] và In" at bounding box center [497, 276] width 62 height 11
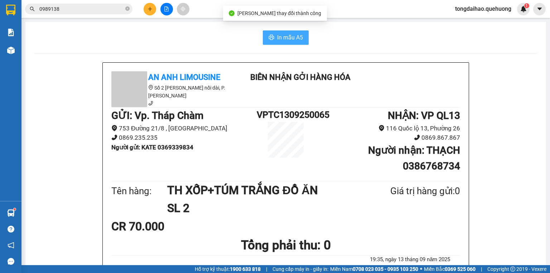
click at [287, 36] on span "In mẫu A5" at bounding box center [290, 37] width 26 height 9
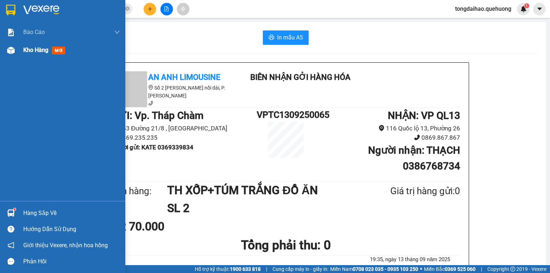
click at [43, 51] on span "Kho hàng" at bounding box center [35, 50] width 25 height 7
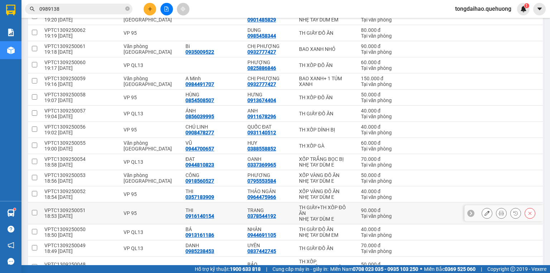
scroll to position [315, 0]
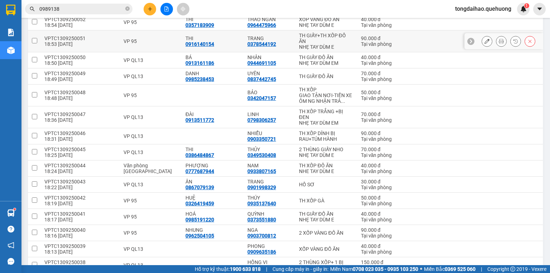
click at [289, 40] on td "TRANG 0378544192" at bounding box center [270, 41] width 52 height 22
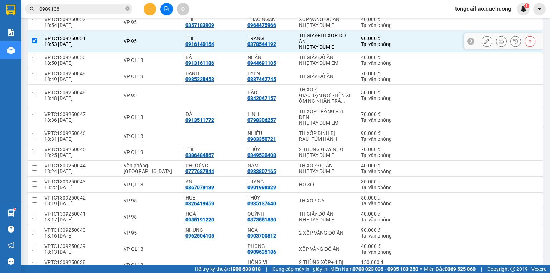
click at [32, 39] on input "checkbox" at bounding box center [34, 40] width 5 height 5
checkbox input "false"
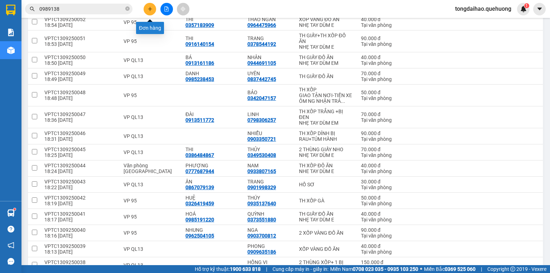
click at [146, 7] on button at bounding box center [150, 9] width 13 height 13
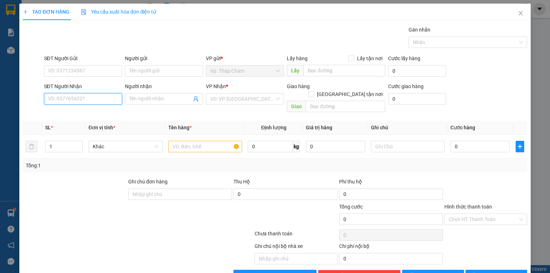
click at [93, 99] on input "SĐT Người Nhận" at bounding box center [83, 98] width 78 height 11
click at [93, 112] on div "0928312775 - A Trường" at bounding box center [82, 113] width 69 height 8
type input "0928312775"
type input "A Trường"
type input "40.000"
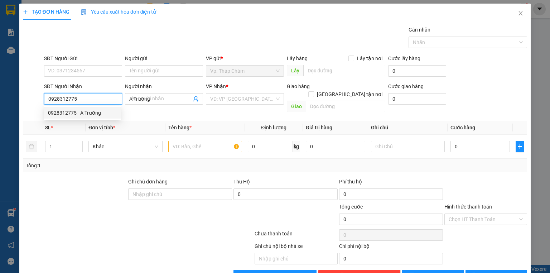
type input "40.000"
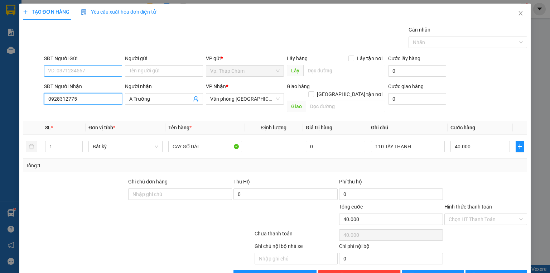
type input "0928312775"
click at [97, 73] on input "SĐT Người Gửi" at bounding box center [83, 70] width 78 height 11
click at [81, 95] on div "0904411203 - TRƯỜNG" at bounding box center [82, 96] width 69 height 8
type input "0904411203"
type input "TRƯỜNG"
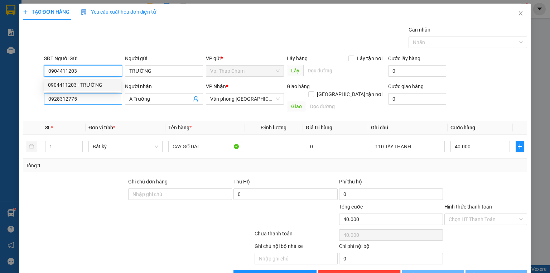
type input "30.000"
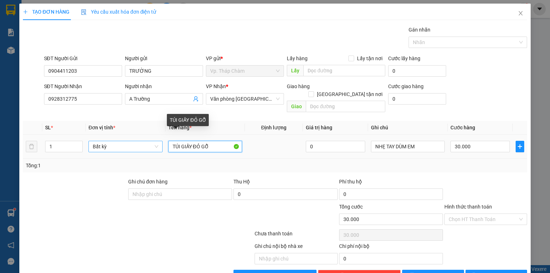
drag, startPoint x: 211, startPoint y: 138, endPoint x: 148, endPoint y: 141, distance: 63.5
click at [148, 142] on tr "1 Bất kỳ TÚI GIẤY ĐỎ GỖ 0 NHẸ TAY DÙM EM 30.000" at bounding box center [275, 147] width 504 height 24
type input "h"
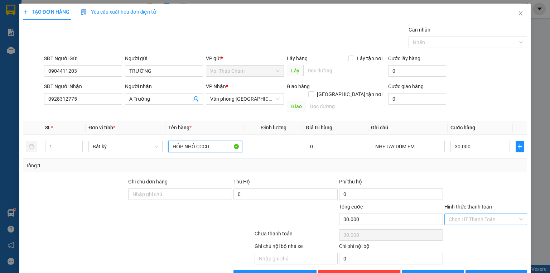
type input "HỘP NHỎ CCCD"
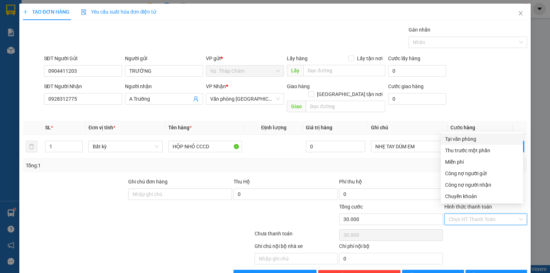
click at [457, 214] on input "Hình thức thanh toán" at bounding box center [483, 219] width 69 height 11
click at [472, 138] on div "Tại văn phòng" at bounding box center [482, 139] width 74 height 8
type input "0"
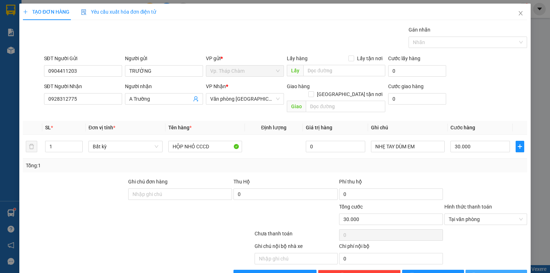
click at [487, 272] on span "[PERSON_NAME] và In" at bounding box center [504, 276] width 50 height 8
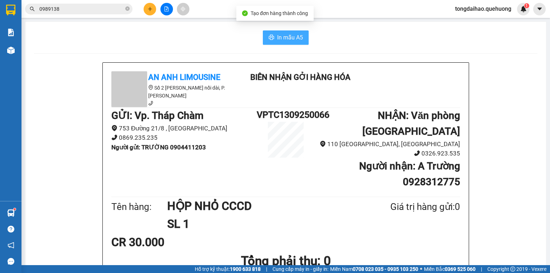
click at [287, 36] on span "In mẫu A5" at bounding box center [290, 37] width 26 height 9
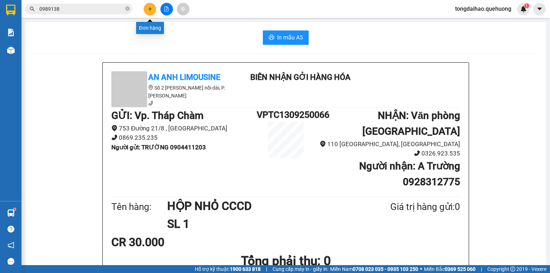
click at [149, 7] on icon "plus" at bounding box center [150, 8] width 5 height 5
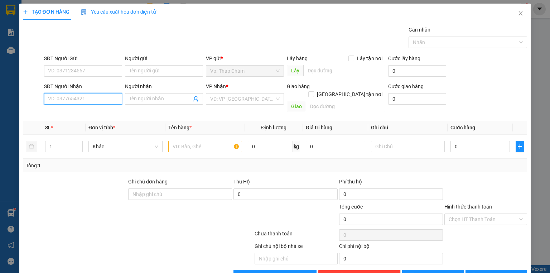
click at [59, 100] on input "SĐT Người Nhận" at bounding box center [83, 98] width 78 height 11
type input "0382781315"
click at [69, 114] on div "0382781315 - PHƯƠNG" at bounding box center [82, 113] width 69 height 8
type input "PHƯƠNG"
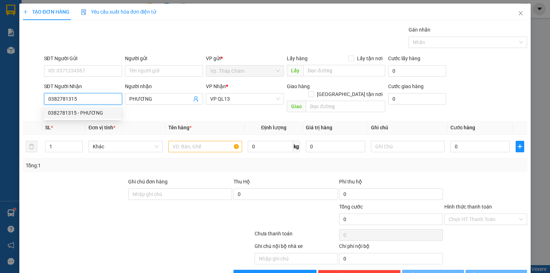
type input "40.000"
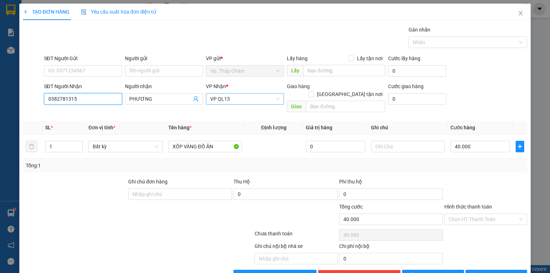
click at [268, 99] on span "VP QL13" at bounding box center [244, 98] width 69 height 11
type input "0382781315"
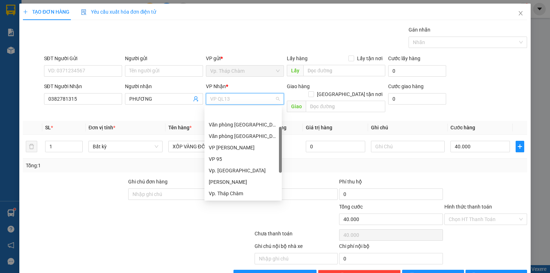
scroll to position [23, 0]
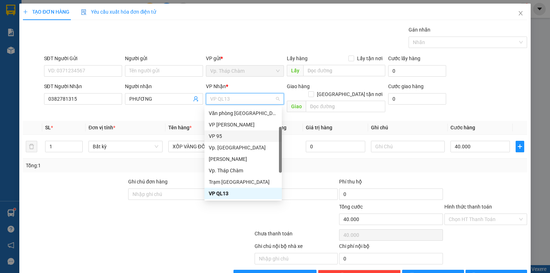
click at [237, 134] on div "VP 95" at bounding box center [243, 136] width 69 height 8
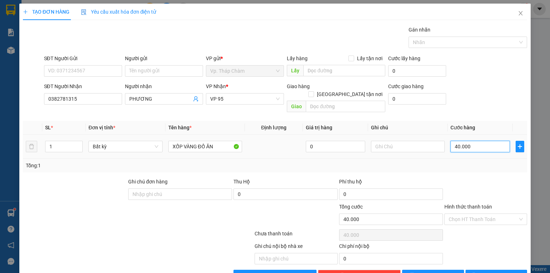
click at [461, 141] on input "40.000" at bounding box center [480, 146] width 59 height 11
type input "7"
type input "70"
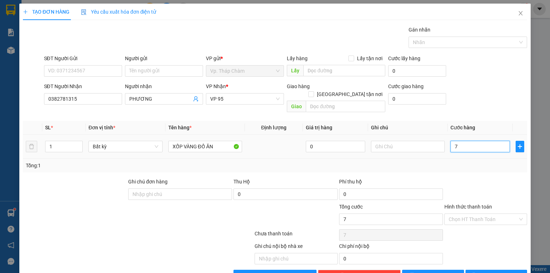
type input "70"
click at [481, 214] on input "Hình thức thanh toán" at bounding box center [483, 219] width 69 height 11
type input "70.000"
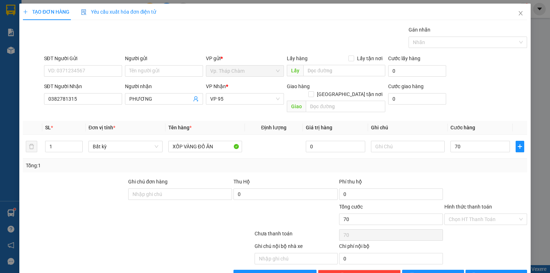
type input "70.000"
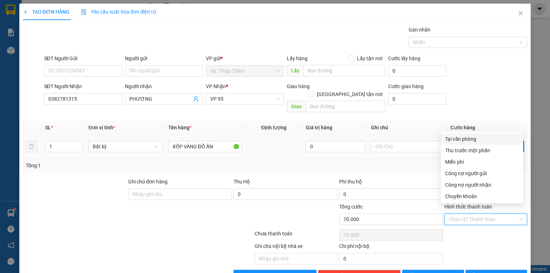
click at [464, 139] on div "Tại văn phòng" at bounding box center [482, 139] width 74 height 8
type input "0"
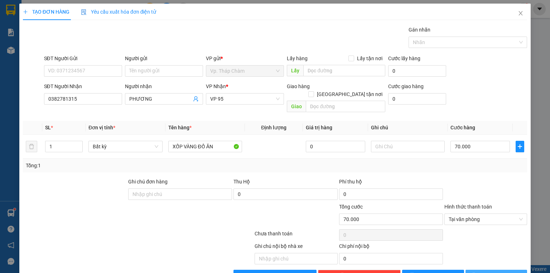
click at [487, 272] on span "[PERSON_NAME] và In" at bounding box center [504, 276] width 50 height 8
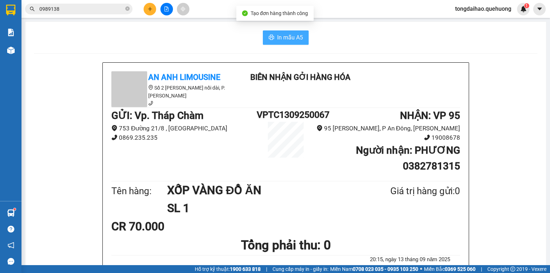
click at [284, 37] on span "In mẫu A5" at bounding box center [290, 37] width 26 height 9
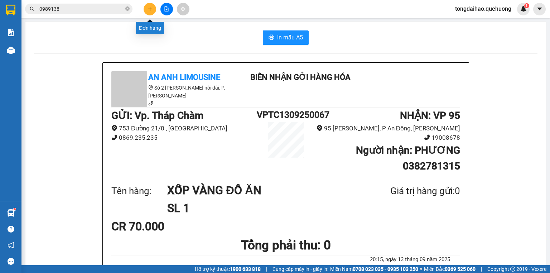
click at [149, 8] on icon "plus" at bounding box center [150, 8] width 5 height 5
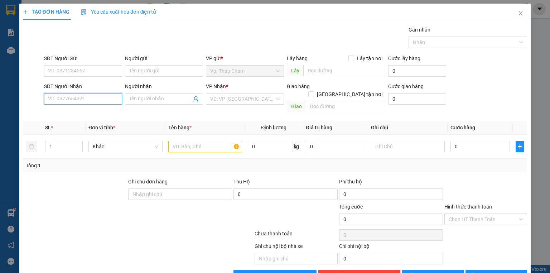
click at [82, 95] on input "SĐT Người Nhận" at bounding box center [83, 98] width 78 height 11
click at [181, 141] on input "text" at bounding box center [205, 146] width 74 height 11
type input "2 THÙNG GIẤY"
drag, startPoint x: 81, startPoint y: 98, endPoint x: 121, endPoint y: 99, distance: 40.9
click at [85, 98] on input "SĐT Người Nhận" at bounding box center [83, 98] width 78 height 11
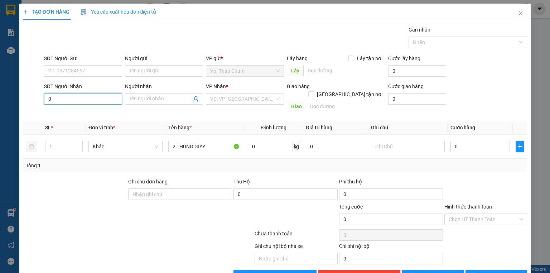
scroll to position [13, 0]
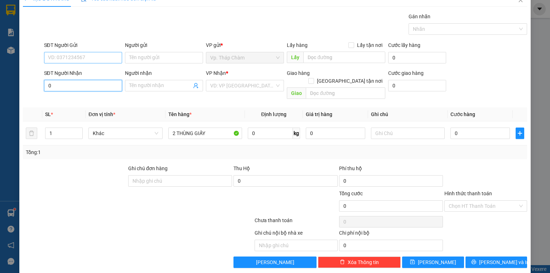
type input "0"
click at [90, 53] on input "SĐT Người Gửi" at bounding box center [83, 57] width 78 height 11
type input "0828977765"
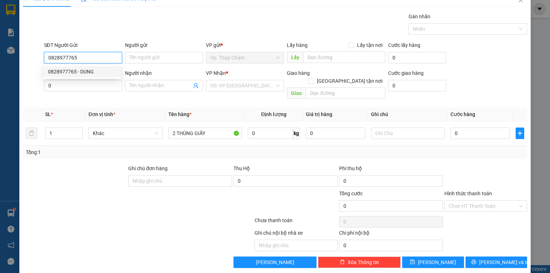
click at [76, 73] on div "0828977765 - DUNG" at bounding box center [82, 72] width 69 height 8
type input "DUNG"
type input "40.000"
type input "0828977765"
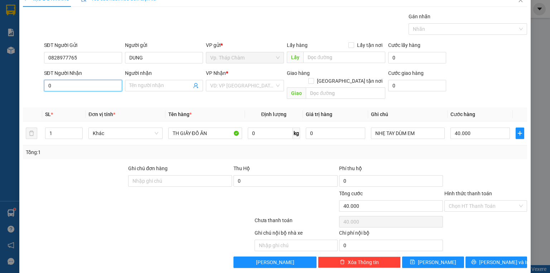
click at [75, 85] on input "0" at bounding box center [83, 85] width 78 height 11
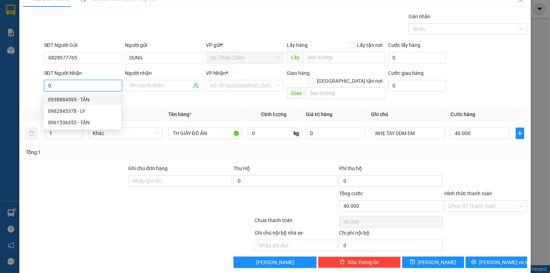
click at [78, 95] on div "0938884595 - TÂN" at bounding box center [82, 99] width 77 height 11
type input "0938884595"
type input "TÂN"
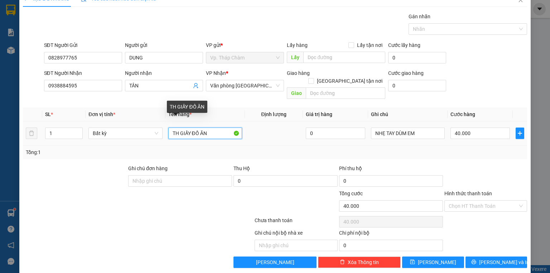
drag, startPoint x: 204, startPoint y: 122, endPoint x: 211, endPoint y: 126, distance: 8.4
click at [204, 128] on input "TH GIẤY ĐỒ ĂN" at bounding box center [205, 133] width 74 height 11
click at [210, 128] on input "TH GIẤY ĐỒ ĂN" at bounding box center [205, 133] width 74 height 11
click at [170, 128] on input "TH GIẤY ĐỒ ĂN" at bounding box center [205, 133] width 74 height 11
type input "2 TH GIẤY ĐỒ ĂN"
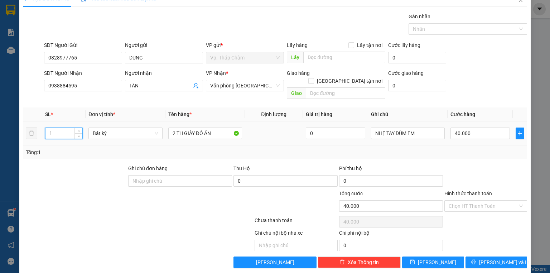
drag, startPoint x: 59, startPoint y: 120, endPoint x: 52, endPoint y: 122, distance: 7.0
click at [52, 128] on input "1" at bounding box center [63, 133] width 37 height 11
drag, startPoint x: 52, startPoint y: 122, endPoint x: 48, endPoint y: 123, distance: 3.7
click at [48, 128] on input "1" at bounding box center [63, 133] width 37 height 11
type input "2"
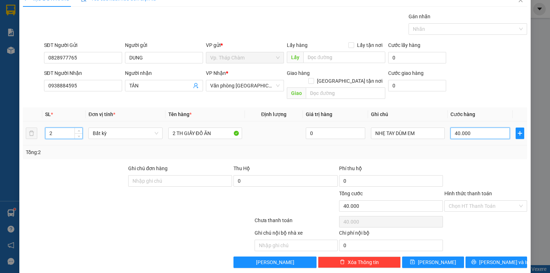
click at [457, 128] on input "40.000" at bounding box center [480, 133] width 59 height 11
type input "0"
type input "8"
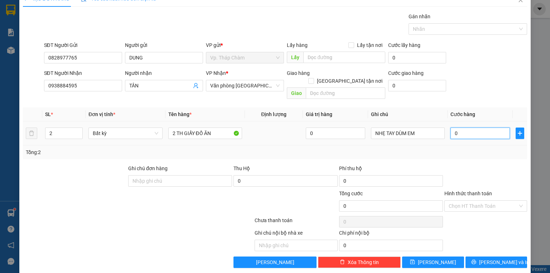
type input "8"
type input "080"
type input "80"
type input "08"
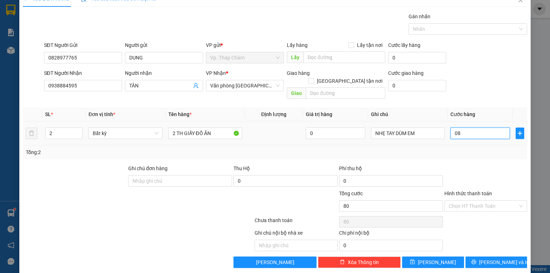
type input "8"
type input "0"
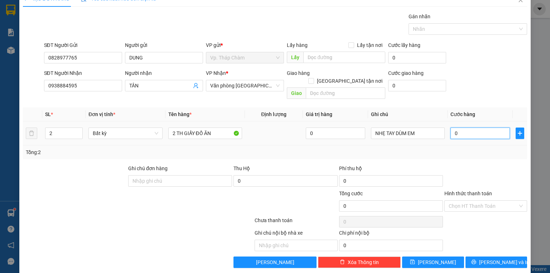
type input "0"
type input "8"
type input "08"
type input "8.000"
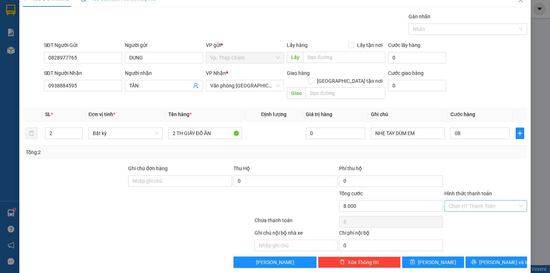
type input "8.000"
click at [472, 201] on input "Hình thức thanh toán" at bounding box center [483, 206] width 69 height 11
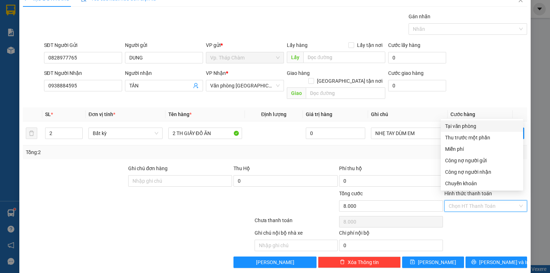
click at [475, 125] on div "Tại văn phòng" at bounding box center [482, 126] width 74 height 8
type input "0"
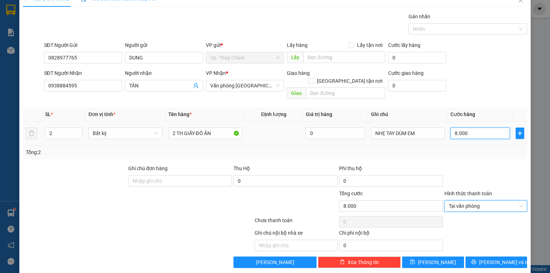
click at [473, 128] on input "8.000" at bounding box center [480, 133] width 59 height 11
type input "8"
type input "80"
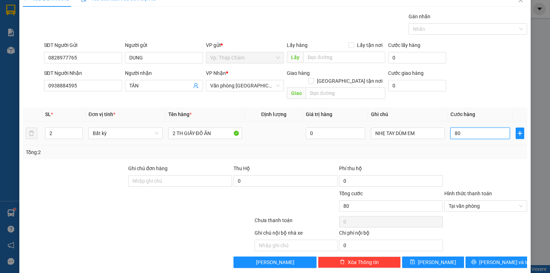
type input "800"
type input "8.000"
type input "80.000"
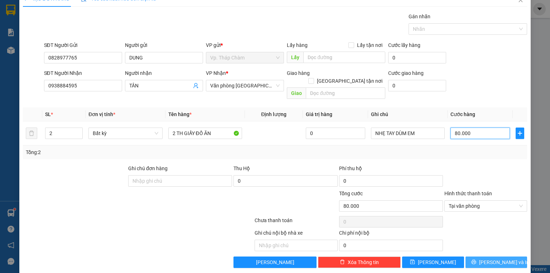
type input "80.000"
click at [487, 258] on span "[PERSON_NAME] và In" at bounding box center [504, 262] width 50 height 8
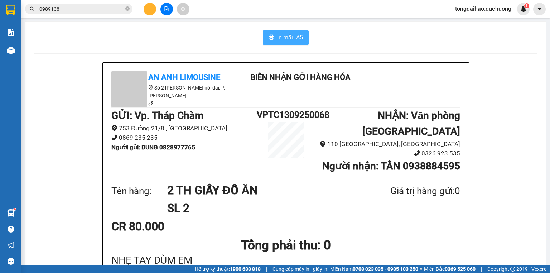
click at [282, 38] on span "In mẫu A5" at bounding box center [290, 37] width 26 height 9
click at [298, 36] on span "In mẫu A5" at bounding box center [290, 37] width 26 height 9
click at [148, 8] on icon "plus" at bounding box center [150, 8] width 5 height 5
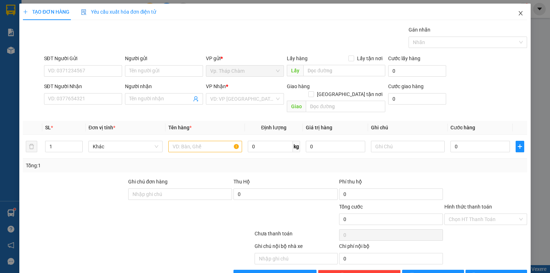
click at [518, 14] on icon "close" at bounding box center [521, 13] width 6 height 6
